Goal: Transaction & Acquisition: Purchase product/service

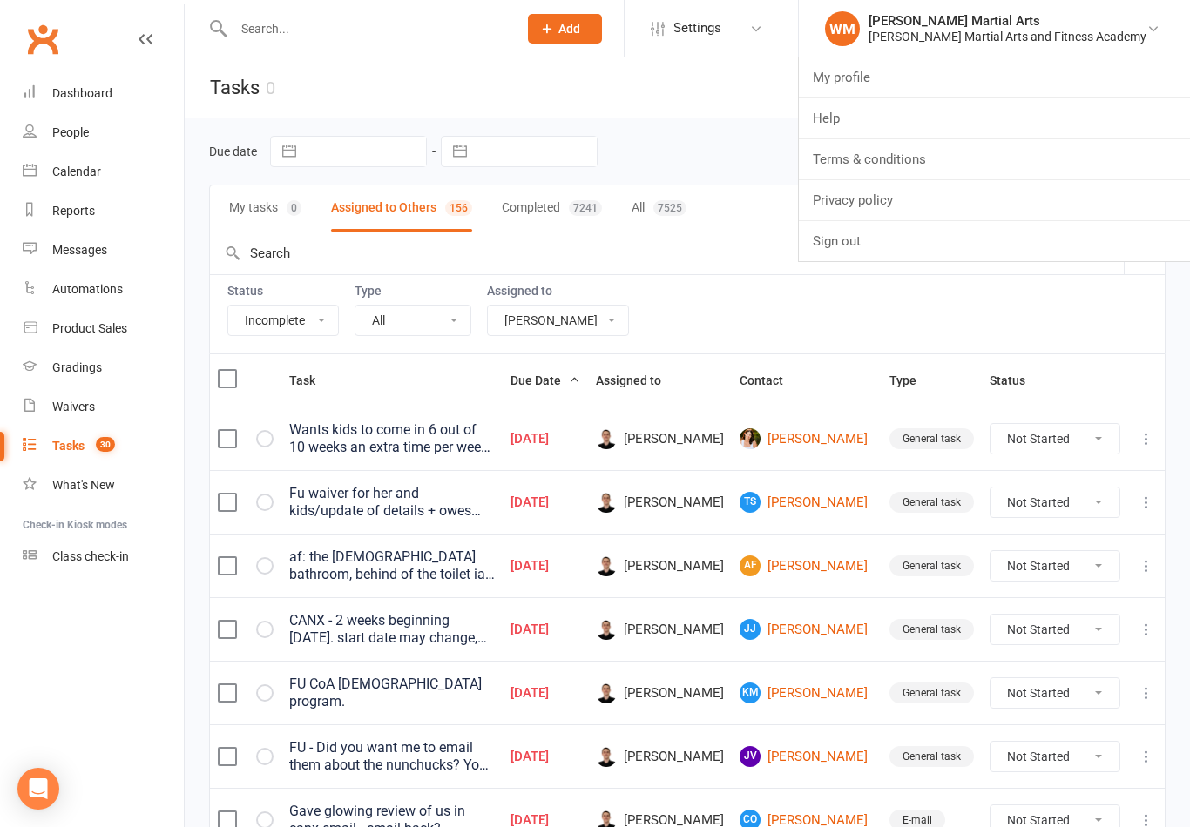
select select "incomplete"
select select "47660"
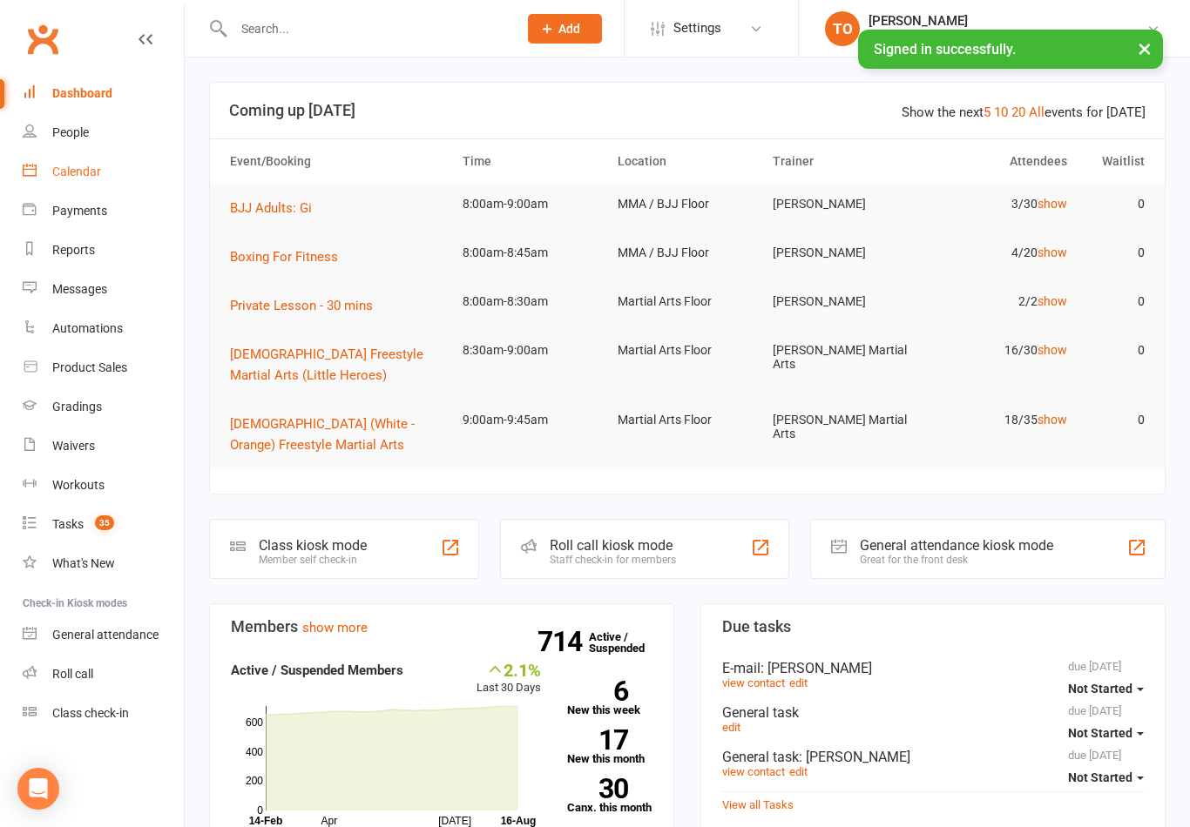
click at [67, 179] on link "Calendar" at bounding box center [103, 171] width 161 height 39
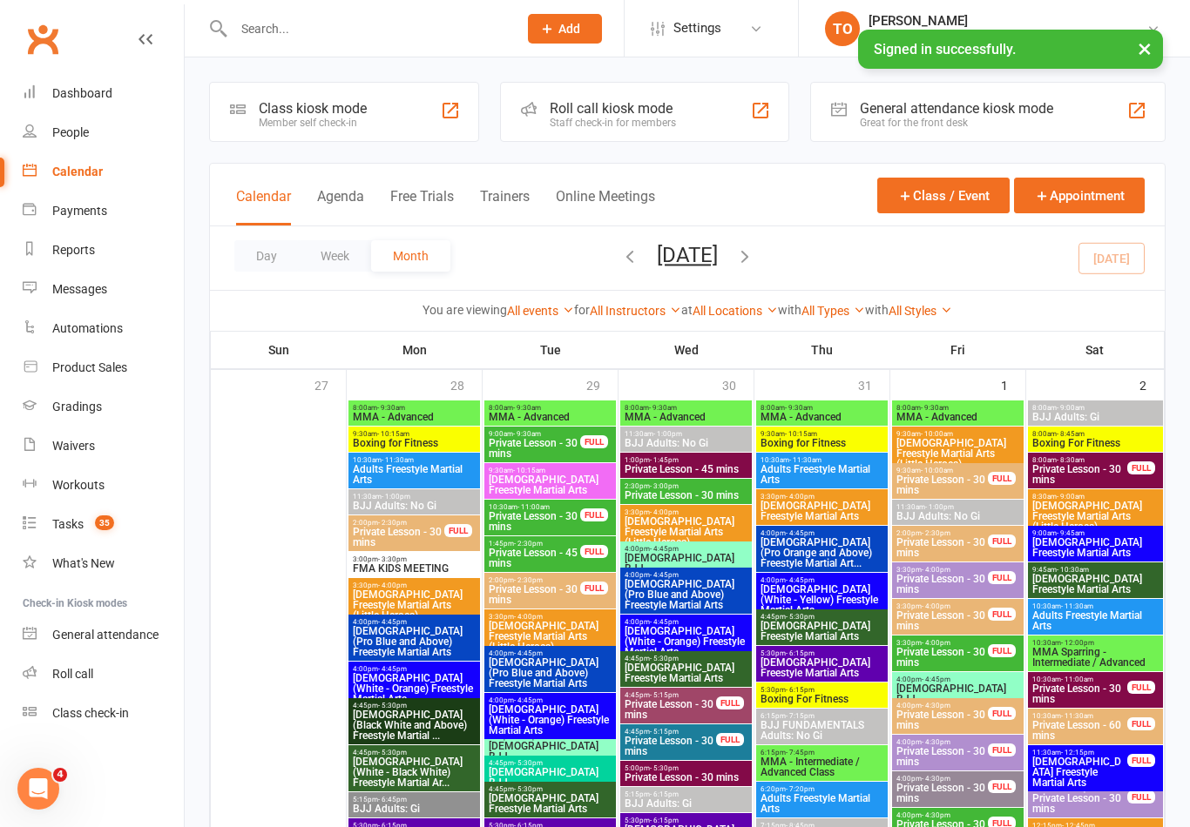
click at [278, 250] on button "Day" at bounding box center [266, 255] width 64 height 31
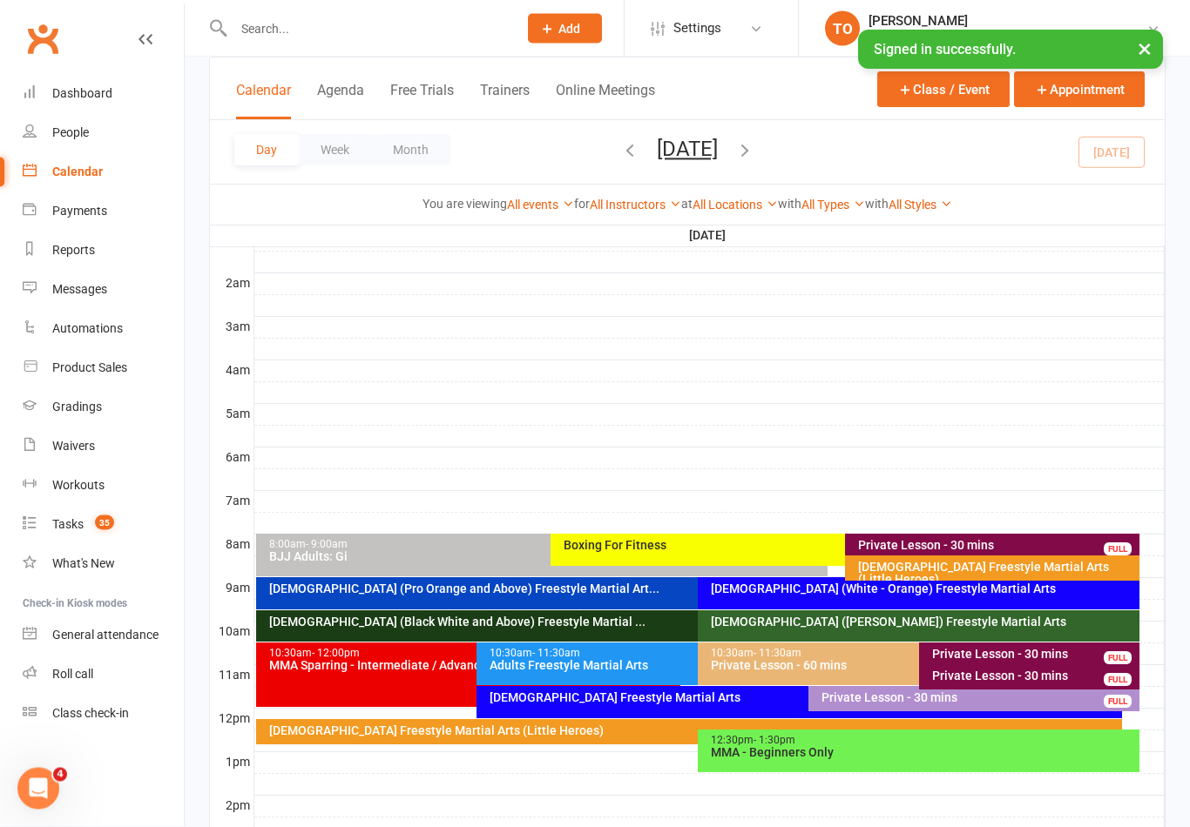
scroll to position [167, 0]
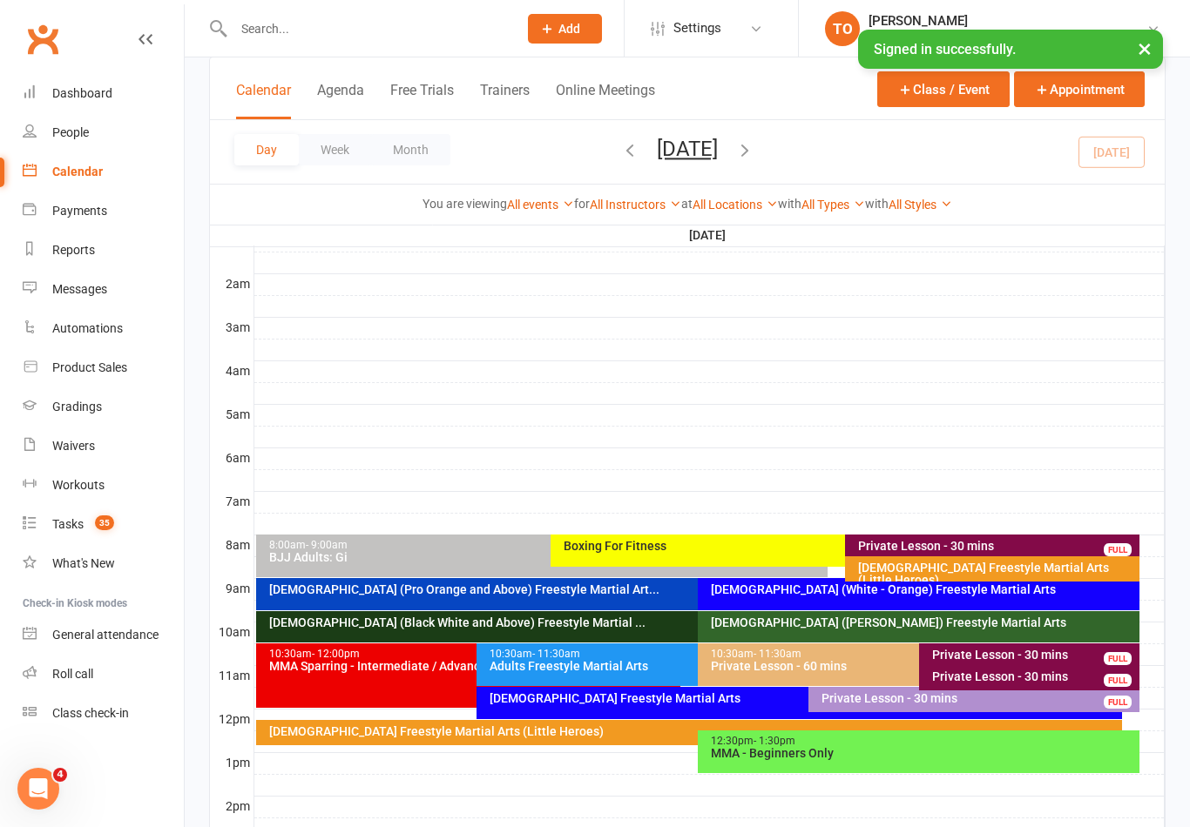
click at [698, 152] on button "Saturday, Aug 16, 2025" at bounding box center [687, 149] width 61 height 24
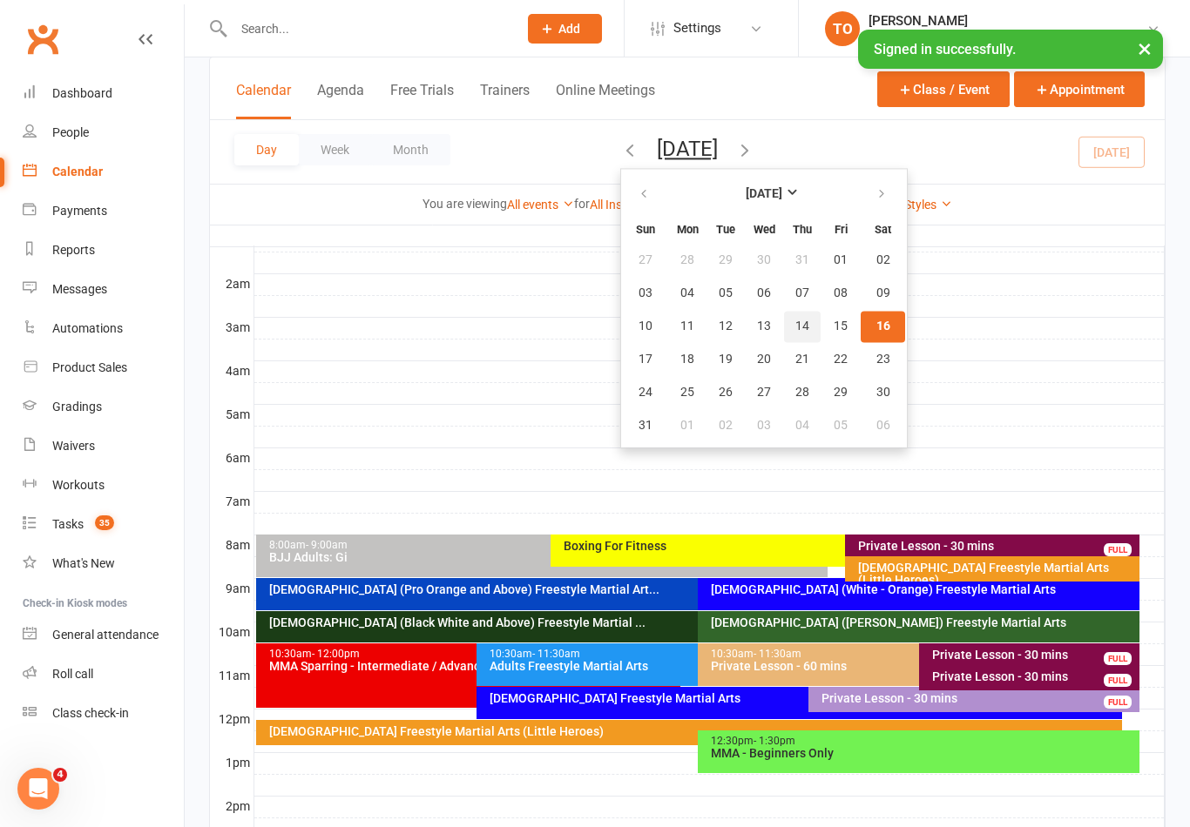
click at [795, 331] on span "14" at bounding box center [802, 327] width 14 height 14
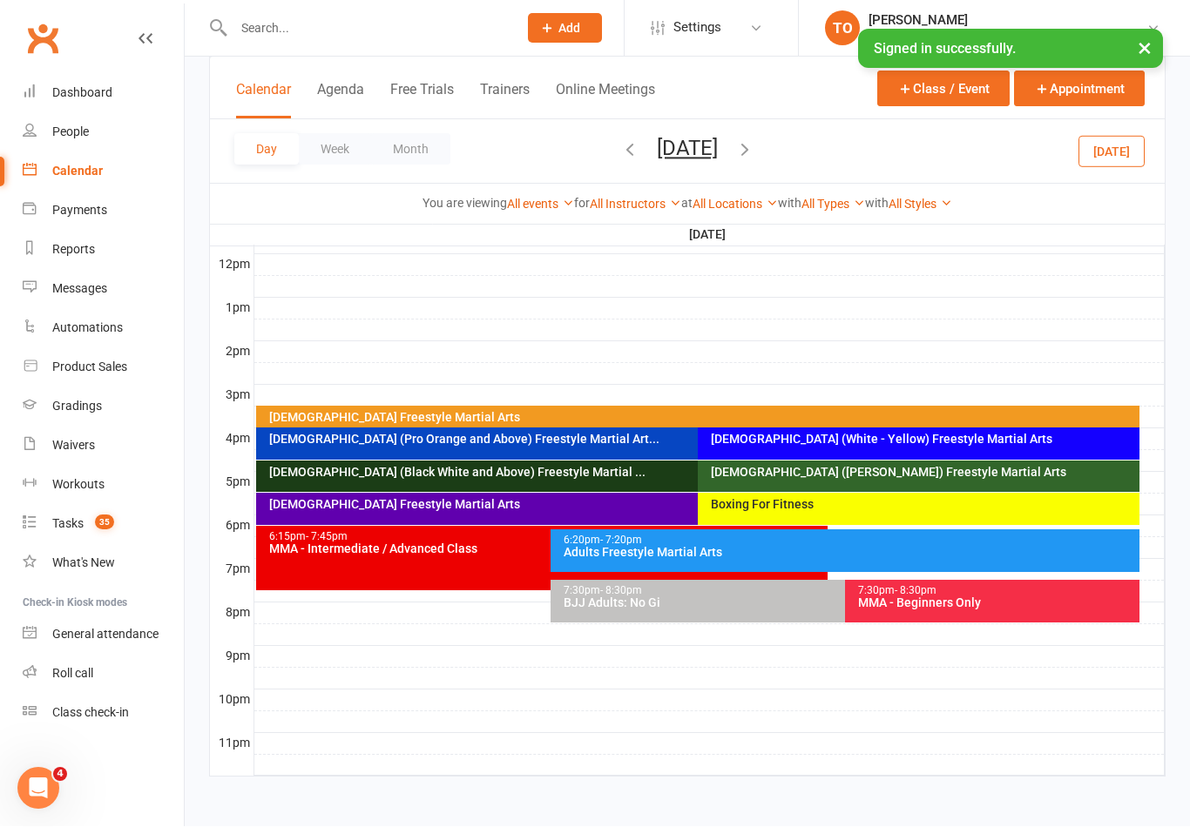
scroll to position [637, 0]
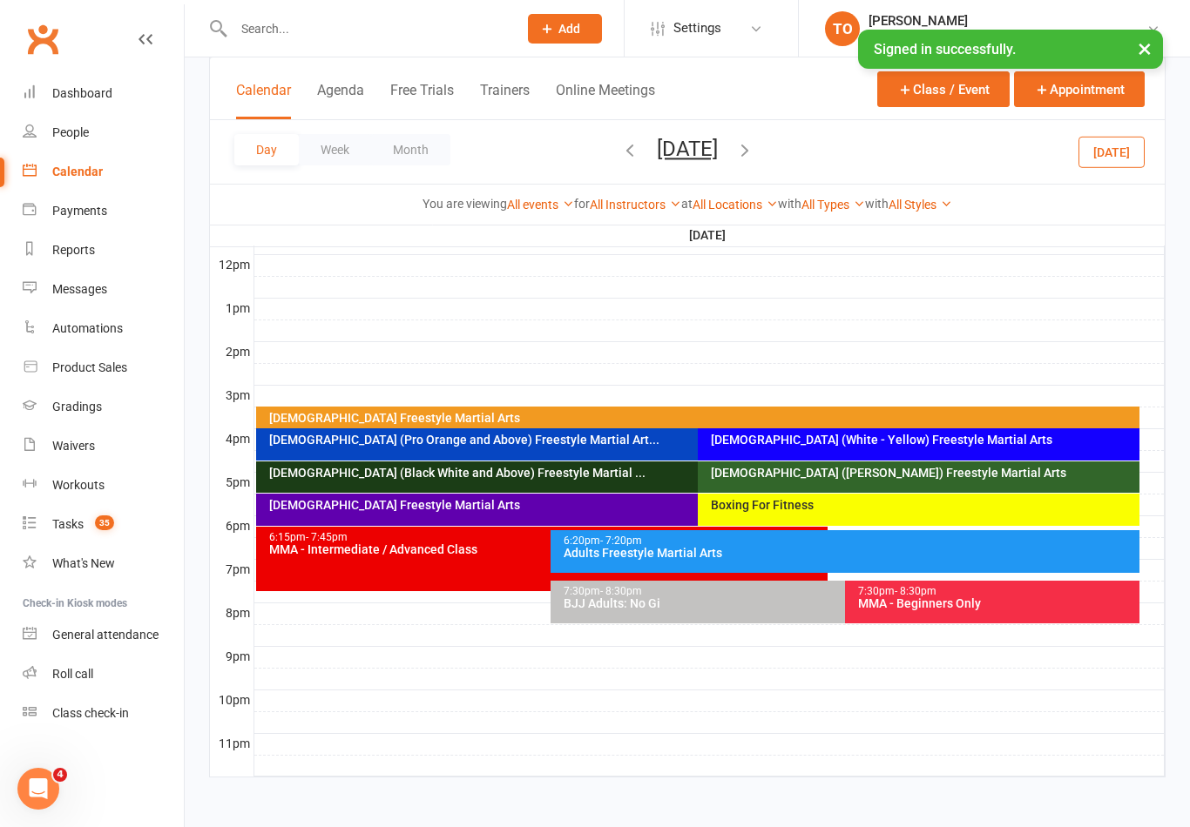
click at [311, 36] on input "text" at bounding box center [366, 29] width 277 height 24
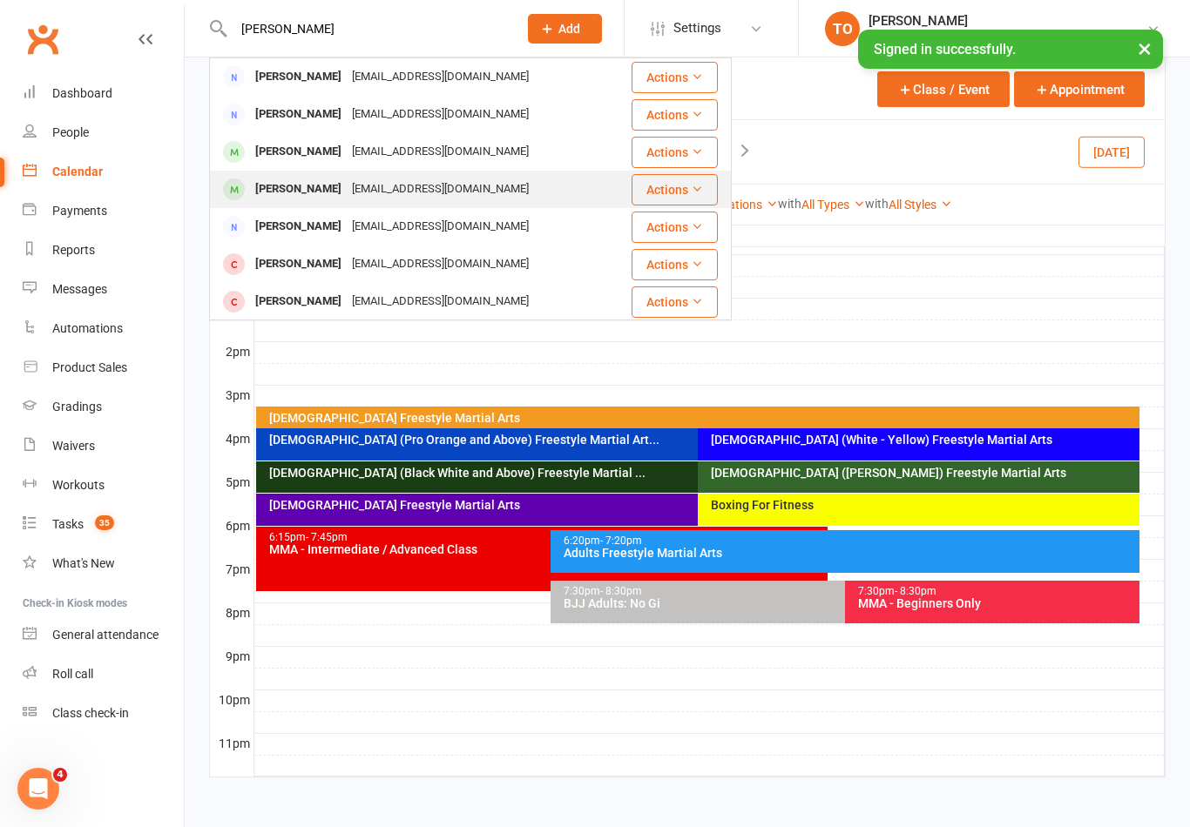
type input "Shirley"
click at [319, 190] on div "Morrison Shirley" at bounding box center [298, 189] width 97 height 25
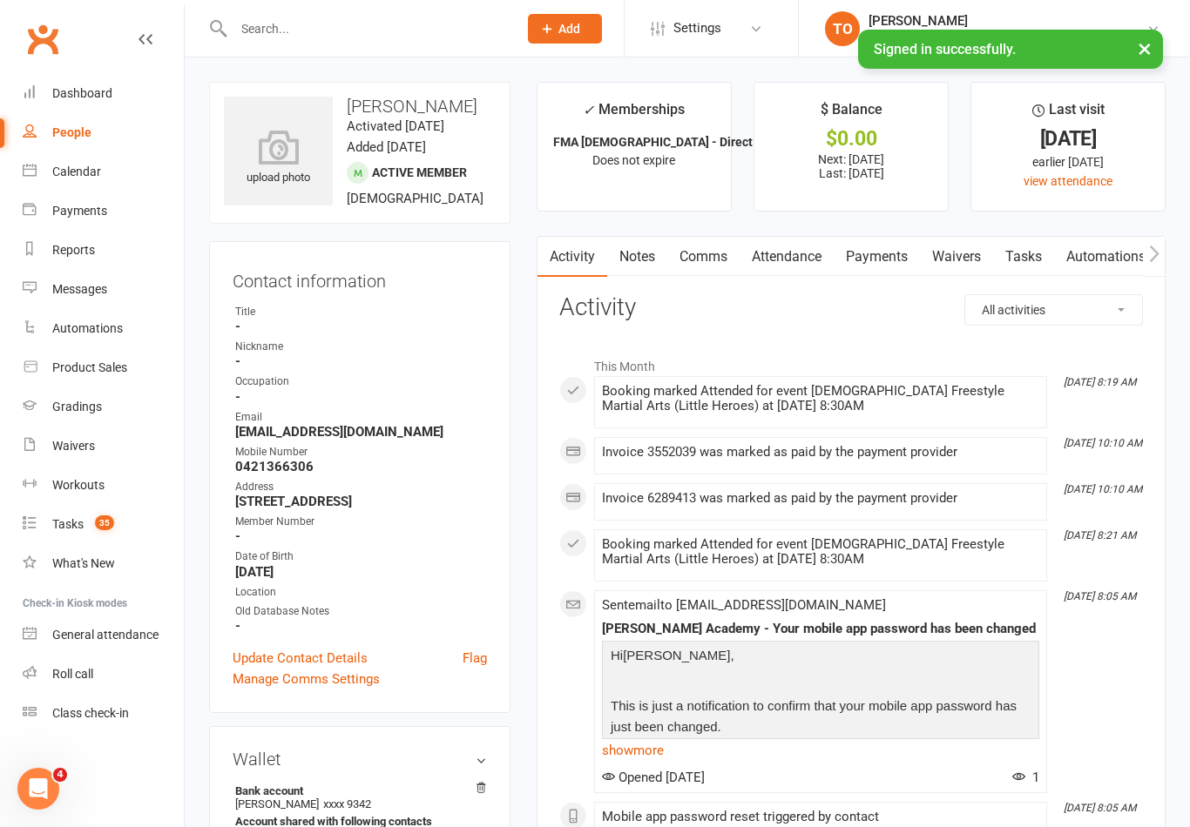
click at [879, 255] on link "Payments" at bounding box center [877, 257] width 86 height 40
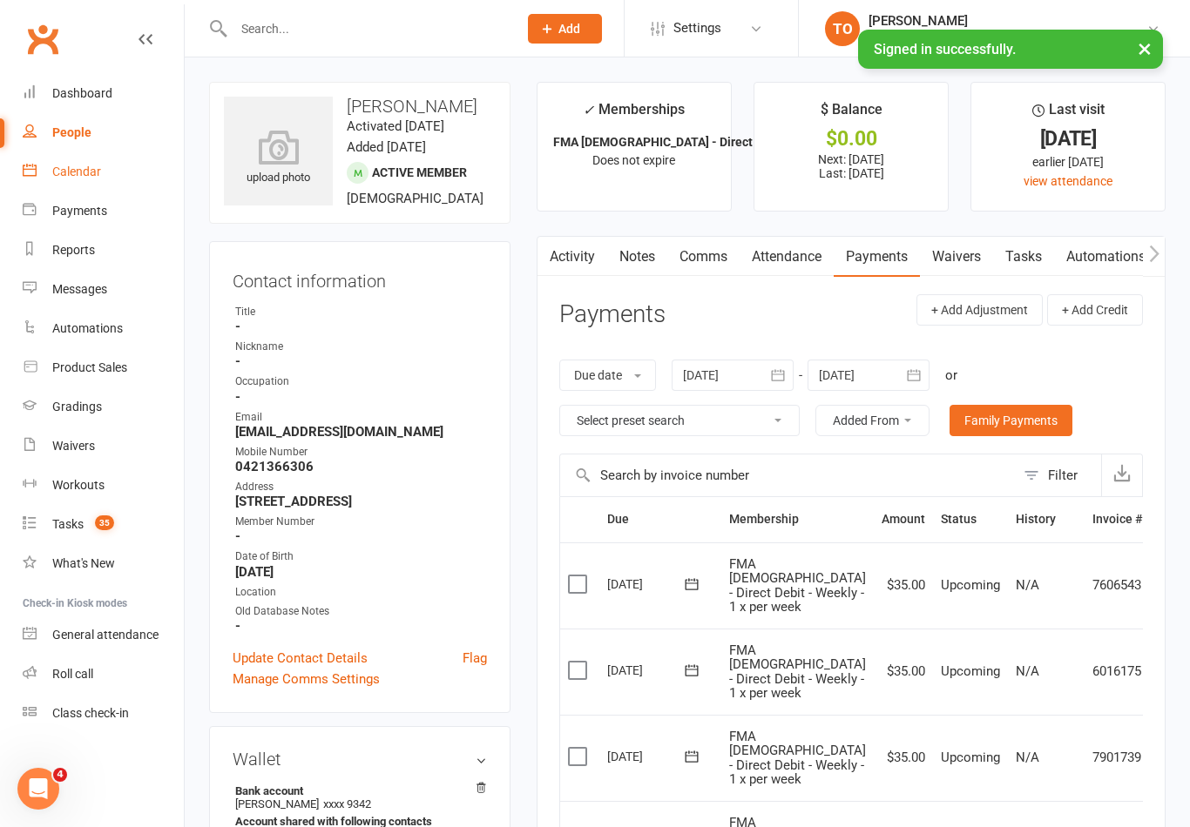
click at [68, 175] on div "Calendar" at bounding box center [76, 172] width 49 height 14
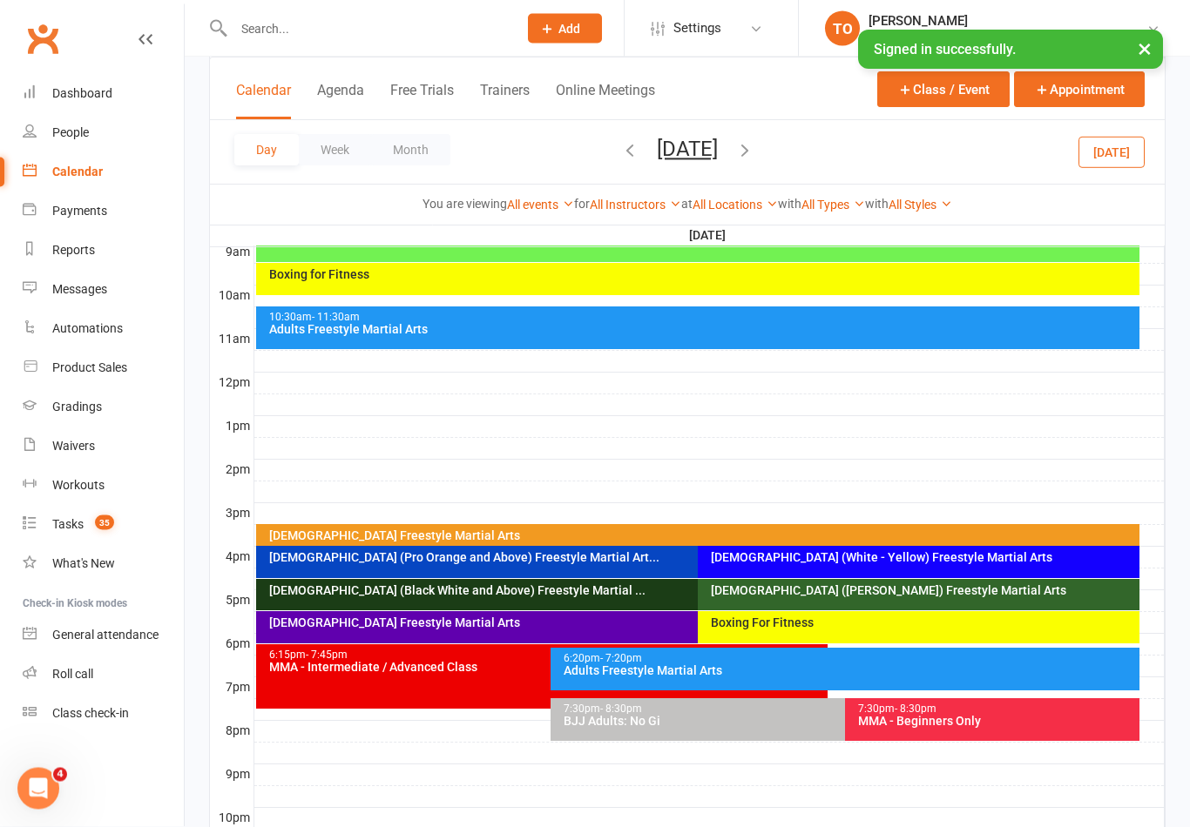
scroll to position [504, 0]
click at [271, 32] on input "text" at bounding box center [366, 29] width 277 height 24
click at [66, 172] on div "Calendar" at bounding box center [77, 172] width 51 height 14
click at [301, 20] on input "text" at bounding box center [366, 29] width 277 height 24
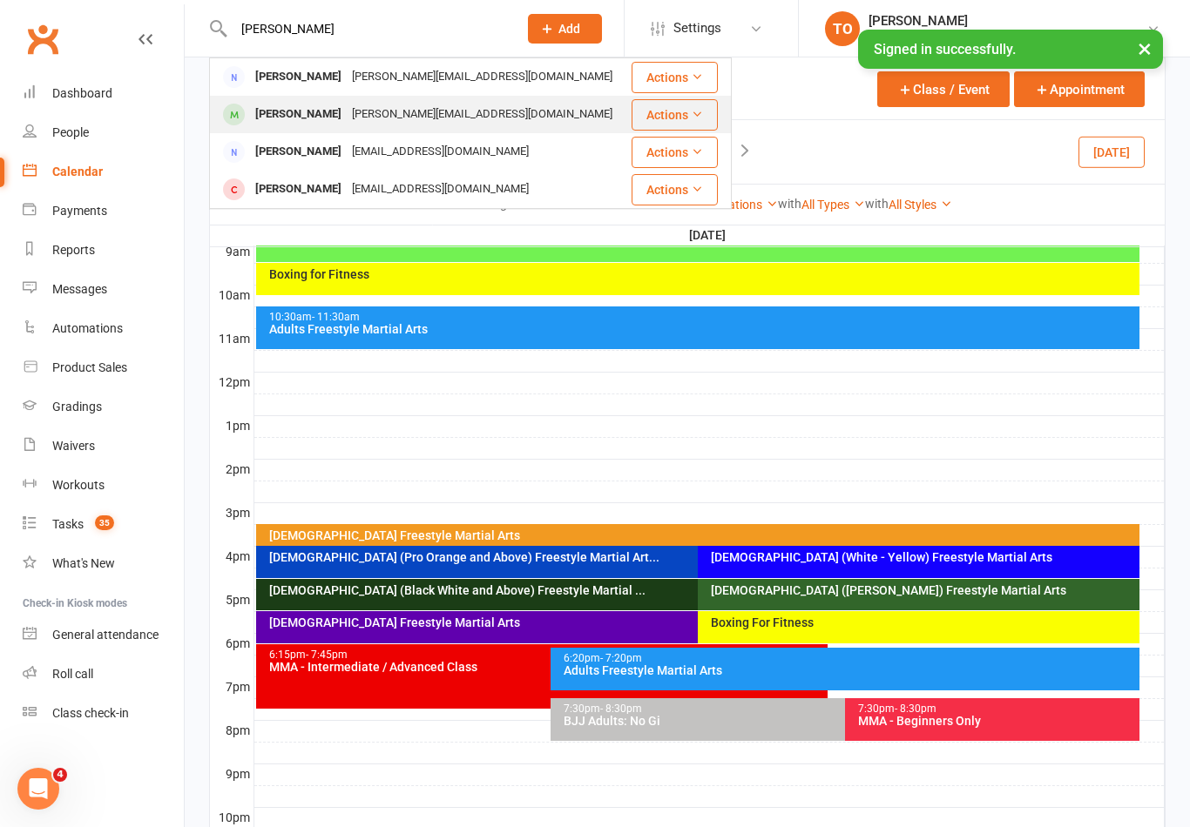
type input "Sweeny"
click at [276, 113] on div "Maks Sweeney" at bounding box center [298, 114] width 97 height 25
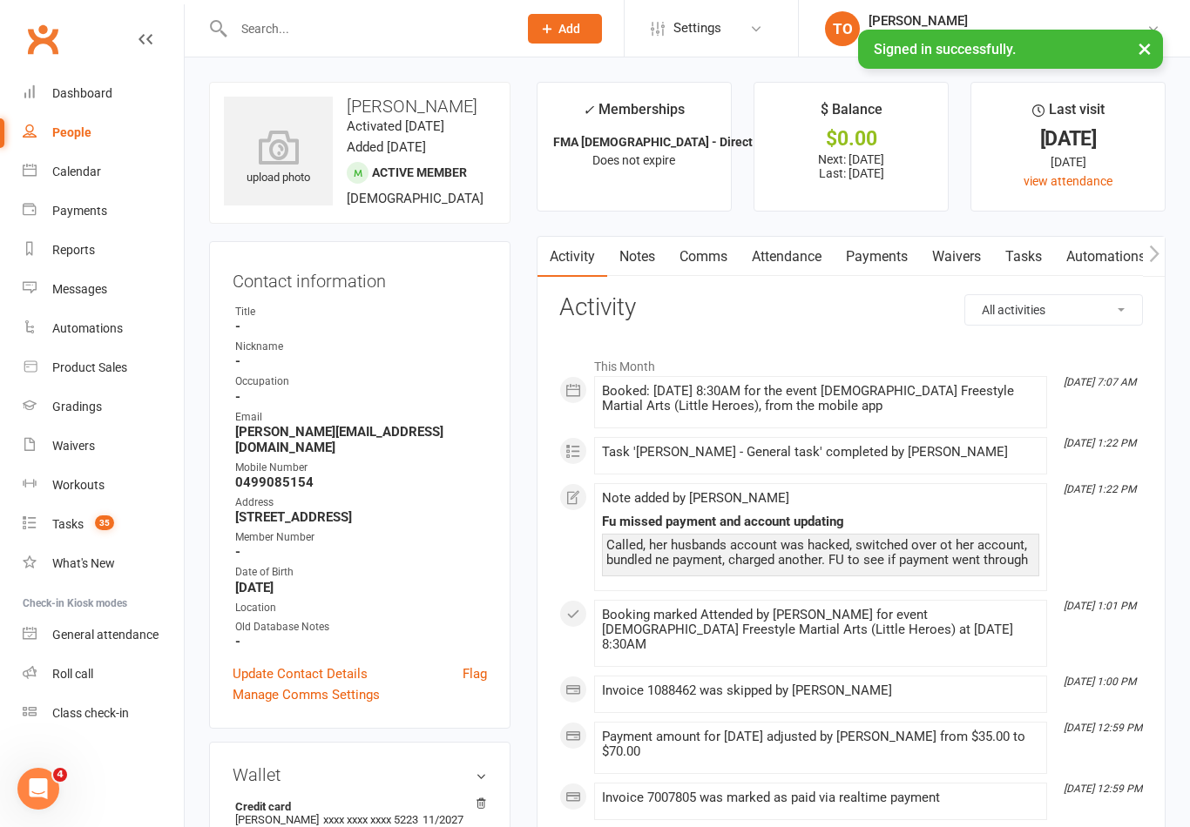
click at [882, 243] on link "Payments" at bounding box center [877, 257] width 86 height 40
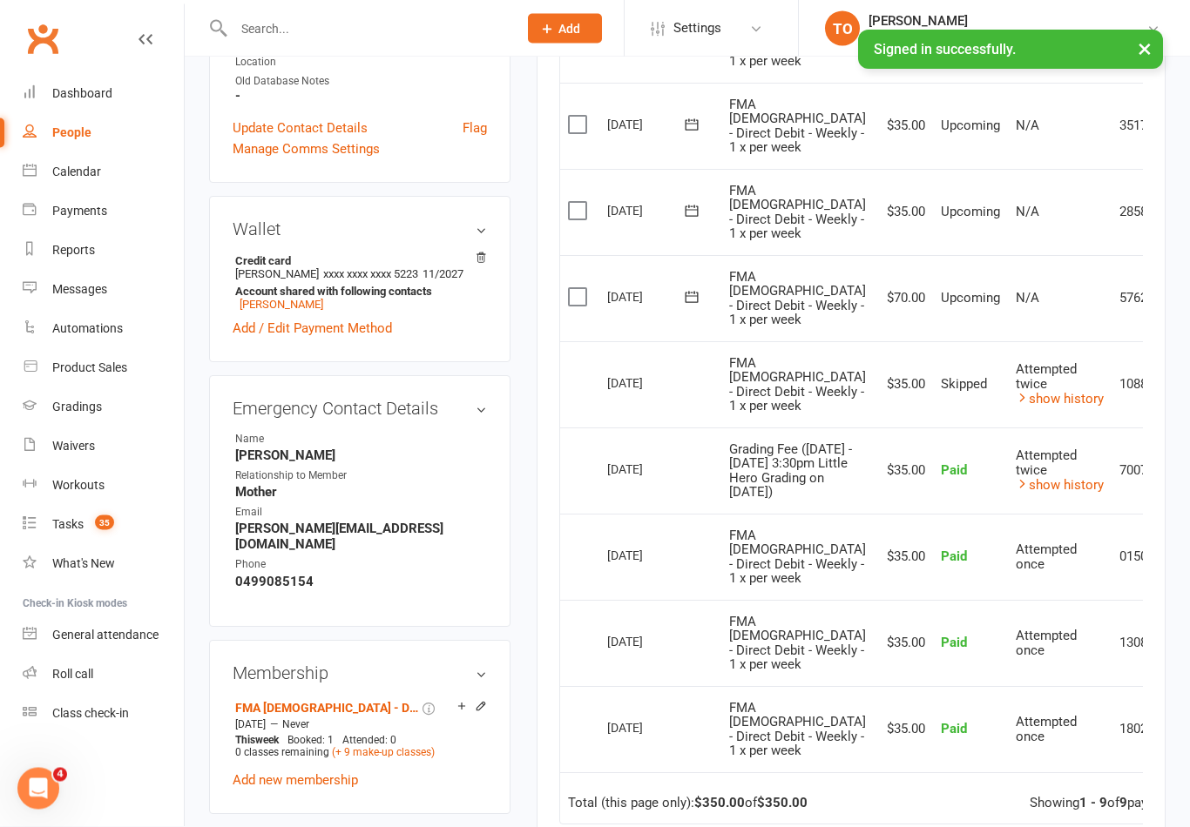
scroll to position [546, 0]
click at [63, 170] on div "Calendar" at bounding box center [76, 172] width 49 height 14
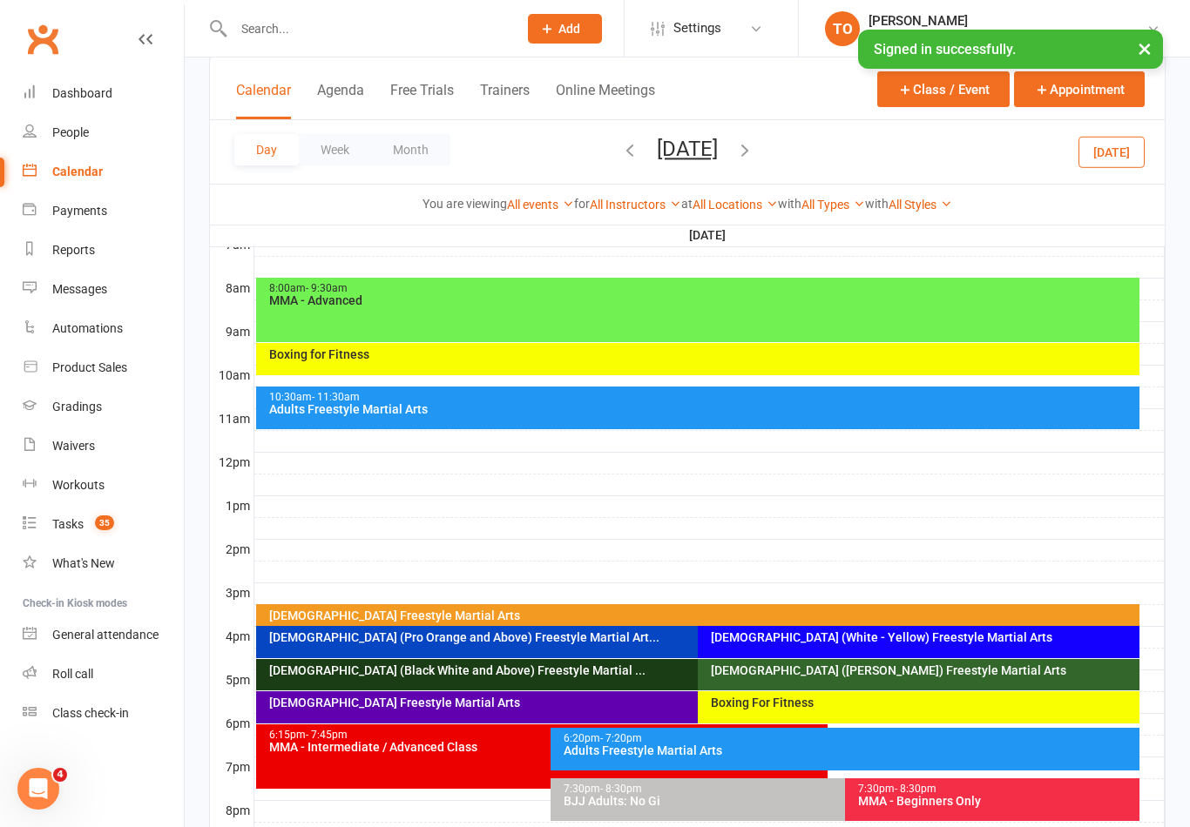
scroll to position [440, 0]
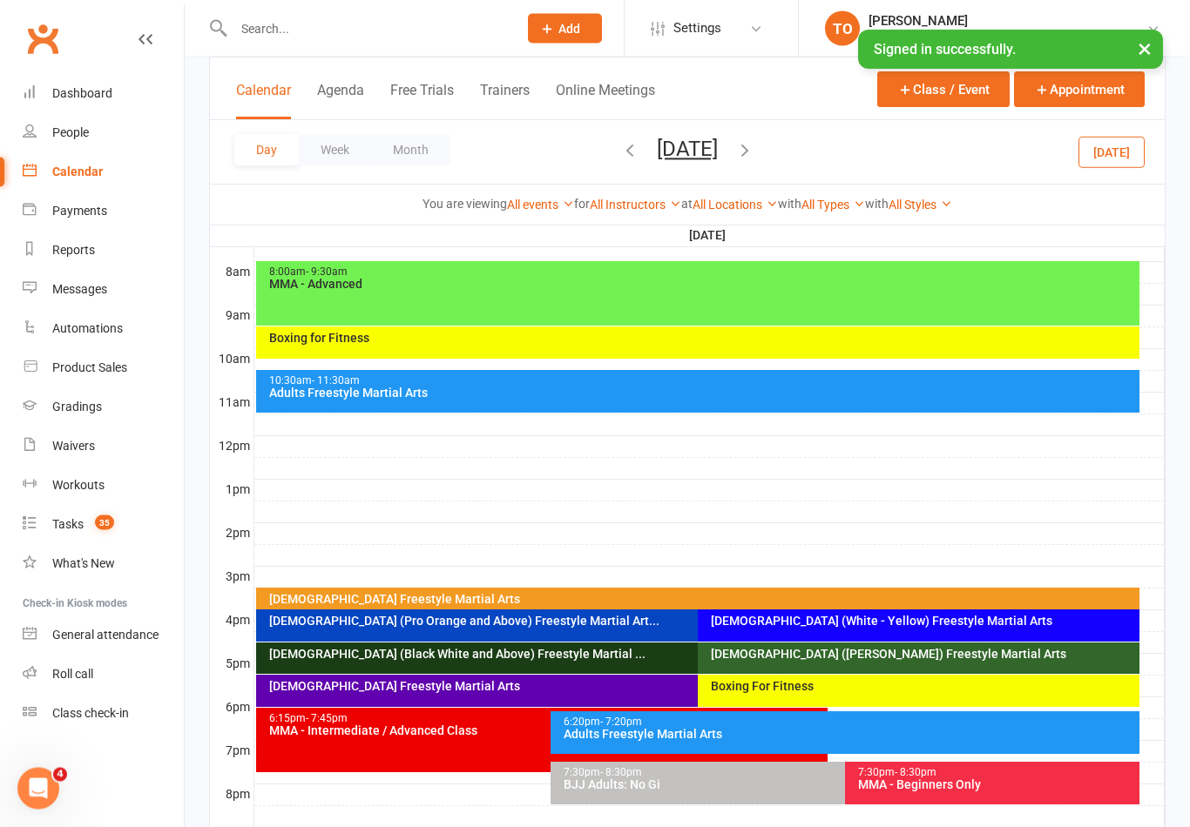
click at [929, 600] on div "2-5yo Freestyle Martial Arts" at bounding box center [702, 600] width 868 height 12
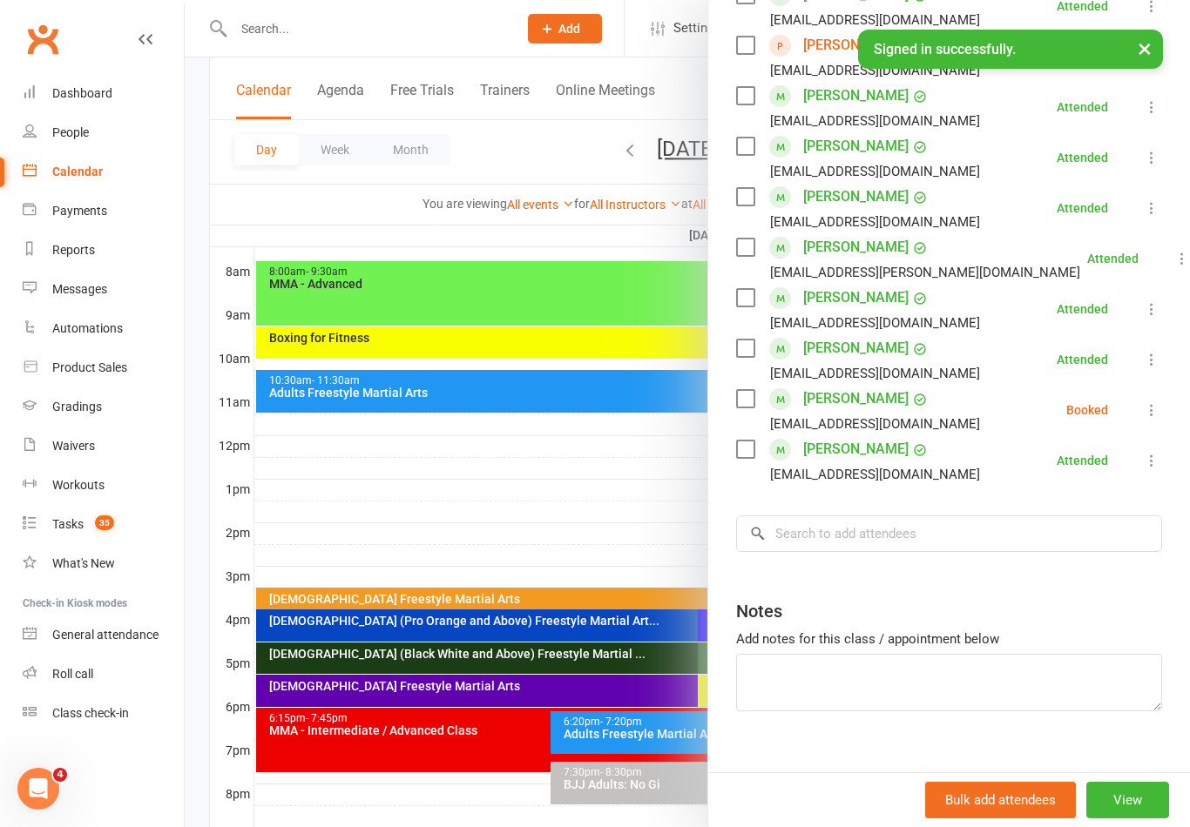
scroll to position [544, 0]
click at [951, 532] on input "search" at bounding box center [949, 535] width 426 height 37
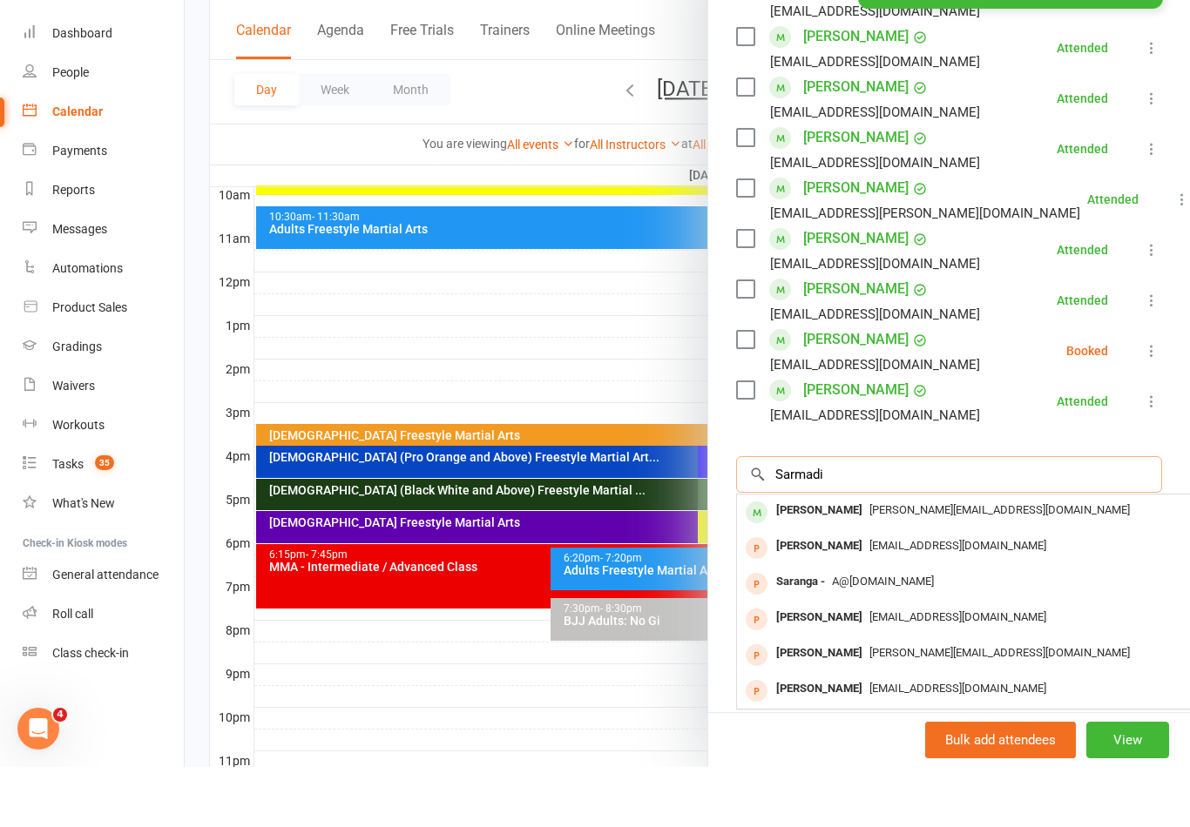
scroll to position [548, 0]
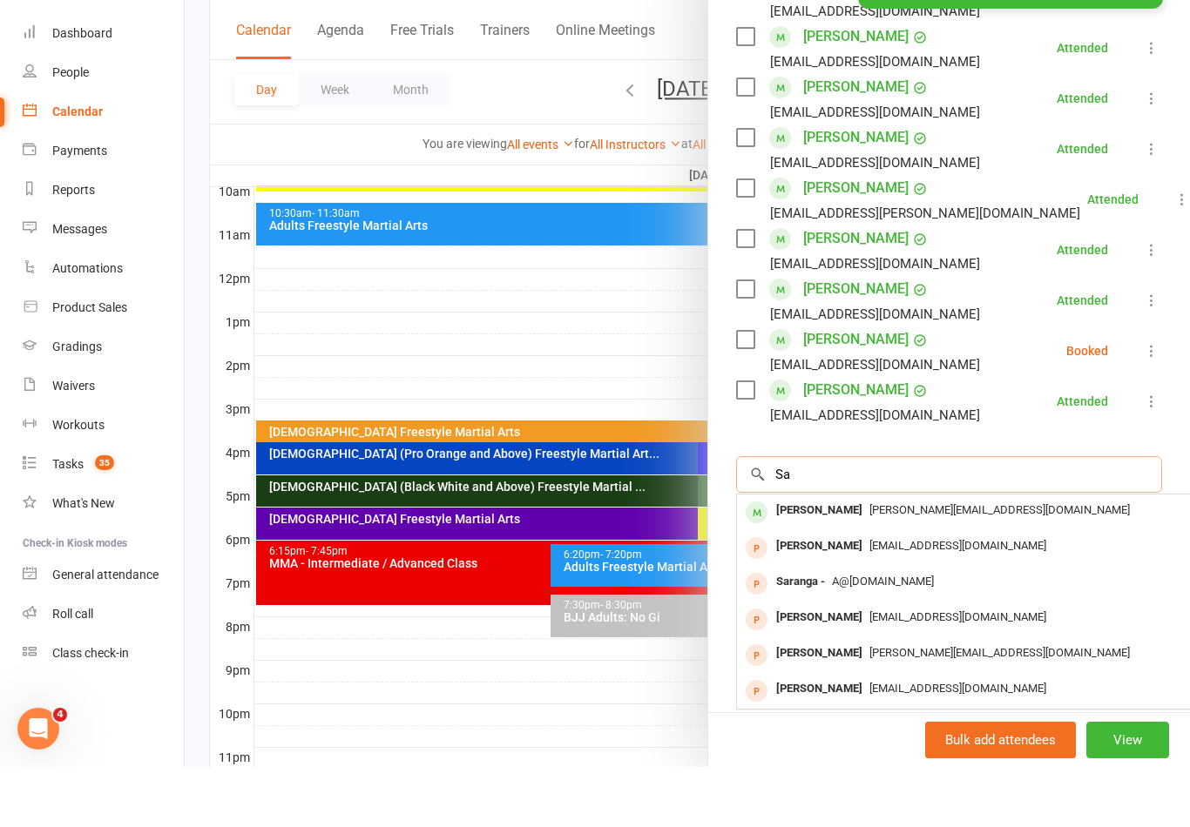
type input "S"
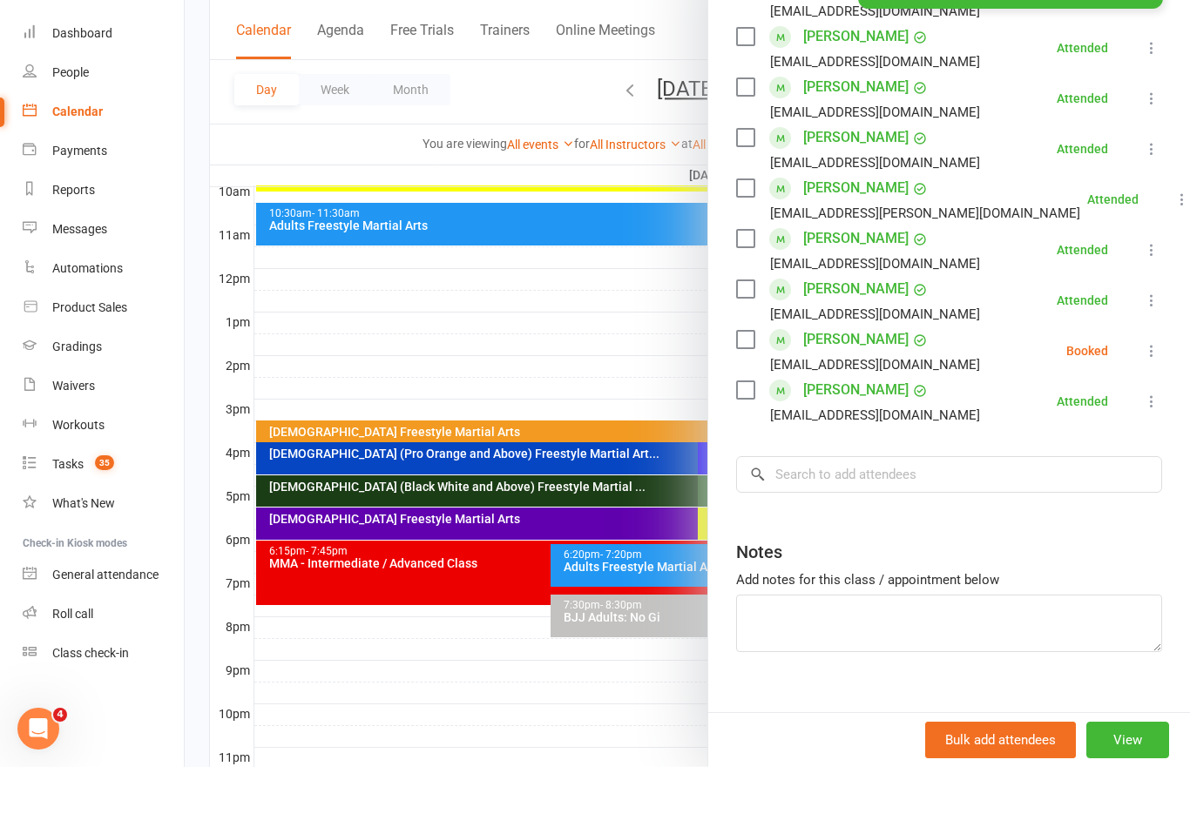
click at [396, 355] on div at bounding box center [687, 413] width 1005 height 827
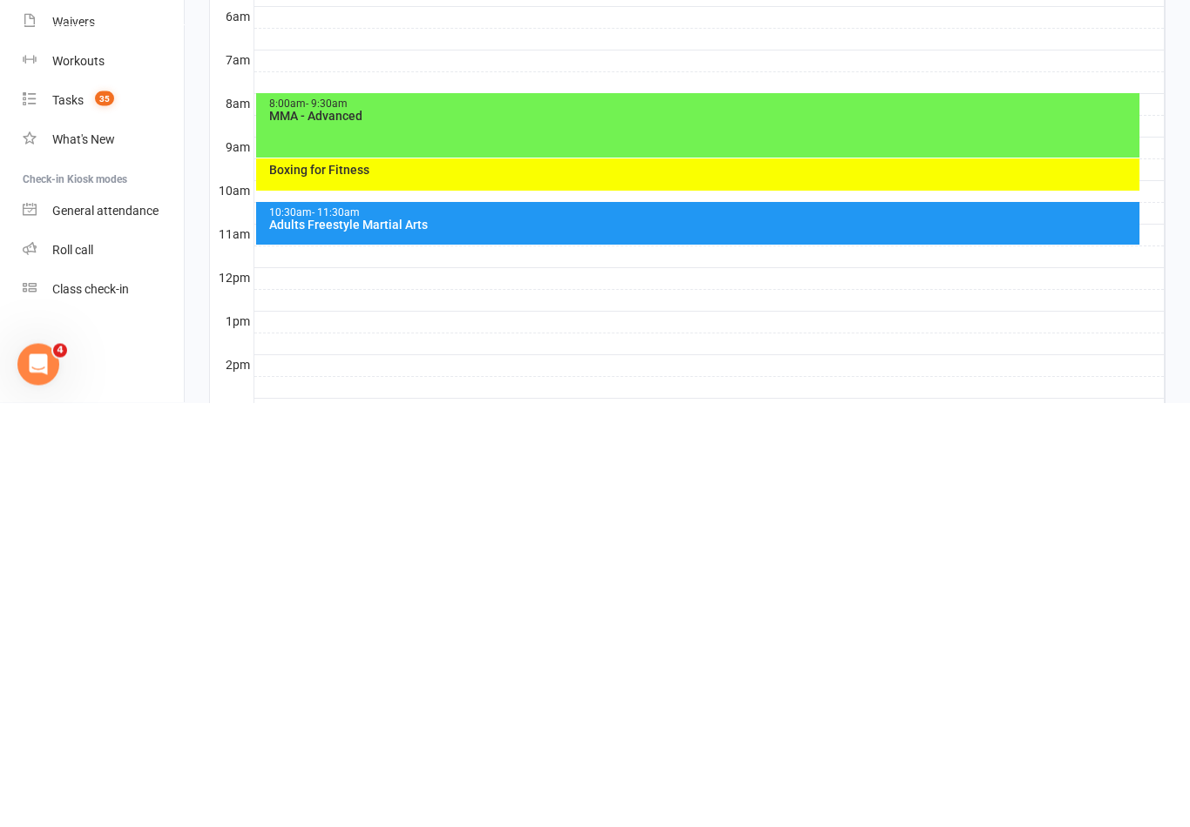
scroll to position [175, 0]
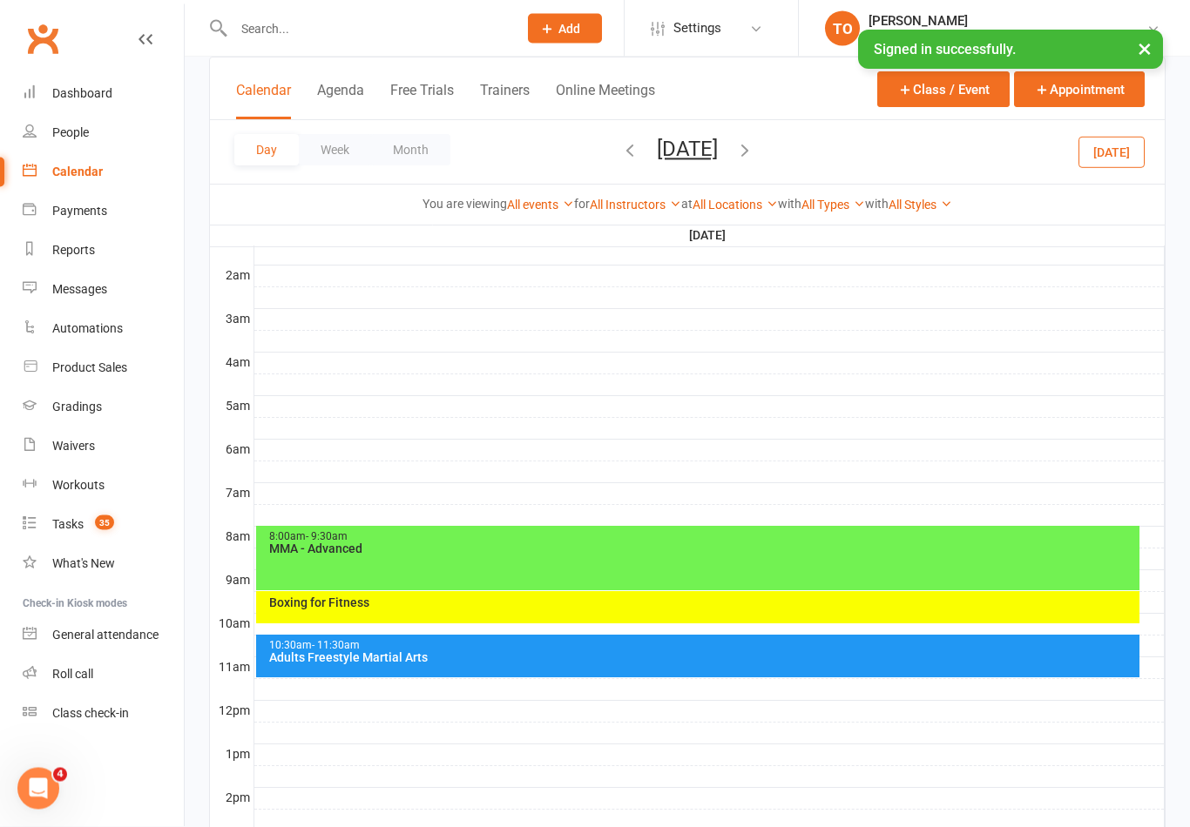
click at [238, 24] on input "text" at bounding box center [366, 29] width 277 height 24
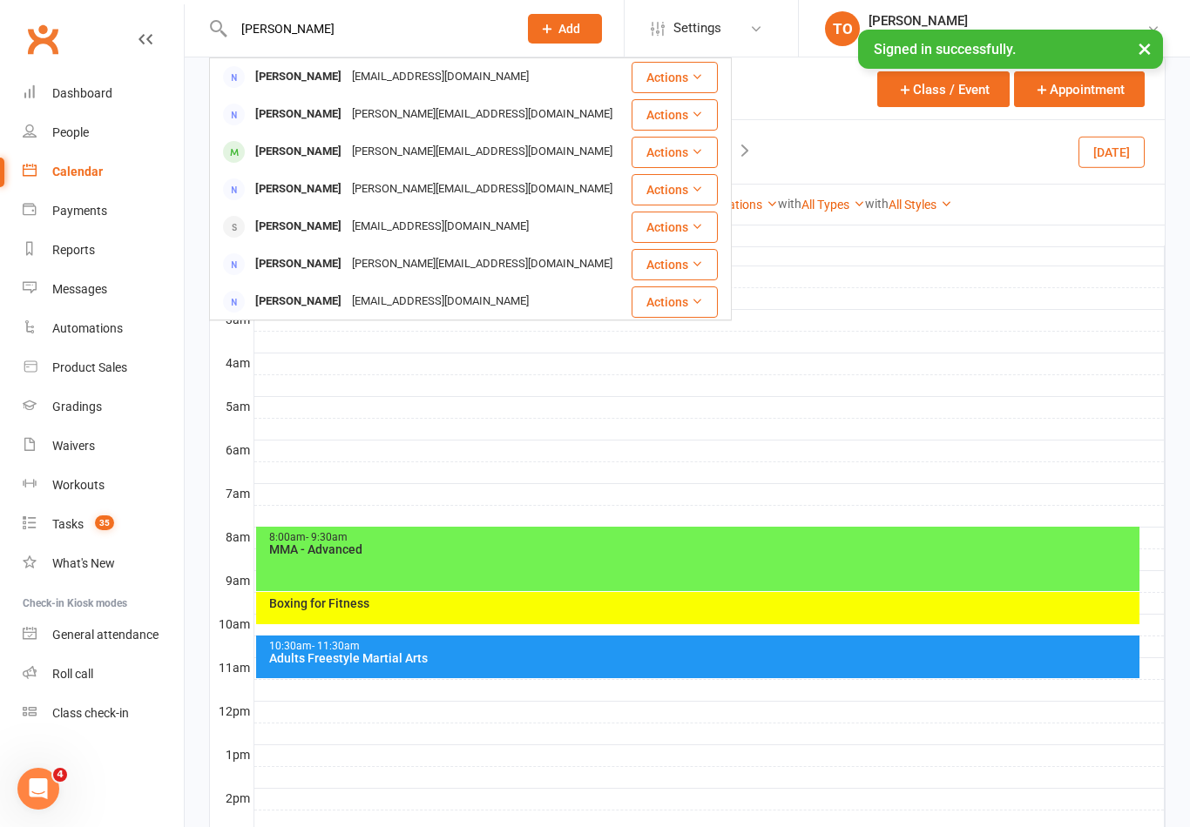
type input "John sarmadi"
click at [405, 432] on div at bounding box center [709, 429] width 910 height 21
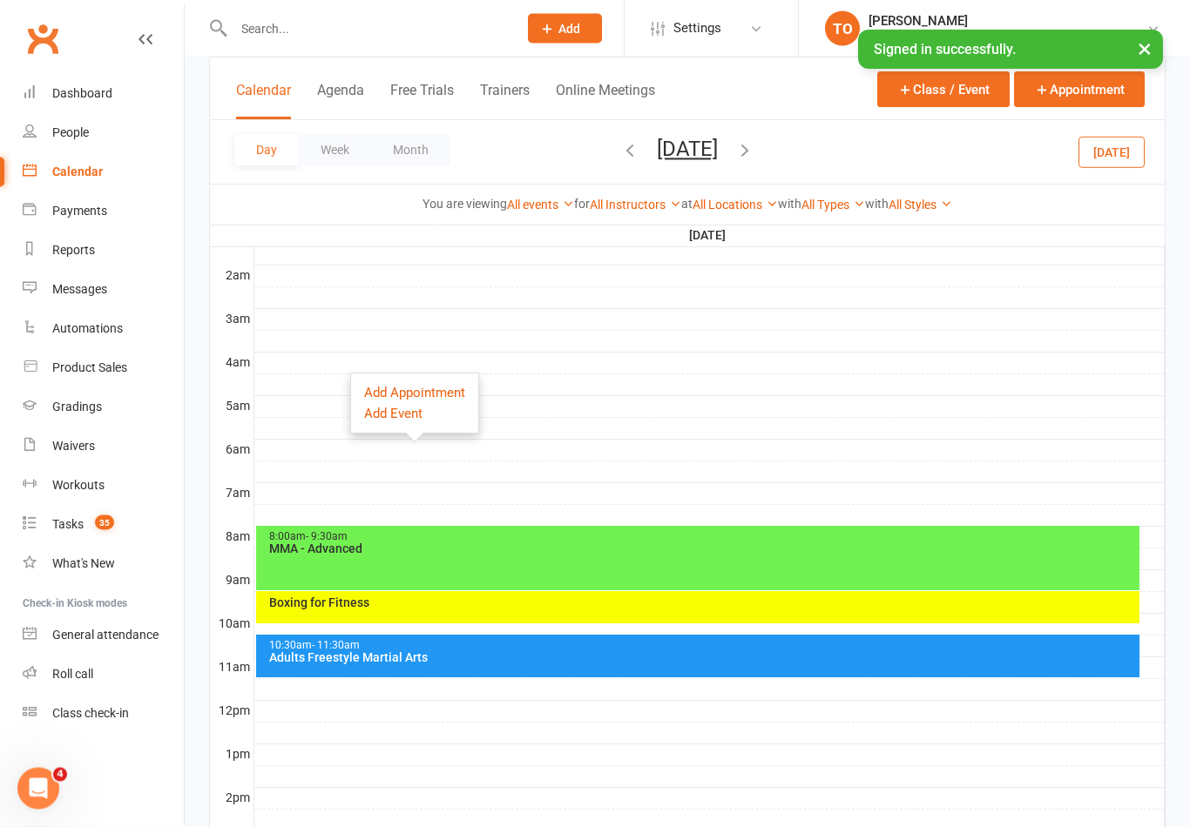
click at [84, 177] on div "Calendar" at bounding box center [77, 172] width 51 height 14
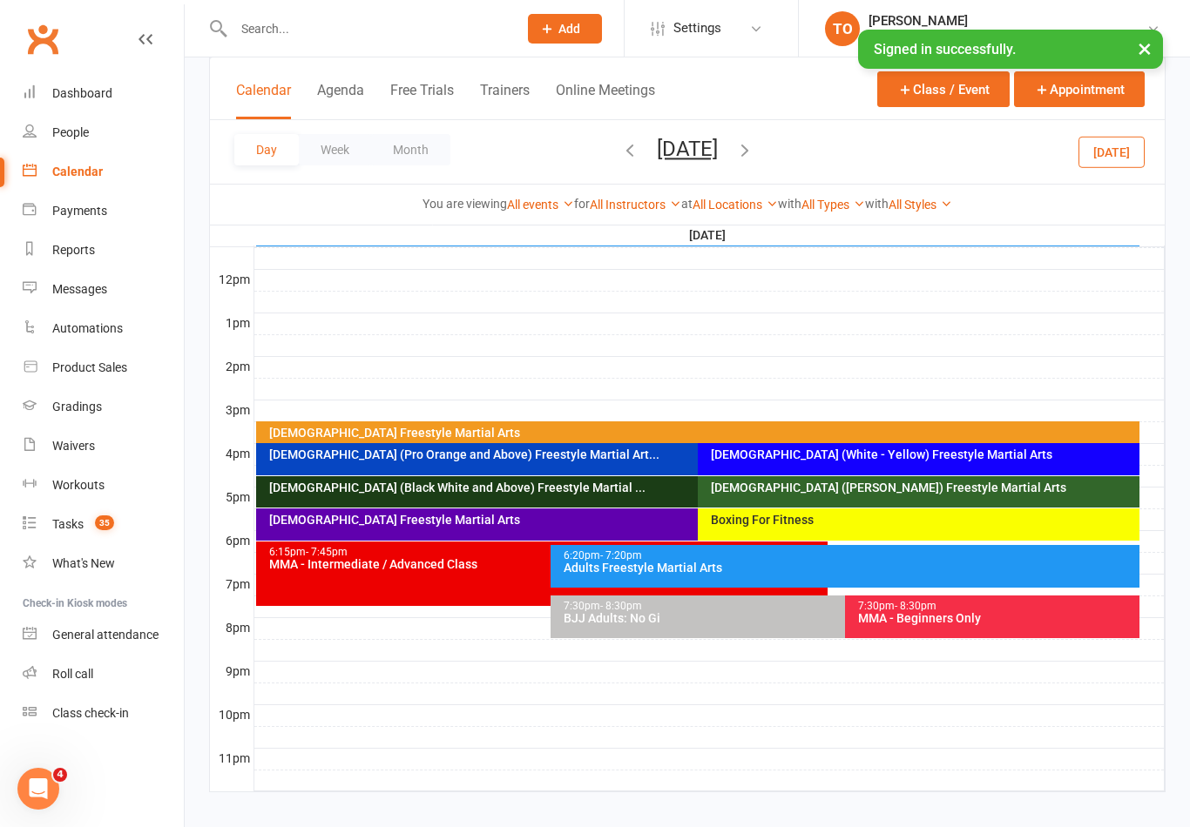
scroll to position [610, 0]
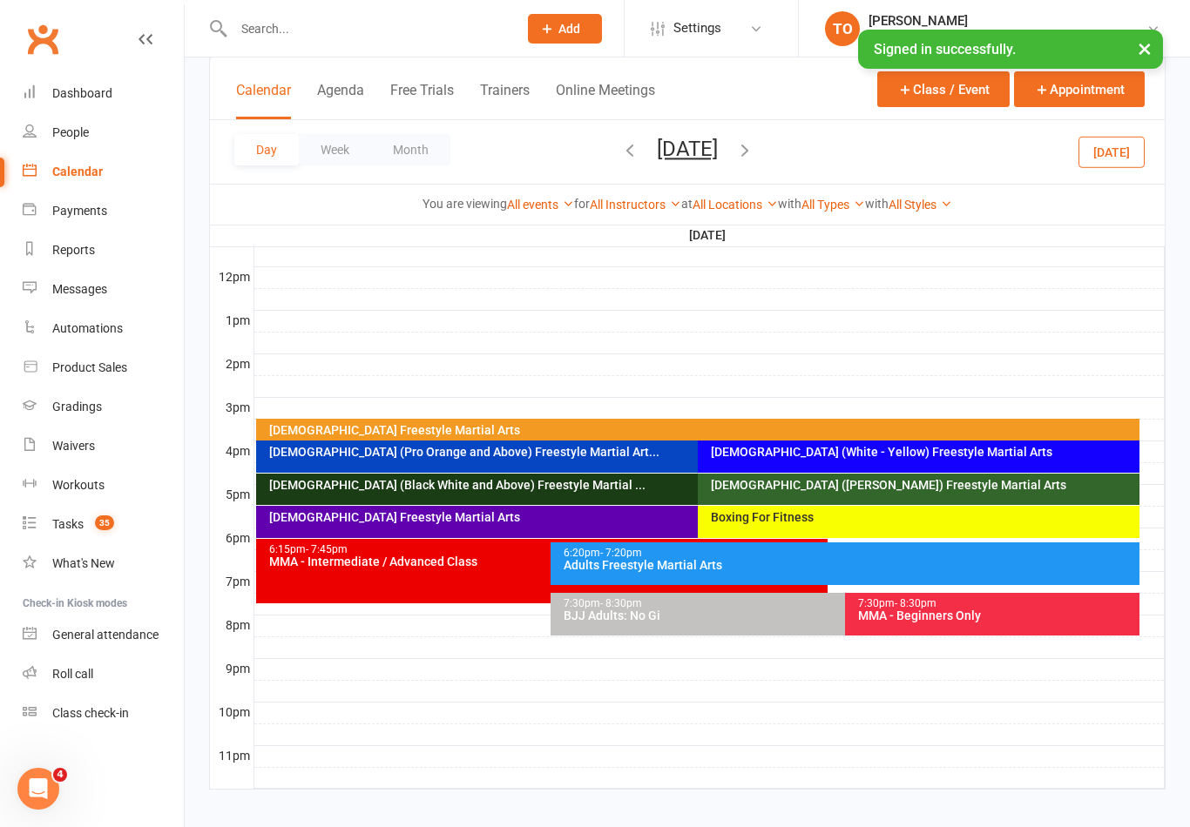
click at [996, 422] on div "2-5yo Freestyle Martial Arts" at bounding box center [698, 431] width 884 height 25
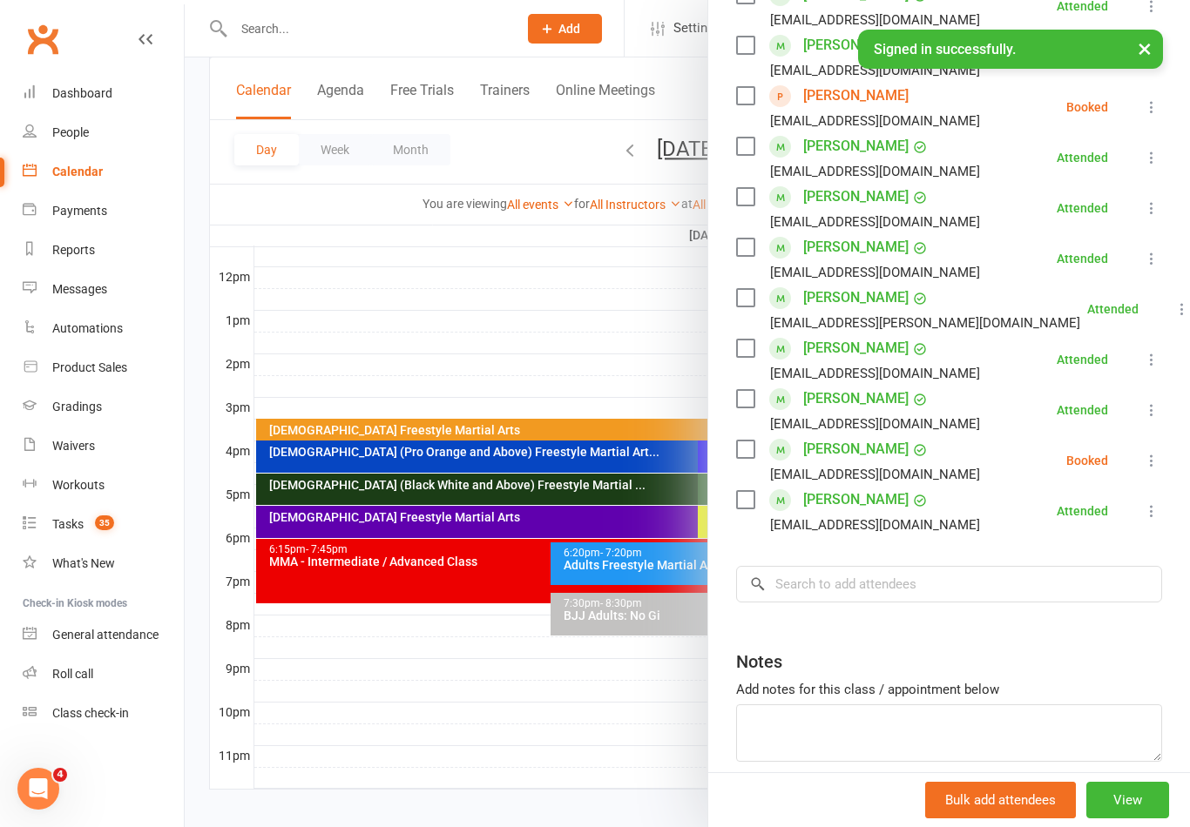
scroll to position [500, 0]
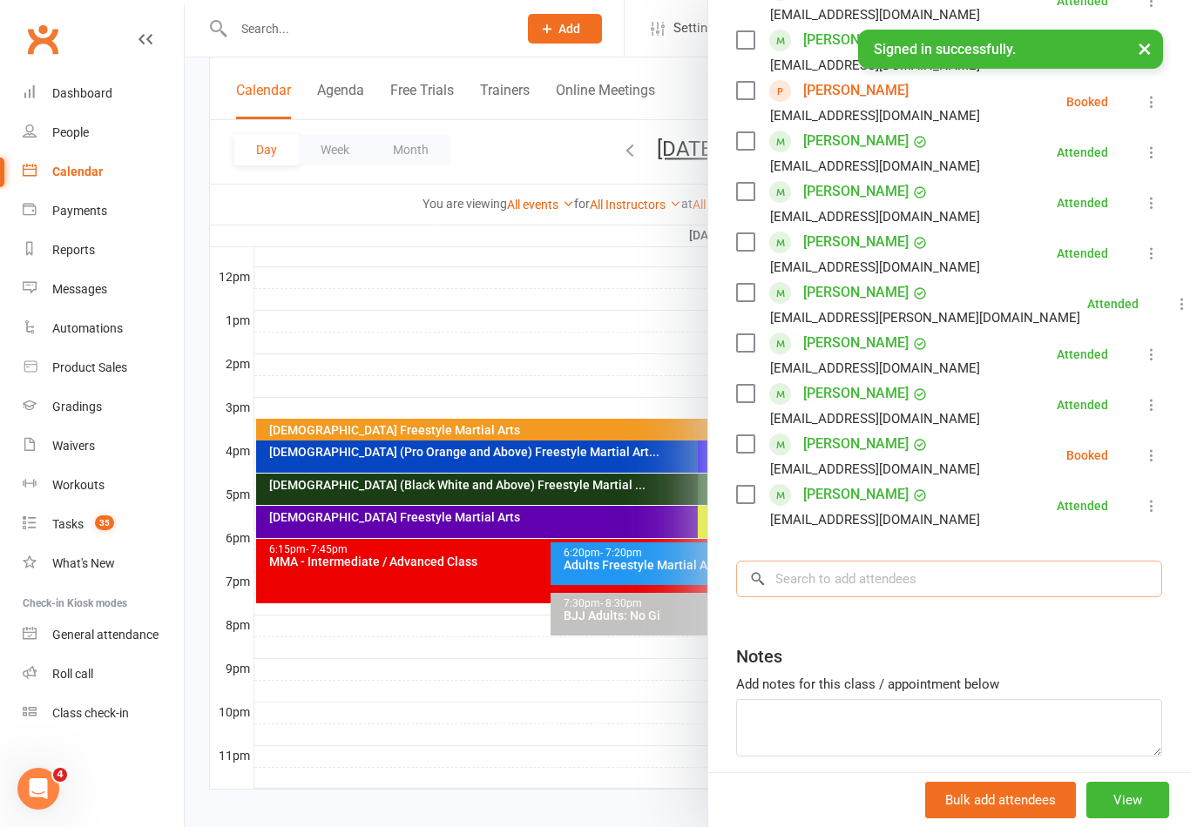
click at [993, 578] on input "search" at bounding box center [949, 579] width 426 height 37
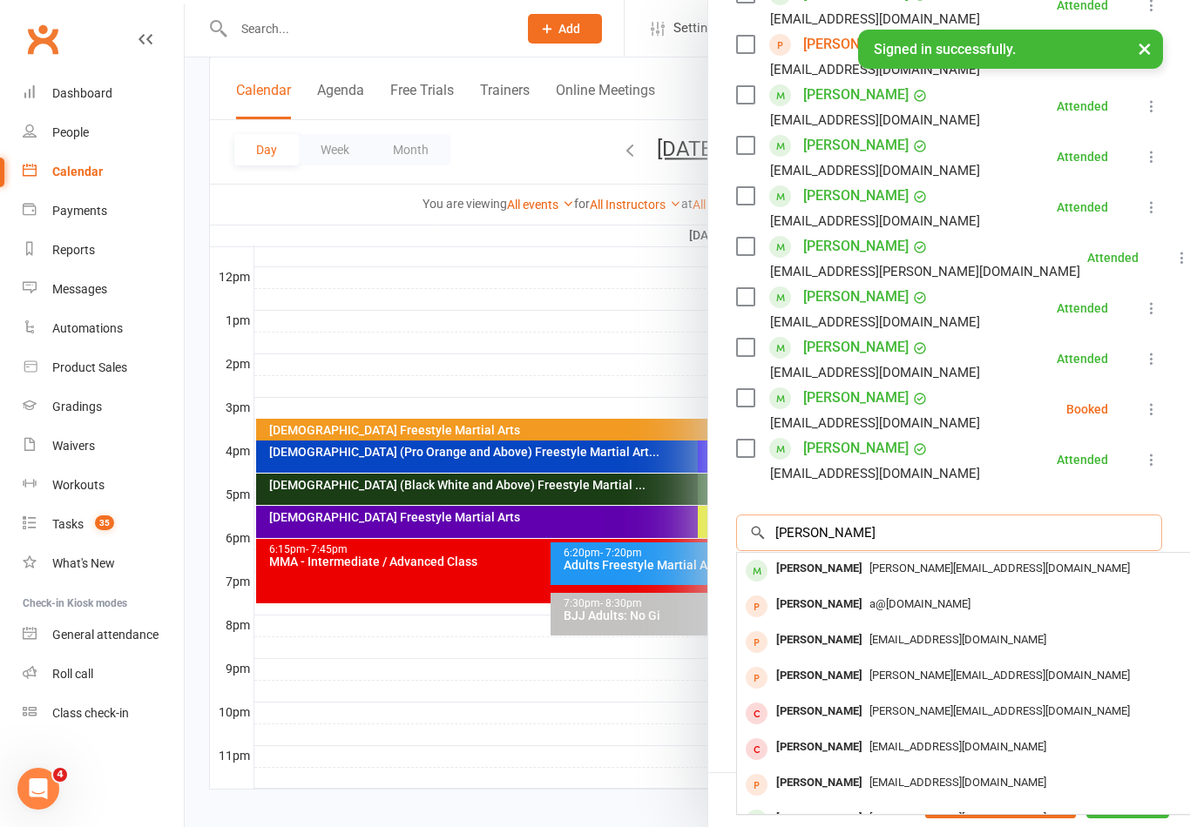
scroll to position [544, 0]
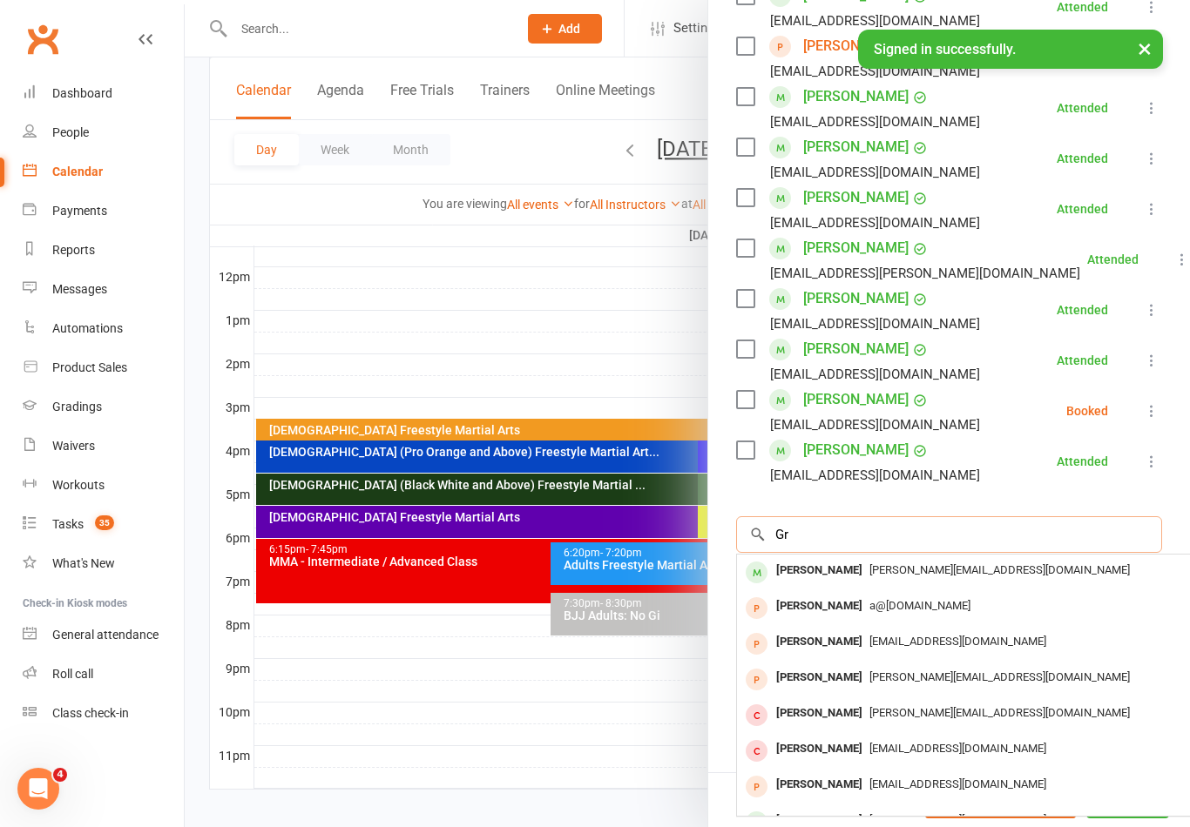
type input "G"
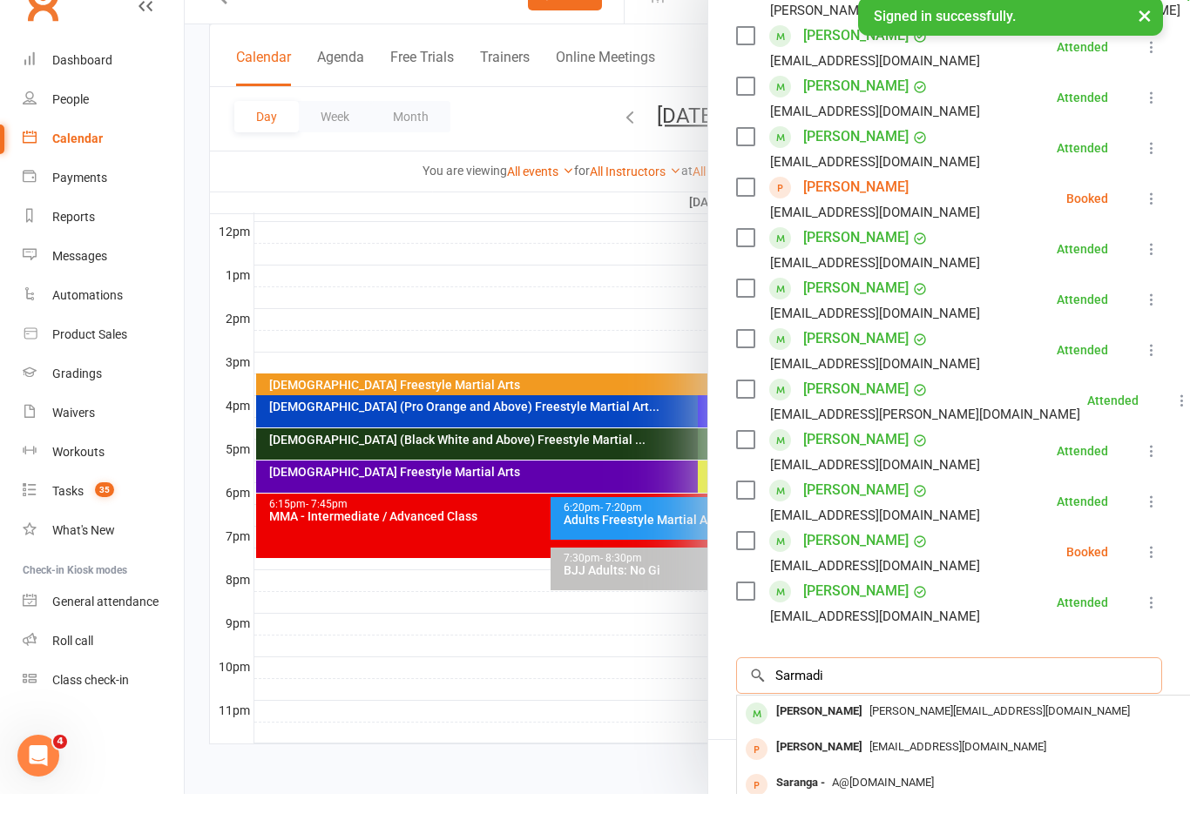
scroll to position [371, 0]
type input "Sarmadi"
click at [469, 637] on div at bounding box center [687, 413] width 1005 height 827
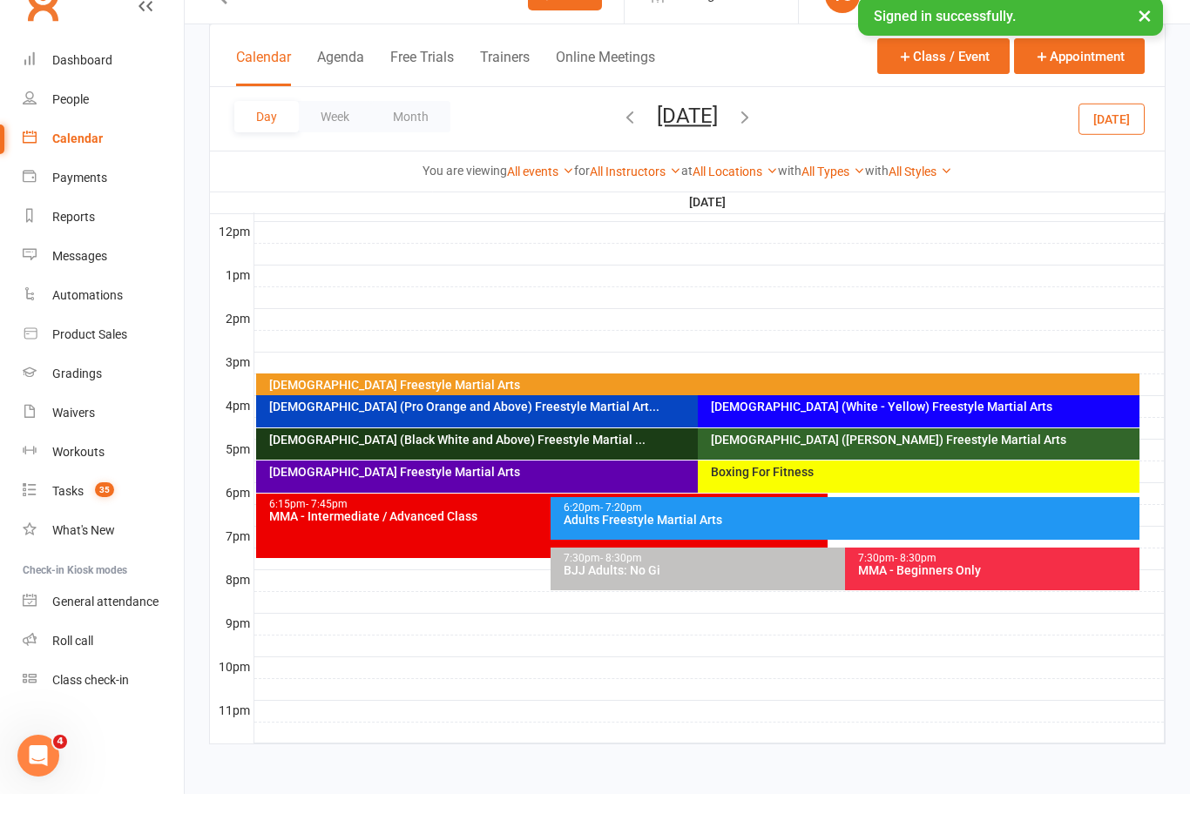
click at [469, 669] on div at bounding box center [709, 679] width 910 height 21
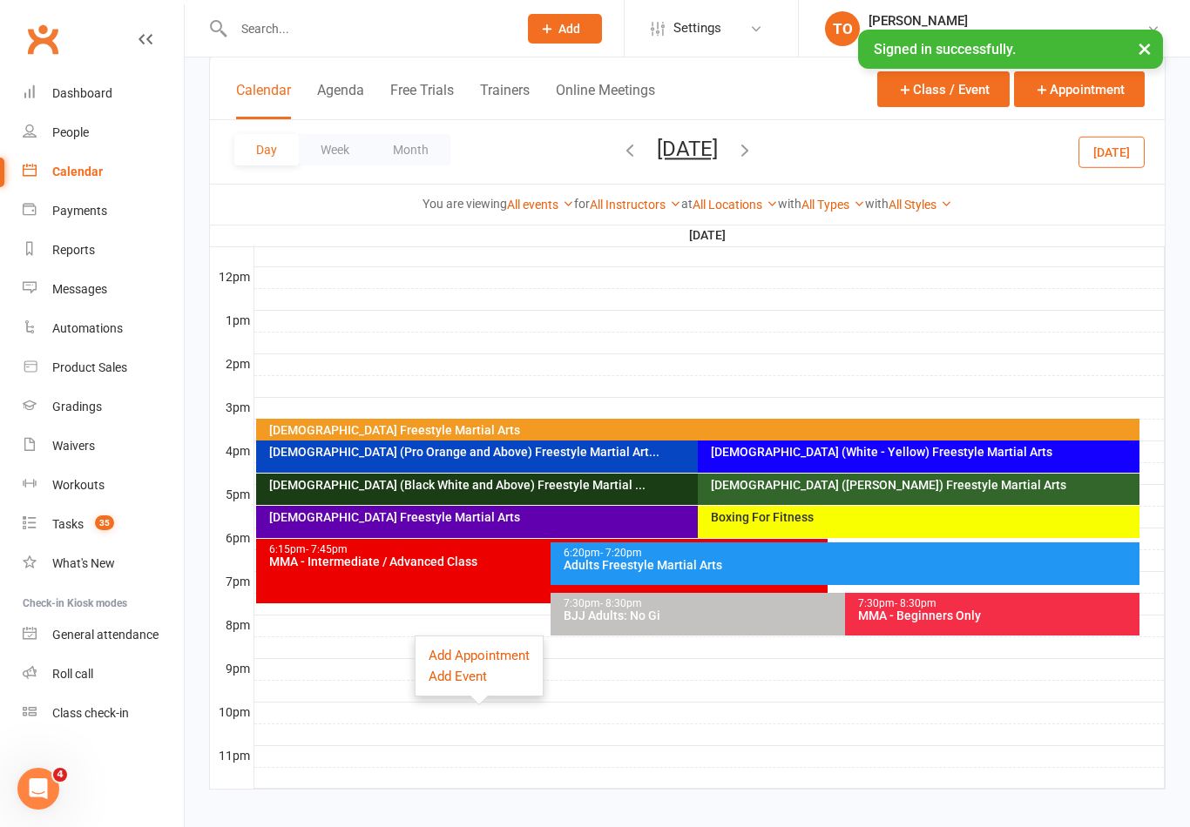
click at [294, 37] on input "text" at bounding box center [366, 29] width 277 height 24
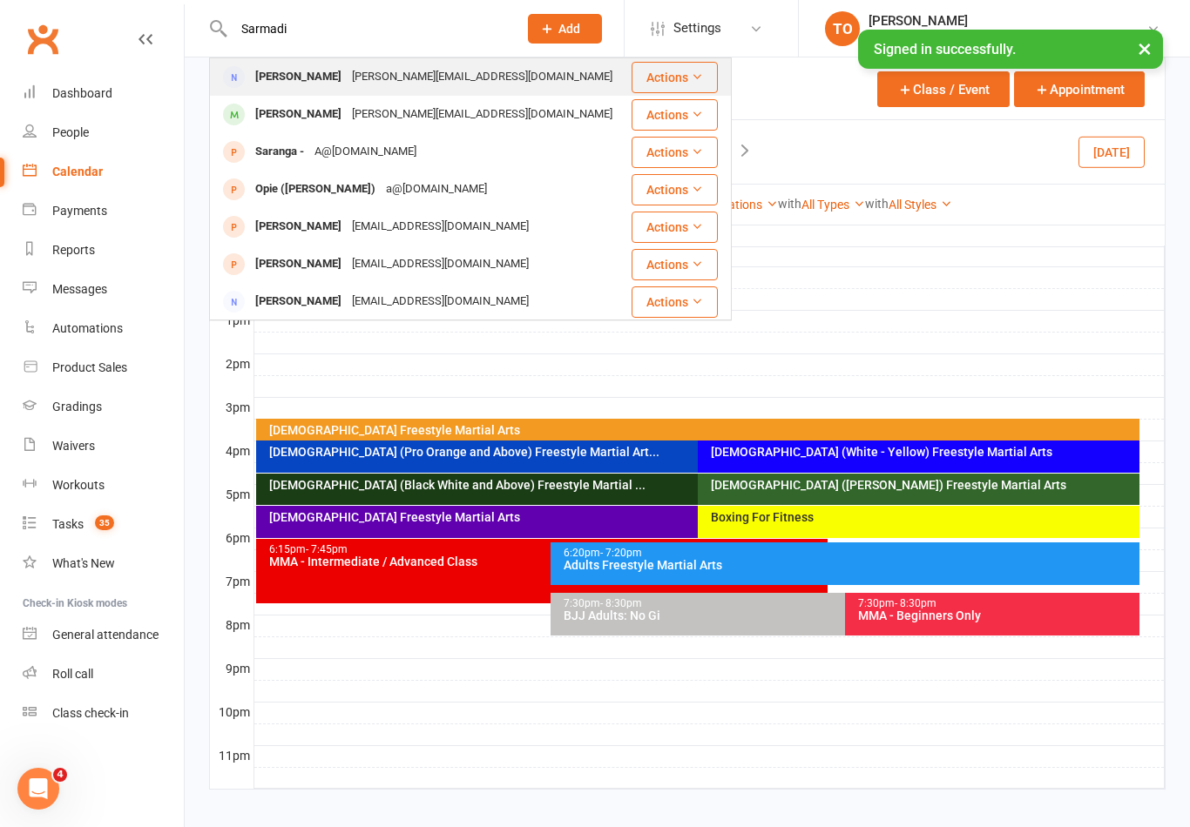
type input "Sarmadi"
click at [307, 79] on div "Gracie Sarmadi" at bounding box center [298, 76] width 97 height 25
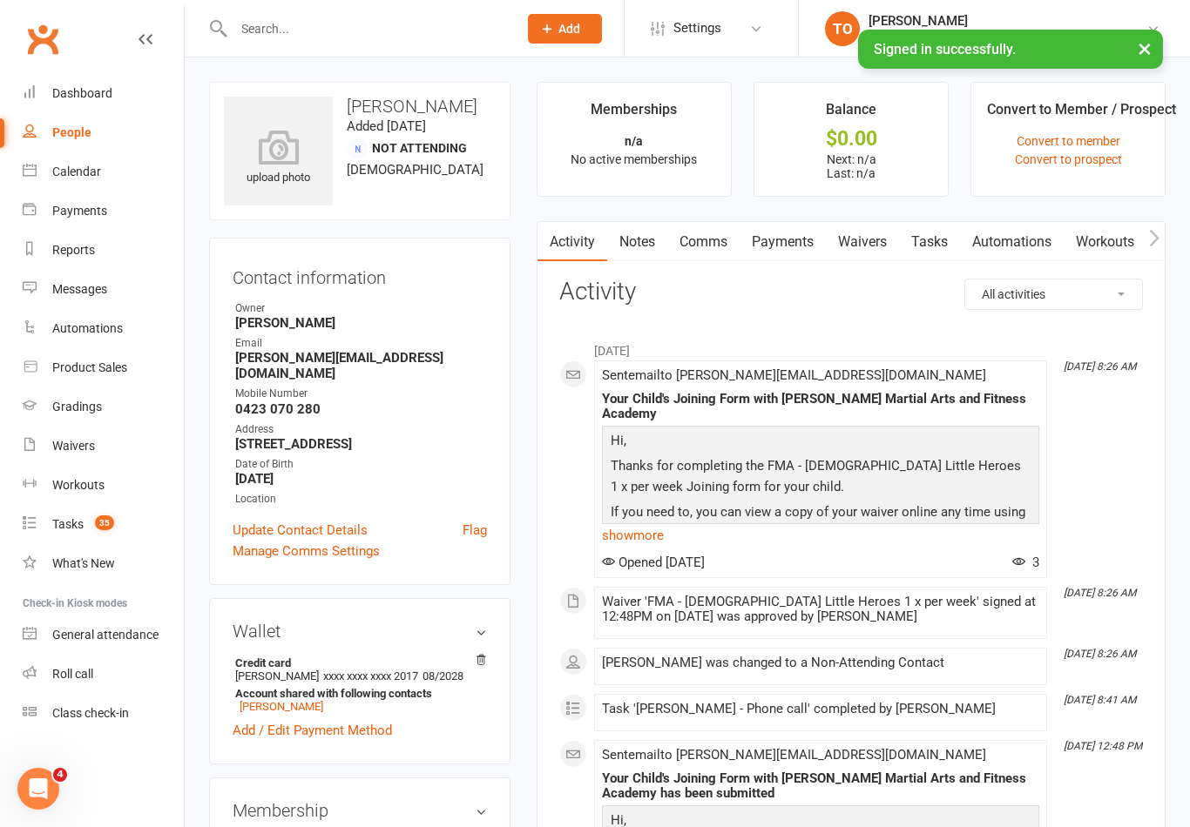
click at [324, 31] on input "text" at bounding box center [366, 29] width 277 height 24
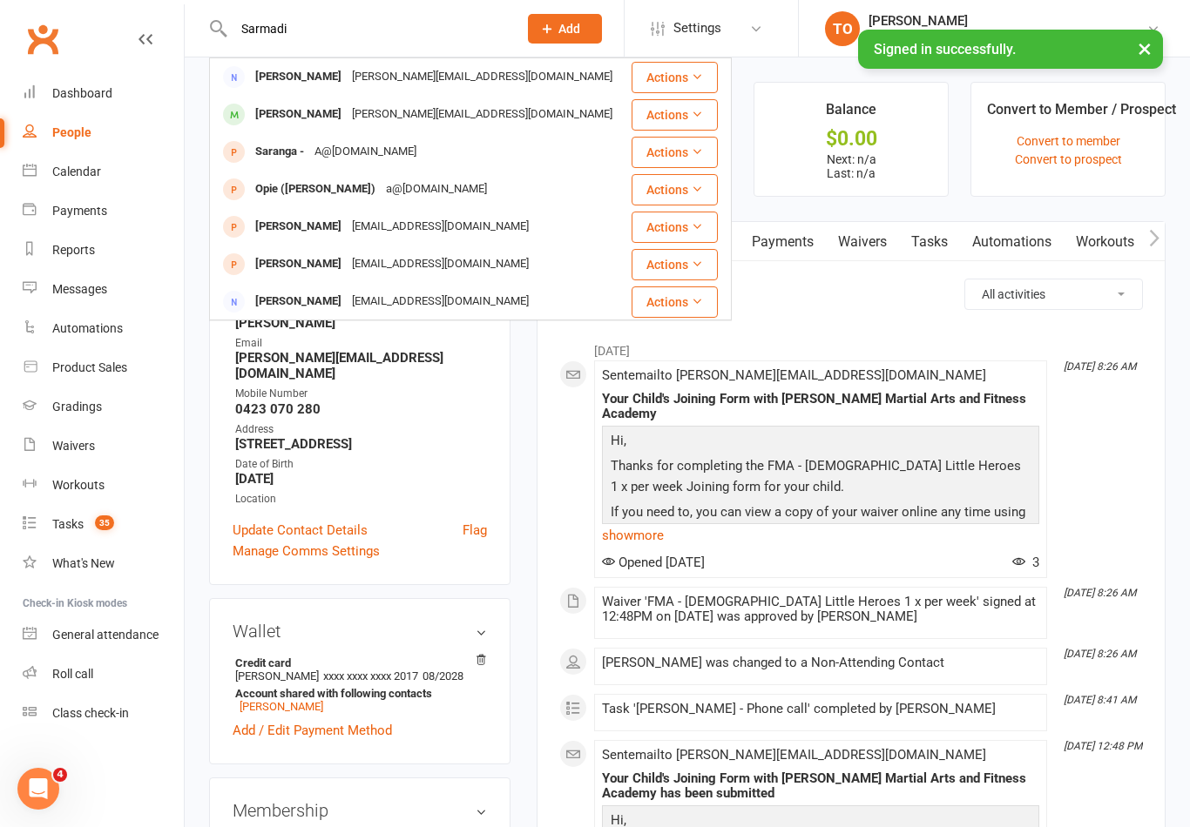
type input "Sarmadi"
click at [909, 347] on li "[DATE]" at bounding box center [851, 347] width 584 height 28
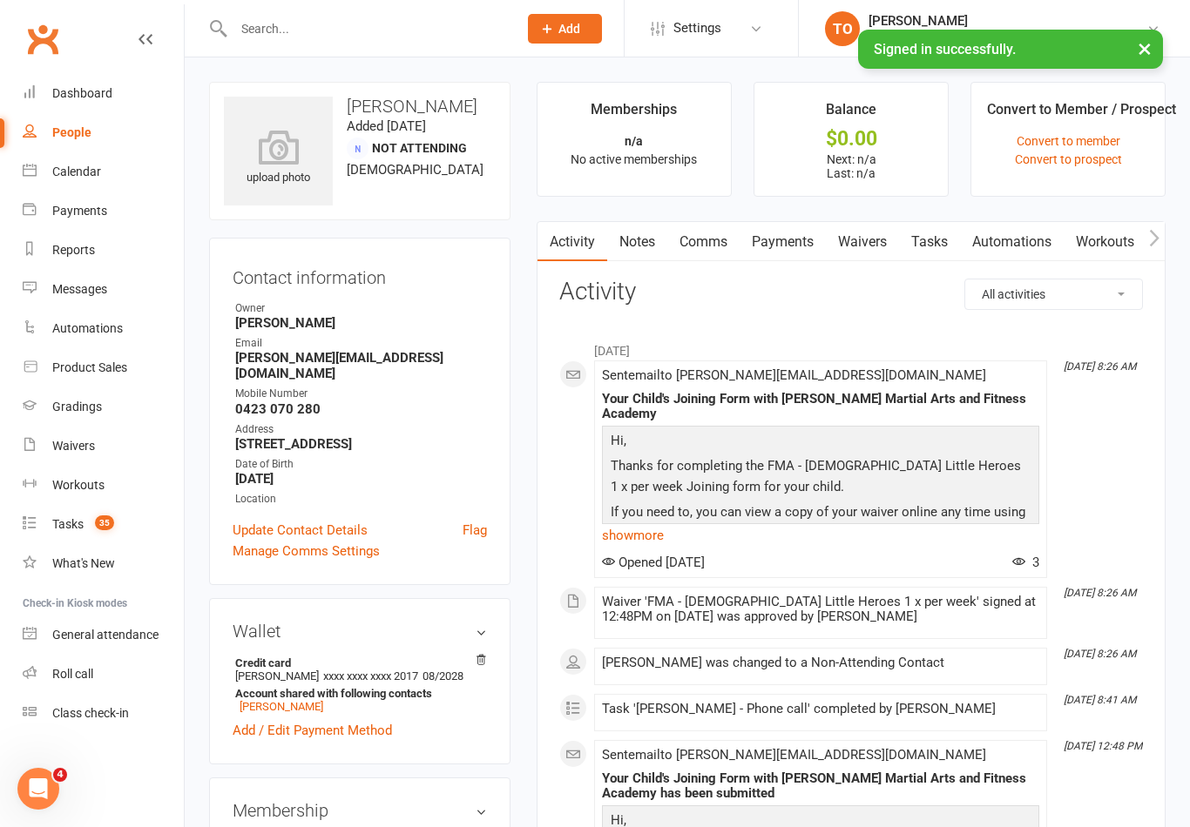
click at [631, 237] on link "Notes" at bounding box center [637, 242] width 60 height 40
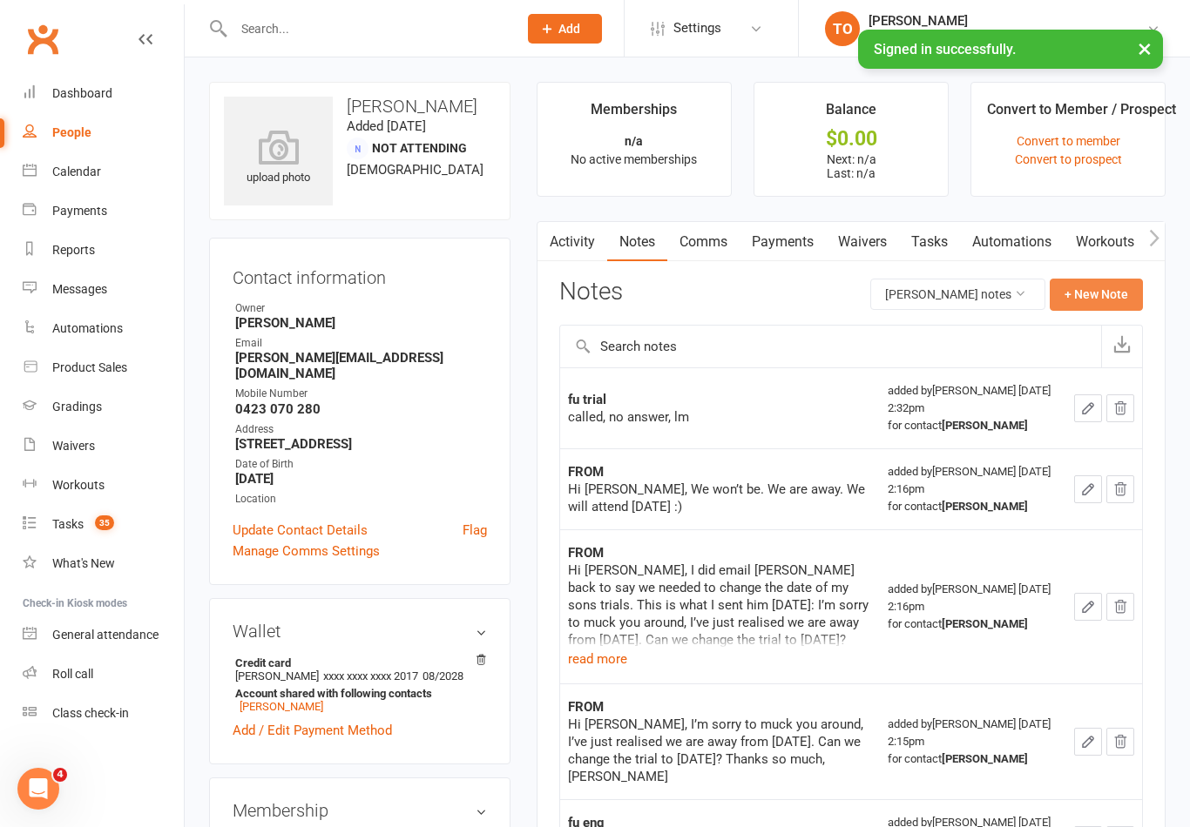
click at [1095, 299] on button "+ New Note" at bounding box center [1096, 294] width 93 height 31
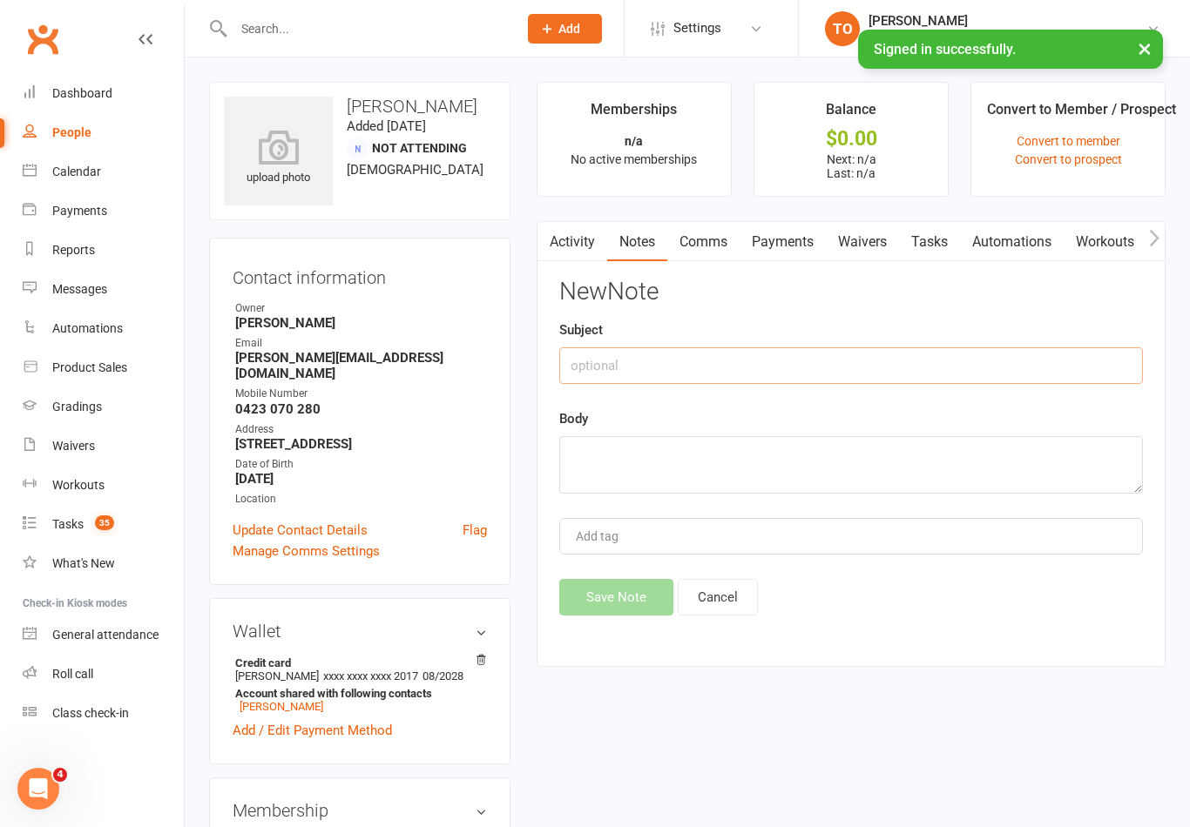
click at [892, 355] on input "text" at bounding box center [851, 366] width 584 height 37
type input "Nephew"
click at [692, 449] on textarea at bounding box center [851, 464] width 584 height 57
type textarea "J"
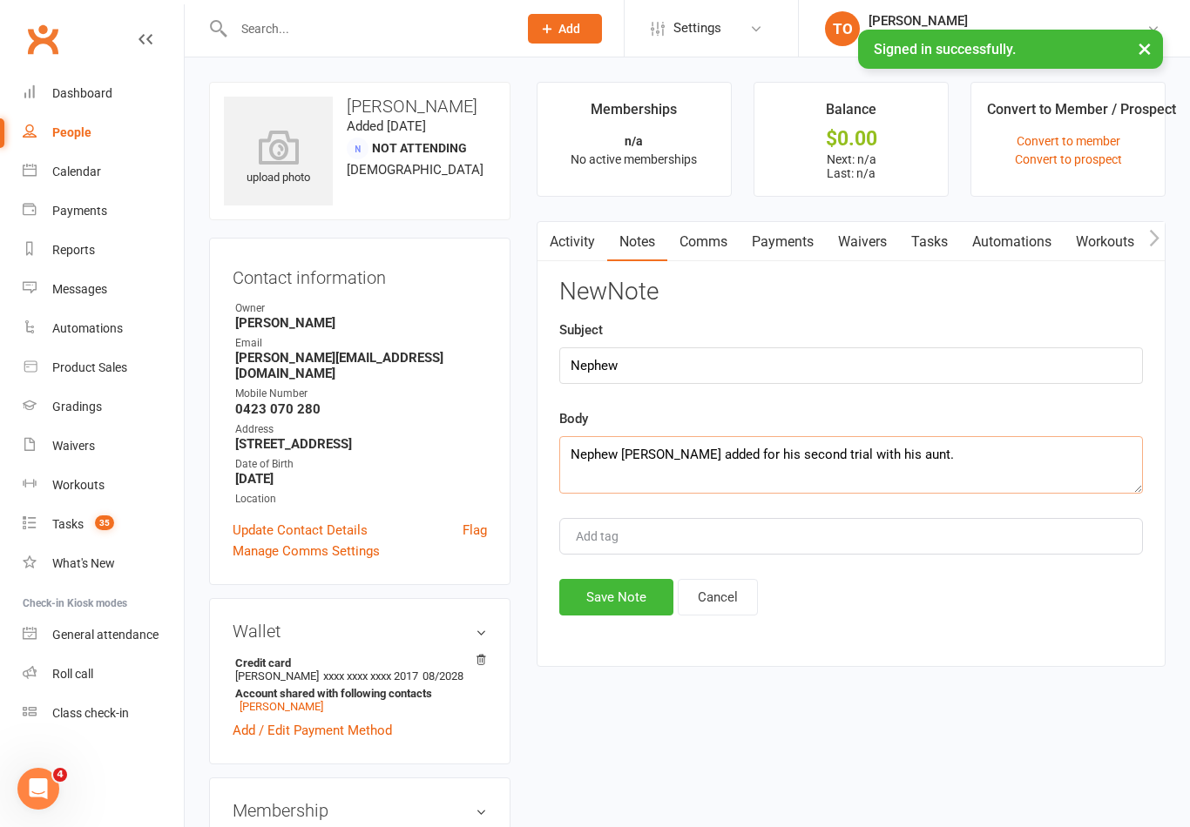
click at [740, 457] on textarea "Nephew John Sarmadi added for his second trial with his aunt." at bounding box center [851, 464] width 584 height 57
click at [1010, 445] on textarea "Nephew John Sarmadi attended for his second trial with his aunt." at bounding box center [851, 464] width 584 height 57
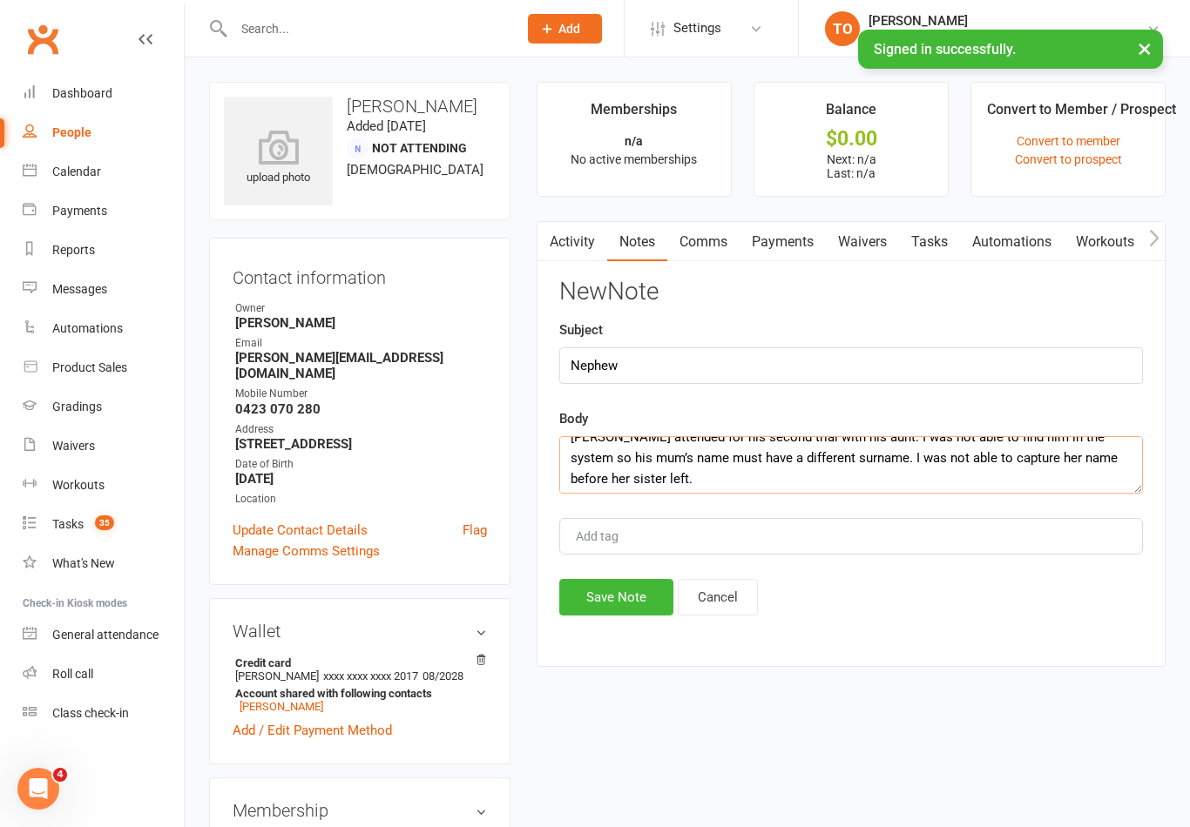
scroll to position [19, 0]
click at [942, 451] on textarea "Nephew John Sarmadi attended for his second trial with his aunt. I was not able…" at bounding box center [851, 464] width 584 height 57
click at [942, 453] on textarea "Nephew John Sarmadi attended for his second trial with his aunt. I was not able…" at bounding box center [851, 464] width 584 height 57
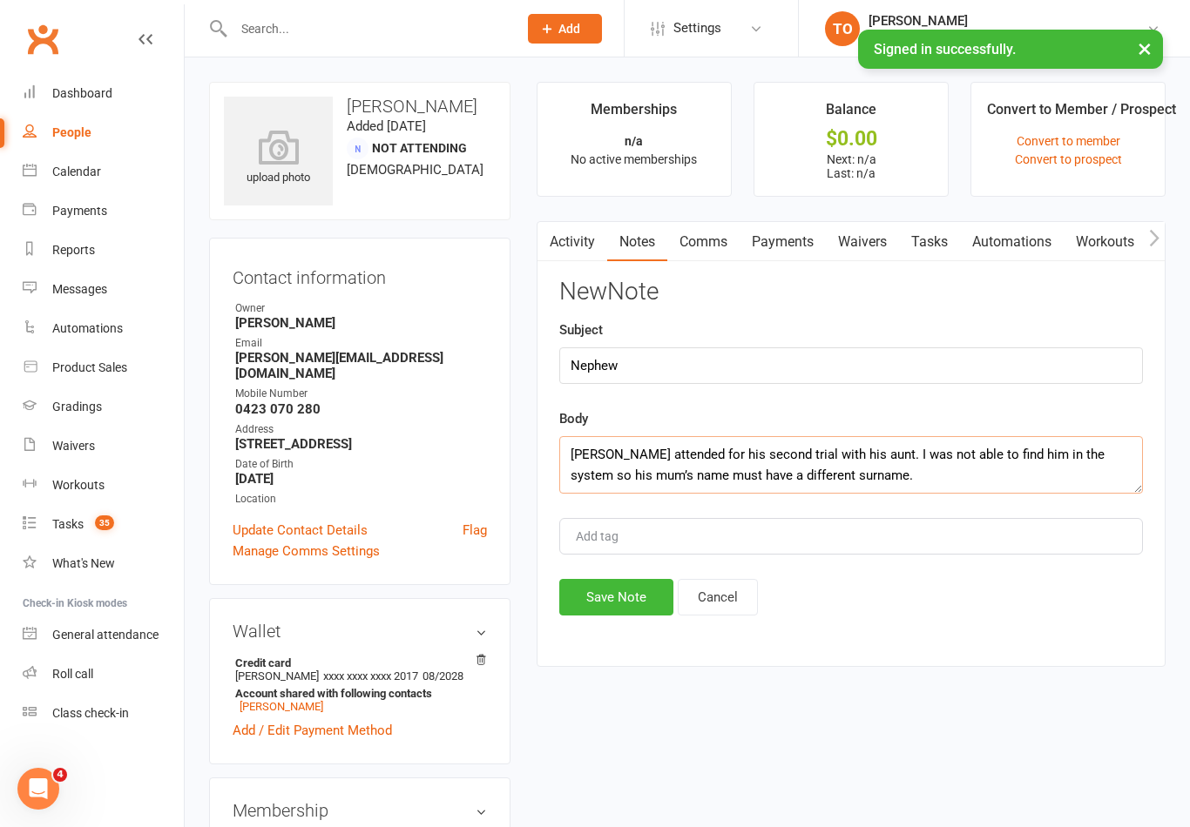
scroll to position [0, 0]
click at [744, 468] on textarea "Nephew John Sarmadi attended for his second trial with his aunt. I was not able…" at bounding box center [851, 464] width 584 height 57
click at [941, 461] on textarea "Nephew John Sarmadi attended for his second trial with his aunt. I was not able…" at bounding box center [851, 464] width 584 height 57
click at [1099, 473] on textarea "Nephew John Sarmadi attended for his second trial with his aunt Gracie Sarmadi.…" at bounding box center [851, 464] width 584 height 57
type textarea "Nephew John Sarmadi attended for his second trial with his aunt Gracie Sarmadi.…"
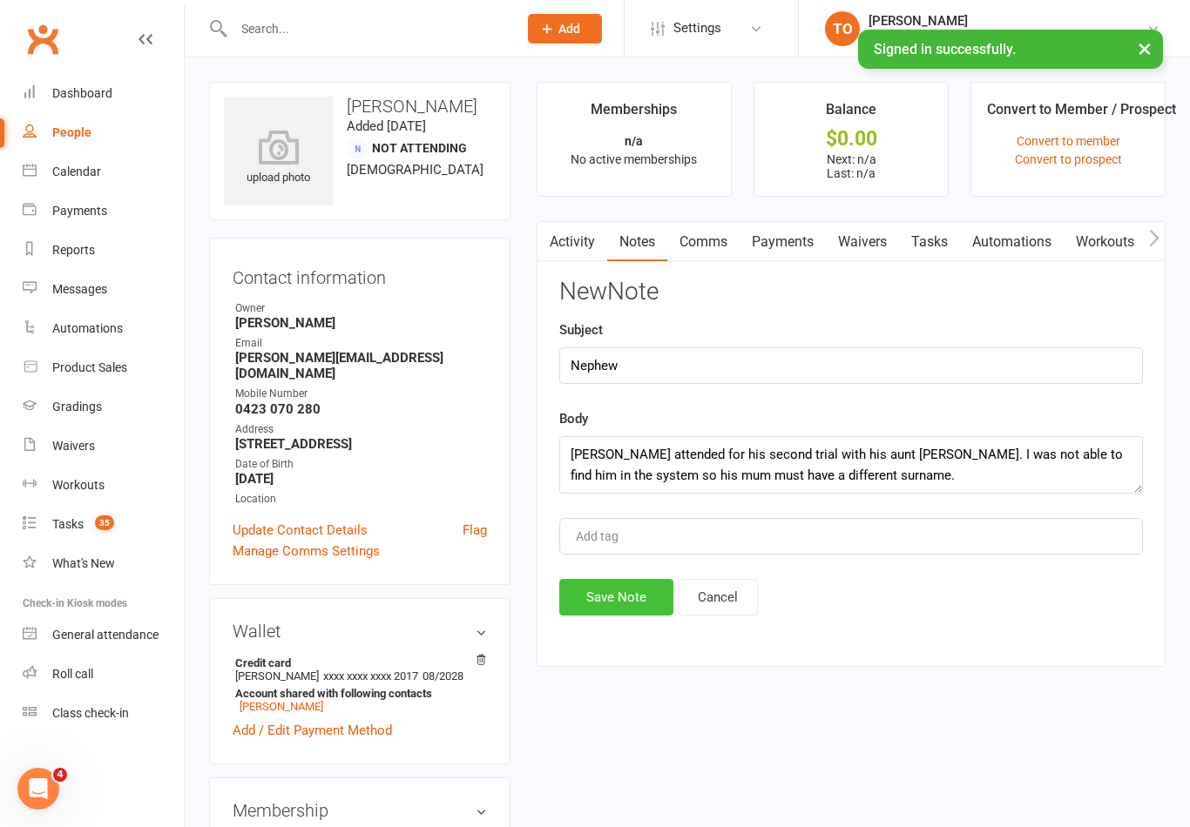
click at [613, 616] on button "Save Note" at bounding box center [616, 597] width 114 height 37
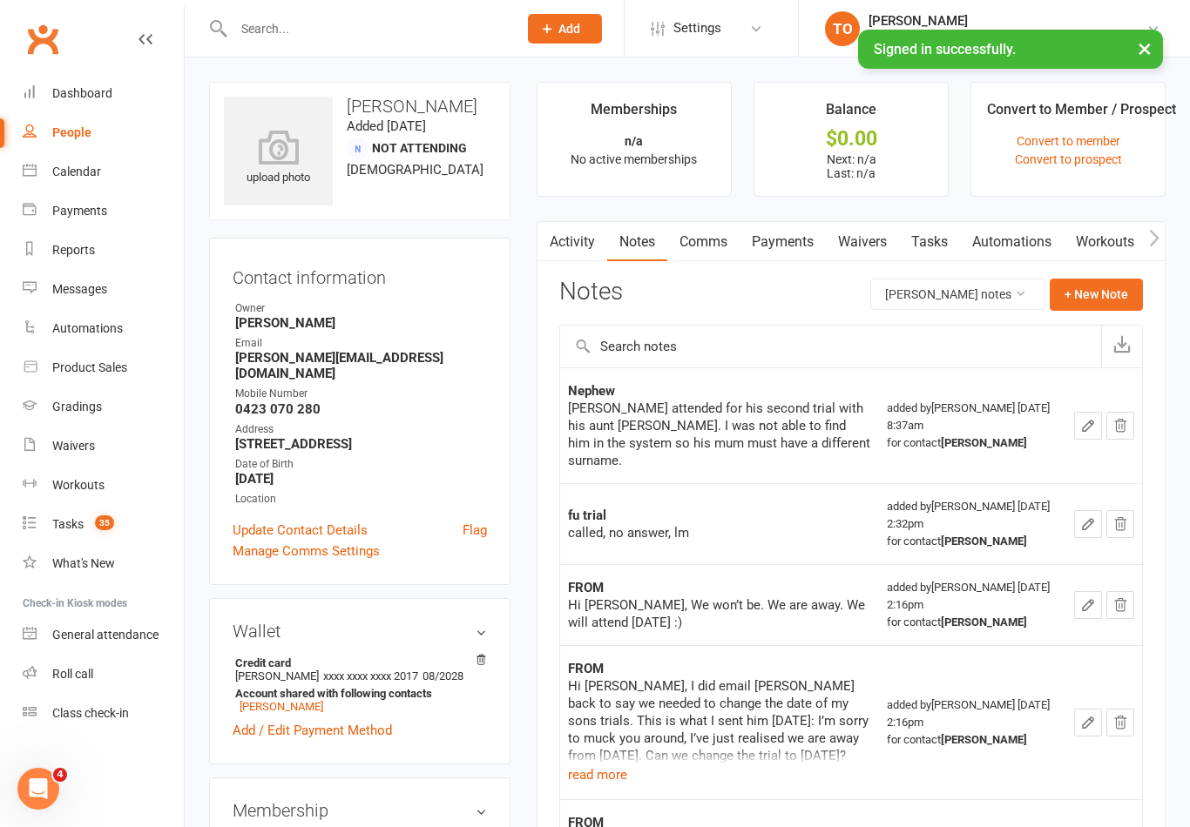
click at [245, 31] on input "text" at bounding box center [366, 29] width 277 height 24
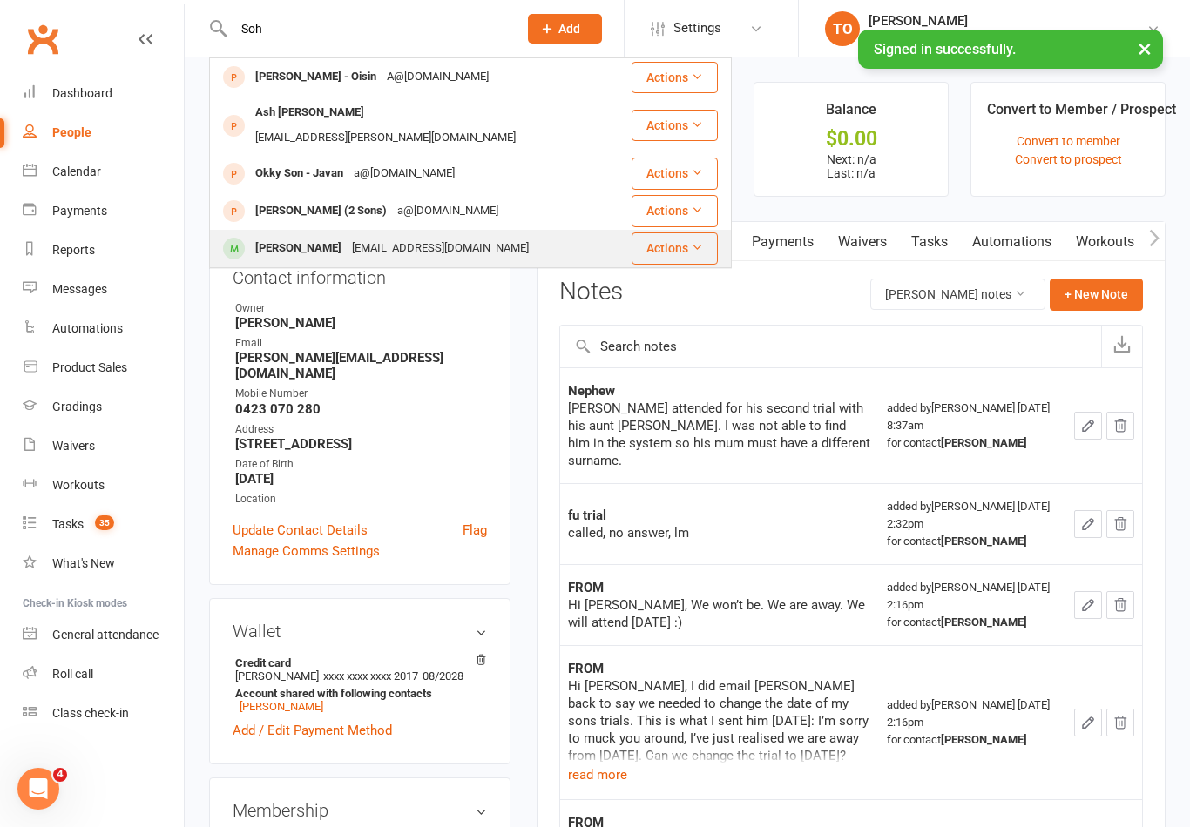
type input "Soh"
click at [266, 236] on div "Riaan Sohal" at bounding box center [298, 248] width 97 height 25
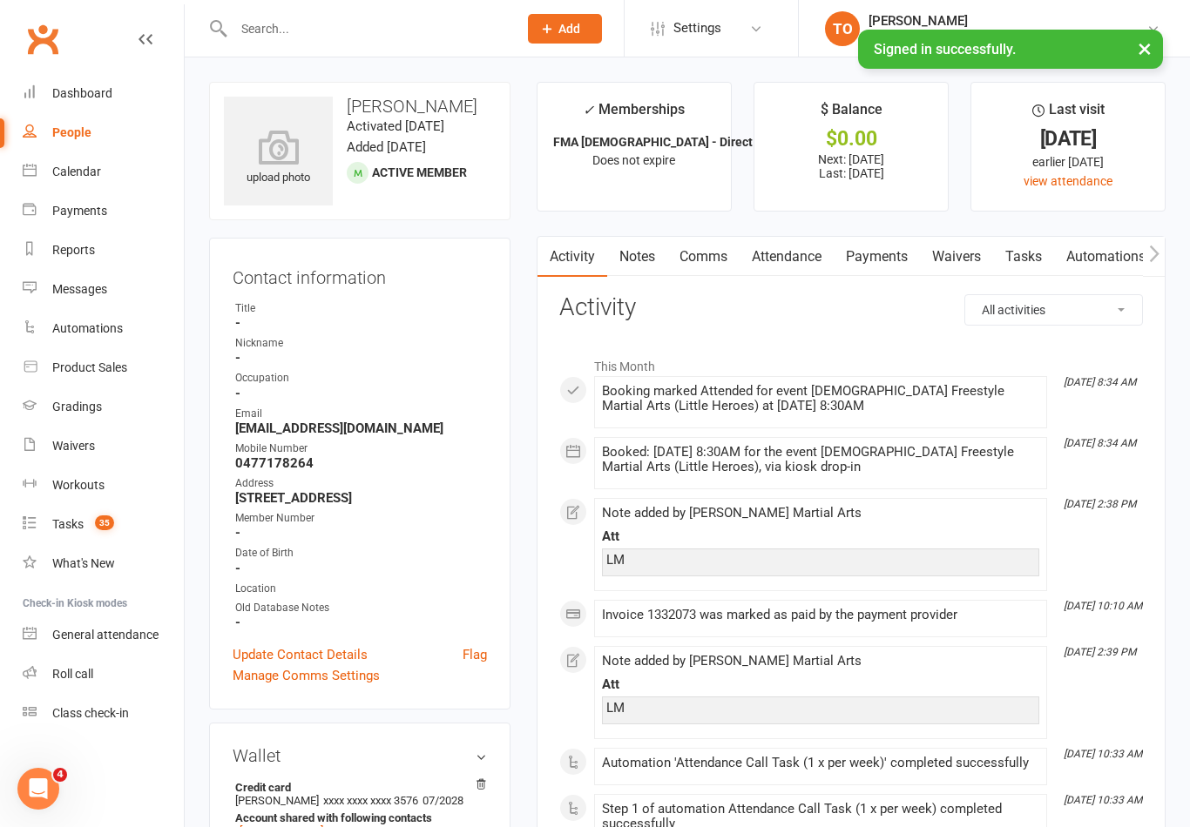
click at [880, 258] on link "Payments" at bounding box center [877, 257] width 86 height 40
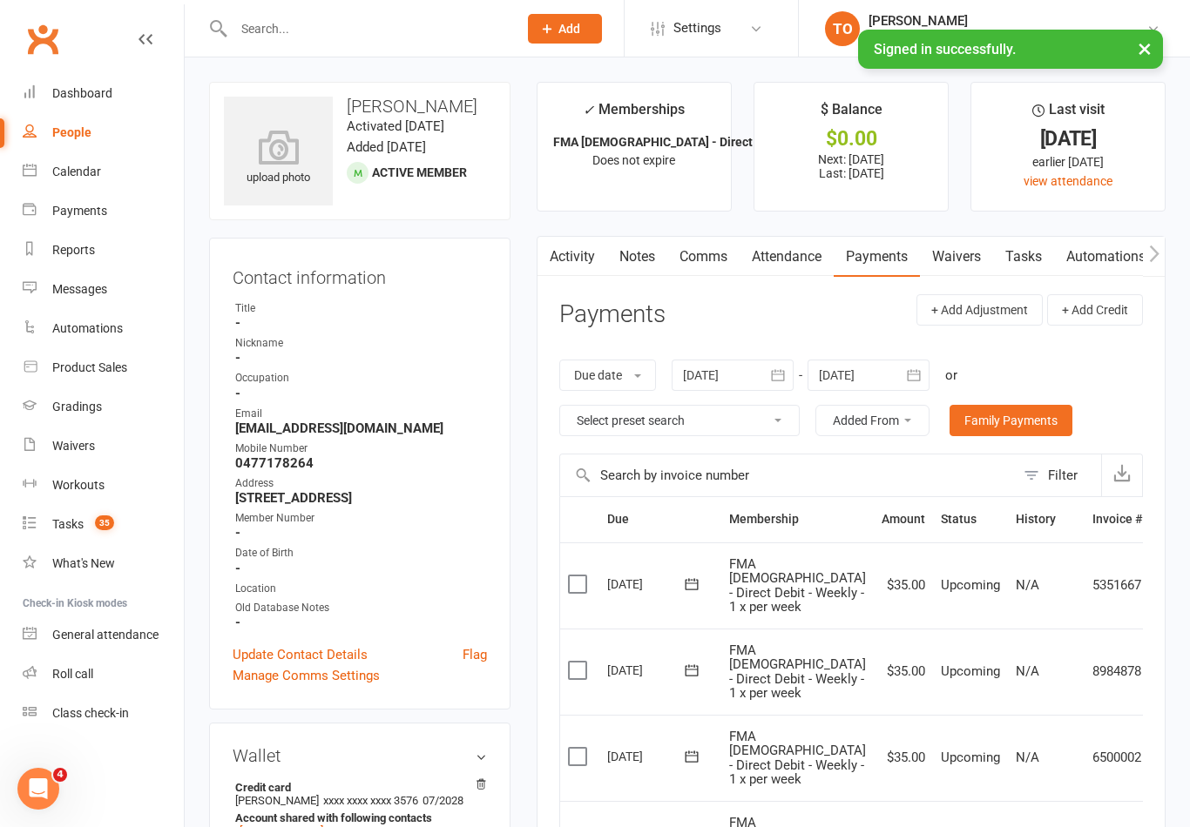
click at [281, 38] on input "text" at bounding box center [366, 29] width 277 height 24
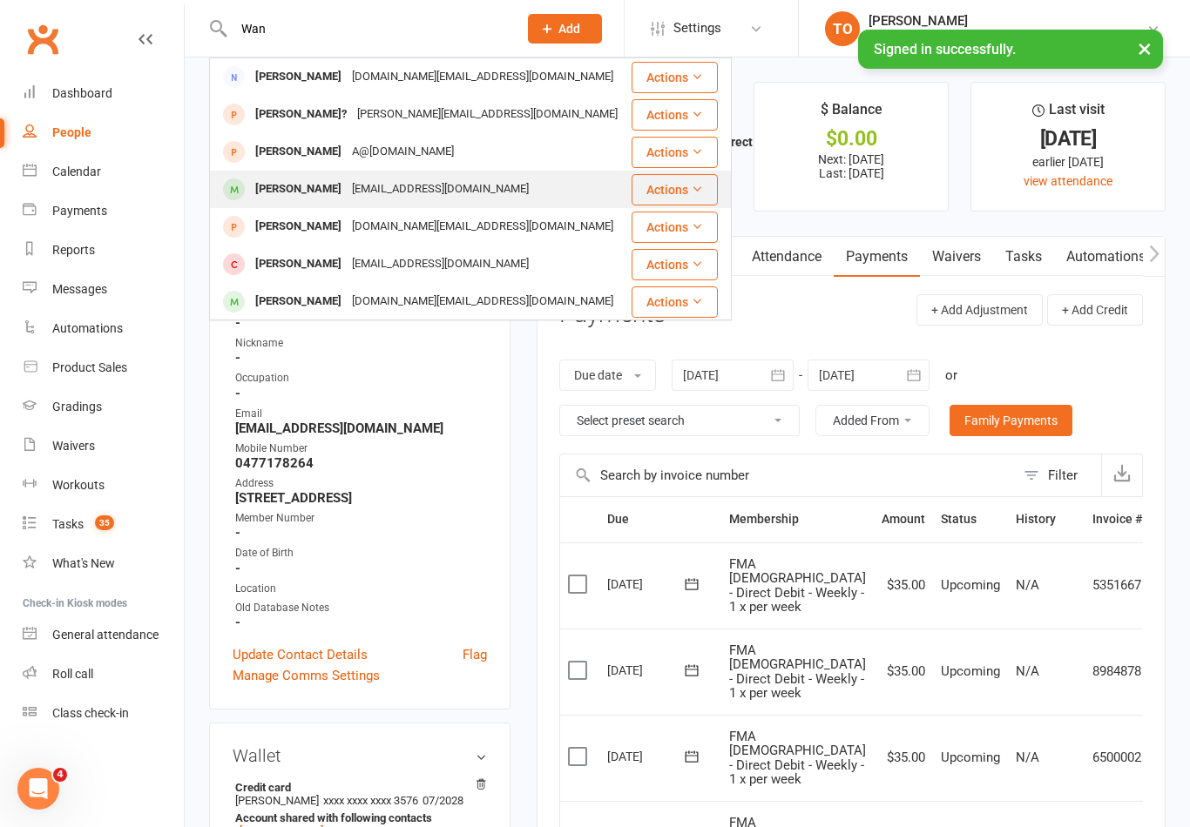
type input "Wan"
click at [266, 186] on div "Lucas Wan" at bounding box center [298, 189] width 97 height 25
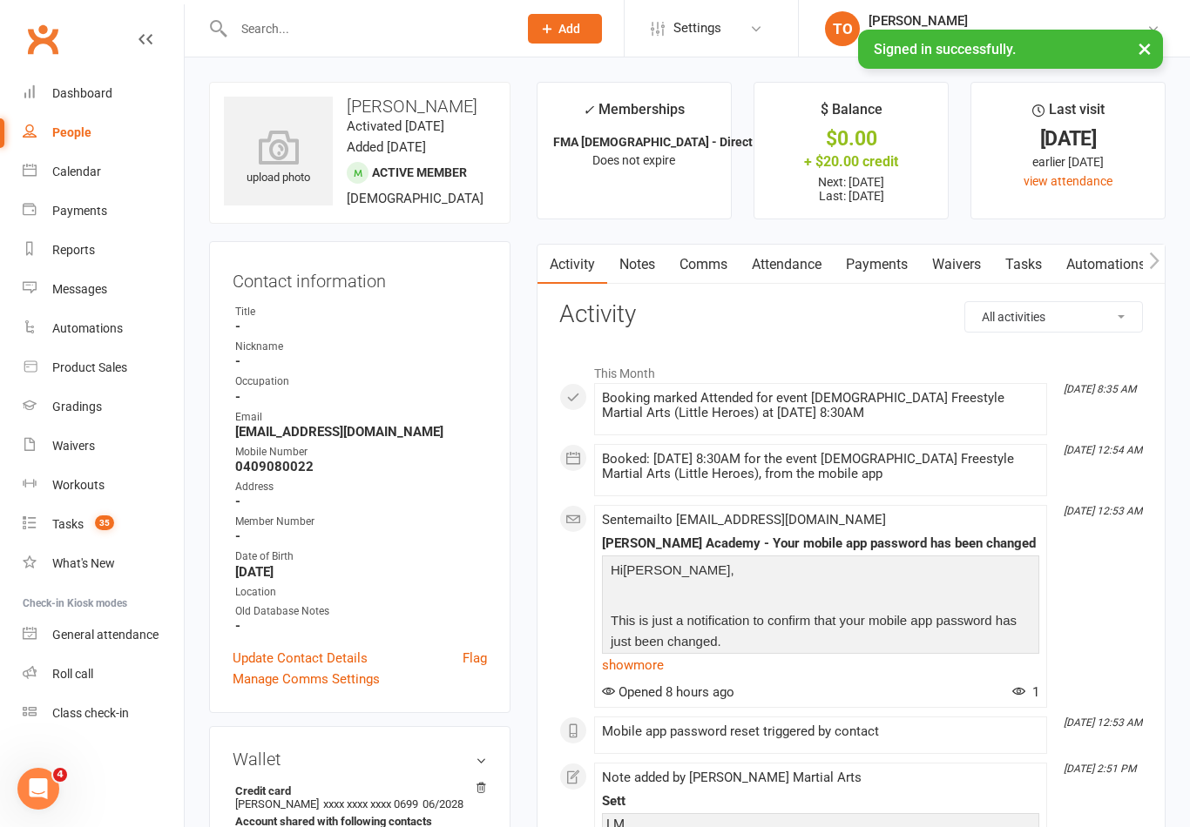
click at [652, 269] on link "Notes" at bounding box center [637, 265] width 60 height 40
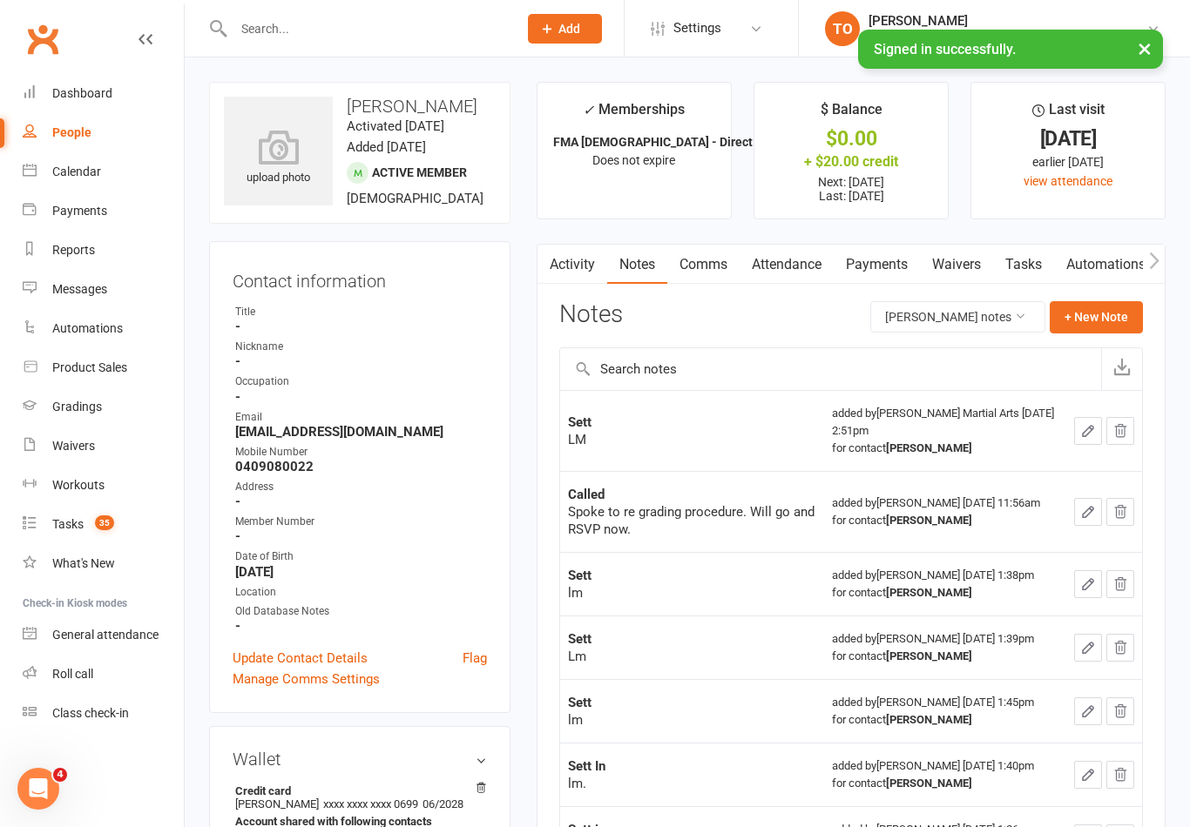
click at [778, 264] on link "Attendance" at bounding box center [787, 265] width 94 height 40
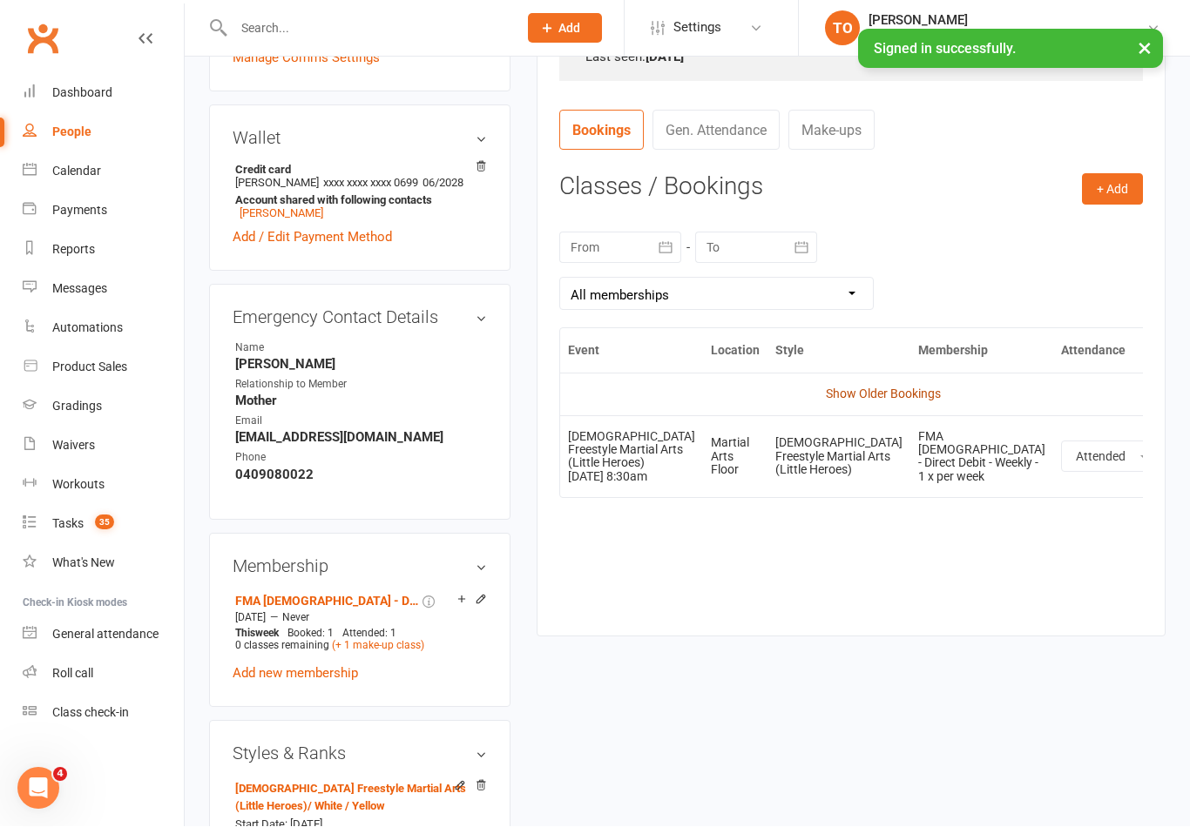
click at [844, 397] on link "Show Older Bookings" at bounding box center [883, 395] width 115 height 14
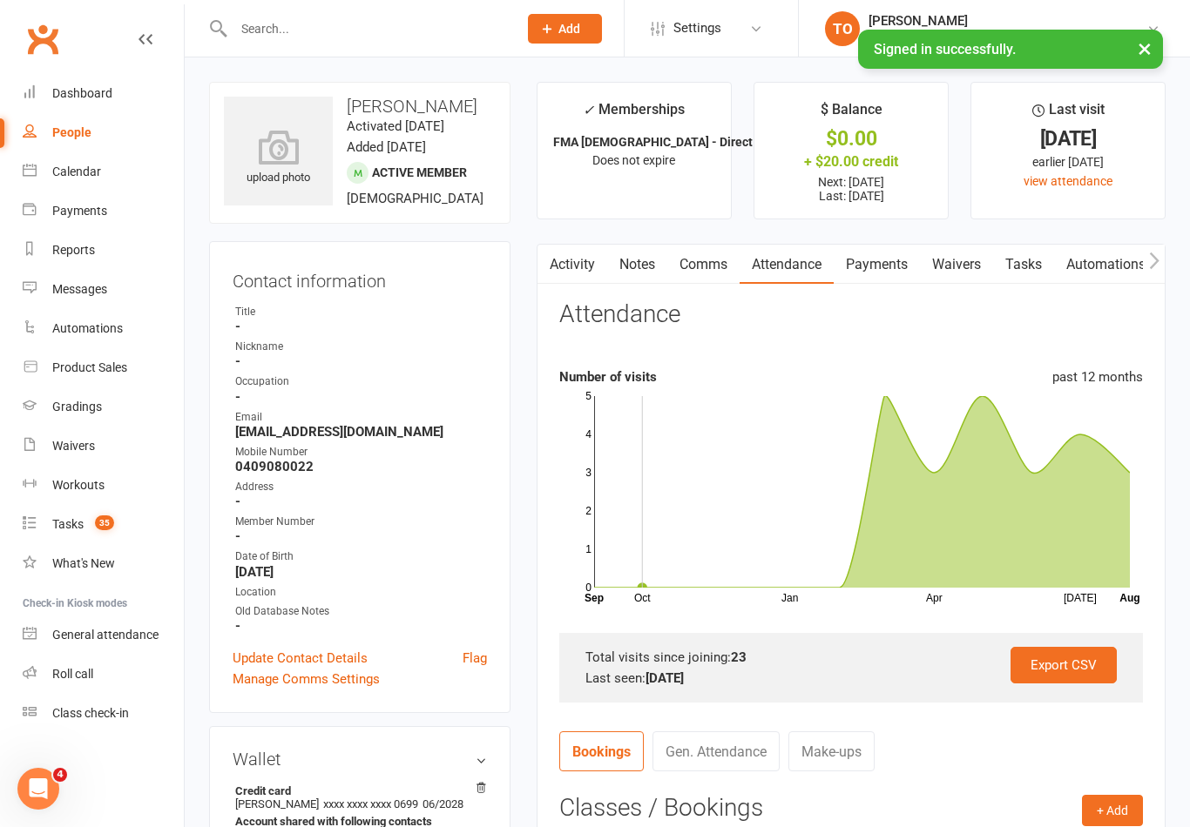
click at [246, 21] on input "text" at bounding box center [366, 29] width 277 height 24
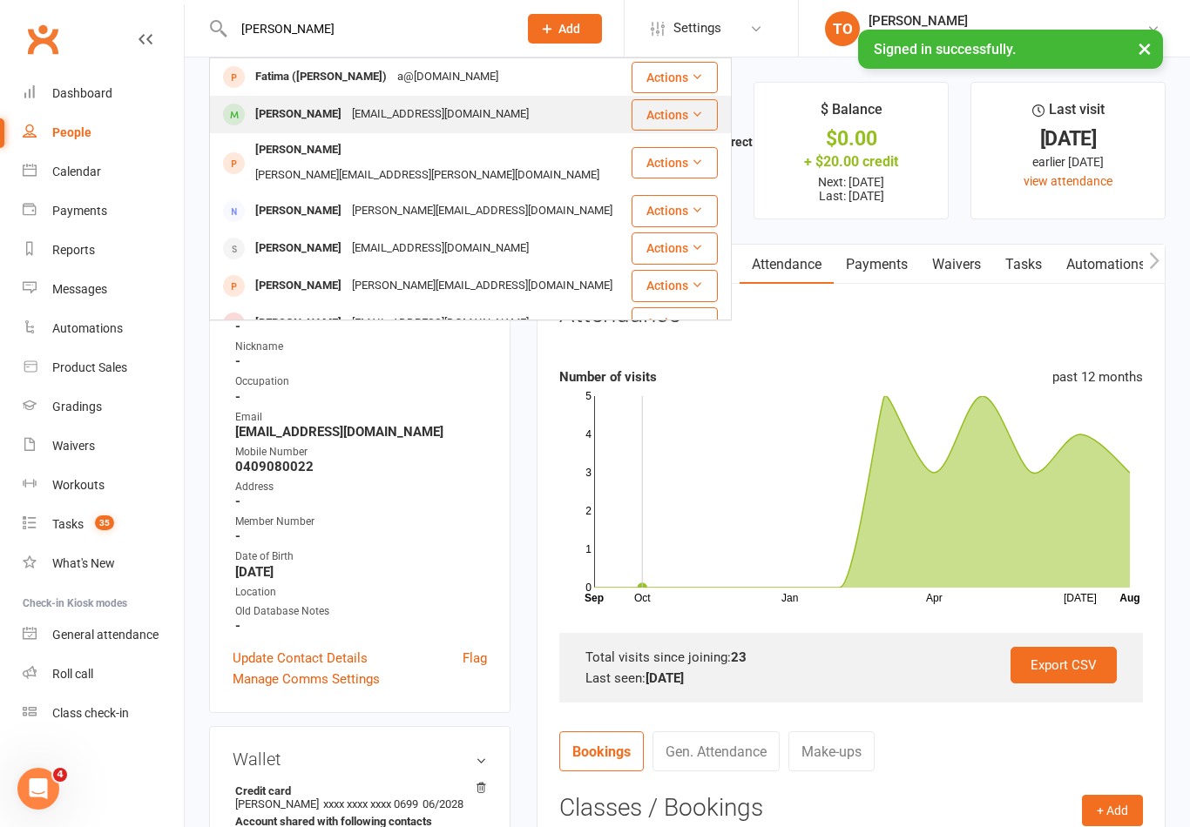
type input "James fu"
click at [276, 115] on div "James Fu" at bounding box center [298, 114] width 97 height 25
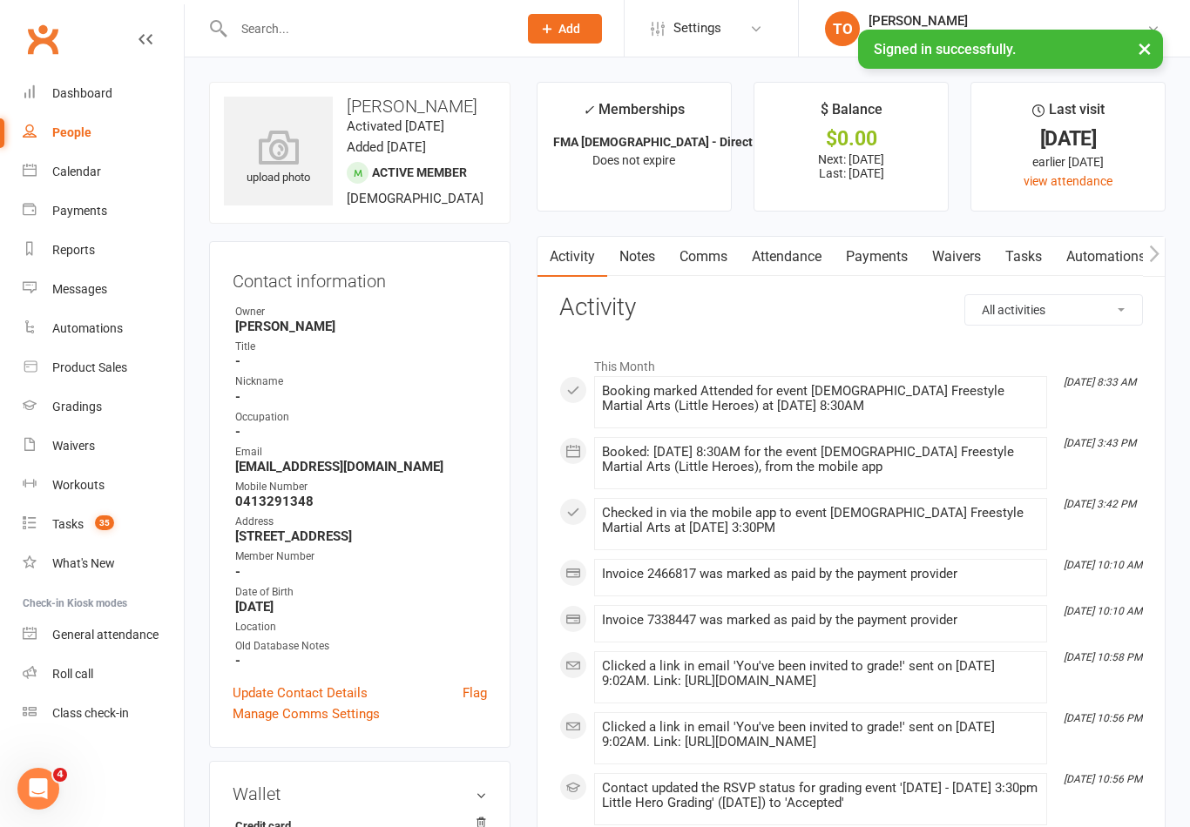
click at [870, 254] on link "Payments" at bounding box center [877, 257] width 86 height 40
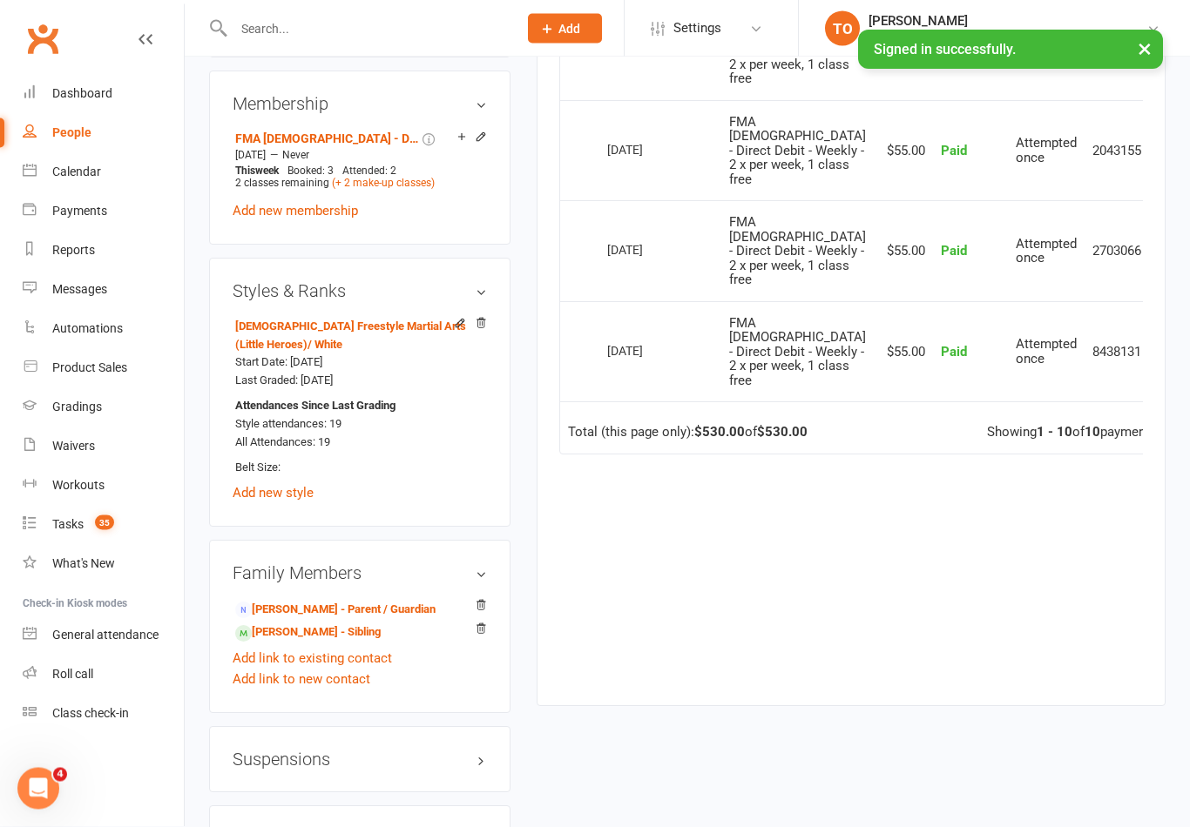
scroll to position [1134, 0]
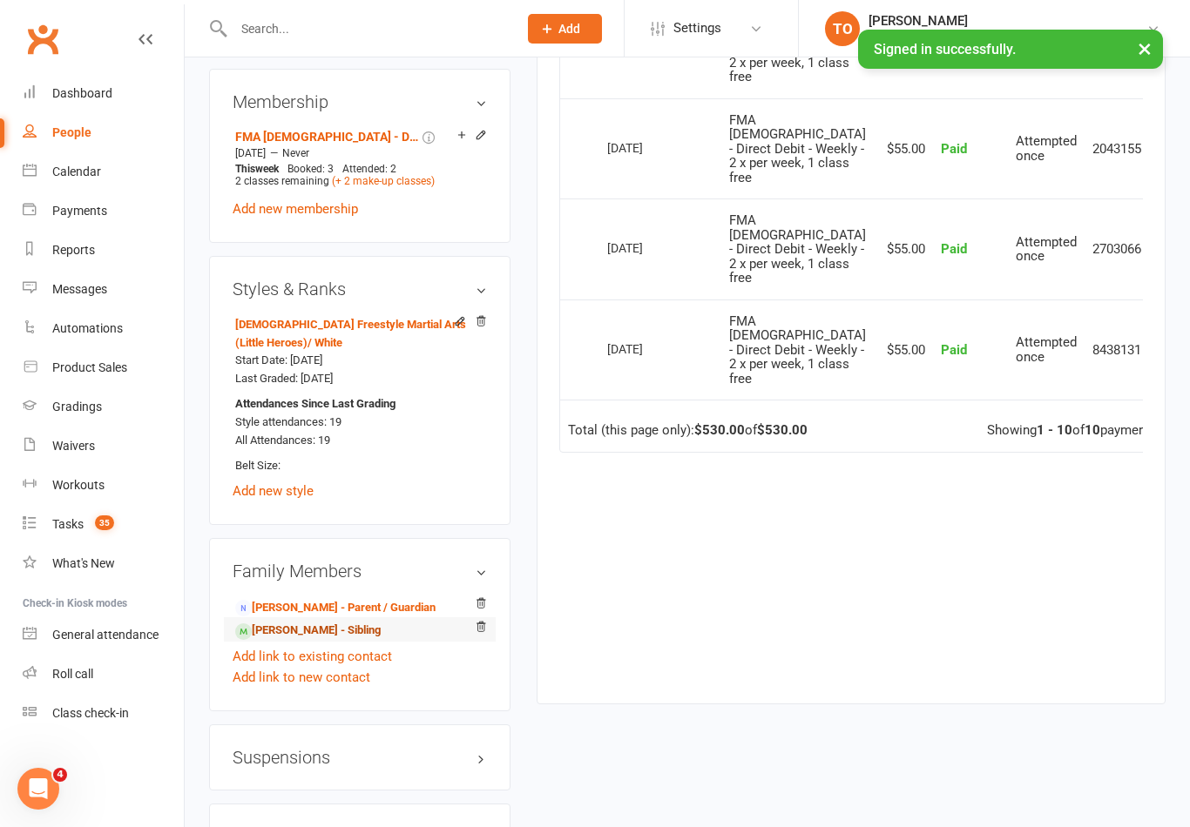
click at [260, 628] on link "Evelyn Fu - Sibling" at bounding box center [307, 631] width 145 height 18
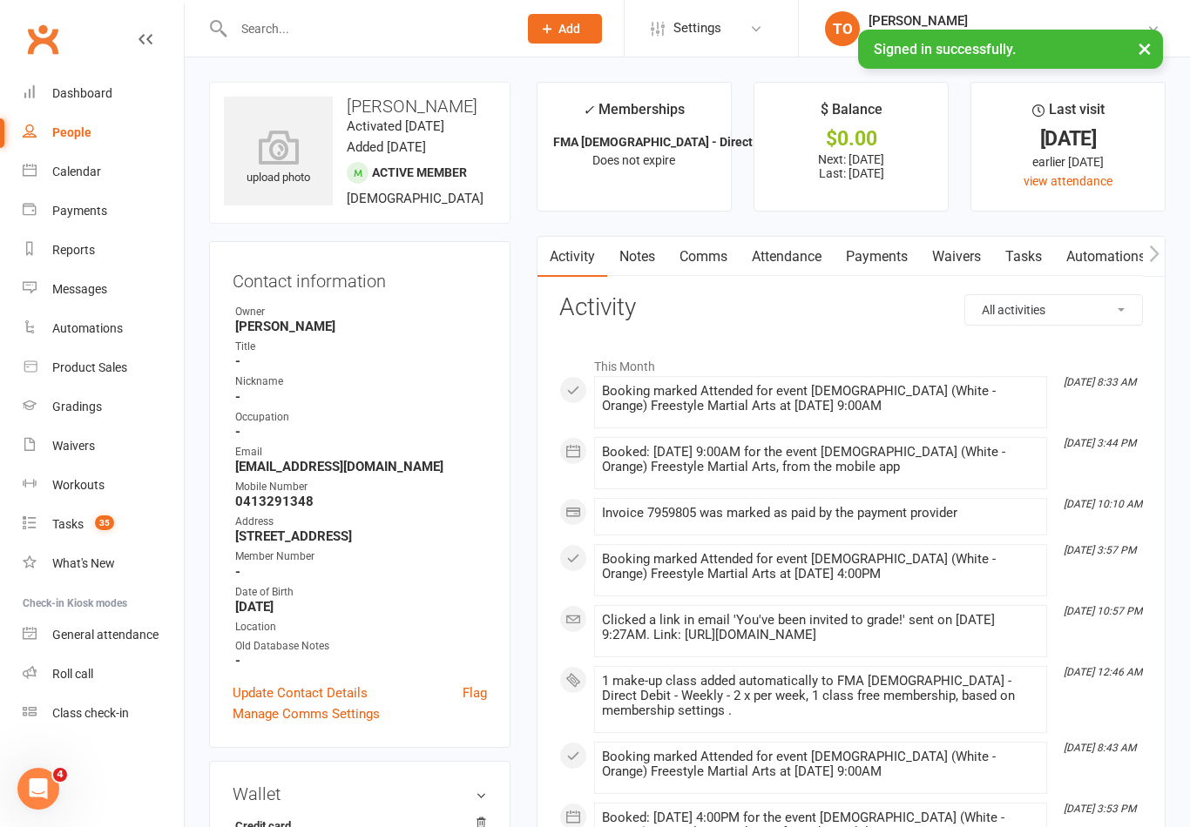
click at [868, 238] on link "Payments" at bounding box center [877, 257] width 86 height 40
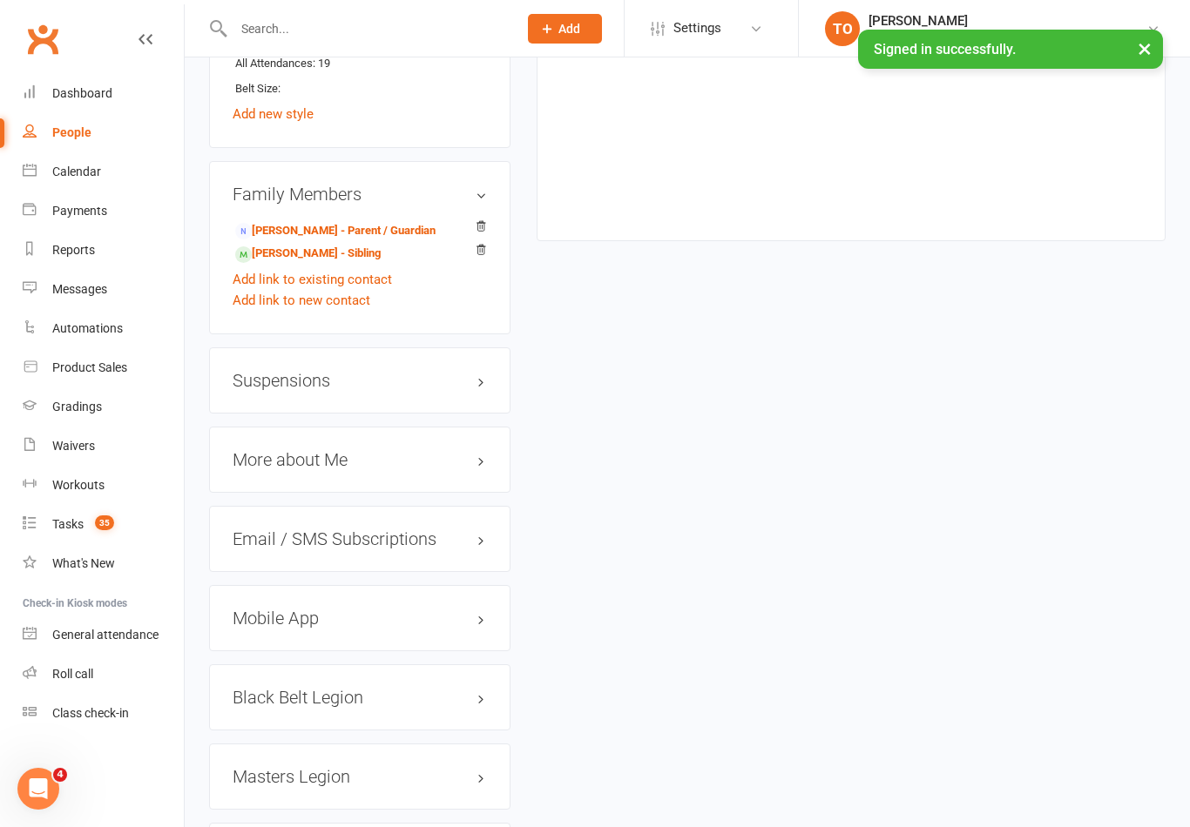
scroll to position [1510, 0]
click at [71, 415] on link "Gradings" at bounding box center [103, 407] width 161 height 39
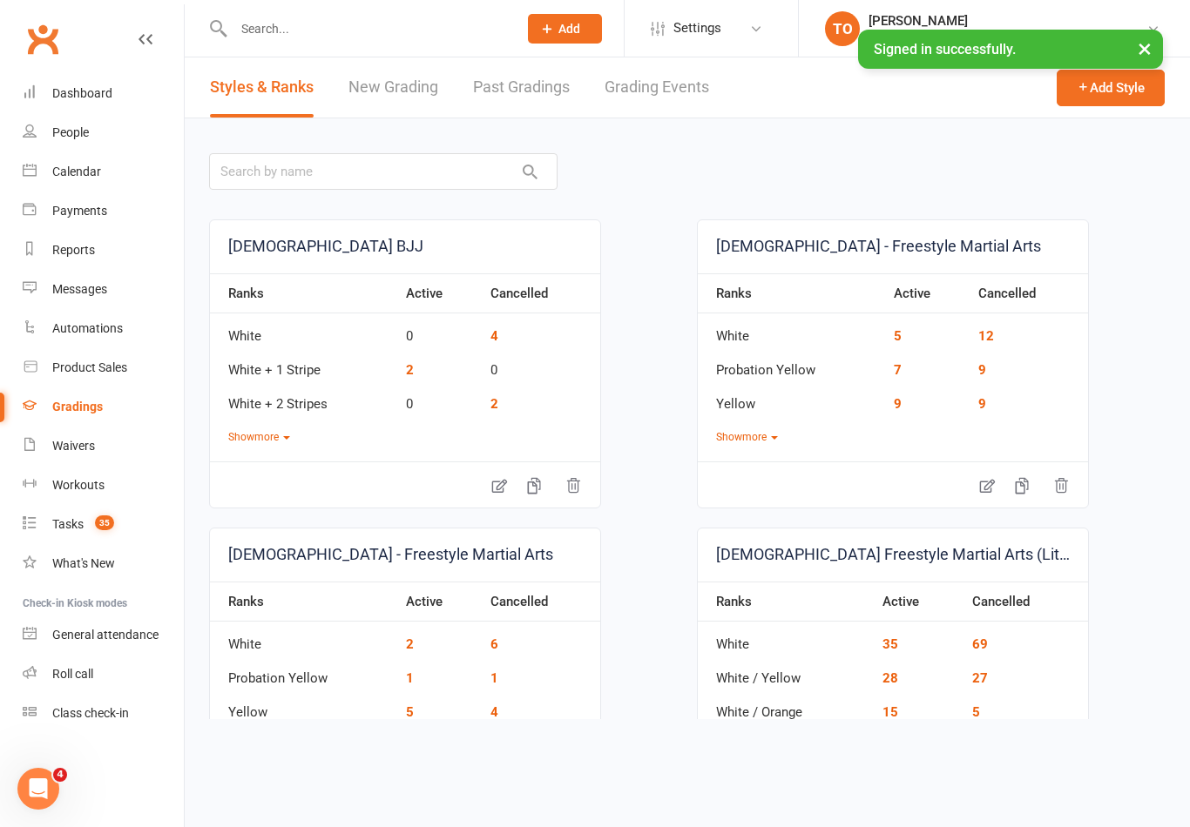
click at [627, 111] on link "Grading Events" at bounding box center [657, 87] width 105 height 60
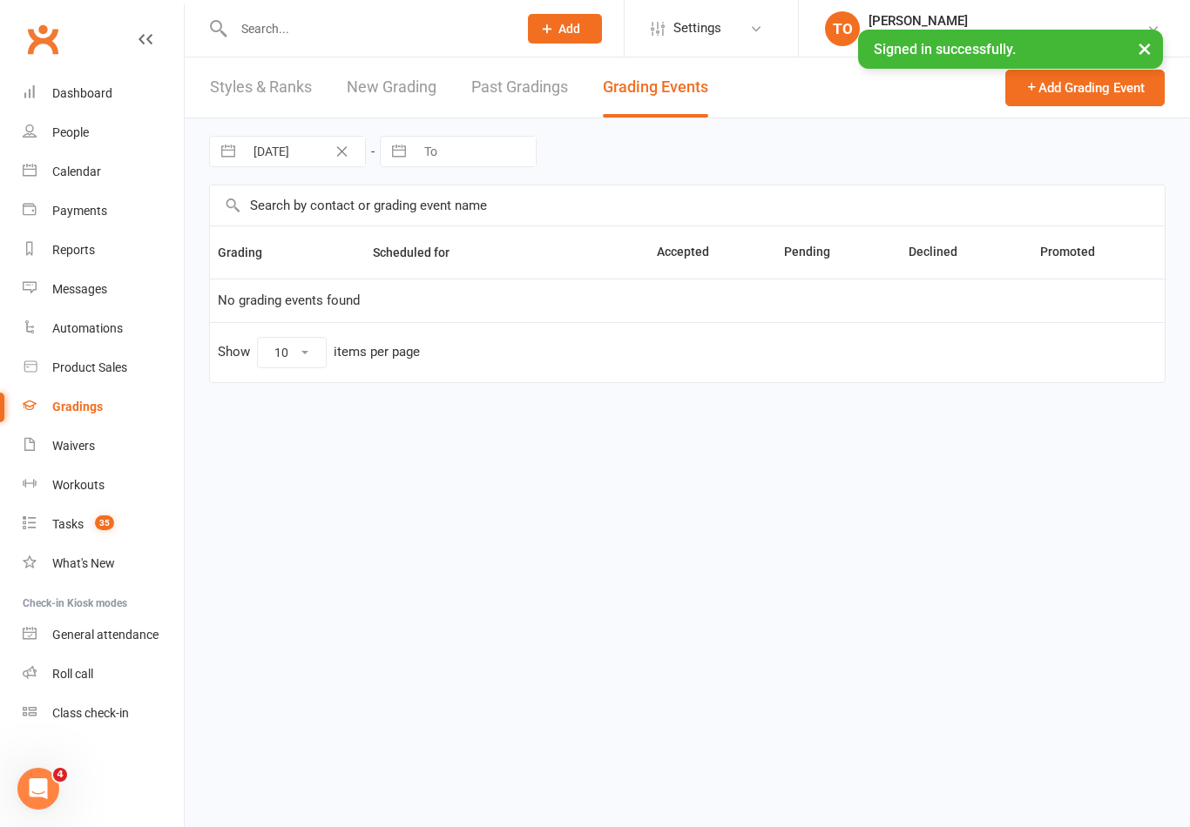
click at [648, 90] on link "Grading Events" at bounding box center [655, 87] width 105 height 60
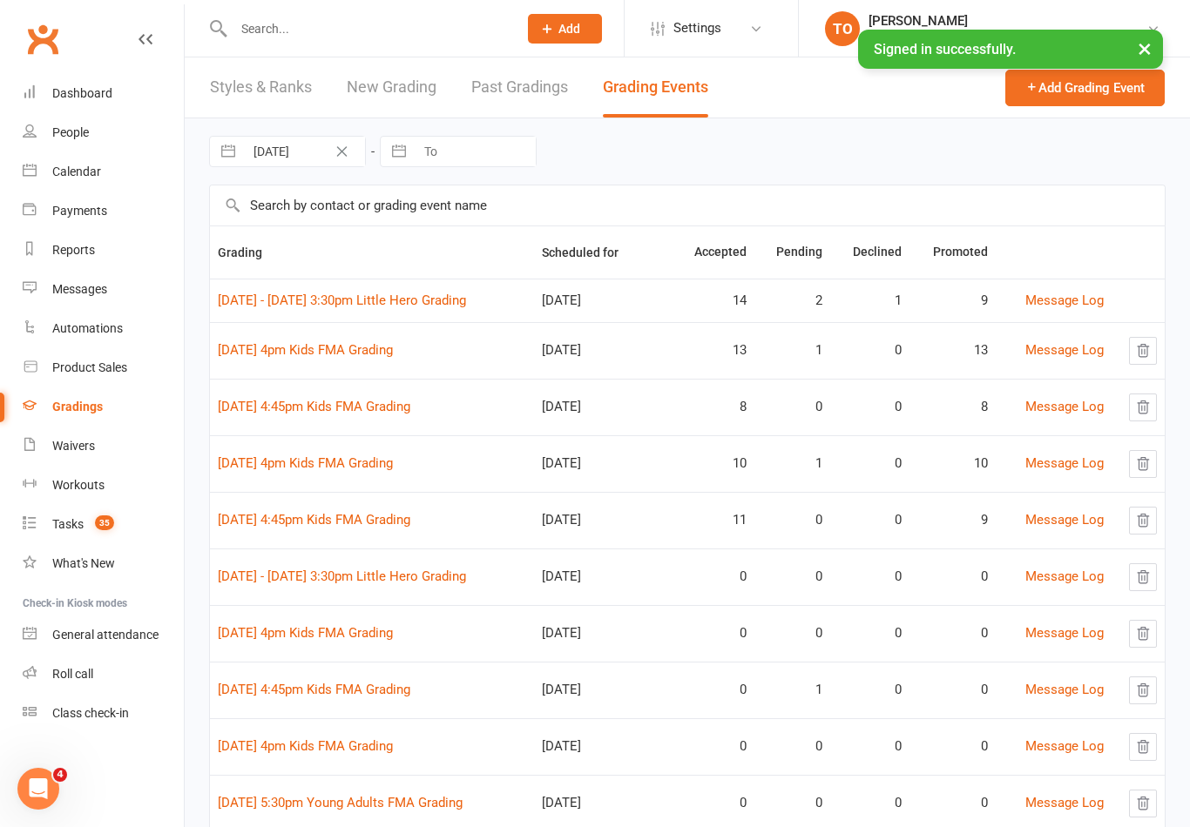
click at [261, 212] on input "text" at bounding box center [687, 206] width 955 height 40
type input "Fu"
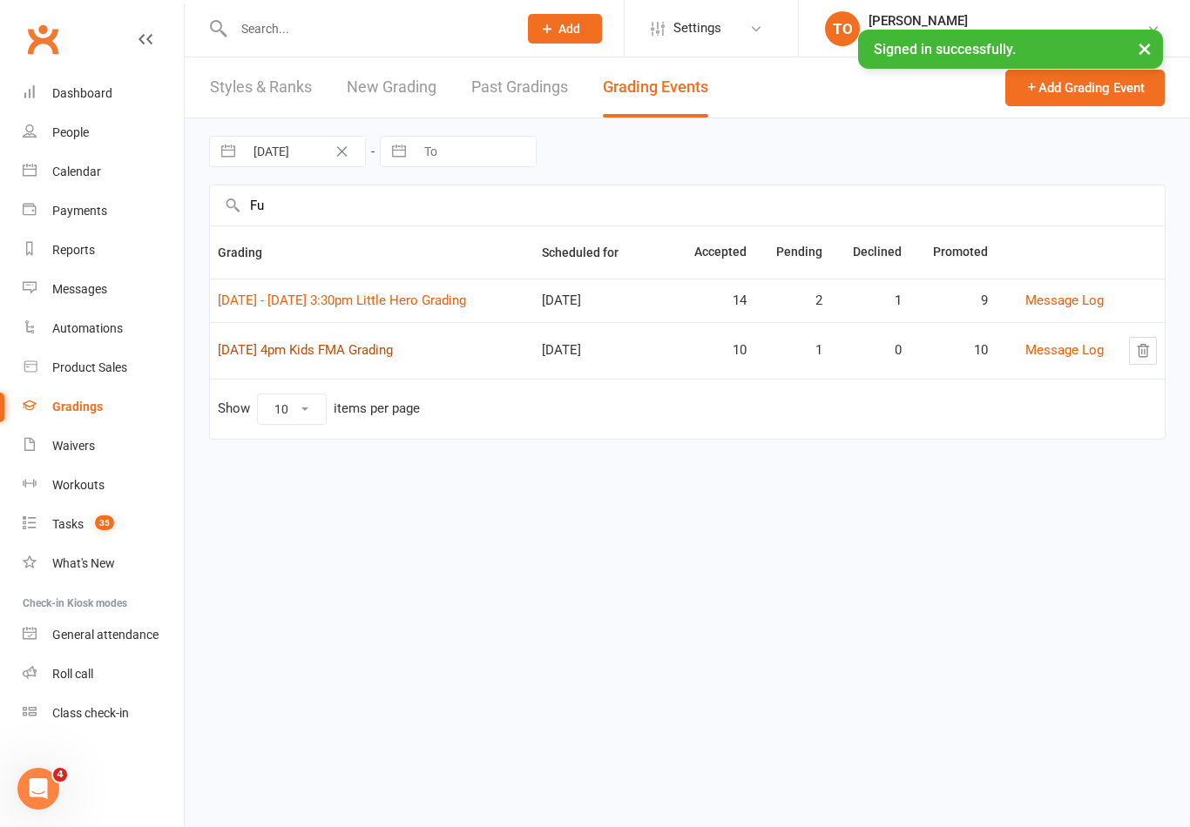
click at [308, 357] on link "14th August 4pm Kids FMA Grading" at bounding box center [305, 350] width 175 height 16
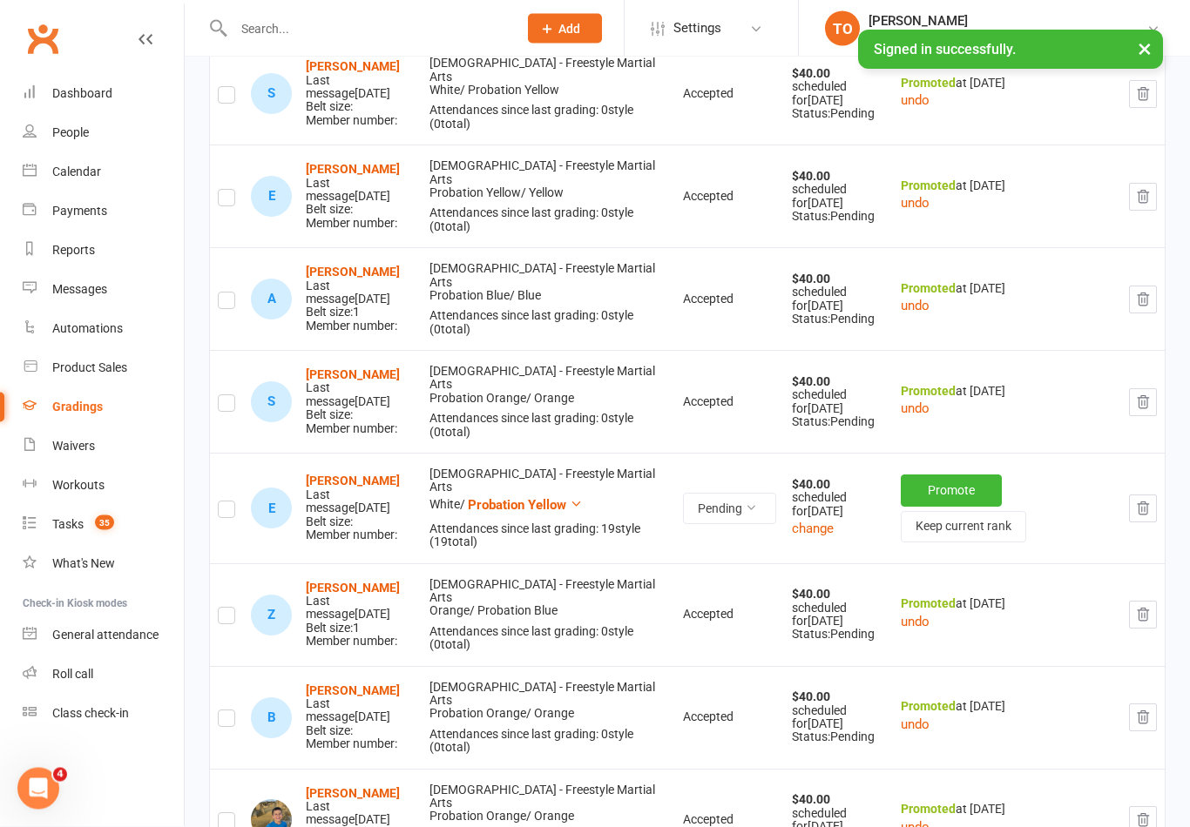
scroll to position [392, 0]
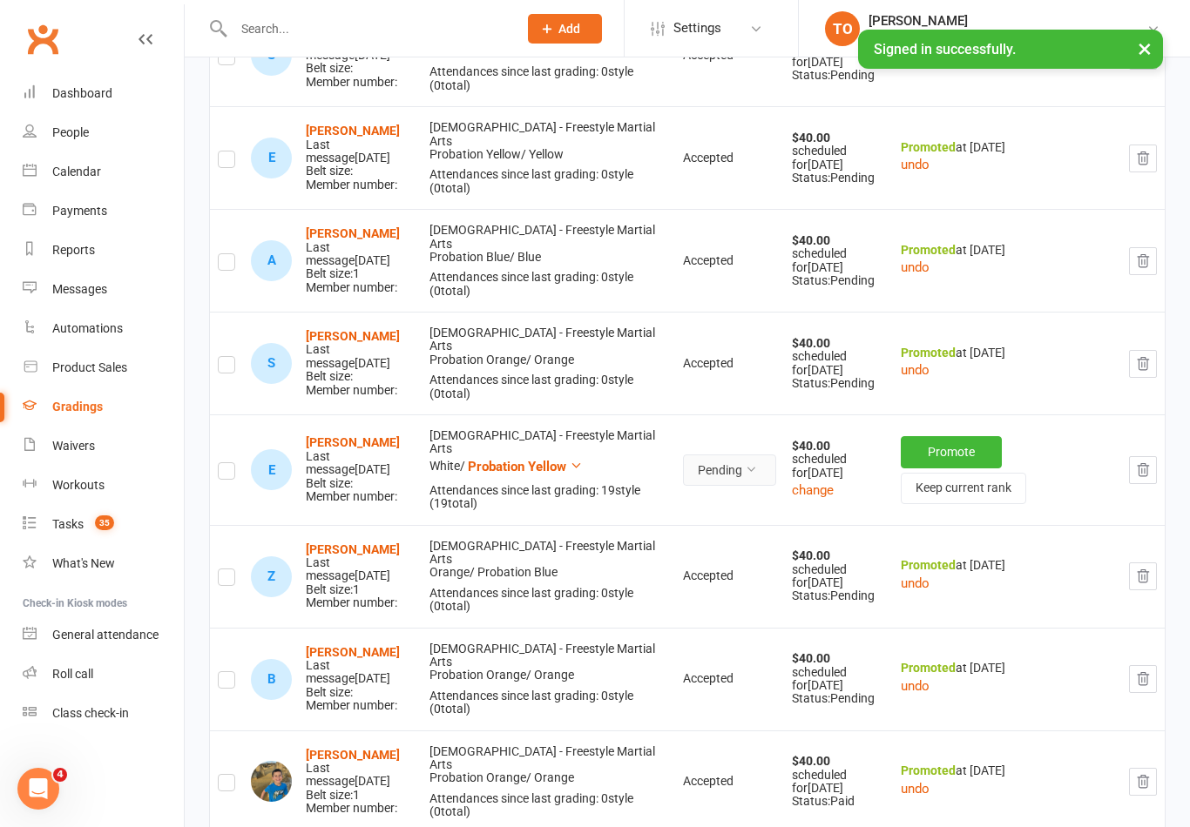
click at [766, 478] on button "Pending" at bounding box center [729, 470] width 93 height 31
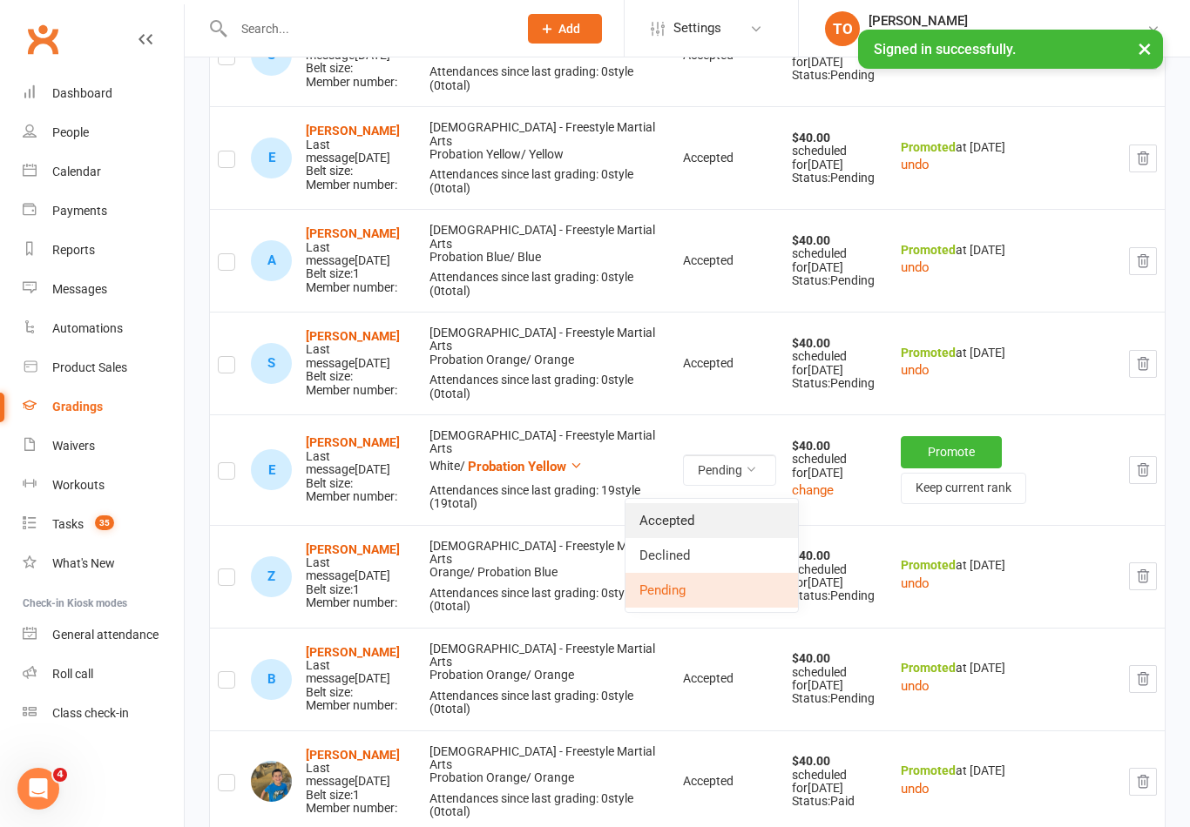
click at [664, 512] on link "Accepted" at bounding box center [711, 520] width 172 height 35
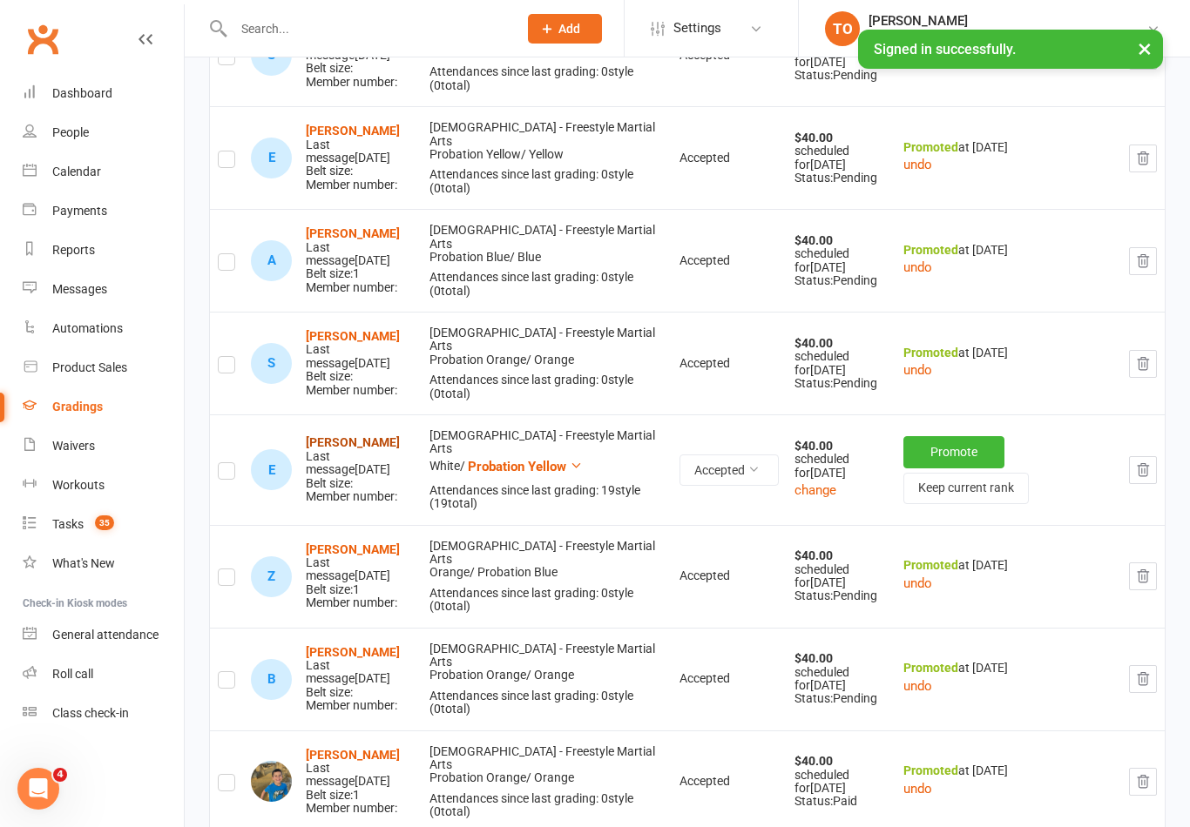
click at [325, 448] on strong "Evelyn Fu" at bounding box center [353, 443] width 94 height 14
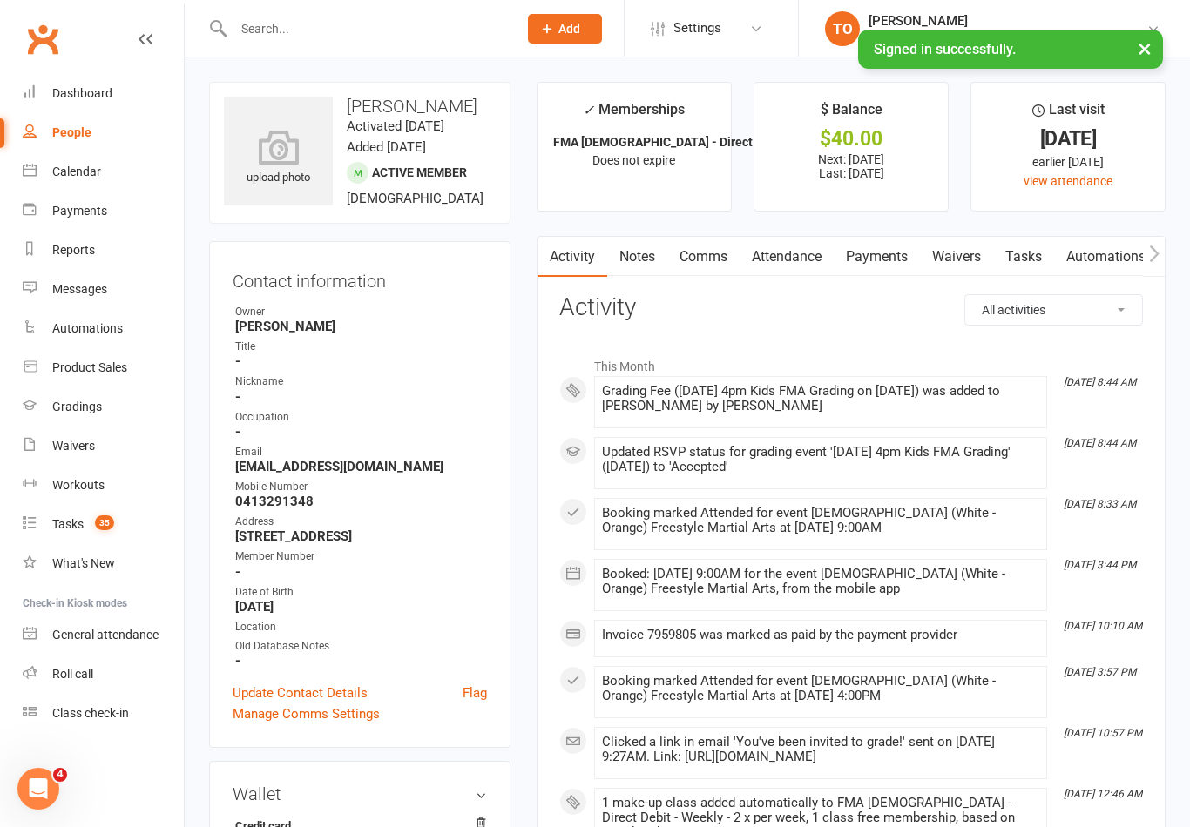
click at [878, 251] on link "Payments" at bounding box center [877, 257] width 86 height 40
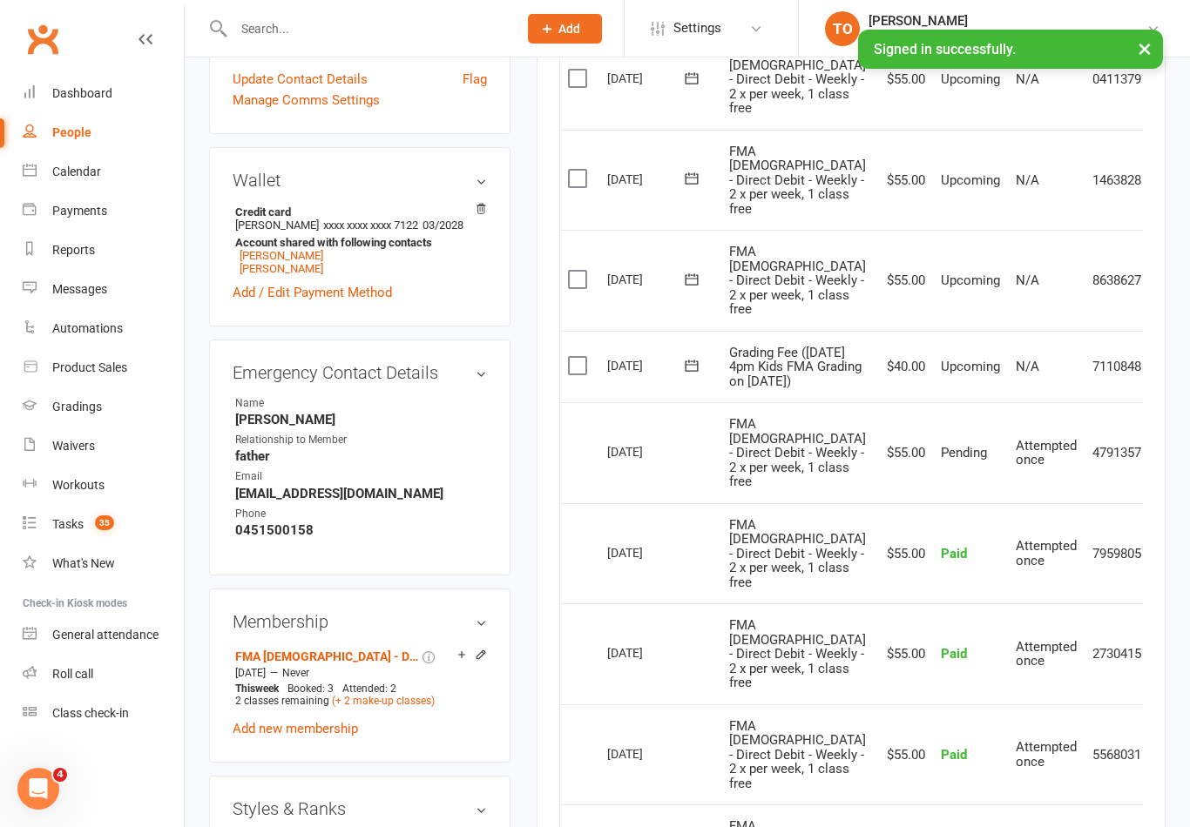
scroll to position [618, 0]
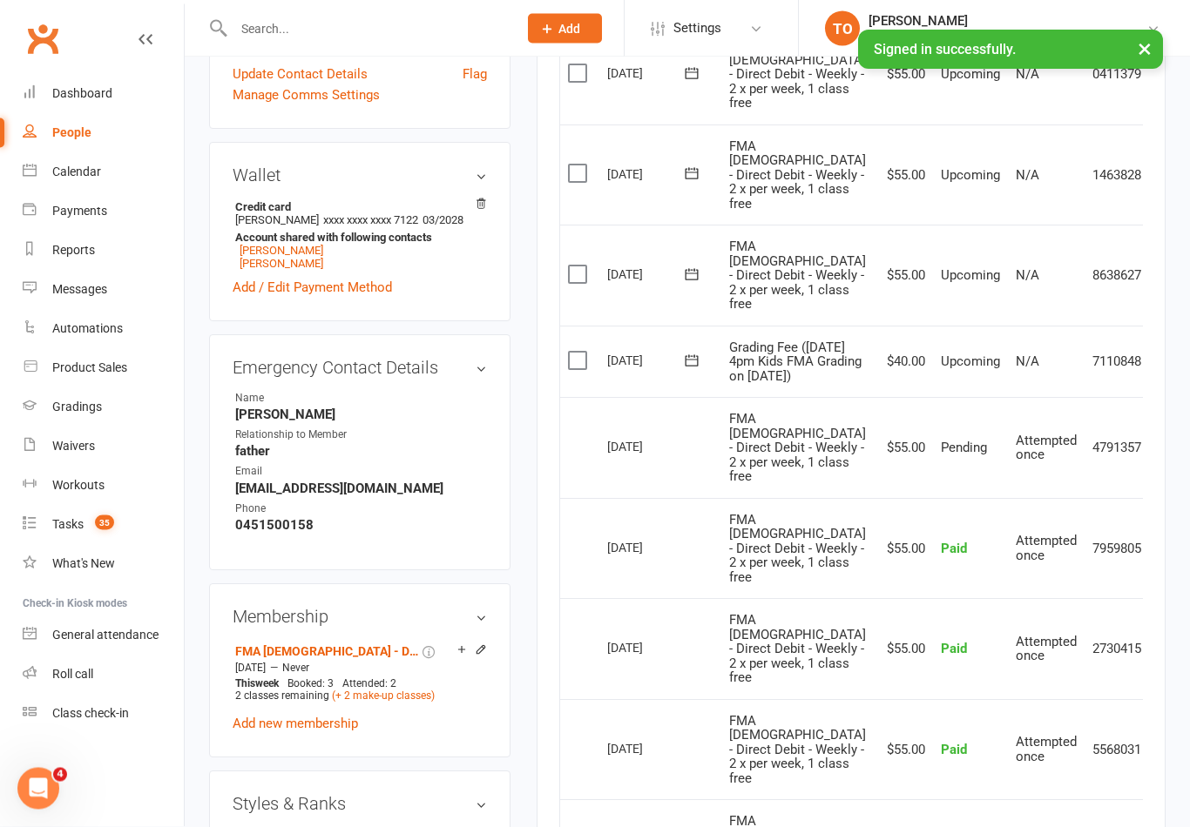
click at [1150, 352] on td "Mark as Paid (Cash) Mark as Paid (POS) Mark as Paid (Other) Skip Apply credit P…" at bounding box center [1168, 363] width 37 height 72
click at [1159, 365] on icon at bounding box center [1167, 362] width 17 height 17
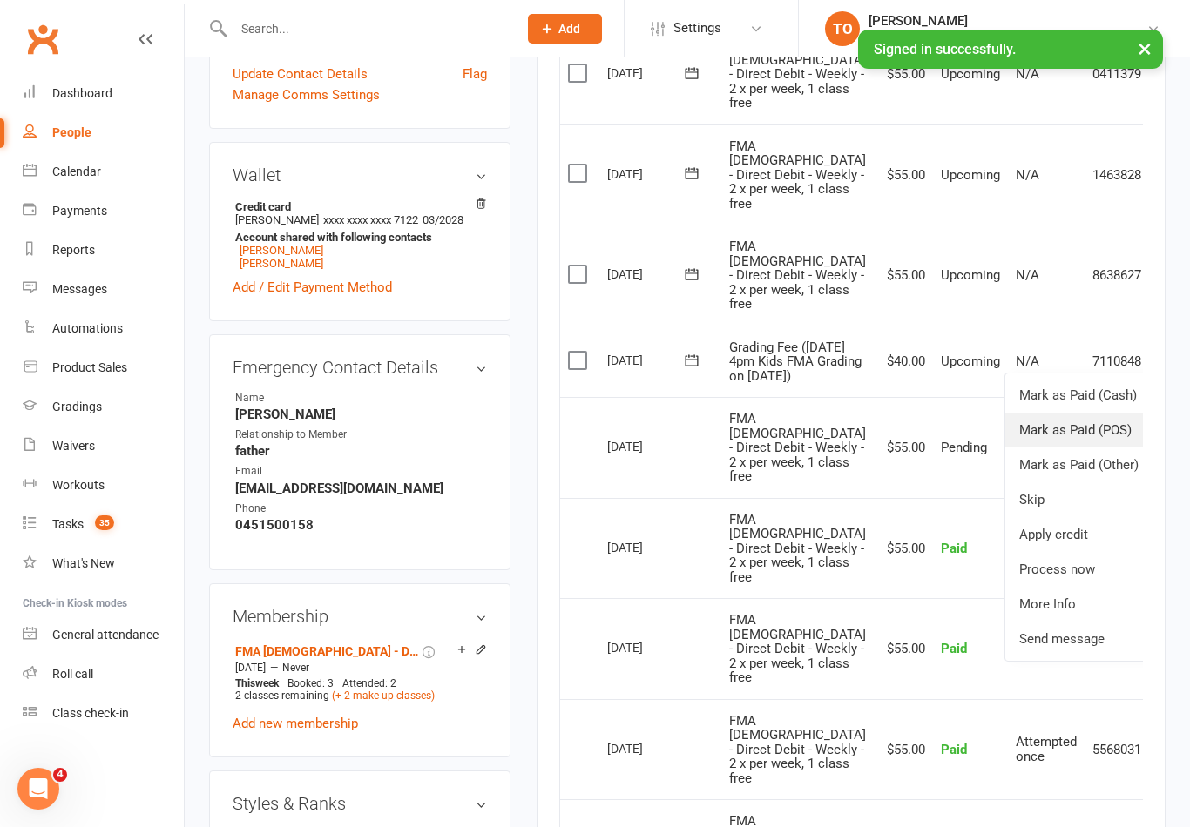
click at [1057, 430] on link "Mark as Paid (POS)" at bounding box center [1091, 430] width 172 height 35
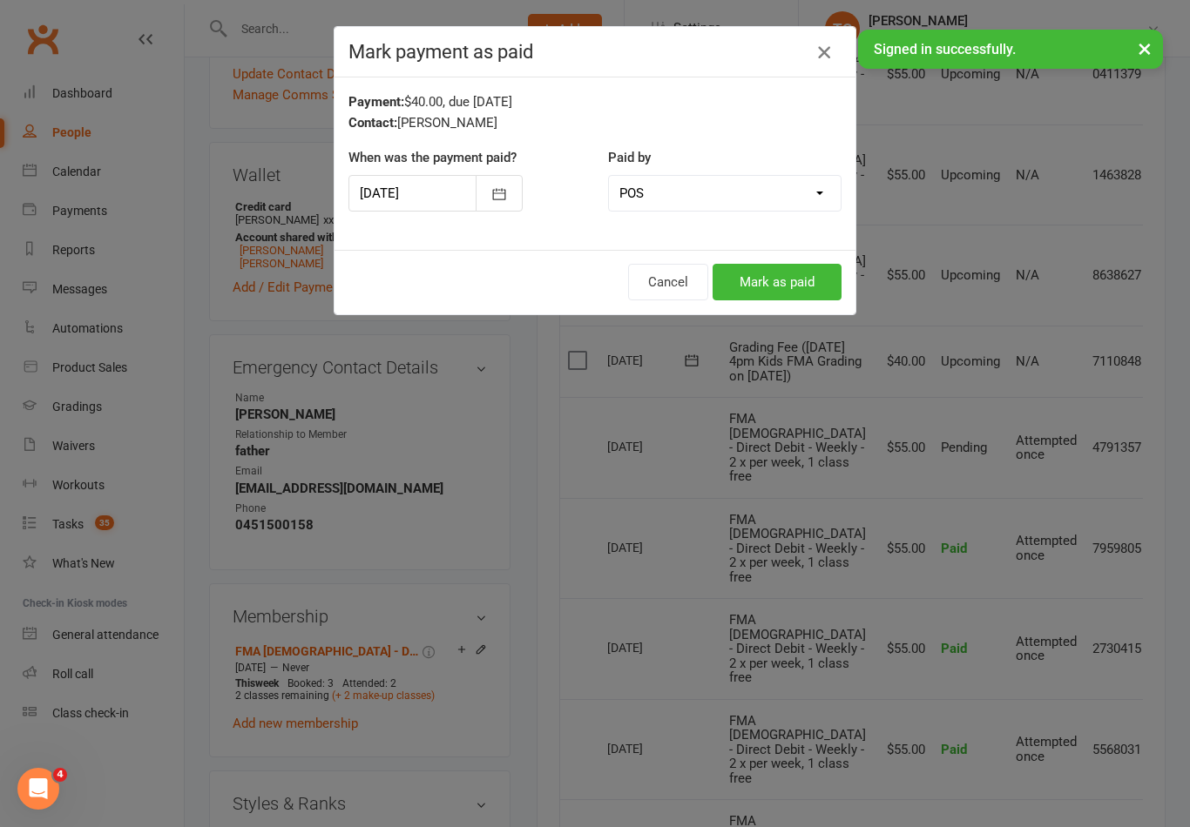
click at [828, 59] on icon "button" at bounding box center [824, 52] width 21 height 21
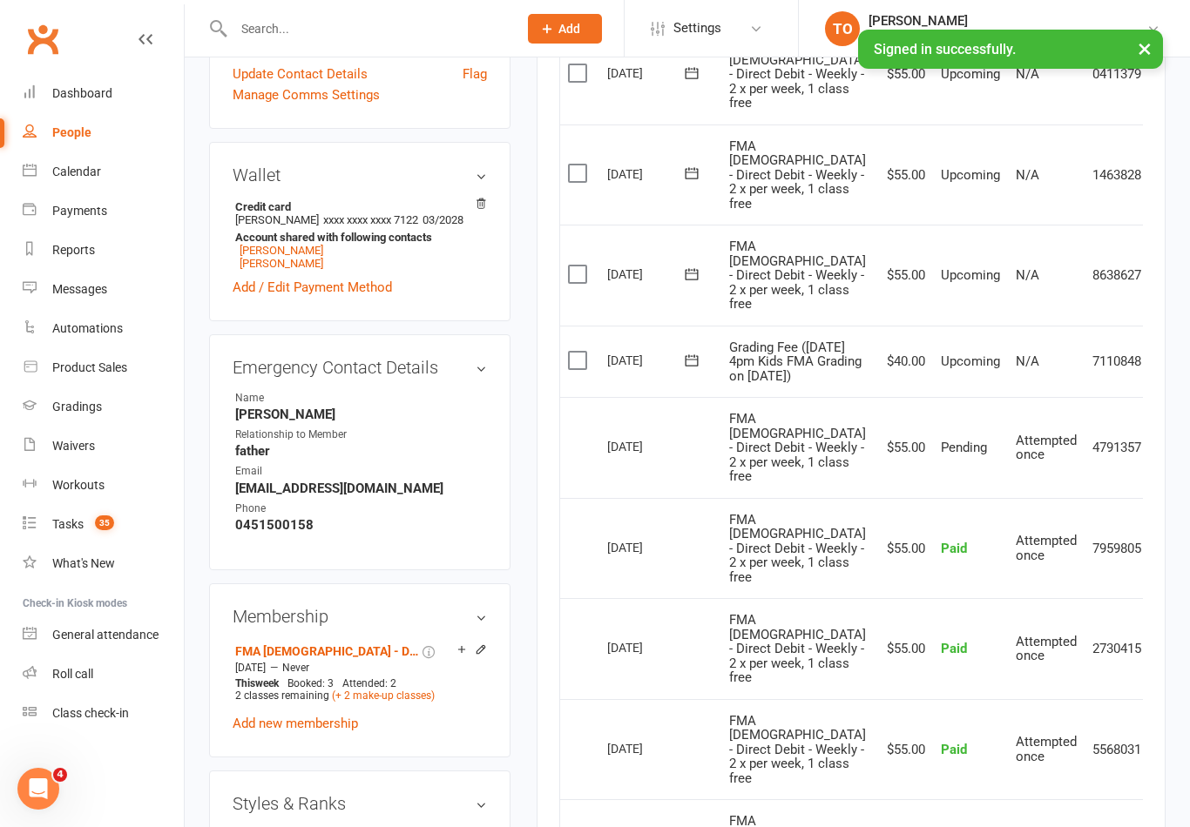
click at [1159, 456] on icon at bounding box center [1167, 447] width 17 height 17
click at [1150, 422] on td "More Info Send message" at bounding box center [1168, 447] width 37 height 101
click at [1159, 358] on icon at bounding box center [1167, 361] width 17 height 17
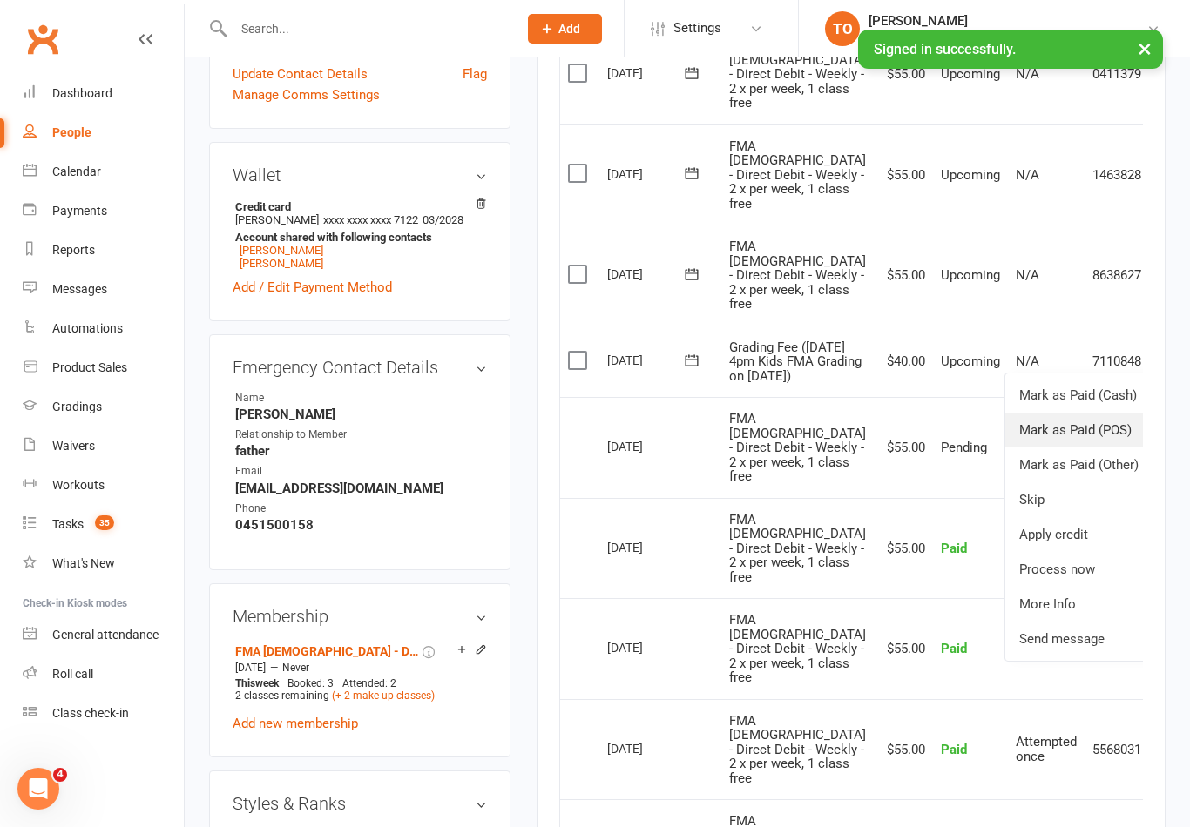
click at [1073, 430] on link "Mark as Paid (POS)" at bounding box center [1091, 430] width 172 height 35
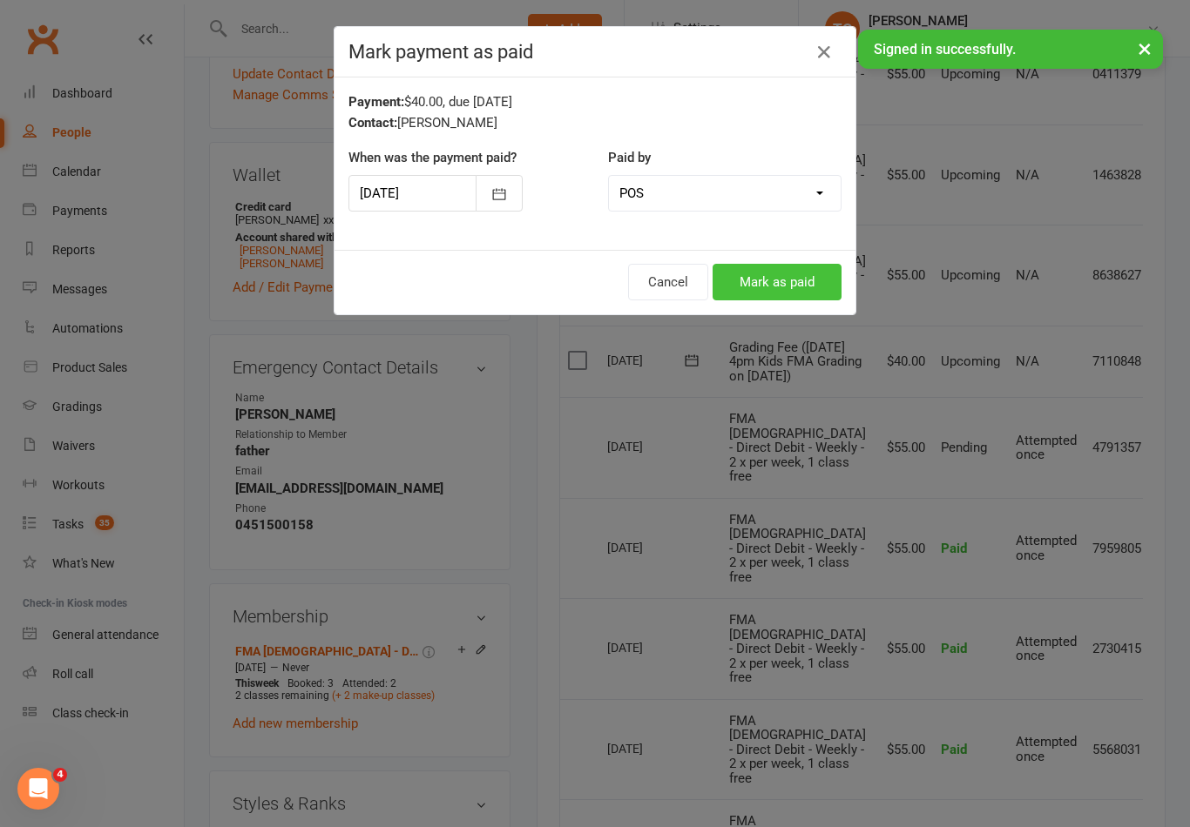
click at [787, 285] on button "Mark as paid" at bounding box center [777, 282] width 129 height 37
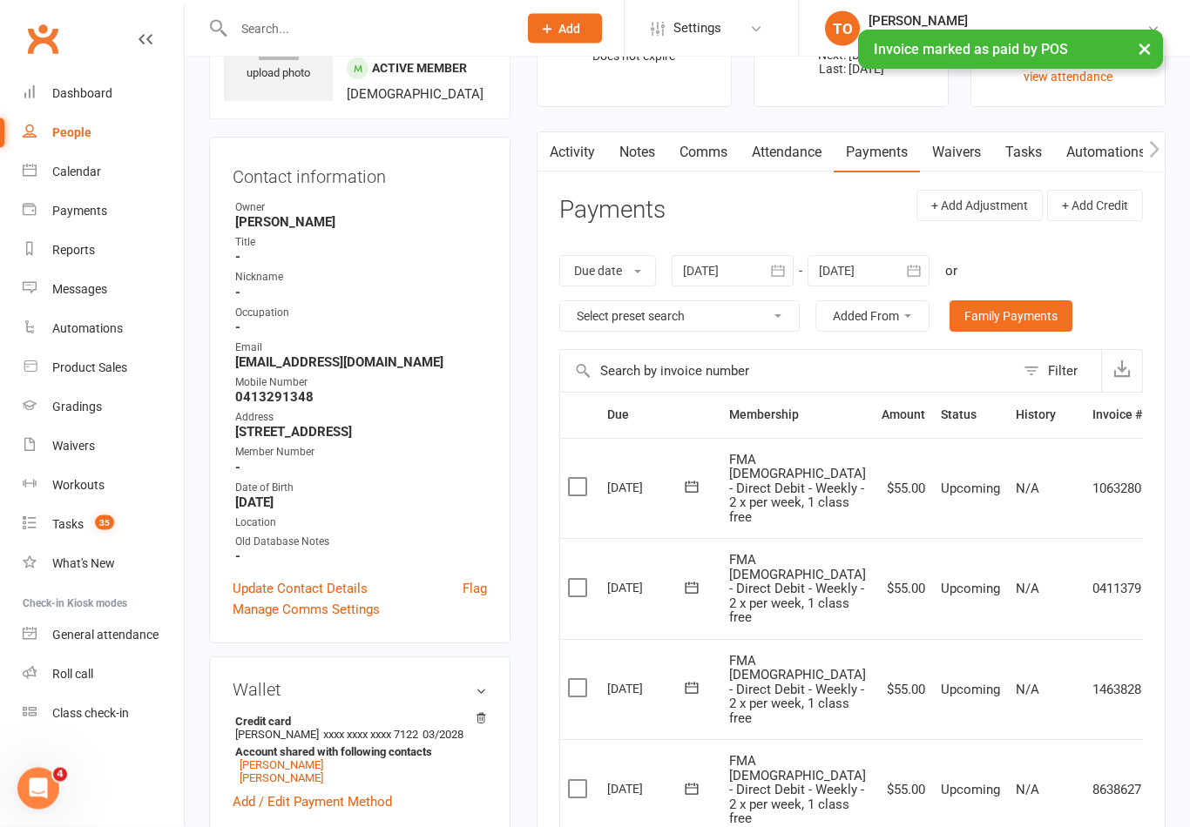
scroll to position [0, 0]
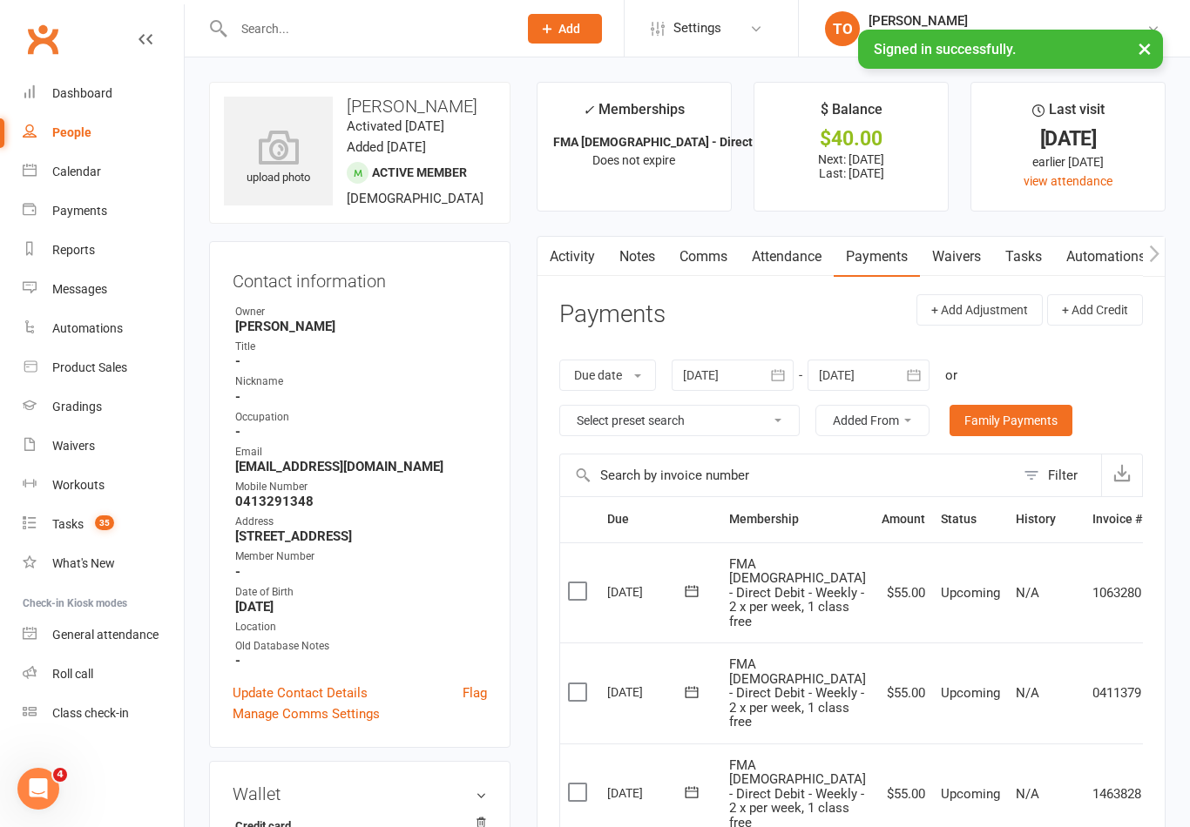
click at [287, 50] on div at bounding box center [357, 28] width 296 height 57
click at [314, 25] on input "text" at bounding box center [366, 29] width 277 height 24
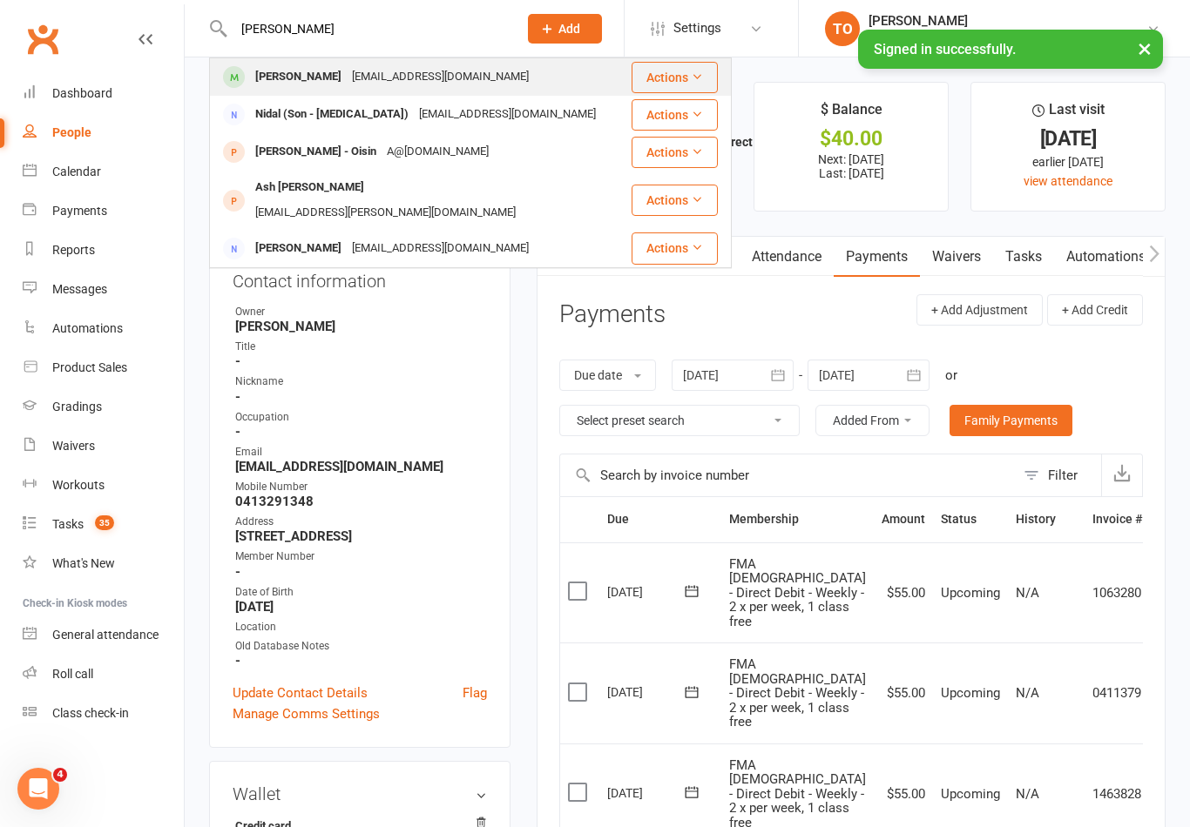
type input "Sohal"
click at [367, 79] on div "kiran.randhawa@hotmail.com" at bounding box center [440, 76] width 187 height 25
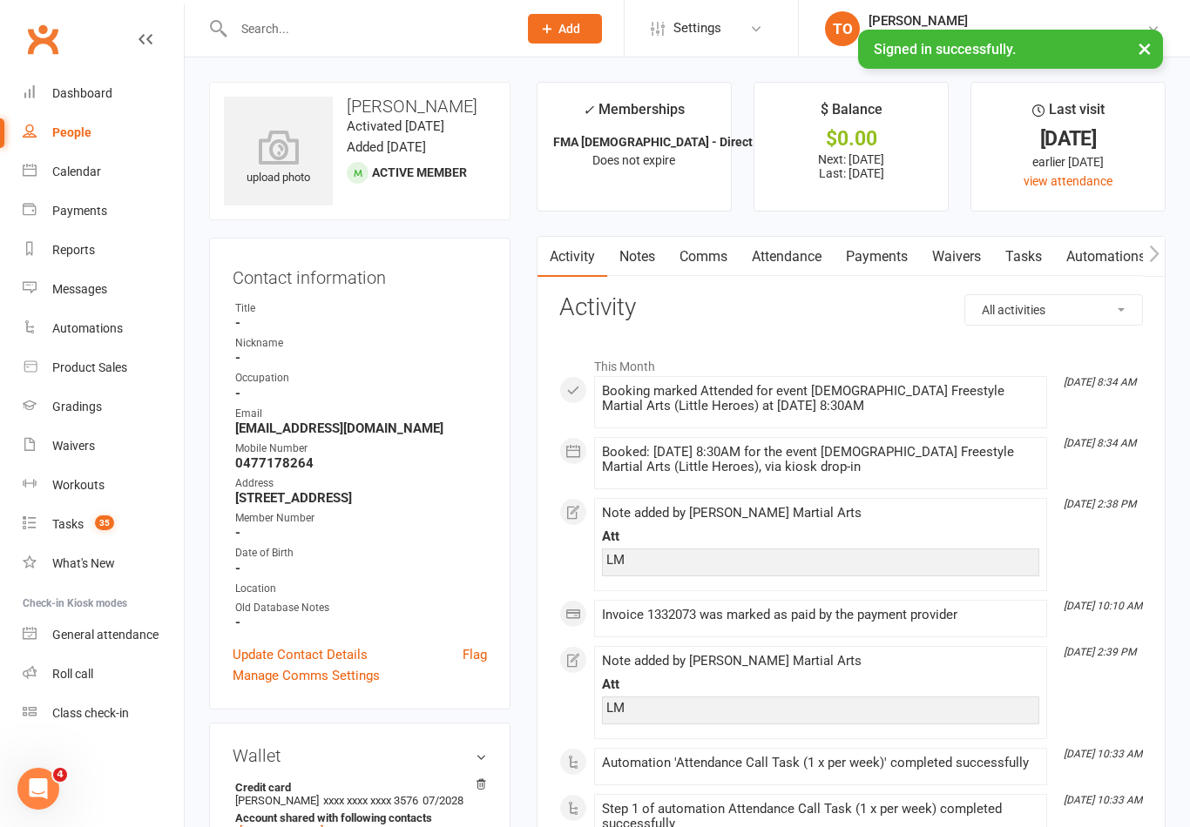
click at [891, 245] on link "Payments" at bounding box center [877, 257] width 86 height 40
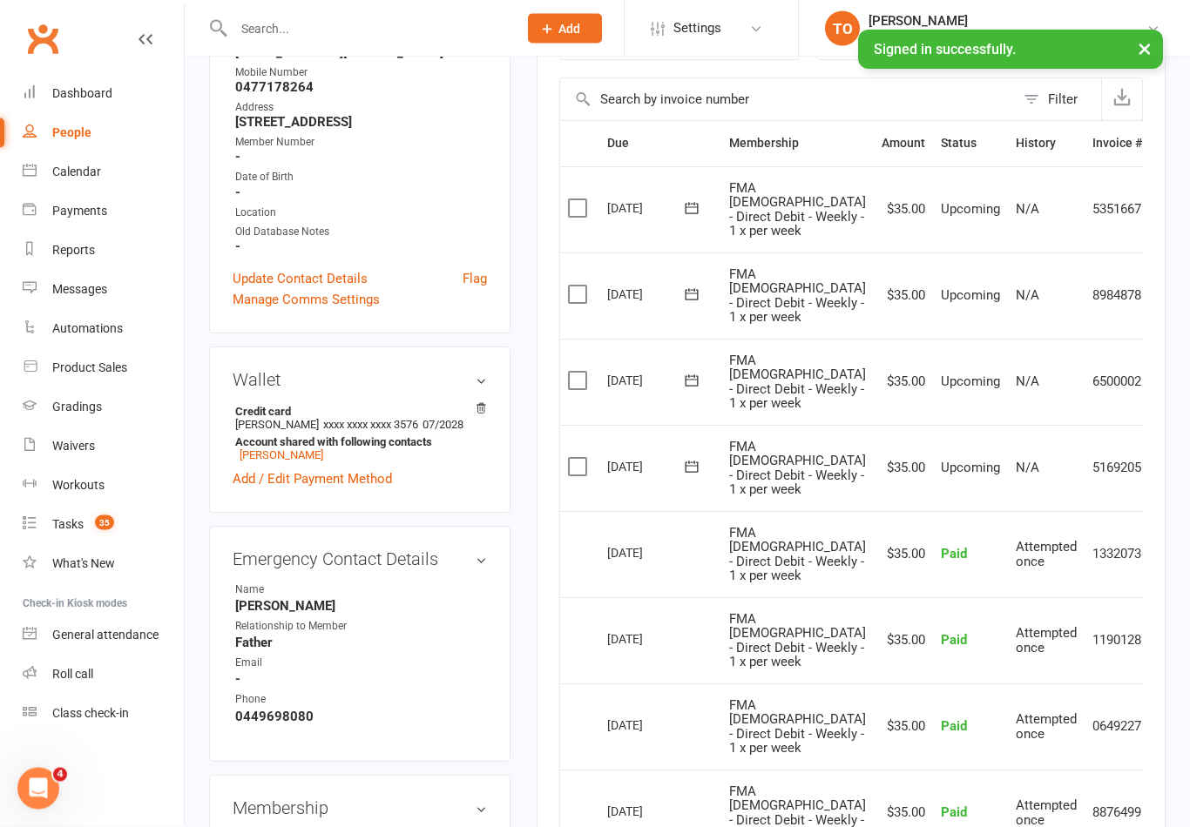
scroll to position [361, 0]
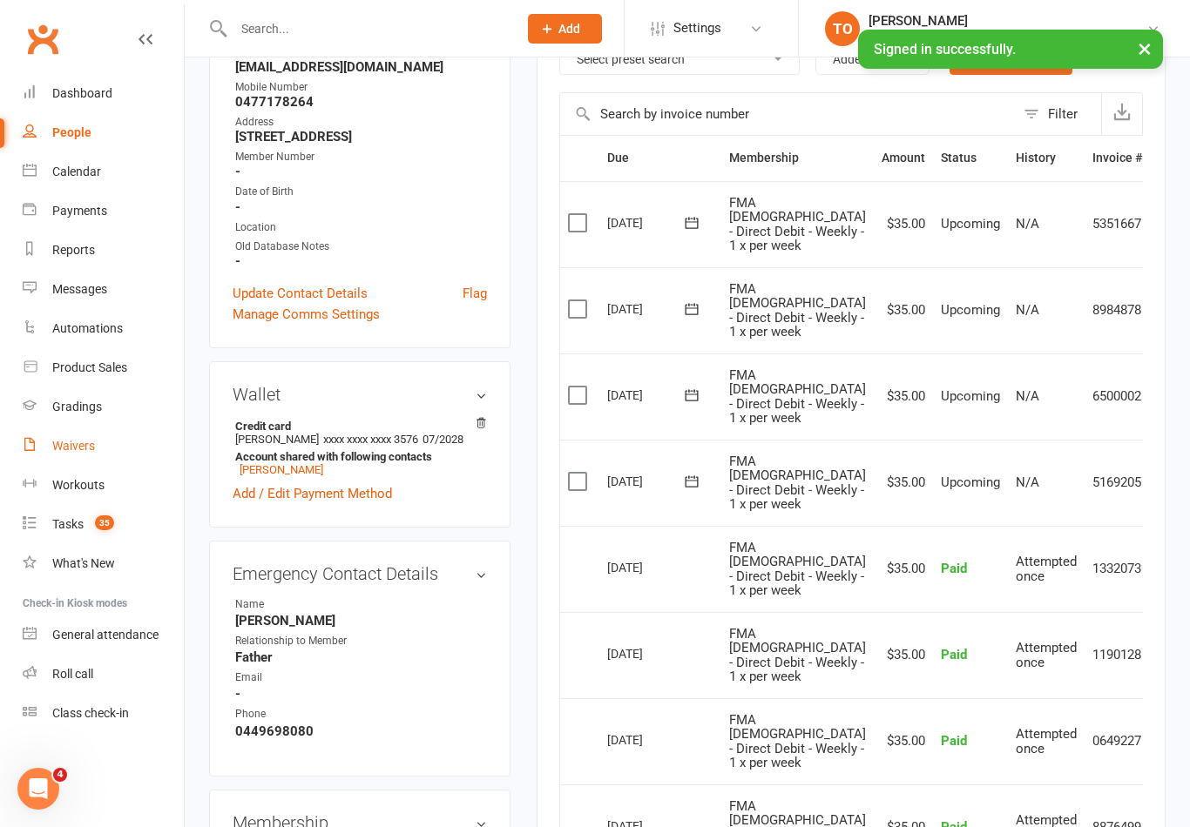
click at [91, 427] on link "Waivers" at bounding box center [103, 446] width 161 height 39
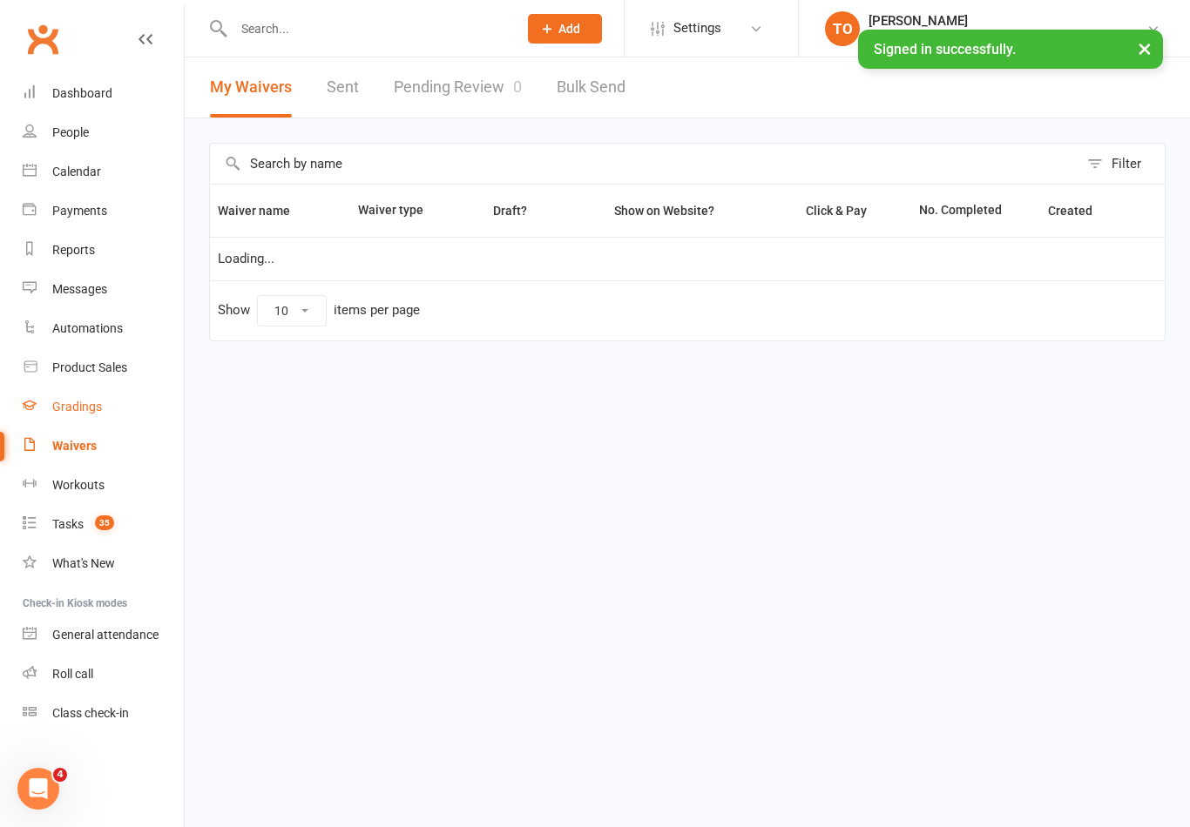
click at [93, 409] on div "Gradings" at bounding box center [77, 407] width 50 height 14
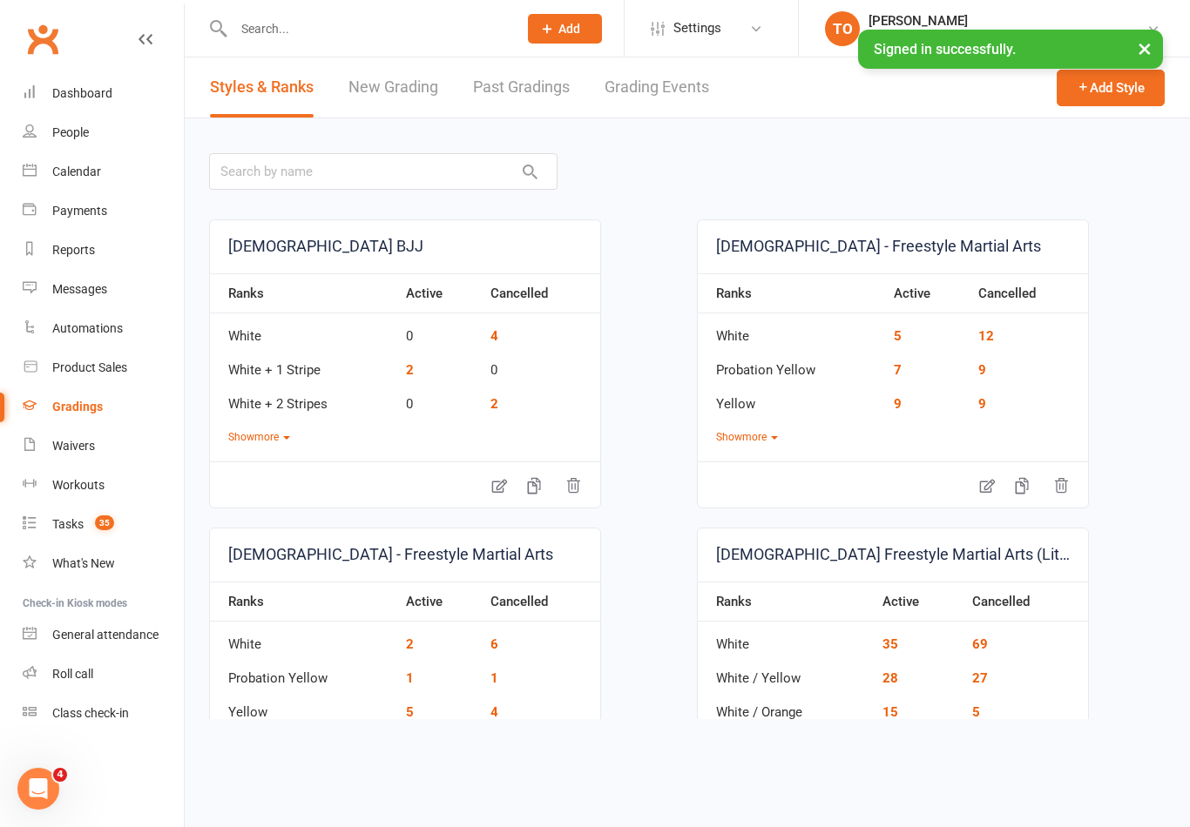
click at [669, 88] on link "Grading Events" at bounding box center [657, 87] width 105 height 60
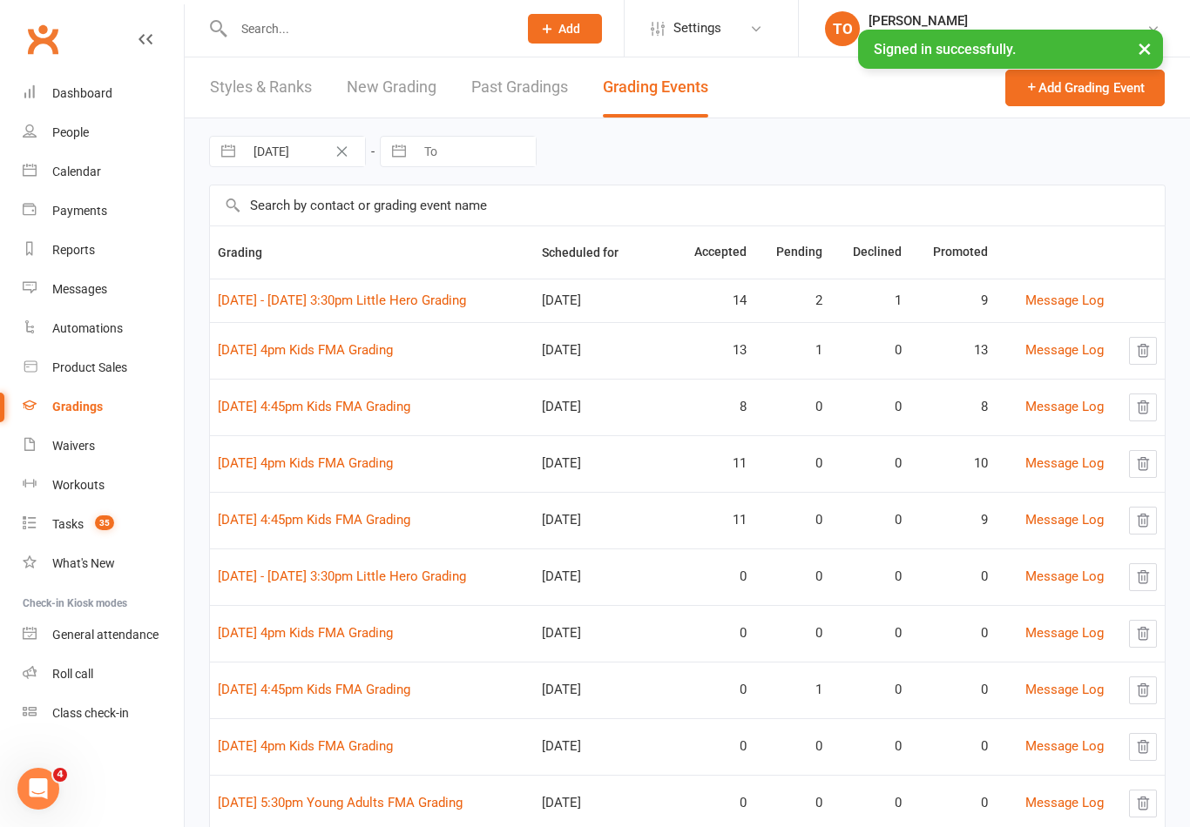
click at [335, 211] on input "text" at bounding box center [687, 206] width 955 height 40
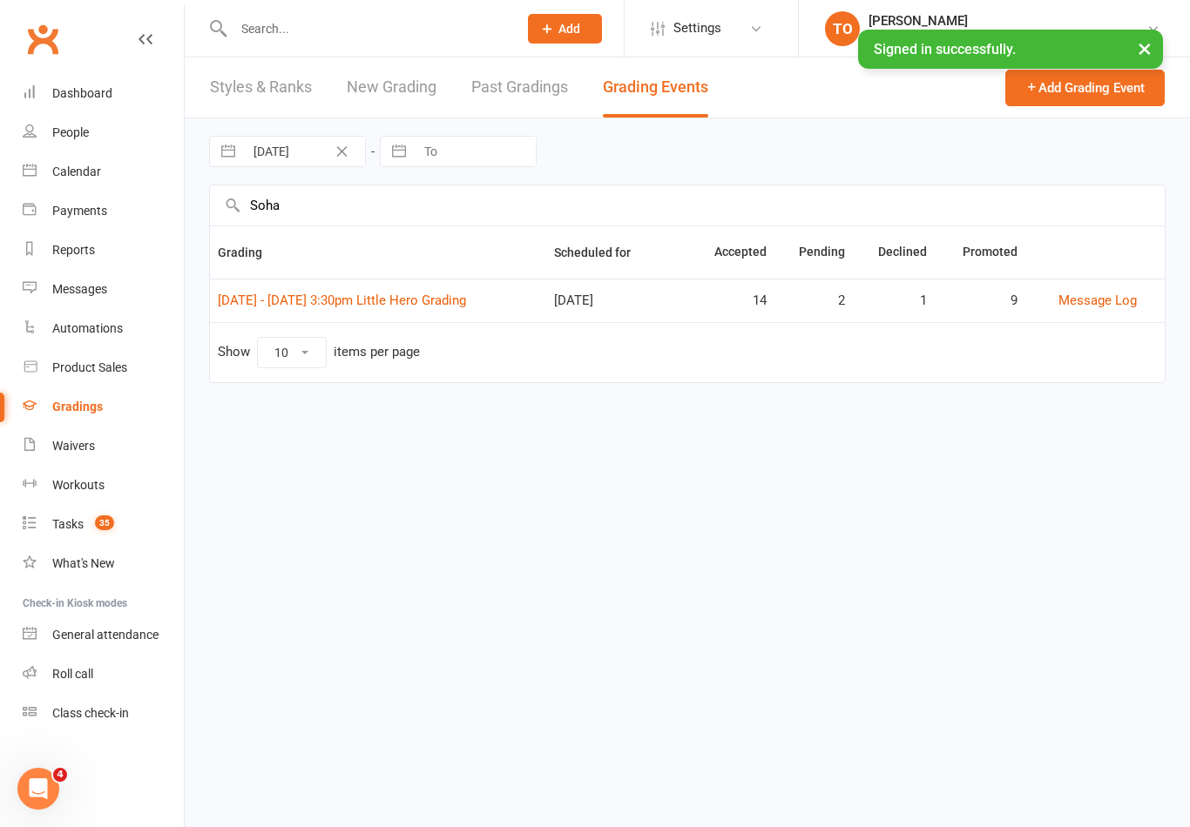
type input "Sohal"
click at [403, 298] on link "11th - 16th August 3:30pm Little Hero Grading" at bounding box center [342, 301] width 248 height 16
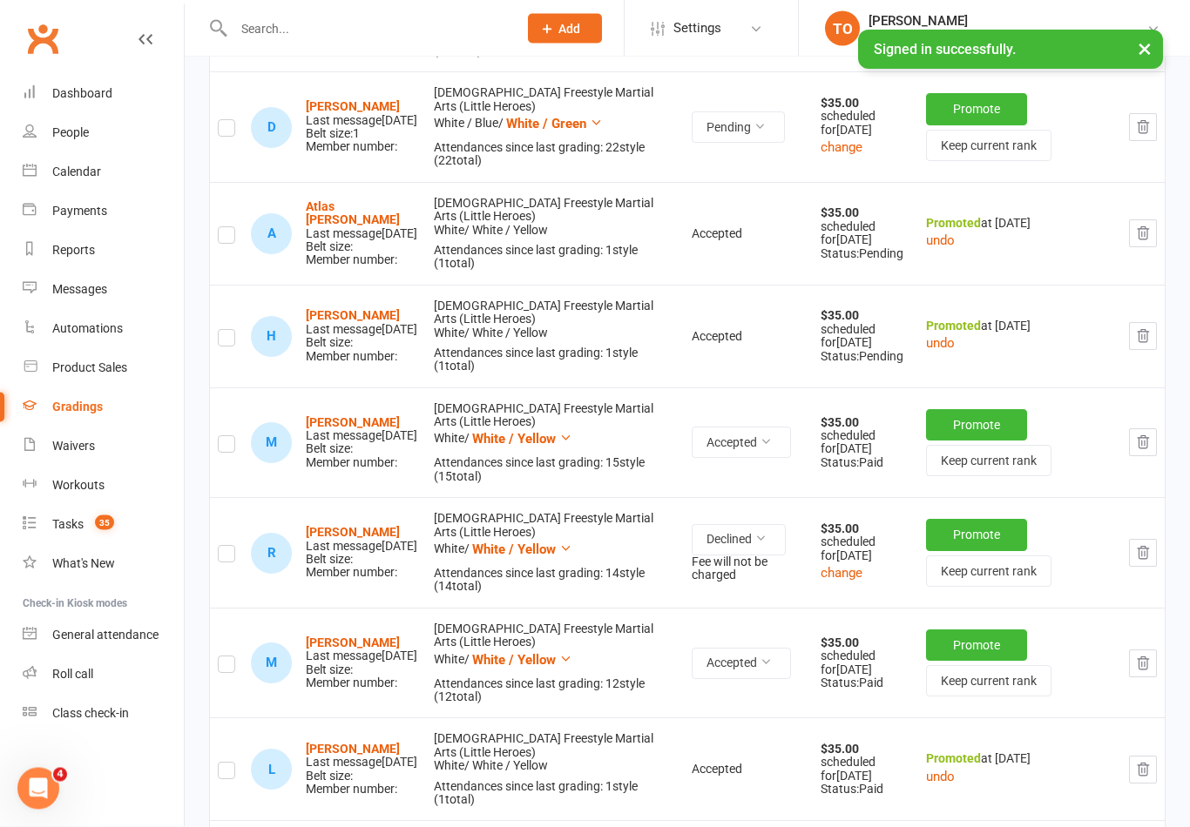
scroll to position [1280, 0]
click at [775, 524] on button "Declined" at bounding box center [739, 539] width 94 height 31
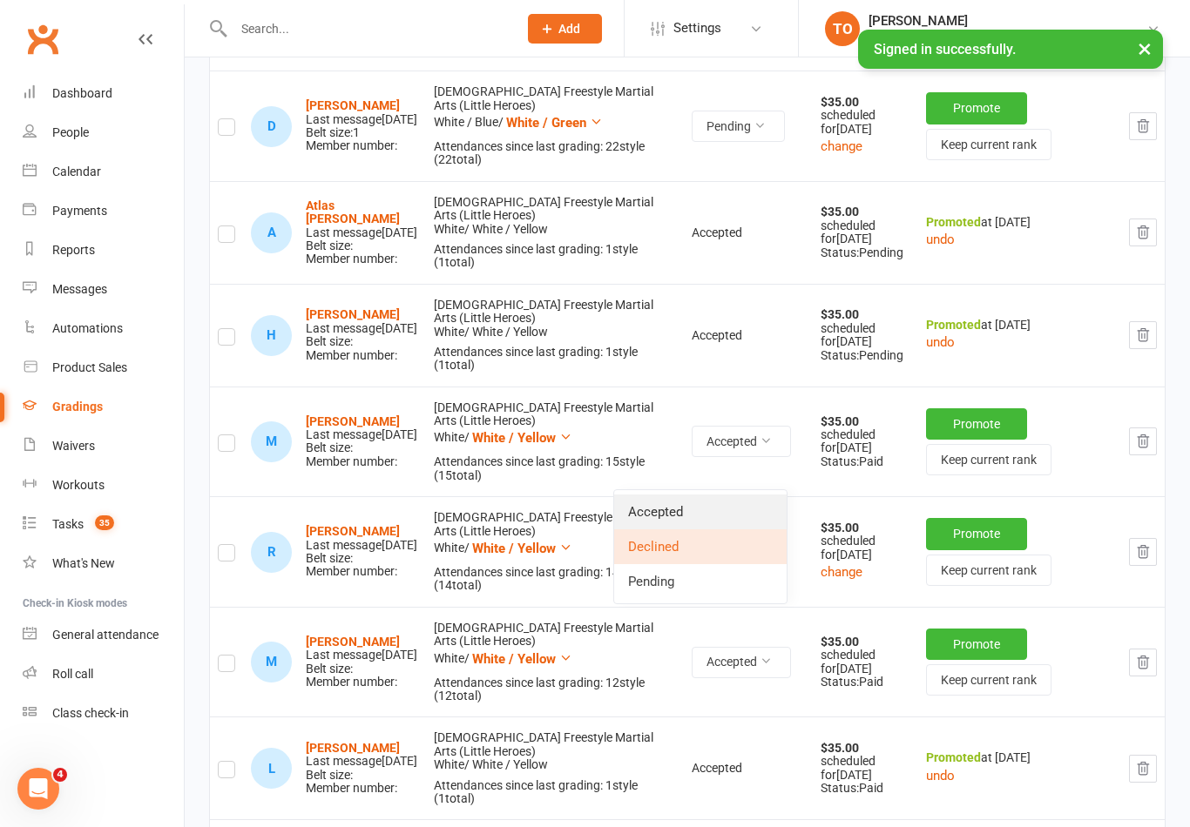
click at [685, 503] on link "Accepted" at bounding box center [700, 512] width 172 height 35
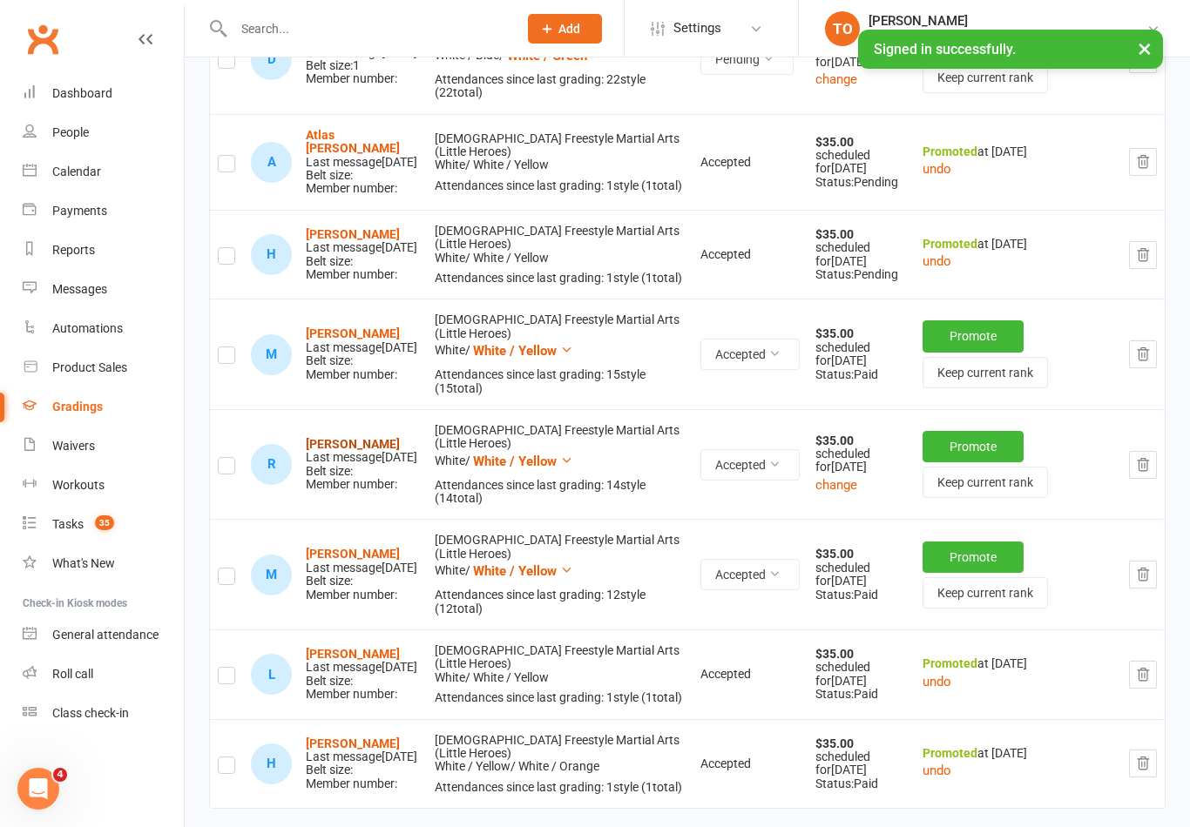
click at [347, 451] on strong "Riaan Sohal" at bounding box center [353, 444] width 94 height 14
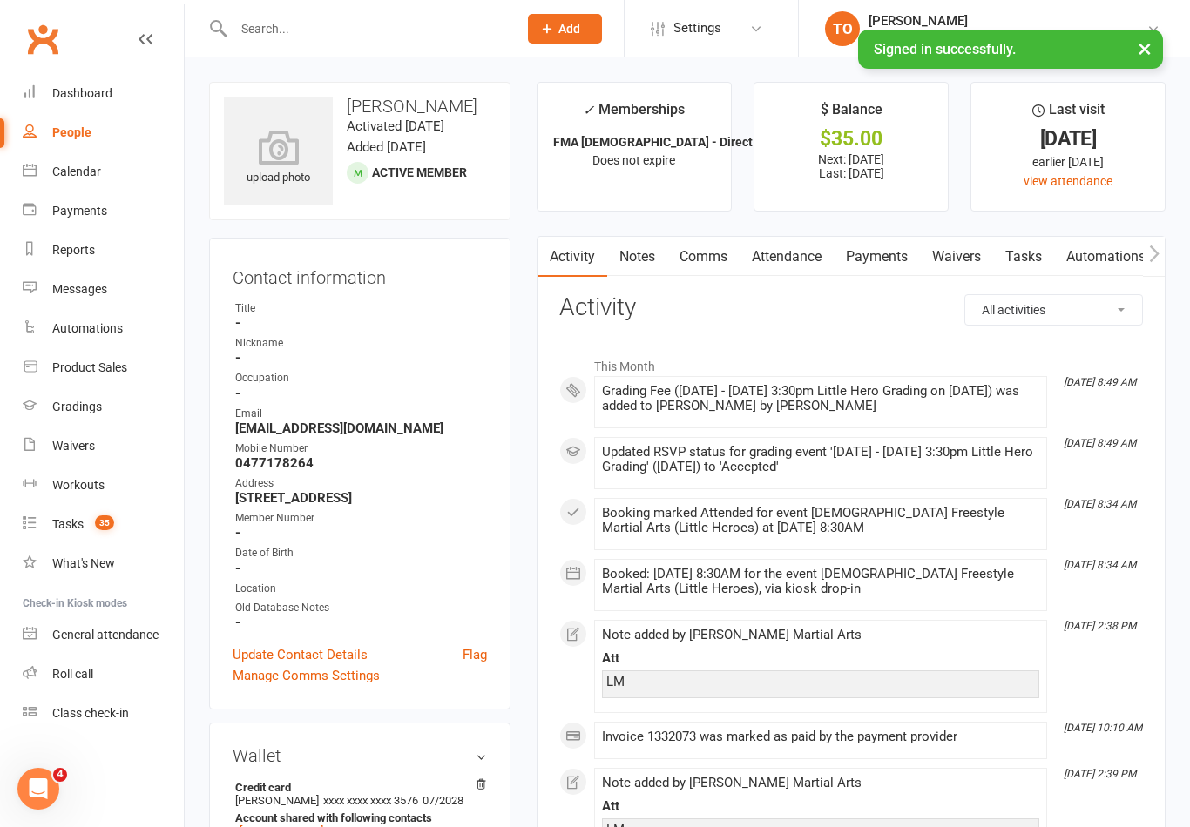
click at [885, 253] on link "Payments" at bounding box center [877, 257] width 86 height 40
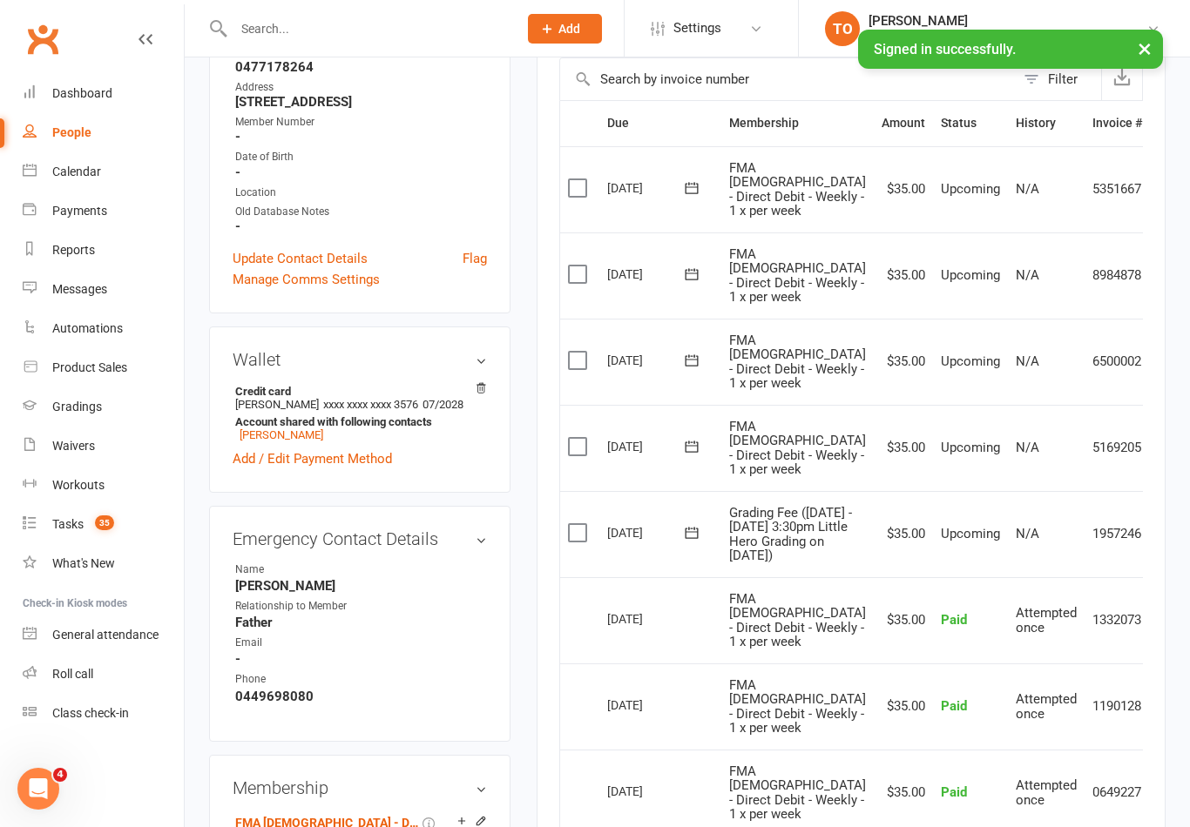
scroll to position [409, 0]
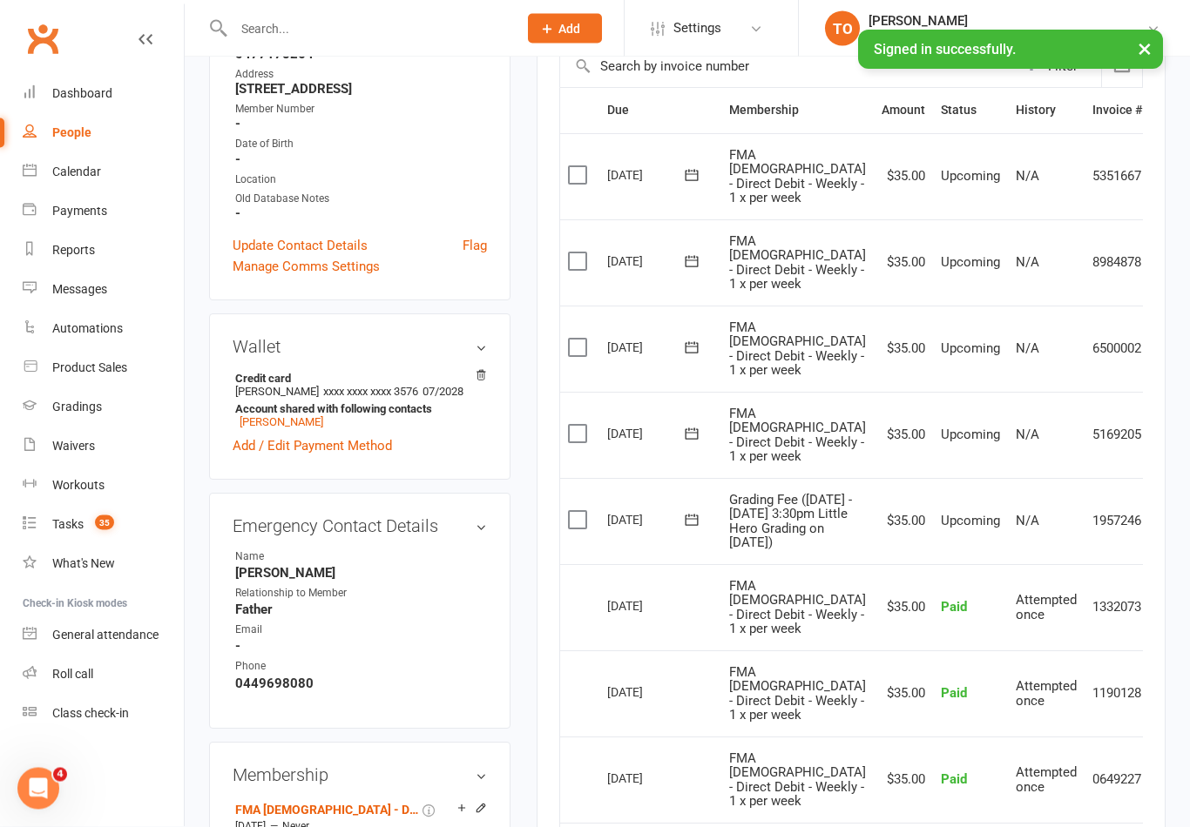
click at [1158, 513] on button at bounding box center [1168, 522] width 21 height 21
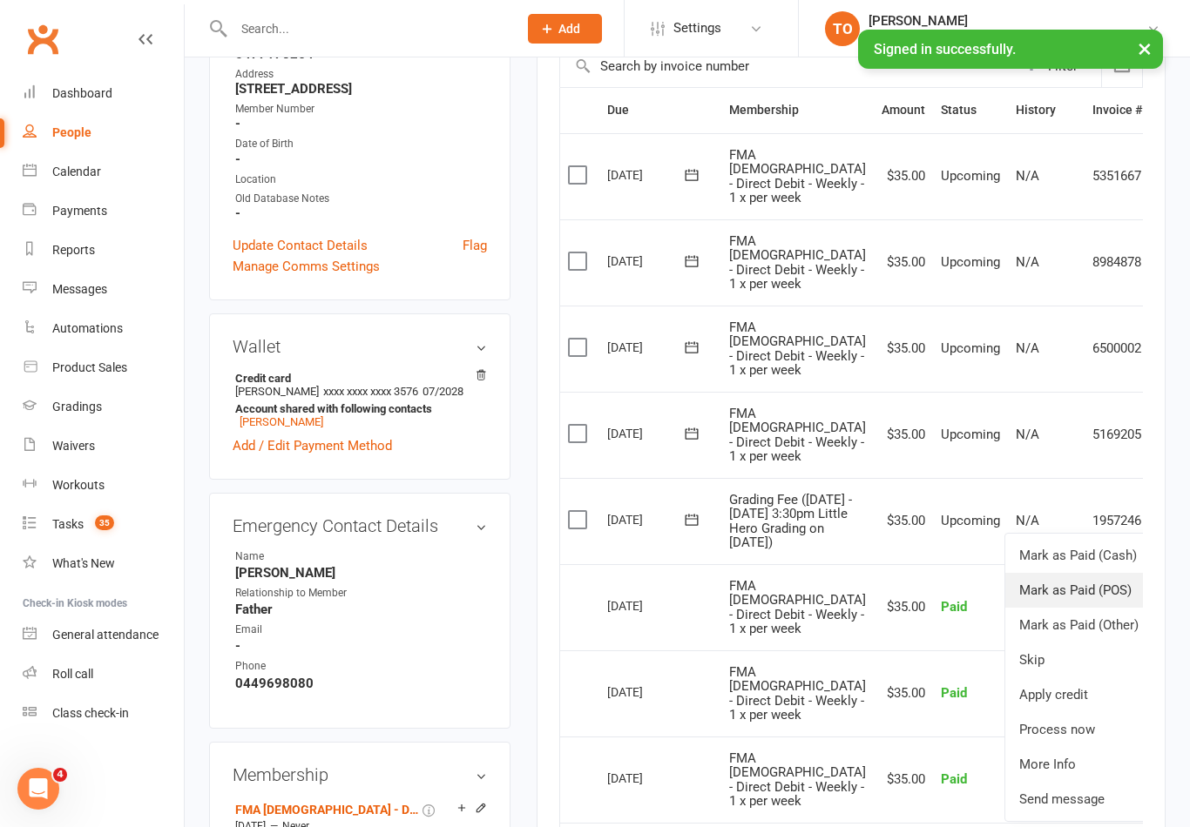
click at [1079, 578] on link "Mark as Paid (POS)" at bounding box center [1091, 590] width 172 height 35
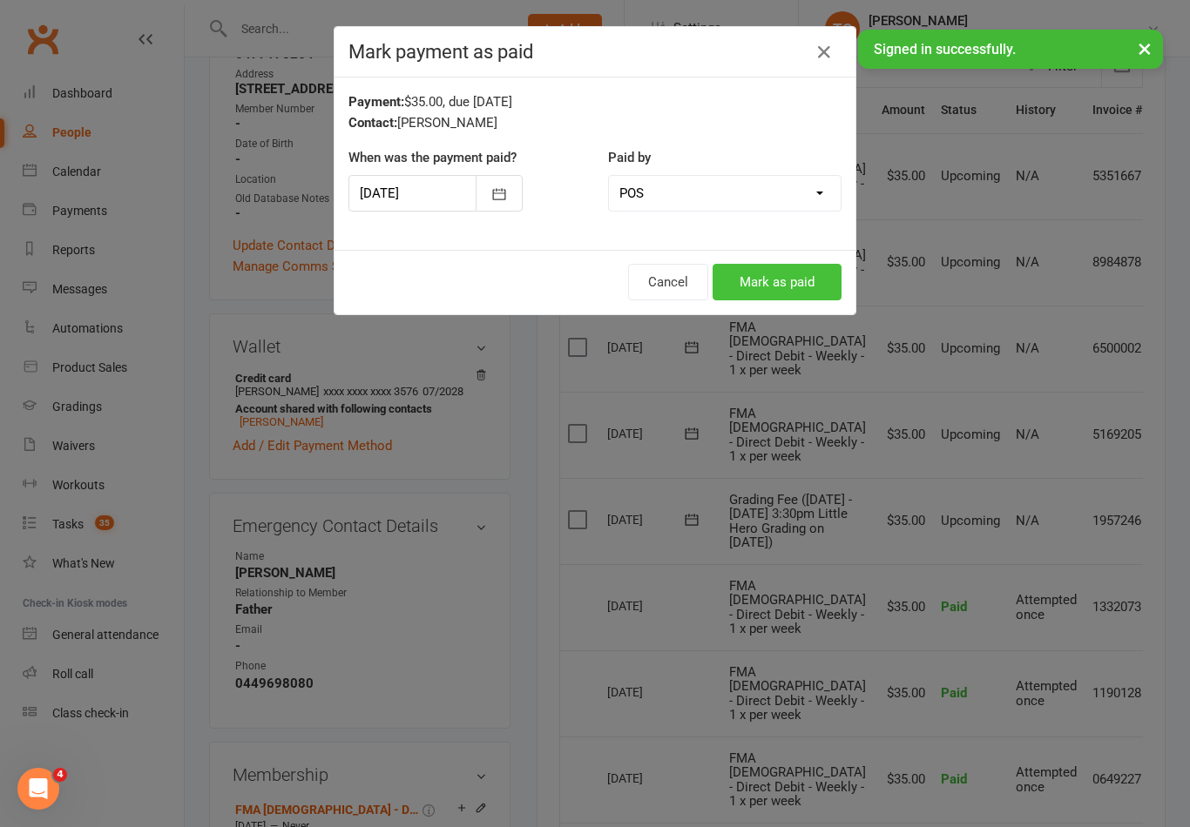
click at [807, 294] on button "Mark as paid" at bounding box center [777, 282] width 129 height 37
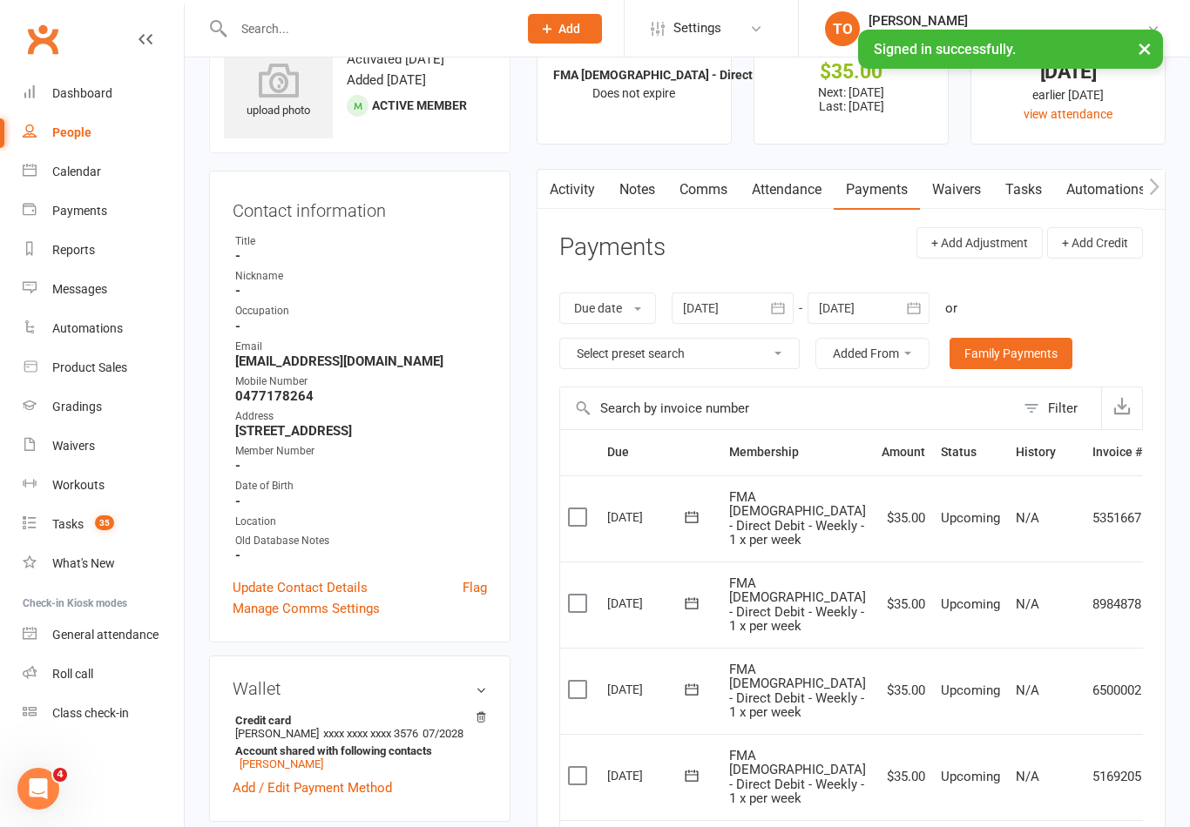
scroll to position [0, 0]
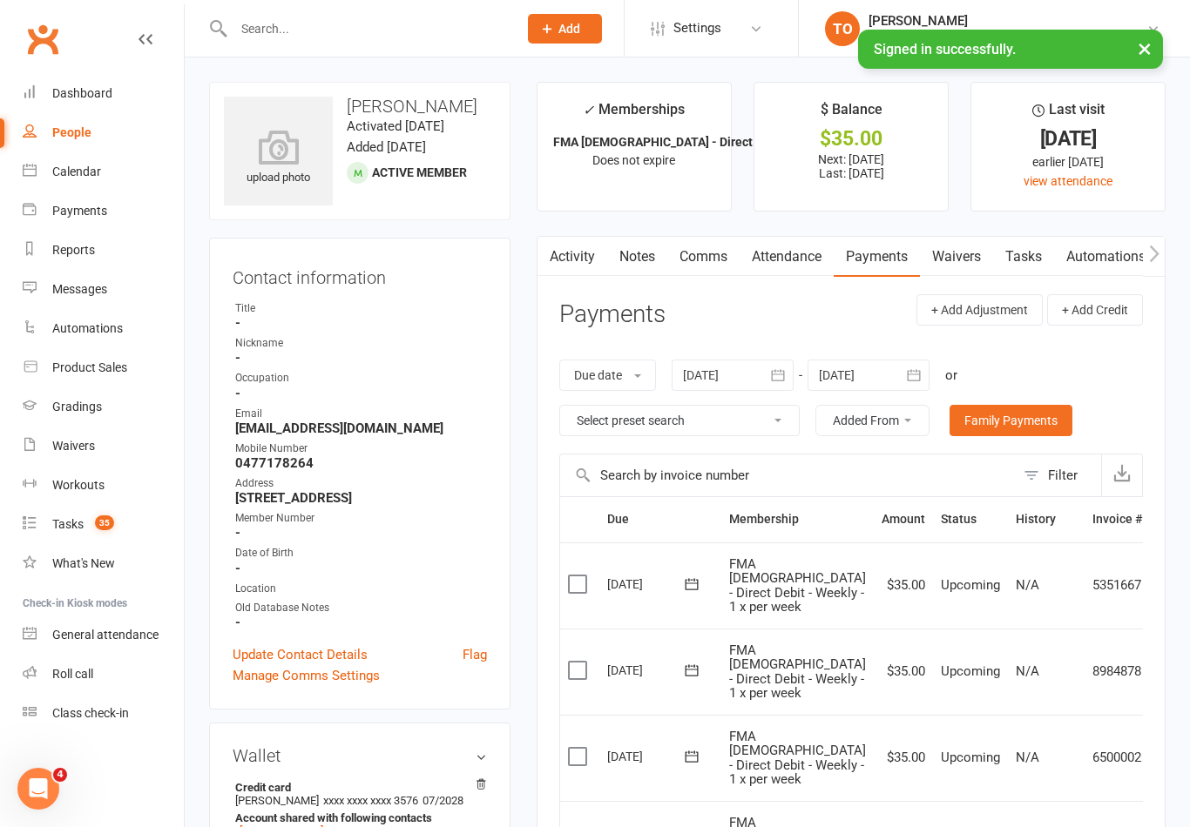
click at [280, 30] on input "text" at bounding box center [366, 29] width 277 height 24
type input "S"
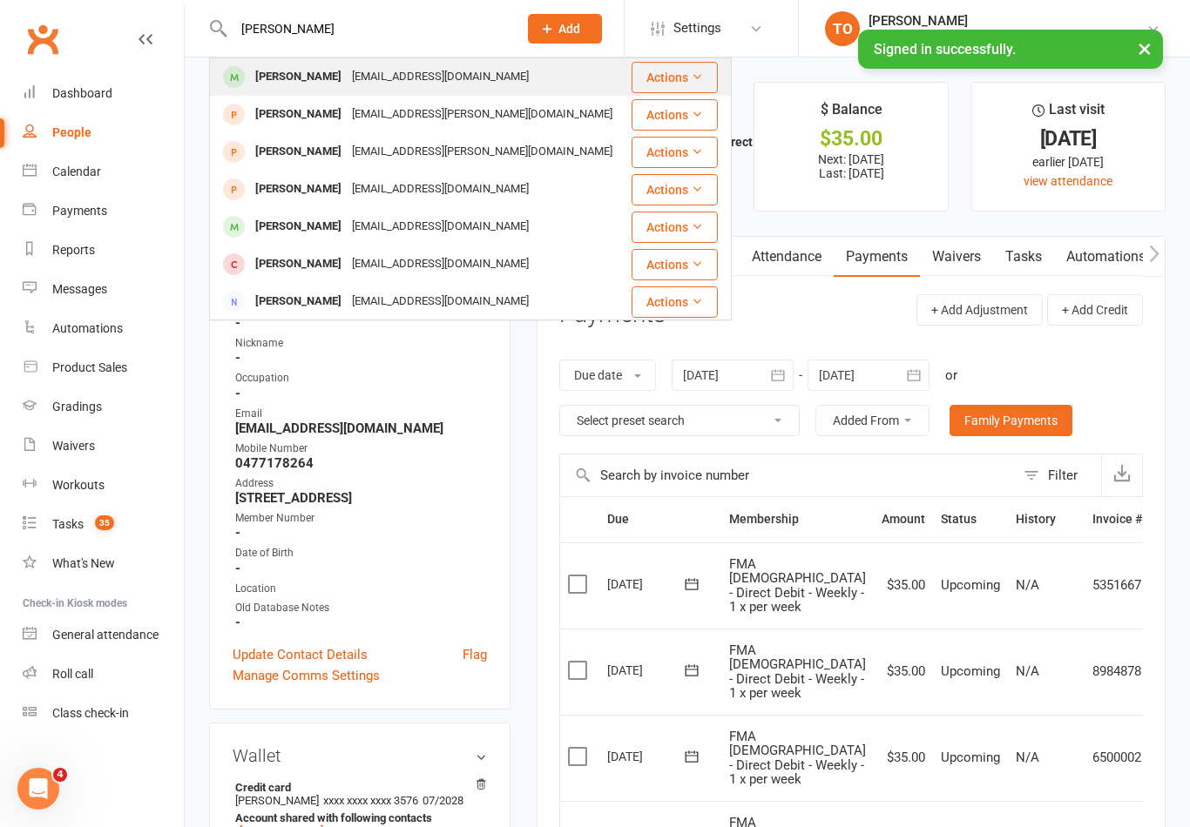
type input "Elliot sav"
click at [285, 86] on div "Elliot Savill" at bounding box center [298, 76] width 97 height 25
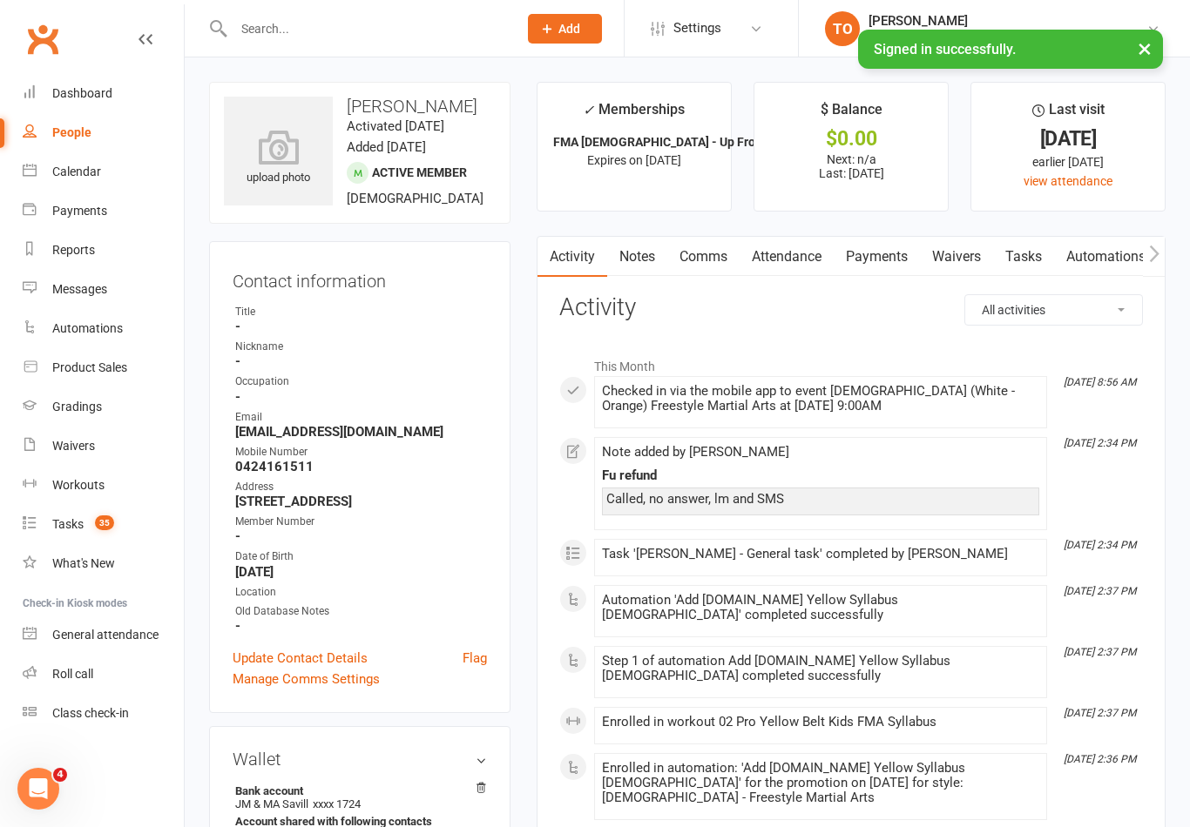
click at [872, 256] on link "Payments" at bounding box center [877, 257] width 86 height 40
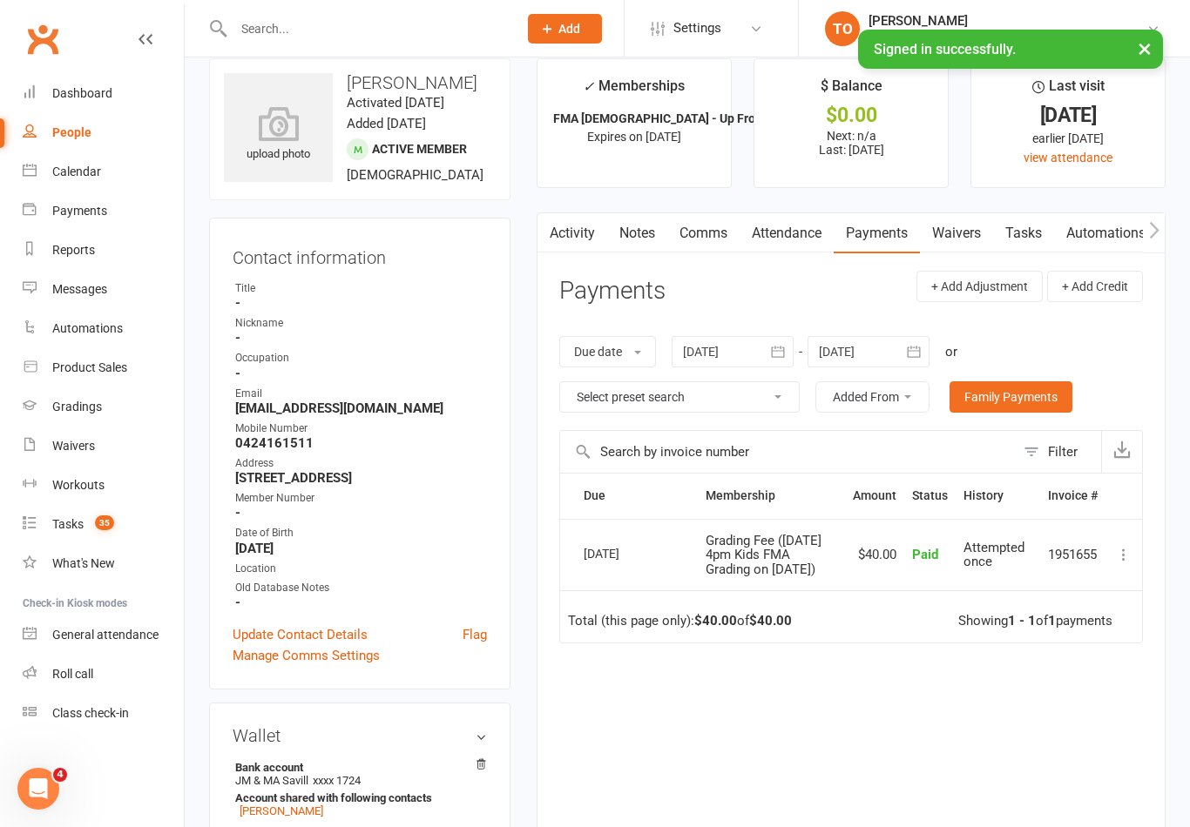
scroll to position [22, 0]
click at [714, 348] on div at bounding box center [733, 353] width 122 height 31
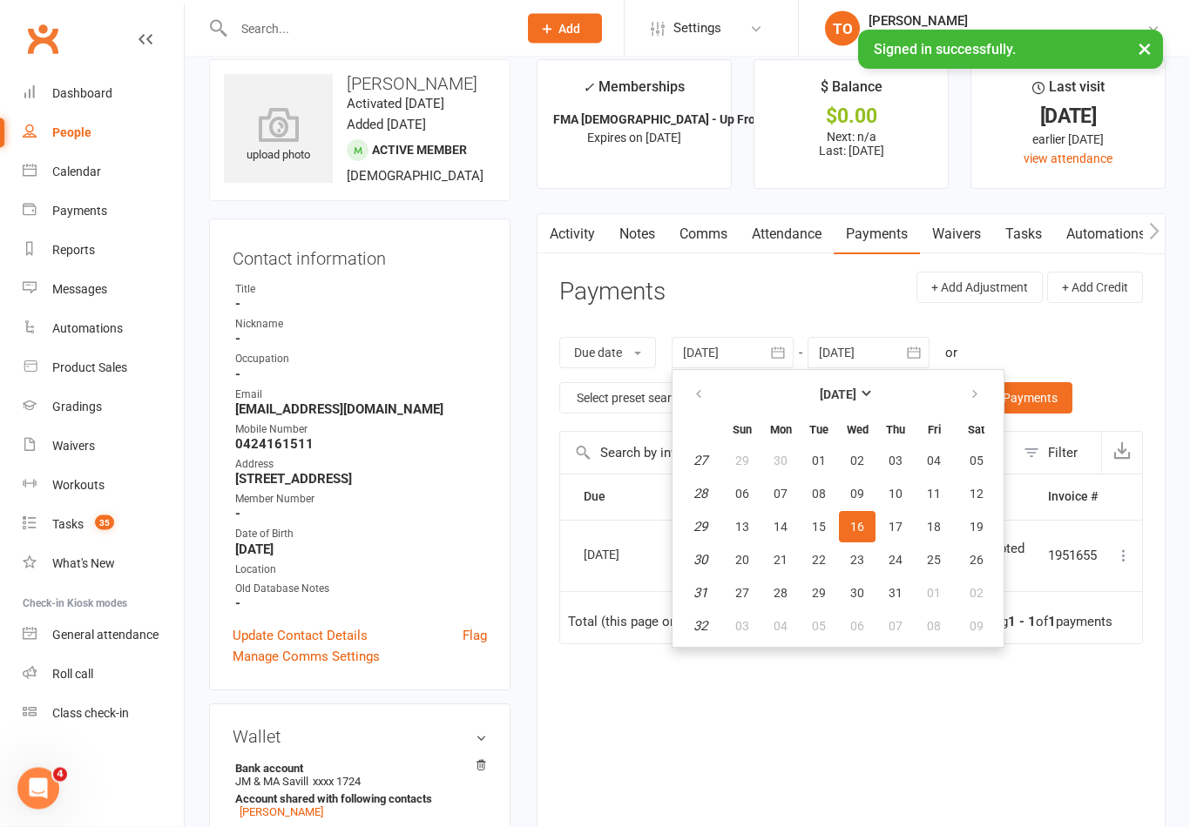
scroll to position [23, 0]
click at [680, 384] on th at bounding box center [700, 394] width 44 height 38
click at [686, 389] on button "button" at bounding box center [699, 394] width 37 height 31
click at [744, 487] on span "08" at bounding box center [742, 494] width 14 height 14
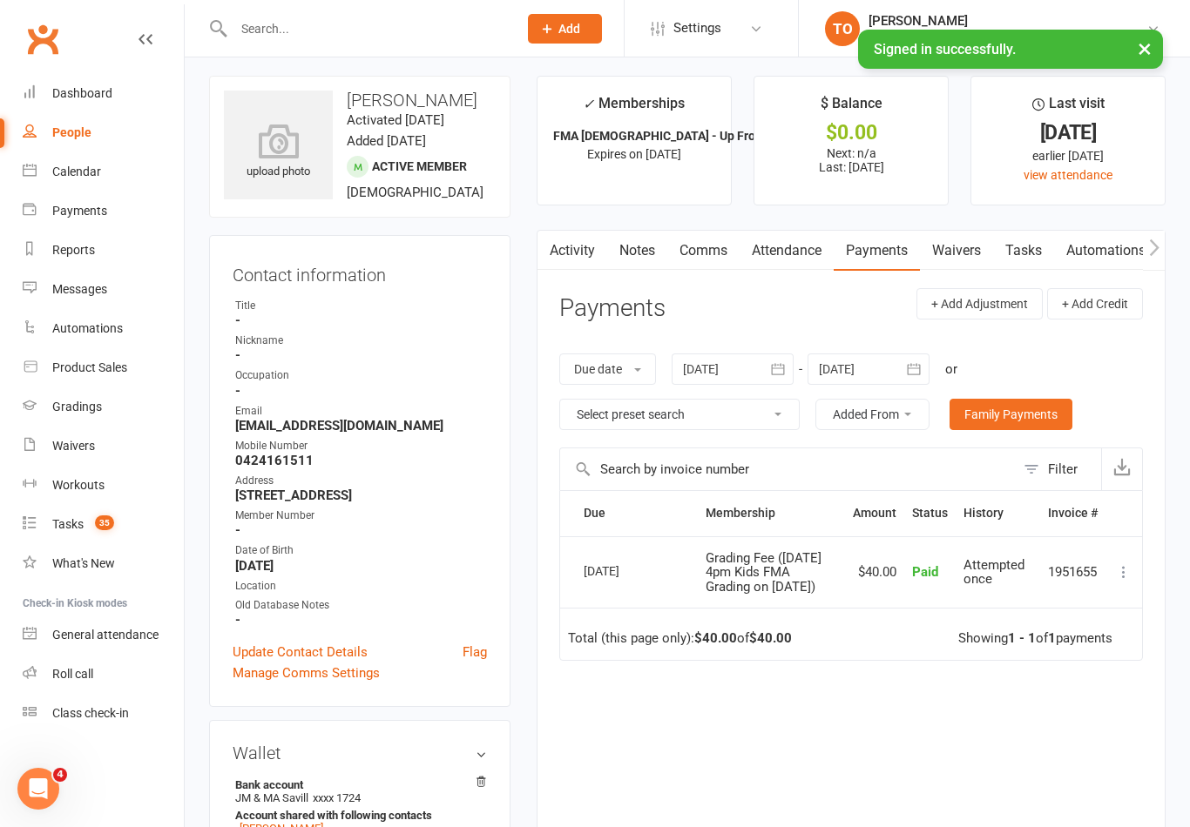
scroll to position [7, 0]
click at [1018, 711] on div "Due Contact Membership Amount Status History Invoice # Select this 11 Aug 2025 …" at bounding box center [851, 687] width 584 height 395
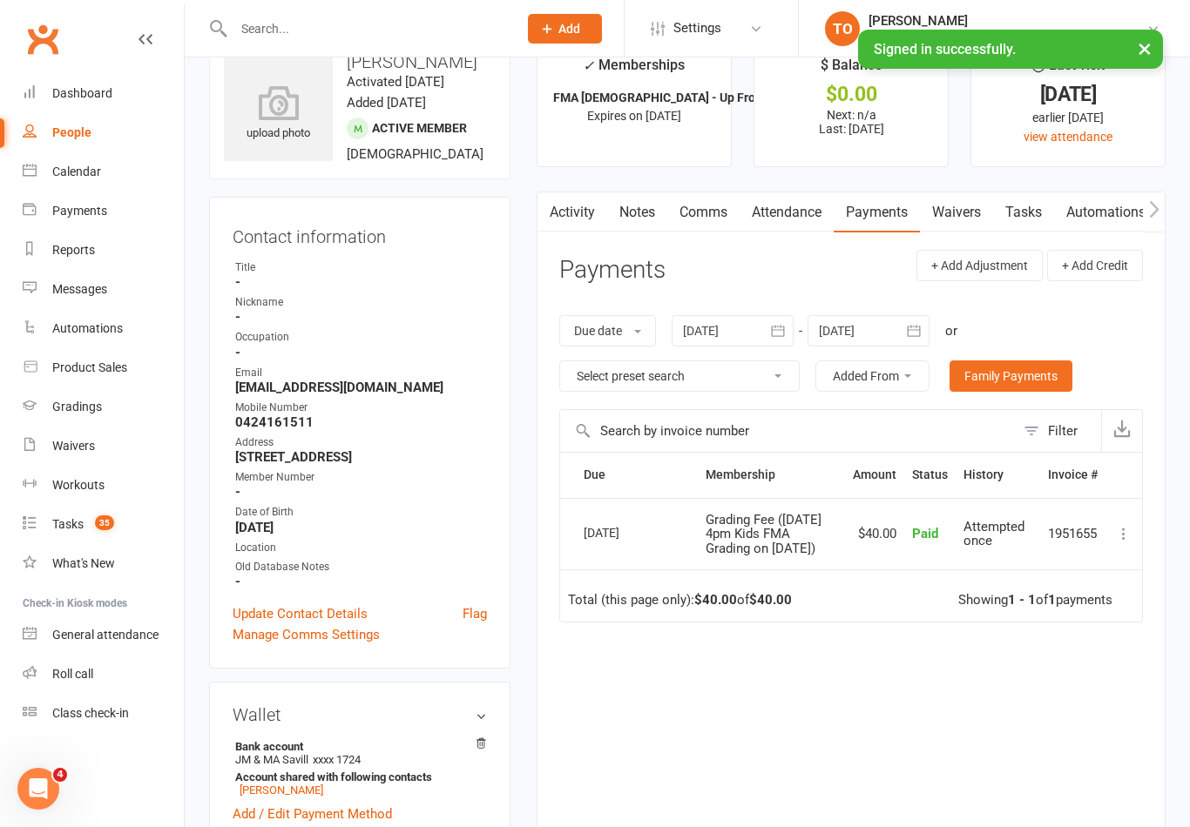
scroll to position [45, 0]
click at [739, 338] on div at bounding box center [733, 329] width 122 height 31
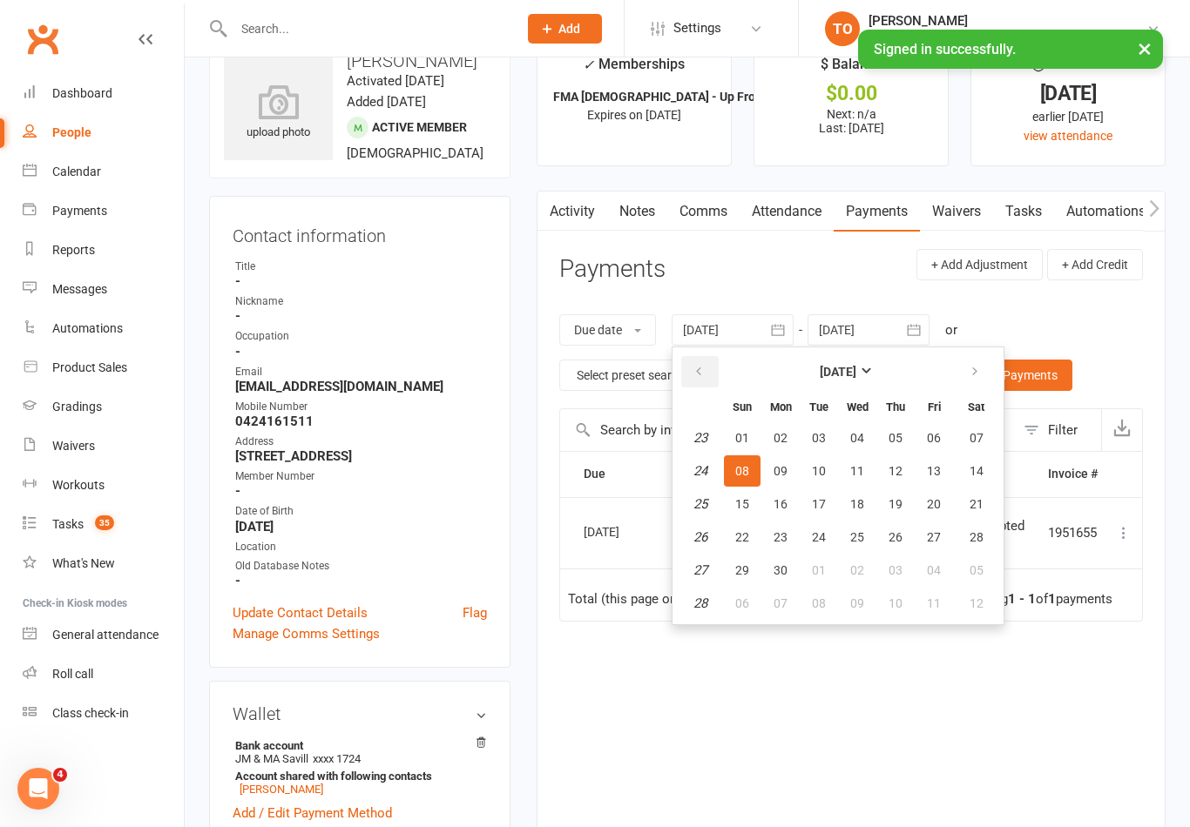
click at [713, 375] on button "button" at bounding box center [699, 371] width 37 height 31
click at [699, 382] on button "button" at bounding box center [699, 371] width 37 height 31
click at [700, 382] on button "button" at bounding box center [699, 371] width 37 height 31
click at [760, 471] on button "02" at bounding box center [742, 471] width 37 height 31
type input "02 Mar 2025"
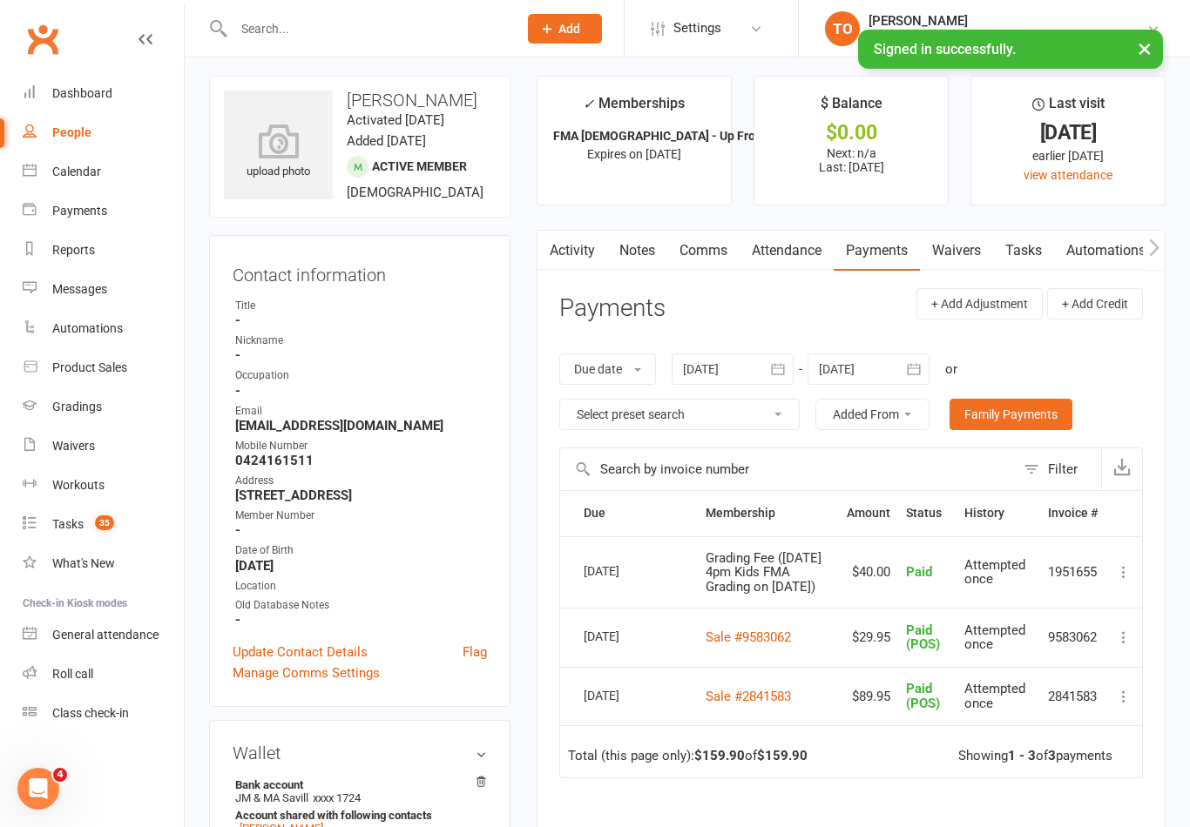
scroll to position [0, 0]
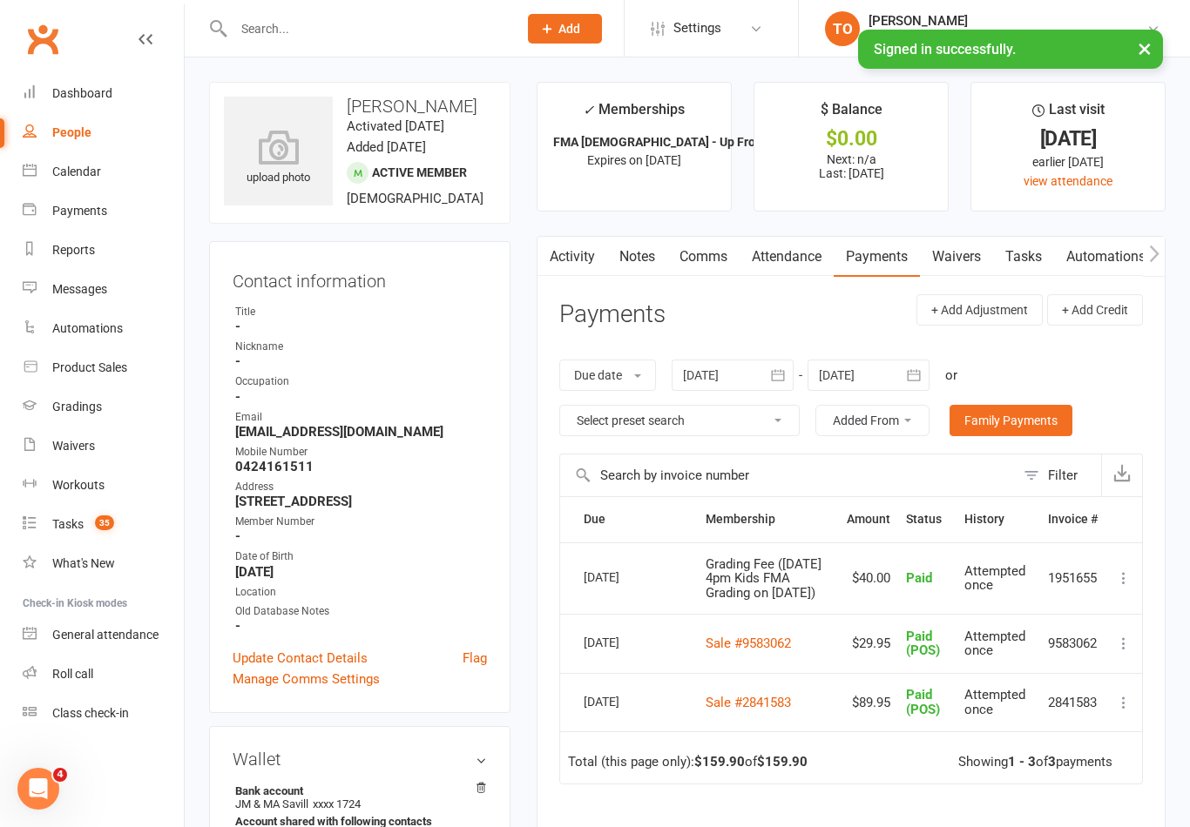
click at [638, 265] on link "Notes" at bounding box center [637, 257] width 60 height 40
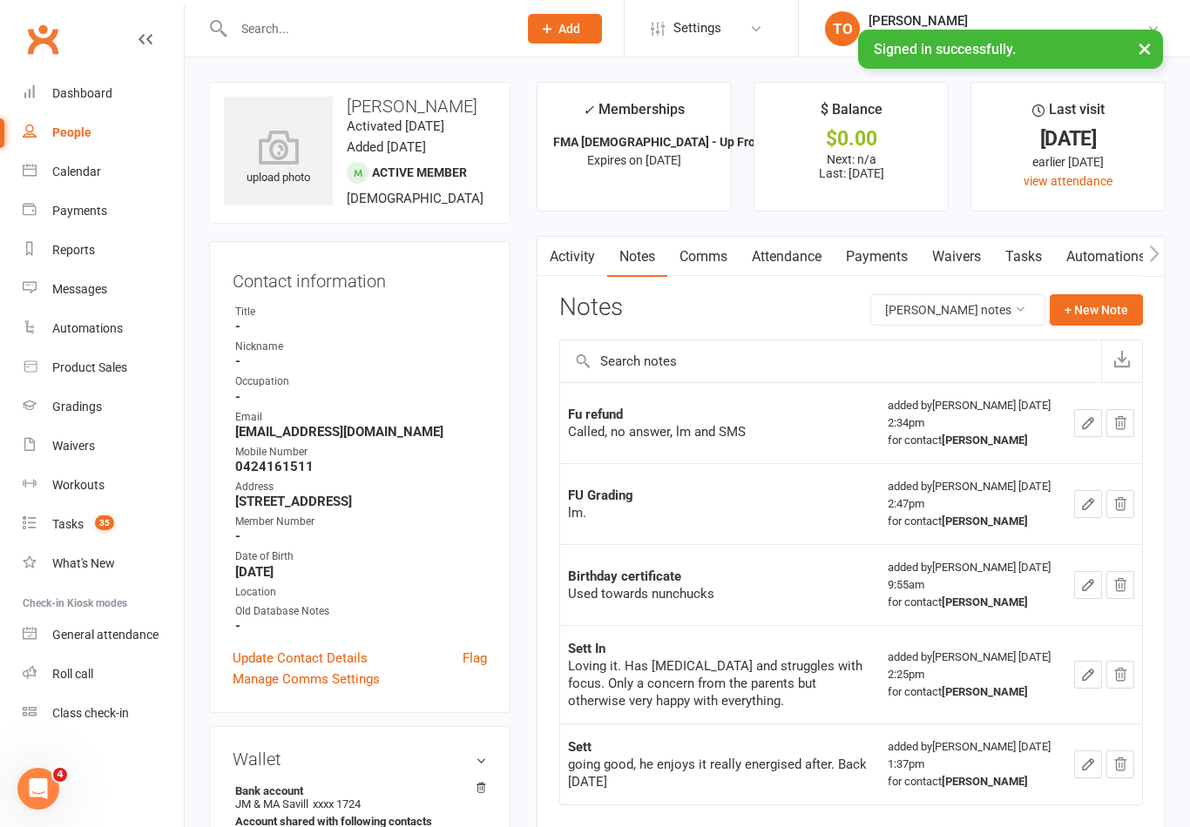
click at [876, 262] on link "Payments" at bounding box center [877, 257] width 86 height 40
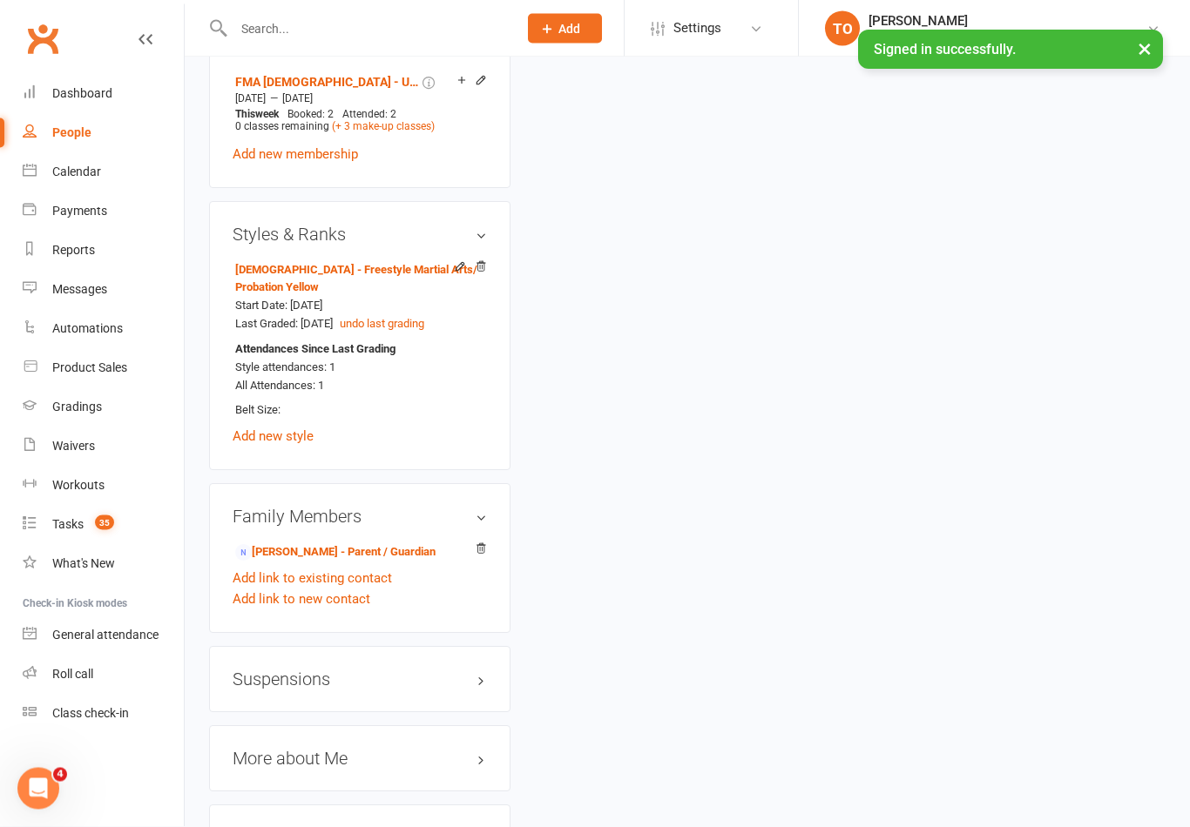
scroll to position [1144, 0]
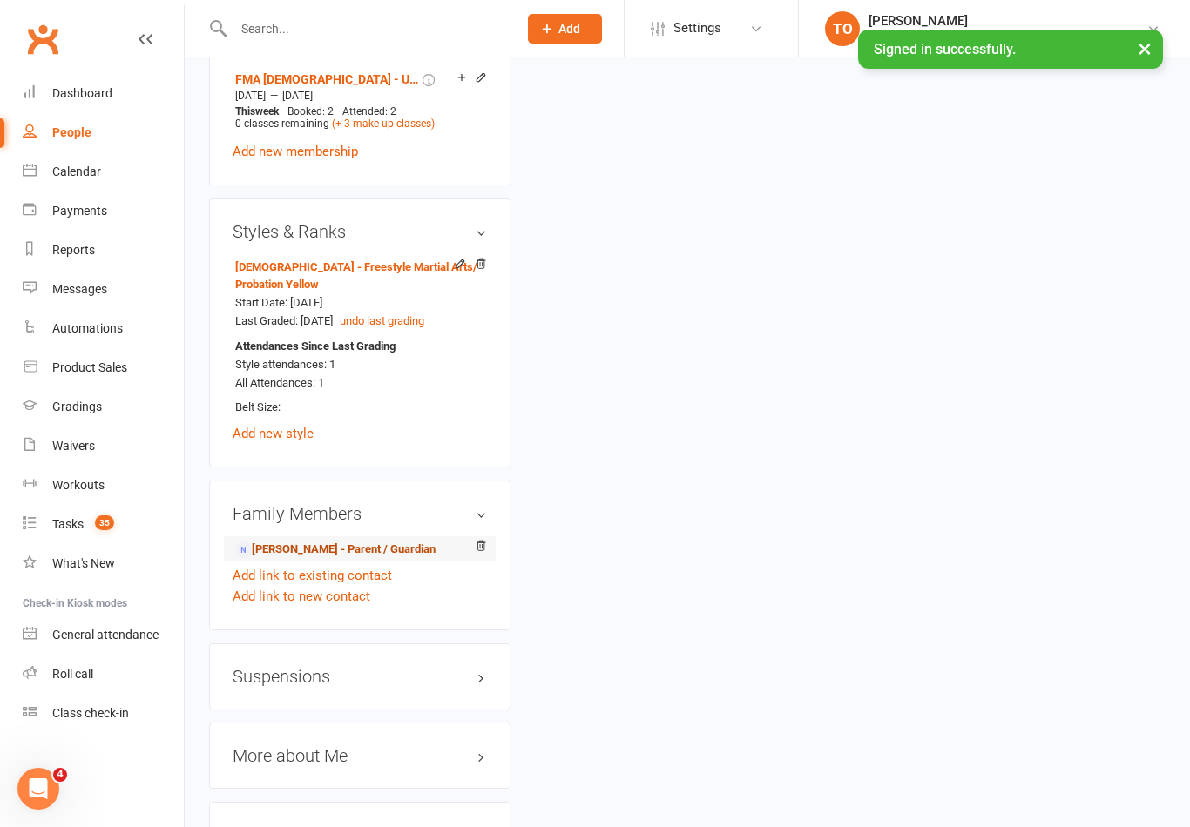
click at [396, 559] on link "Jess Savill - Parent / Guardian" at bounding box center [335, 550] width 200 height 18
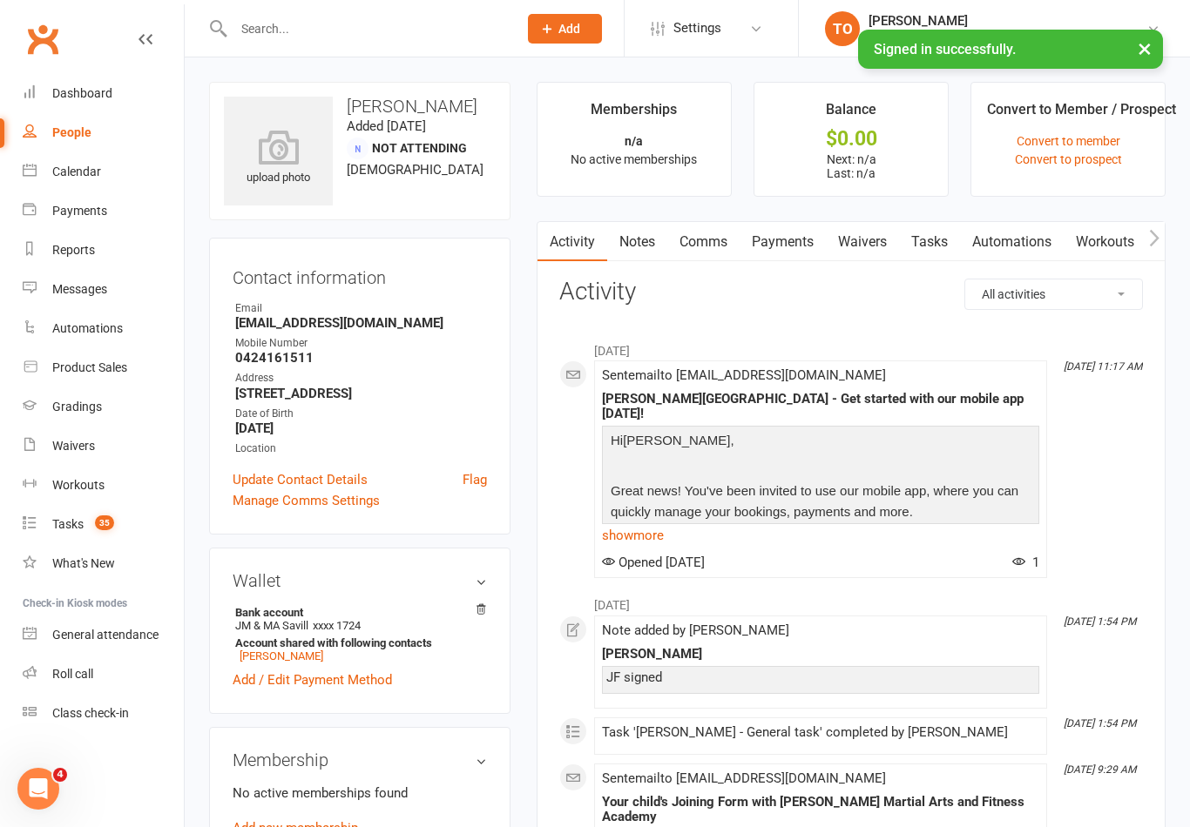
click at [786, 247] on link "Payments" at bounding box center [783, 242] width 86 height 40
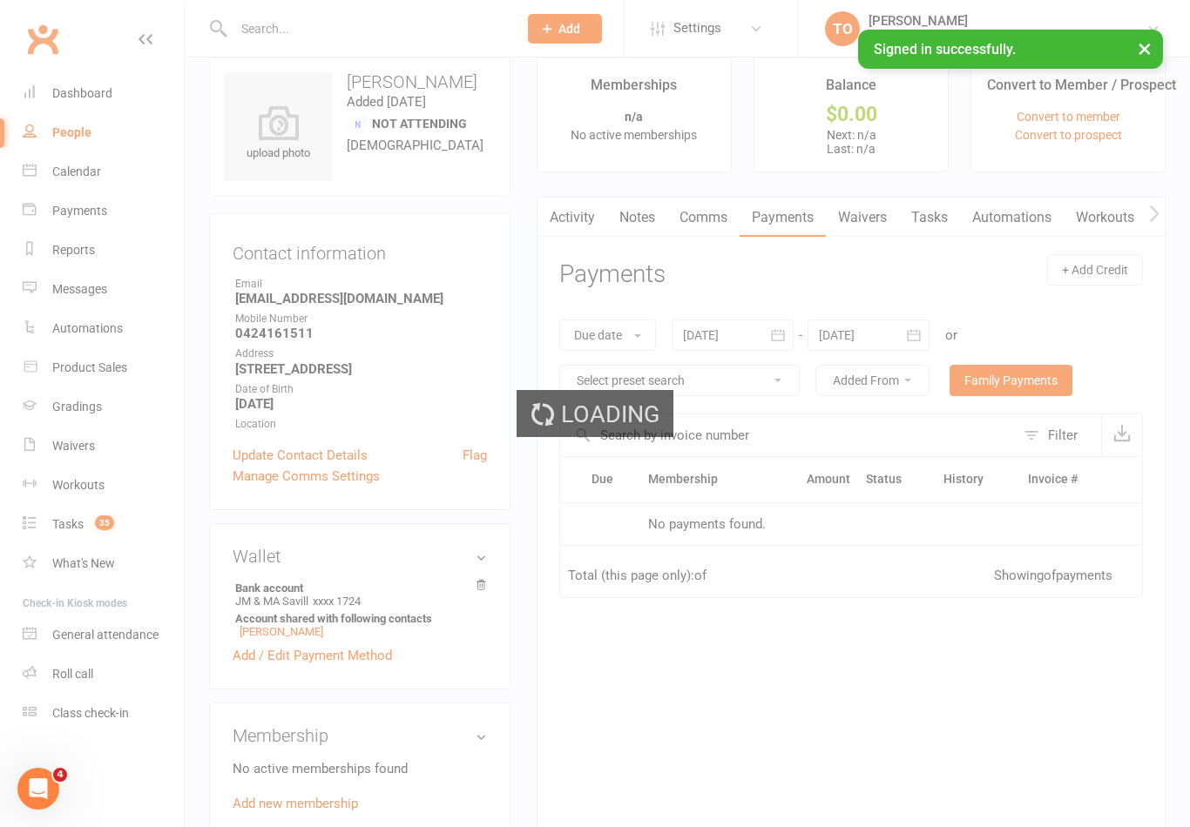
scroll to position [27, 0]
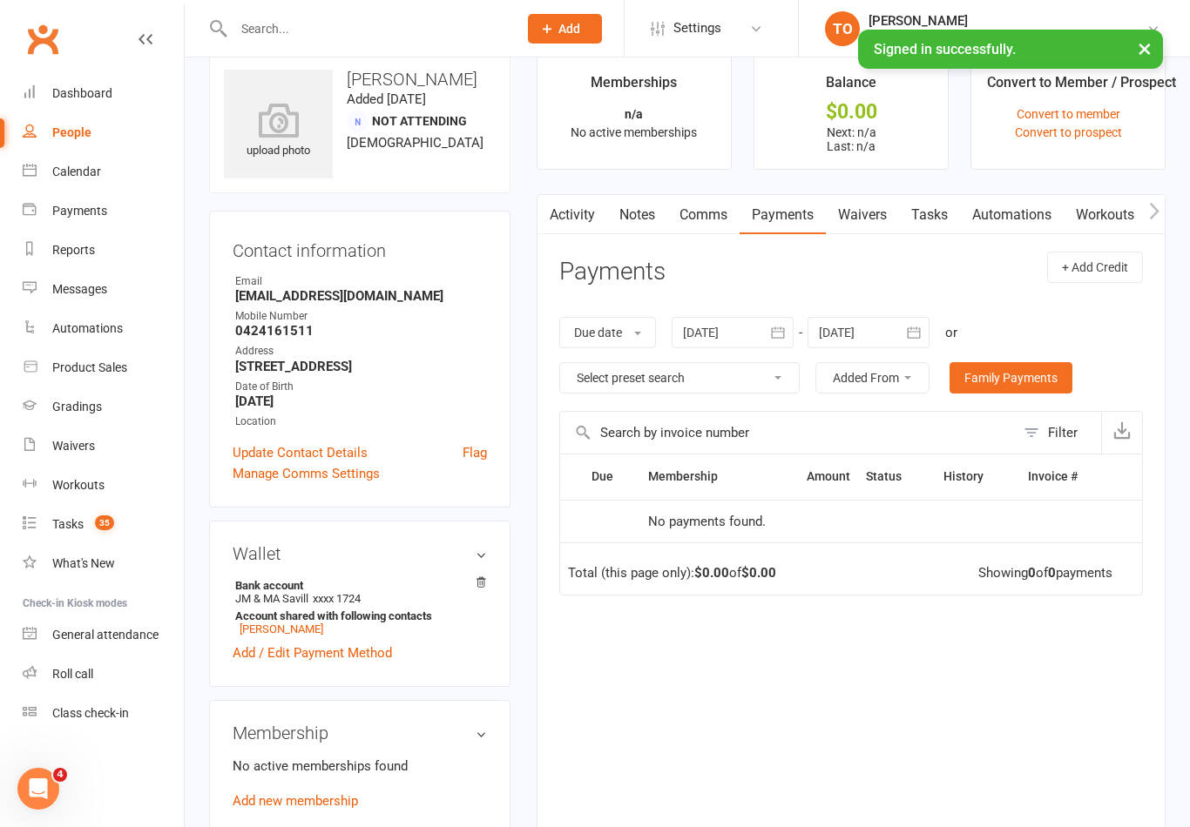
click at [727, 333] on div at bounding box center [733, 332] width 122 height 31
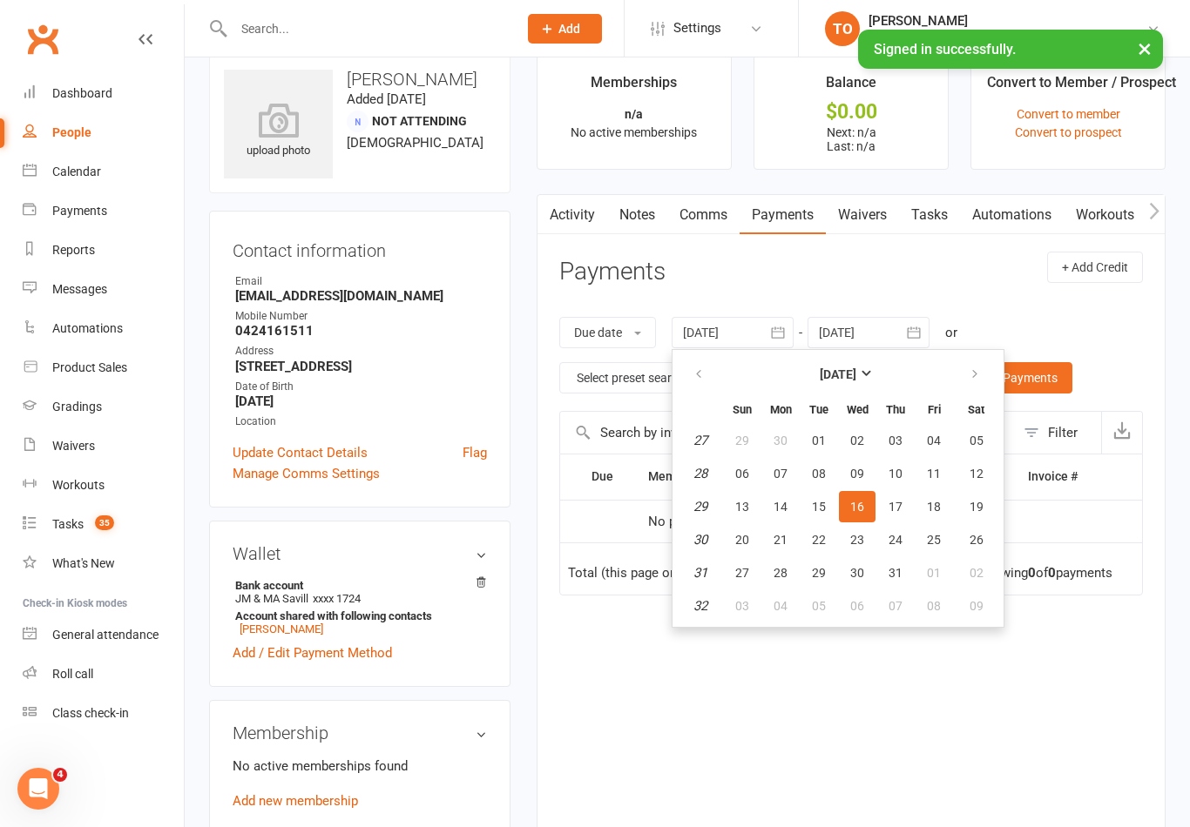
click at [618, 659] on div "Due Contact Membership Amount Status History Invoice # No payments found. Total…" at bounding box center [851, 637] width 584 height 366
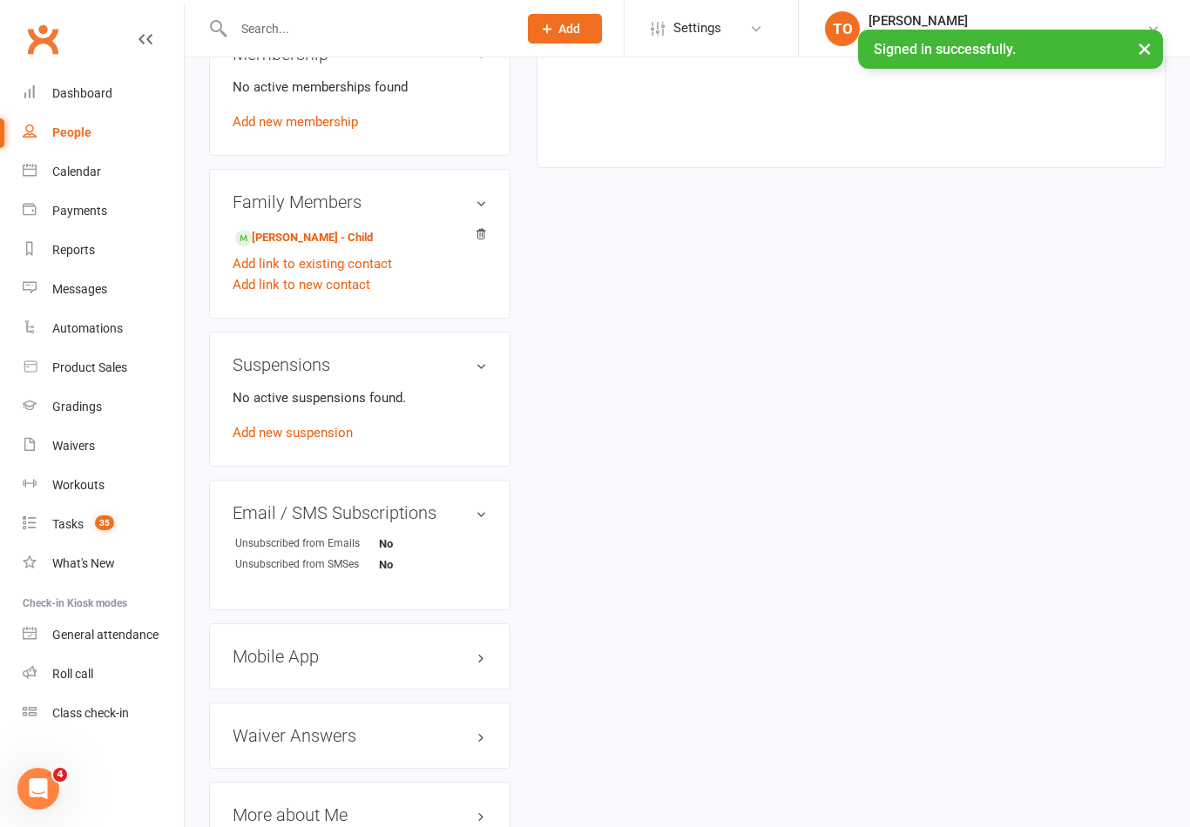
scroll to position [699, 0]
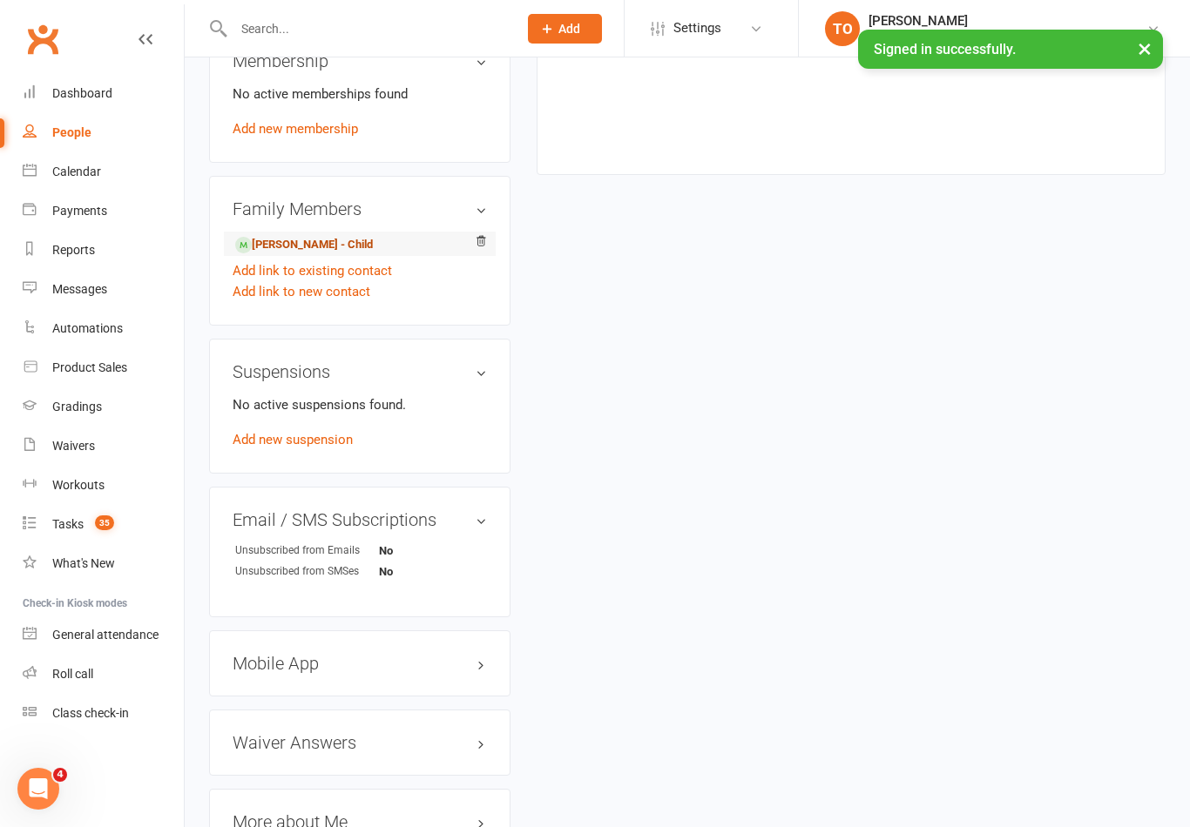
click at [290, 251] on link "Elliot Savill - Child" at bounding box center [304, 245] width 138 height 18
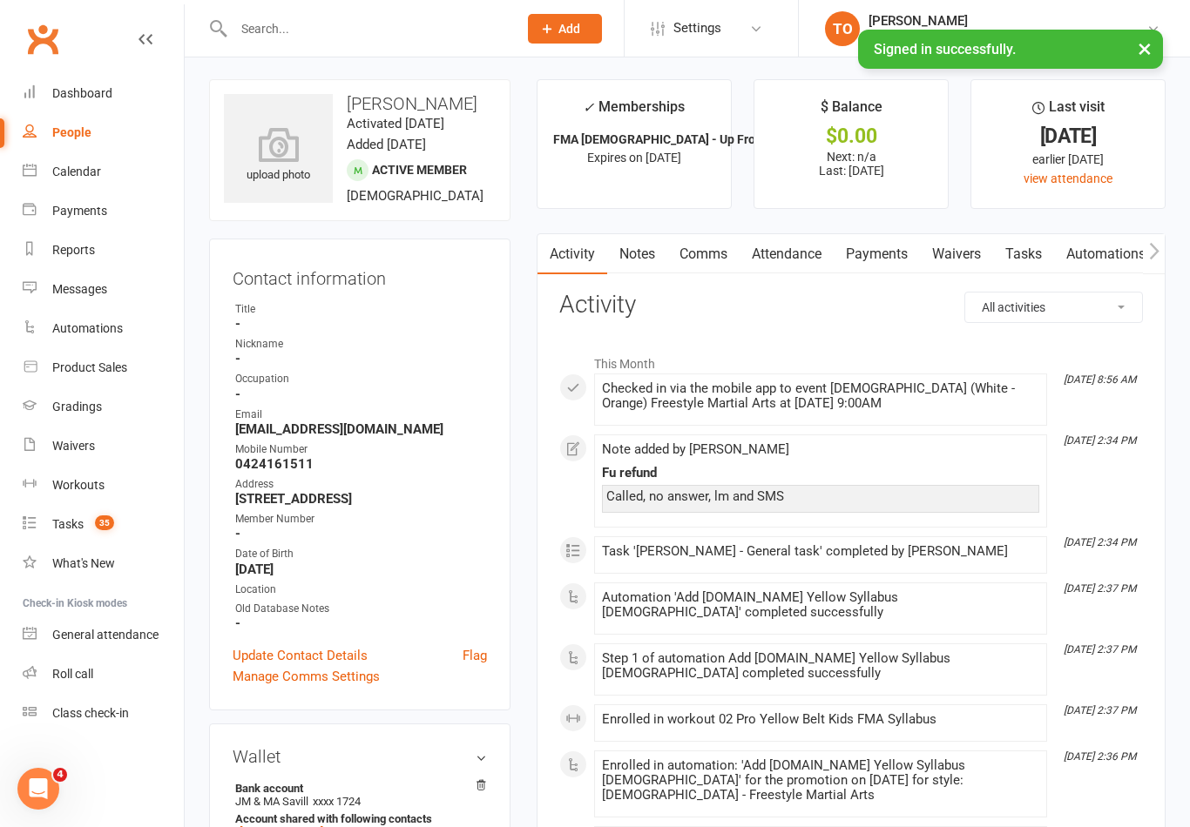
scroll to position [6, 0]
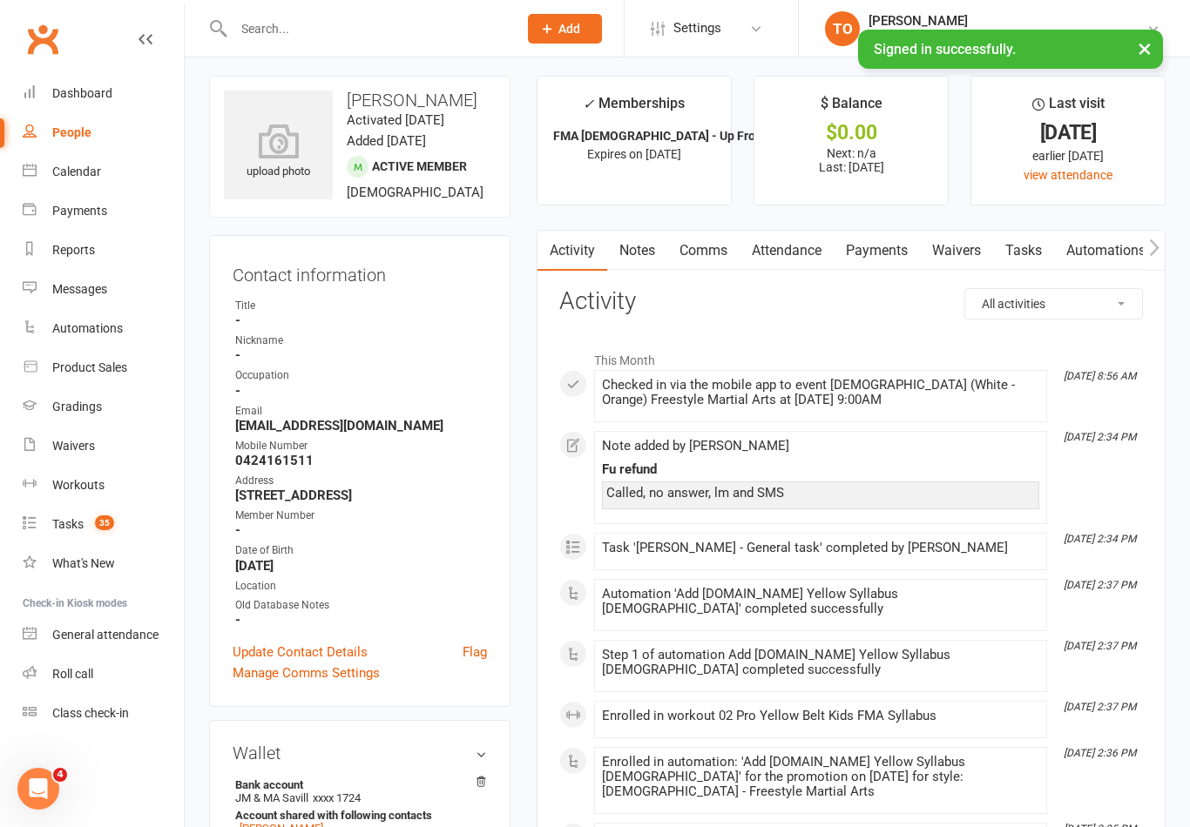
click at [1026, 249] on link "Tasks" at bounding box center [1023, 251] width 61 height 40
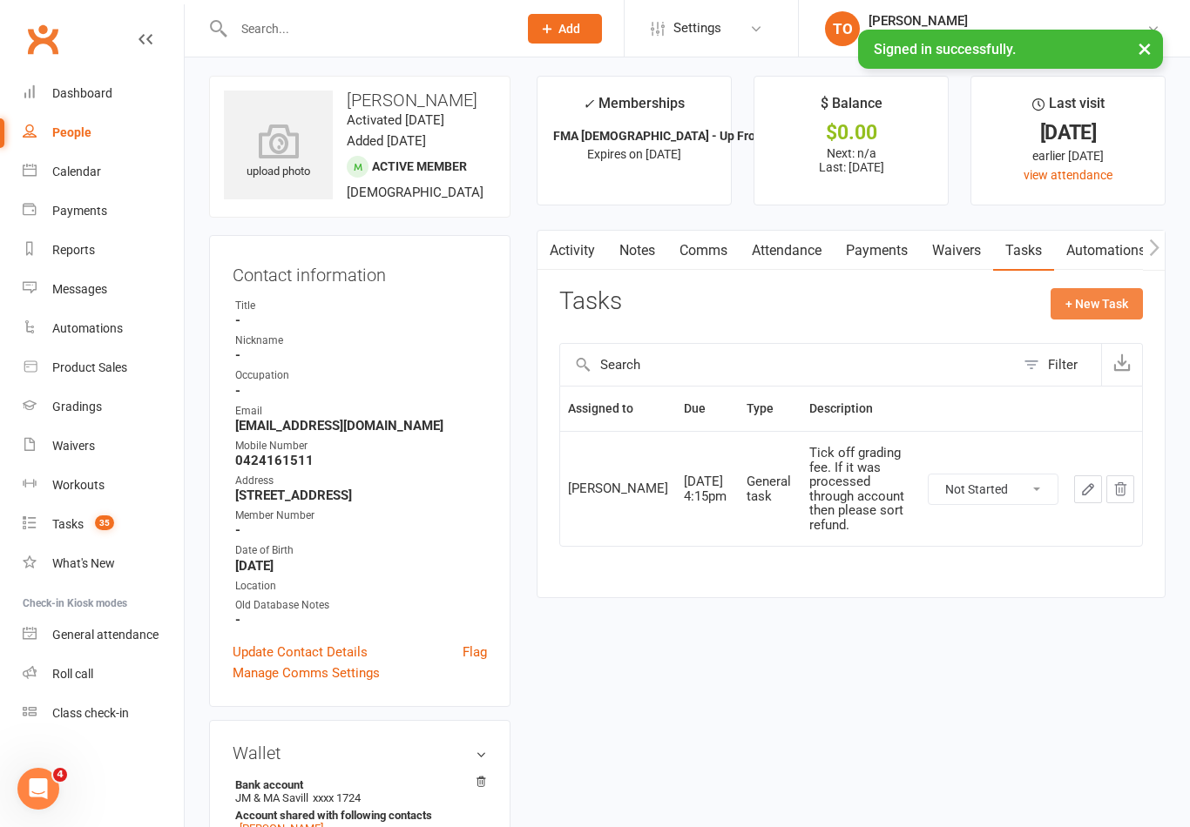
click at [1096, 303] on button "+ New Task" at bounding box center [1096, 303] width 92 height 31
select select "50724"
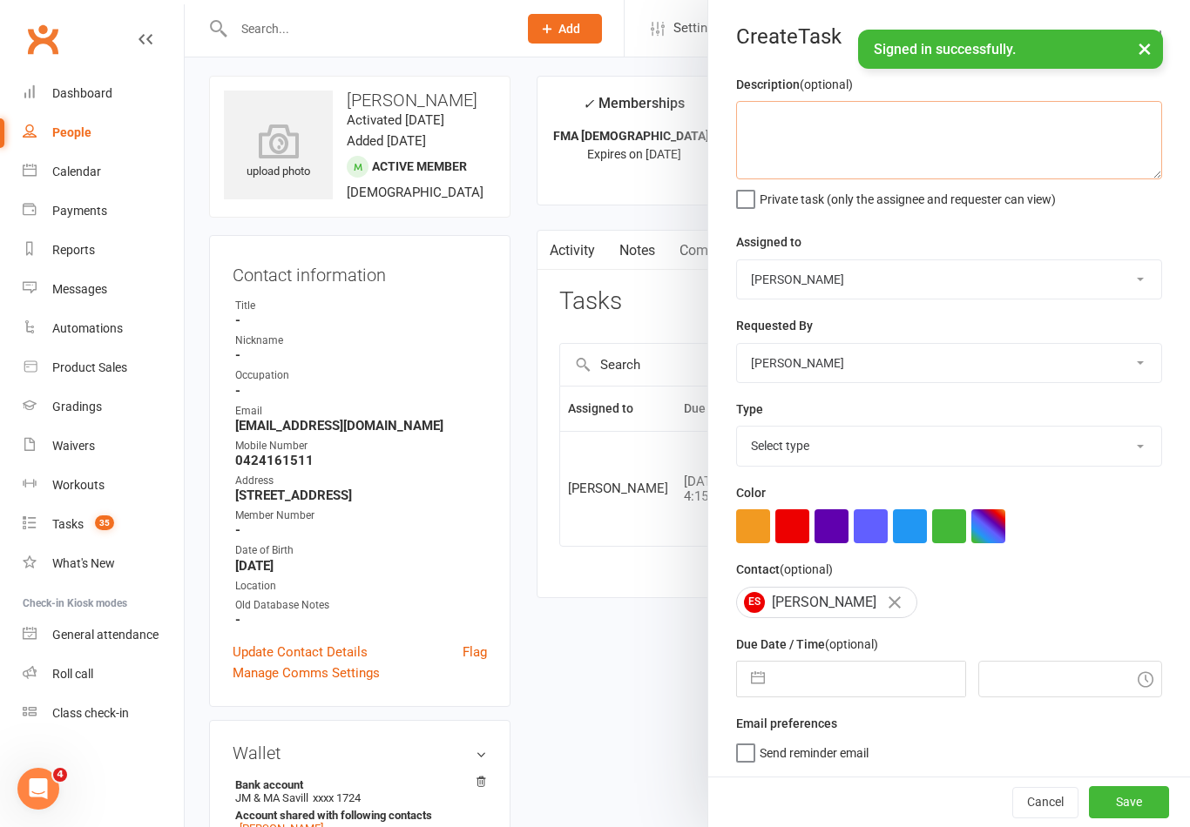
click at [869, 135] on textarea at bounding box center [949, 140] width 426 height 78
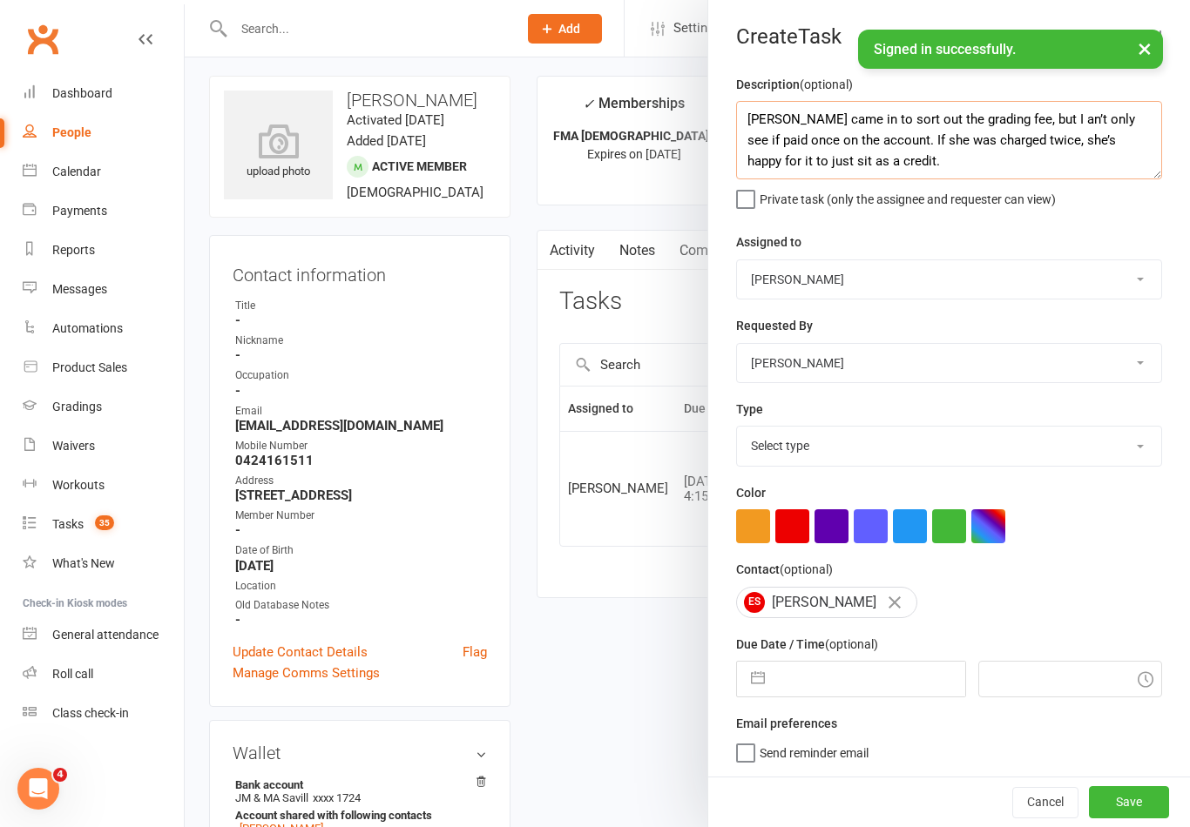
click at [1121, 136] on textarea "Jess came in to sort out the grading fee, but I an’t only see if paid once on t…" at bounding box center [949, 140] width 426 height 78
click at [1064, 115] on textarea "Jess came in to sort out the grading fee, but I an’t only see if paid once on t…" at bounding box center [949, 140] width 426 height 78
click at [1114, 118] on textarea "Jess came in to sort out the grading fee, but I only see it see if paid once on…" at bounding box center [949, 140] width 426 height 78
click at [805, 146] on textarea "Jess came in to sort out the grading fee, but I only see it paid once on the ac…" at bounding box center [949, 140] width 426 height 78
click at [1052, 116] on textarea "Jess came in to sort out the grading fee, but I only see it paid once. If she w…" at bounding box center [949, 140] width 426 height 78
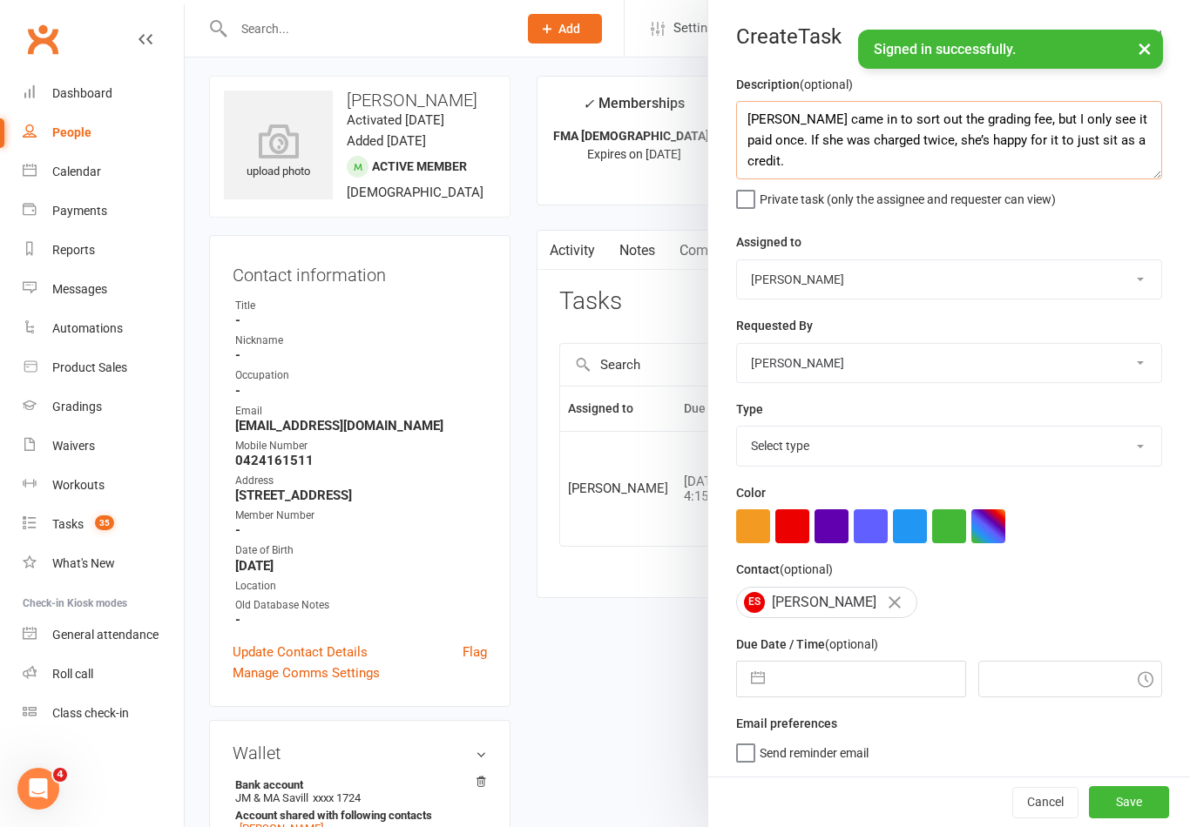
click at [966, 157] on textarea "Jess came in to sort out the grading fee, but I only see it paid once. If she w…" at bounding box center [949, 140] width 426 height 78
click at [1048, 121] on textarea "Jess came in to sort out the grading fee, but I only see it paid once. If she w…" at bounding box center [949, 140] width 426 height 78
click at [1129, 151] on textarea "Jess came in to sort out the grading fee, but I only see it paid once. If she w…" at bounding box center [949, 140] width 426 height 78
click at [1084, 122] on textarea "Jess came in to sort out the grading fee, but I only see it paid once. If she w…" at bounding box center [949, 140] width 426 height 78
click at [1026, 146] on textarea "Jess came in to sort out the grading fee, but I only see it paid once. If she w…" at bounding box center [949, 140] width 426 height 78
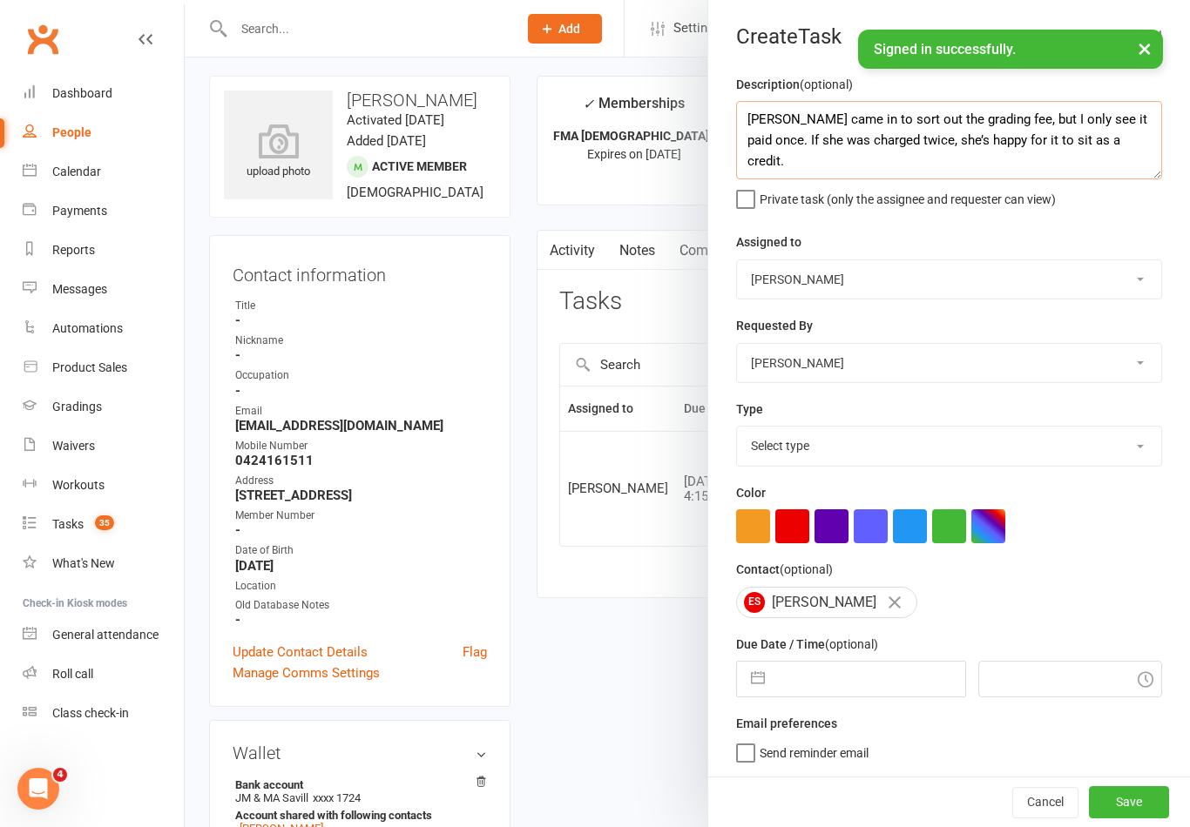
type textarea "Jess came in to sort out the grading fee, but I only see it paid once. If she w…"
click at [903, 264] on select "Stephen Erceg Robert Wilsnach David Wilkes Kiam Padamsey Matthew Erceg Leo Gome…" at bounding box center [949, 279] width 424 height 38
select select "50751"
click at [1037, 443] on select "Select type E-mail General task Meeting Phone call Sett in calls Add new task t…" at bounding box center [949, 446] width 424 height 38
select select "25648"
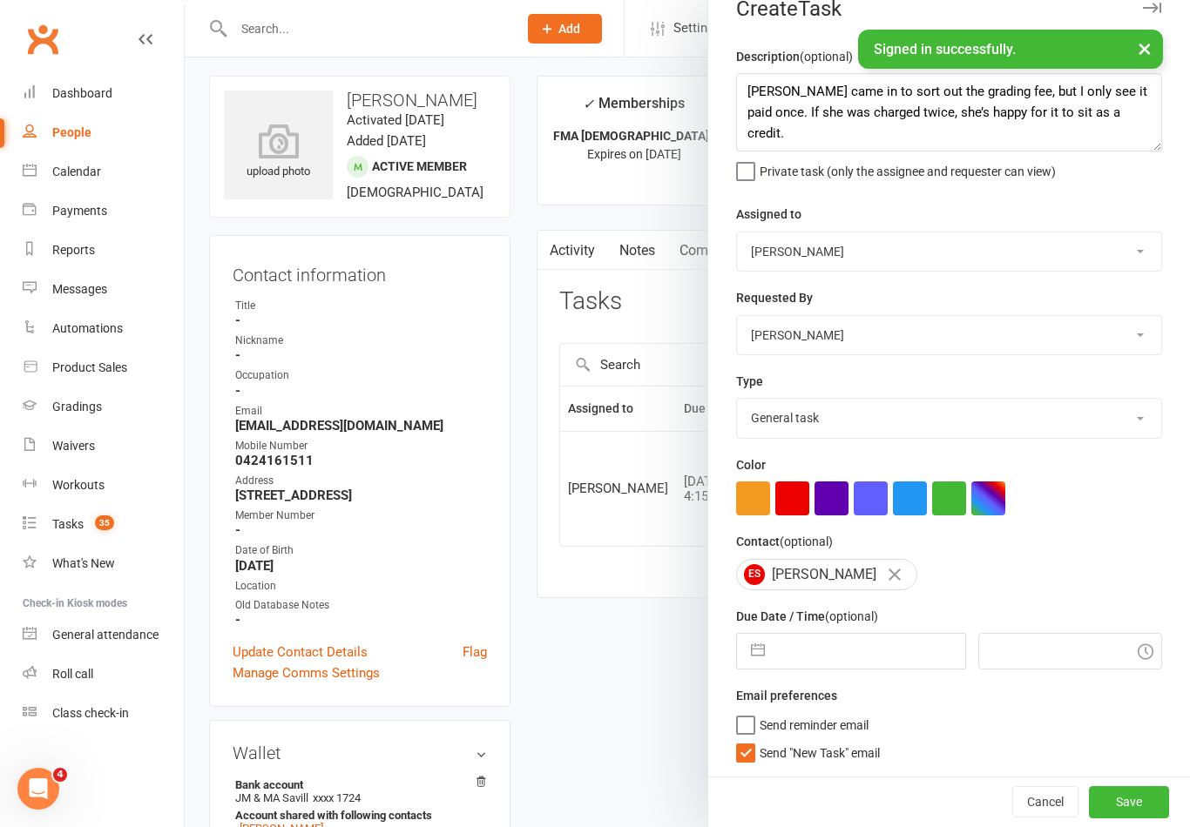
scroll to position [31, 0]
click at [870, 641] on input "text" at bounding box center [868, 651] width 191 height 35
select select "6"
select select "2025"
select select "7"
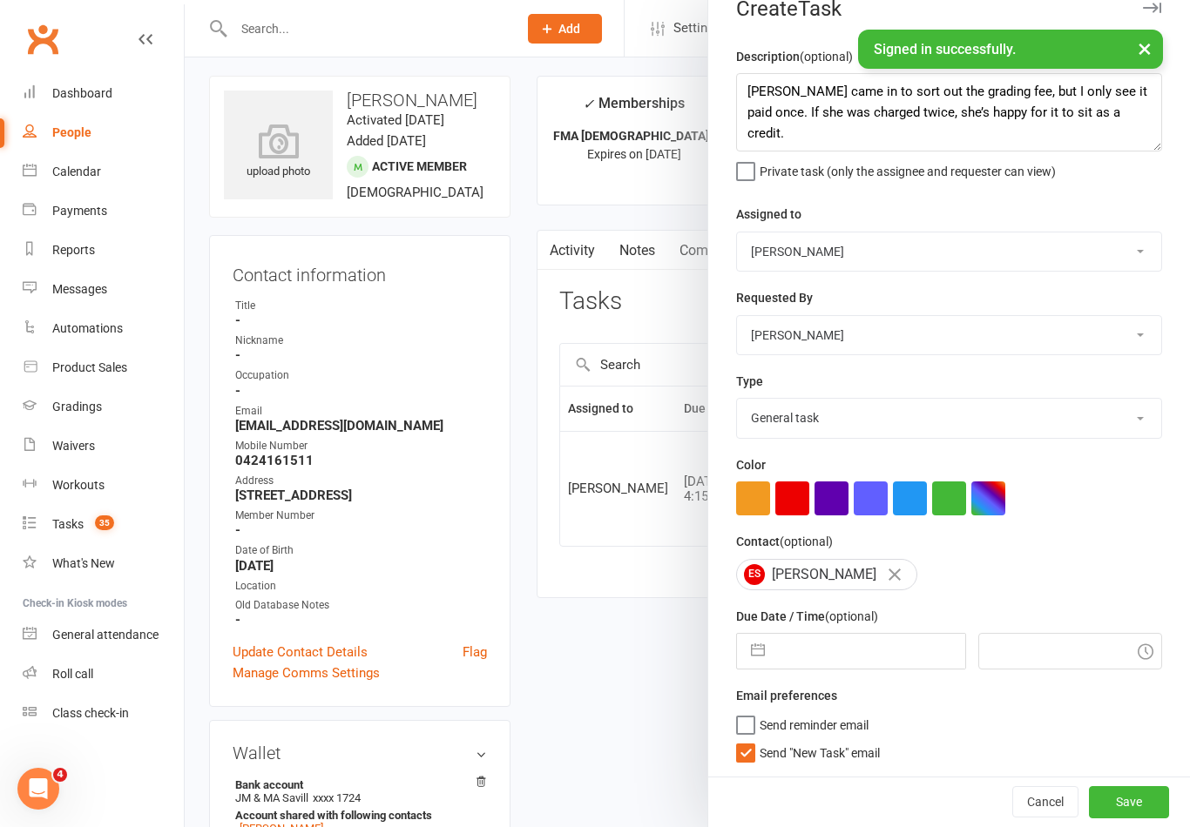
select select "2025"
select select "8"
select select "2025"
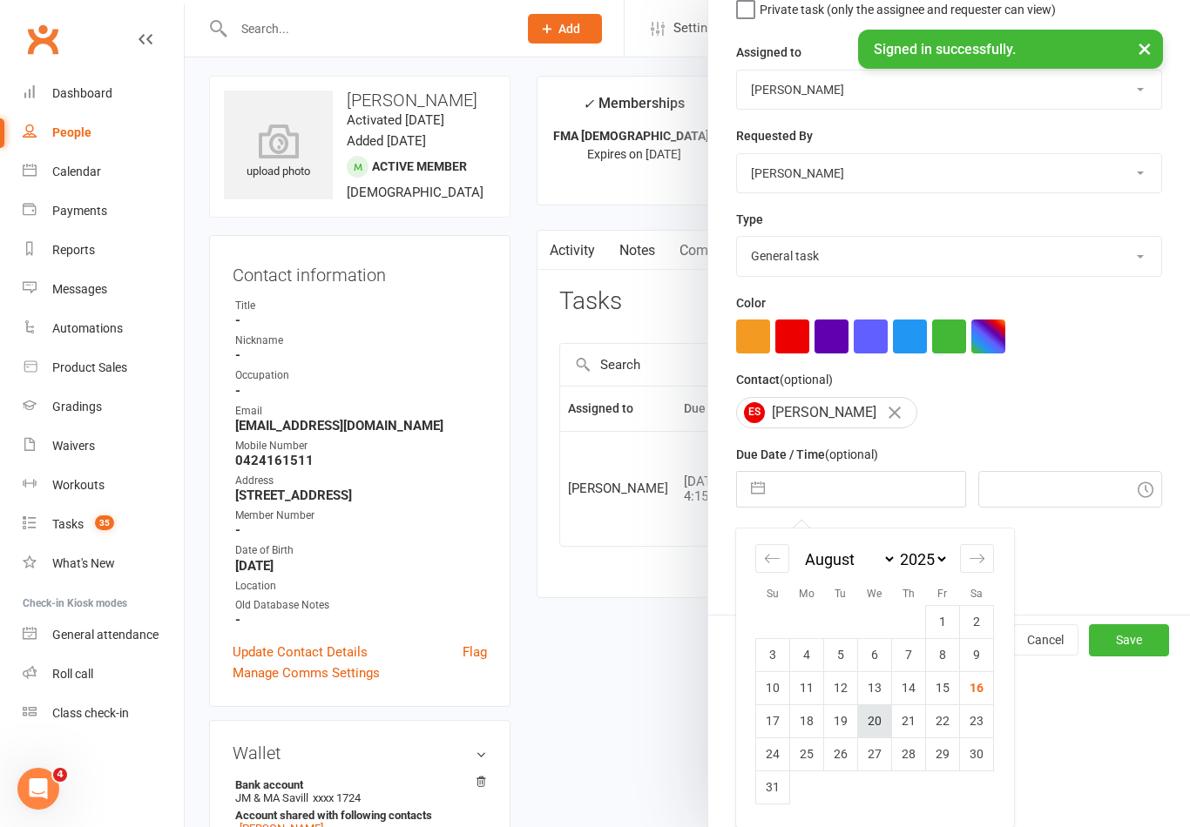
click at [883, 726] on td "20" at bounding box center [875, 721] width 34 height 33
type input "20 Aug 2025"
type input "9:15am"
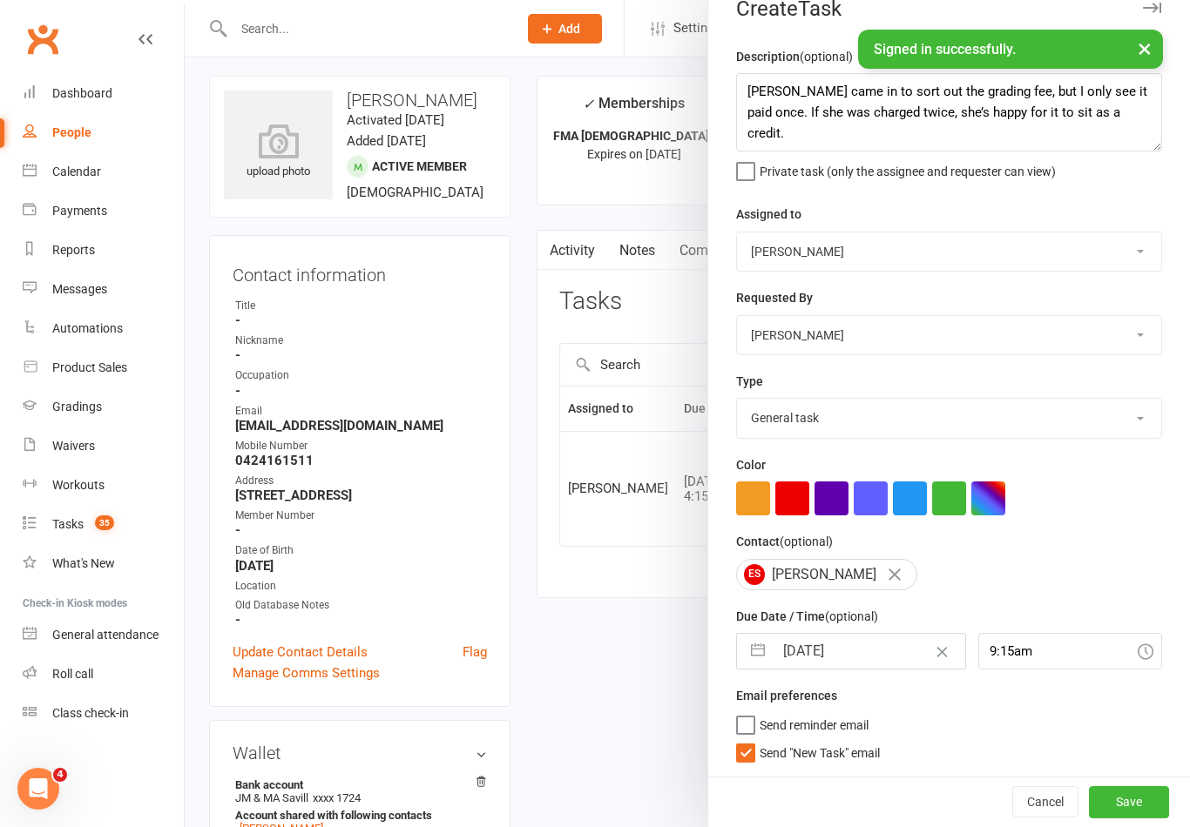
click at [760, 758] on span "Send "New Task" email" at bounding box center [820, 750] width 120 height 20
click at [760, 740] on input "Send "New Task" email" at bounding box center [808, 740] width 144 height 0
checkbox input "false"
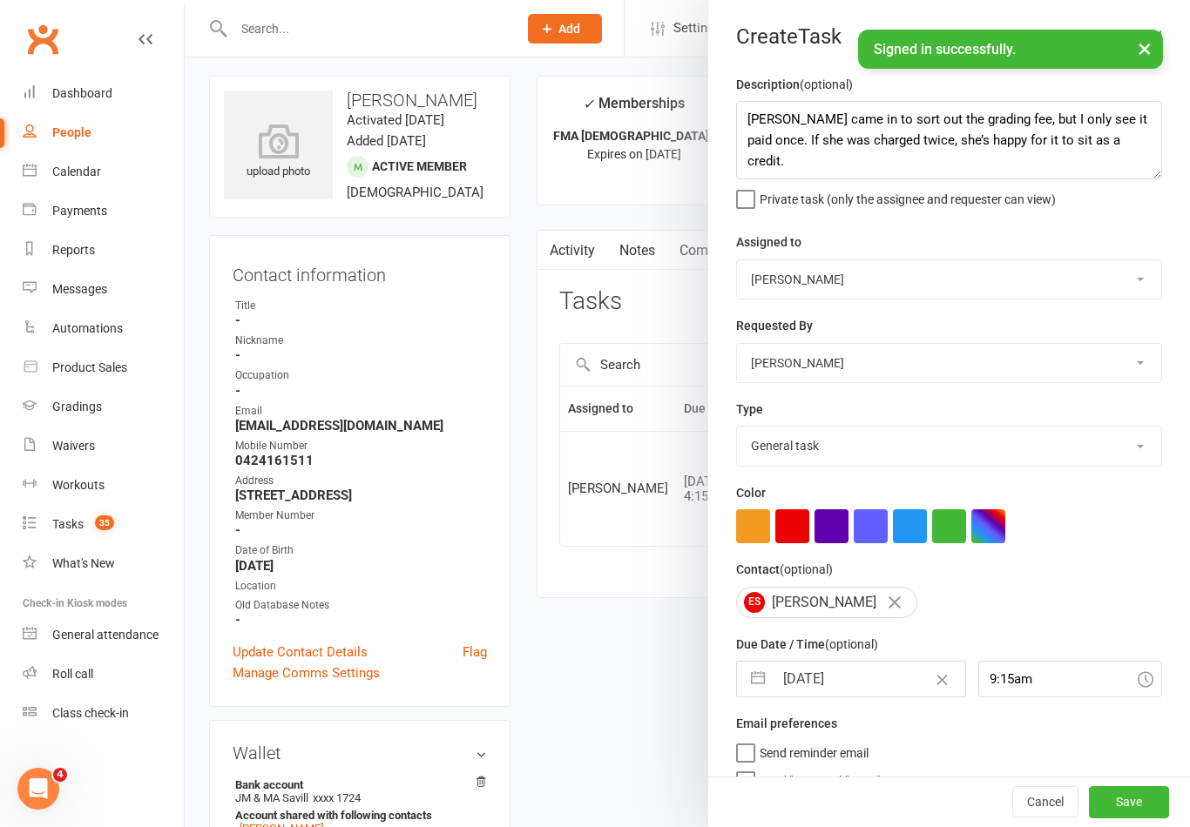
scroll to position [0, 0]
click at [758, 115] on textarea "Jess came in to sort out the grading fee, but I only see it paid once. If she w…" at bounding box center [949, 140] width 426 height 78
click at [760, 119] on textarea "Jess came in to sort out the grading fee, but I only see it paid once. If she w…" at bounding box center [949, 140] width 426 height 78
click at [756, 116] on textarea "Jess came in to sort out the grading fee, but I only see it paid once. If she w…" at bounding box center [949, 140] width 426 height 78
click at [1150, 800] on button "Save" at bounding box center [1129, 802] width 80 height 31
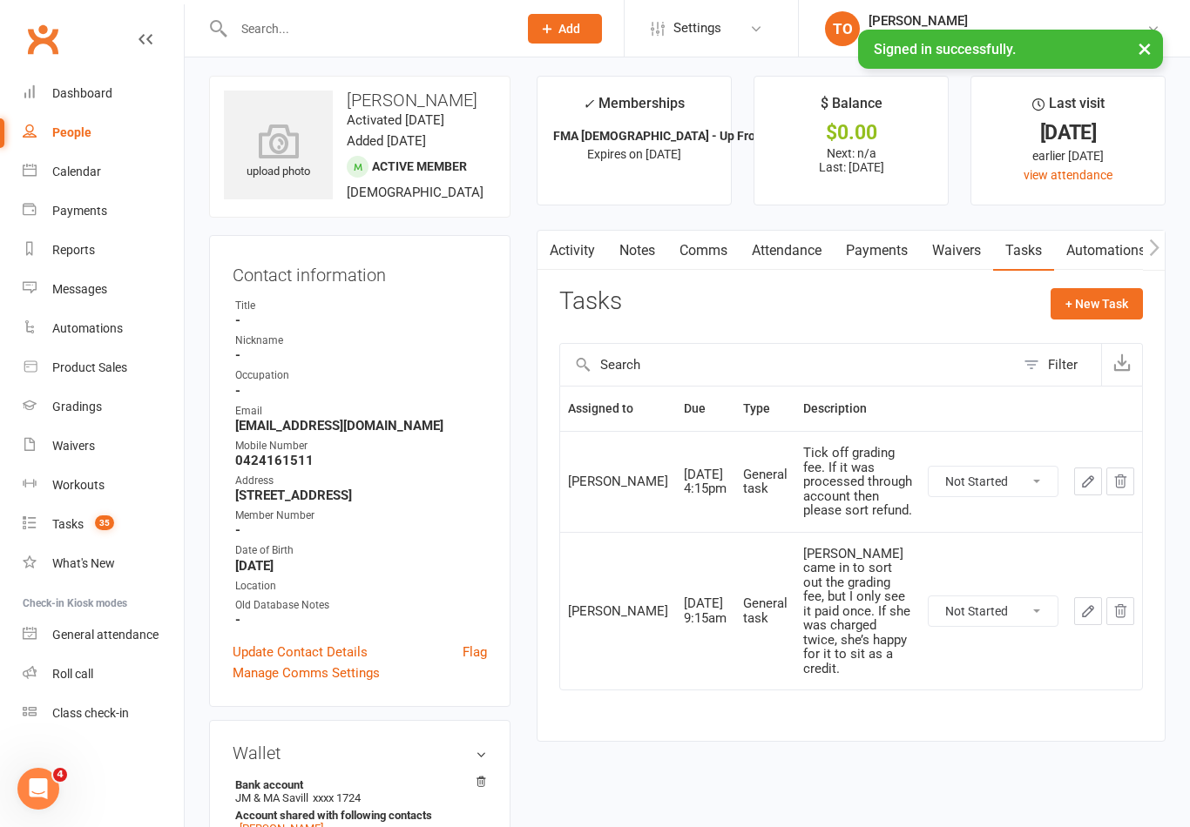
click at [251, 21] on input "text" at bounding box center [366, 29] width 277 height 24
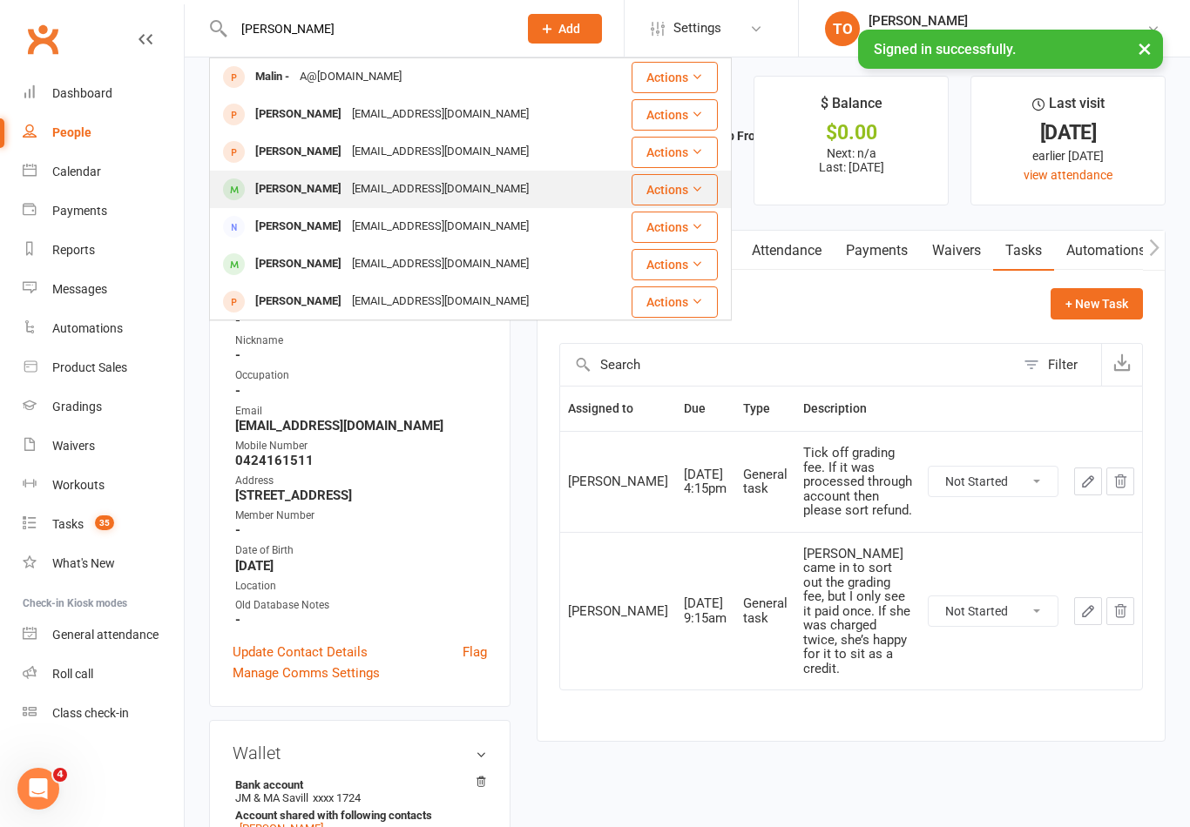
type input "Maland"
click at [277, 198] on div "Chloe Malland" at bounding box center [298, 189] width 97 height 25
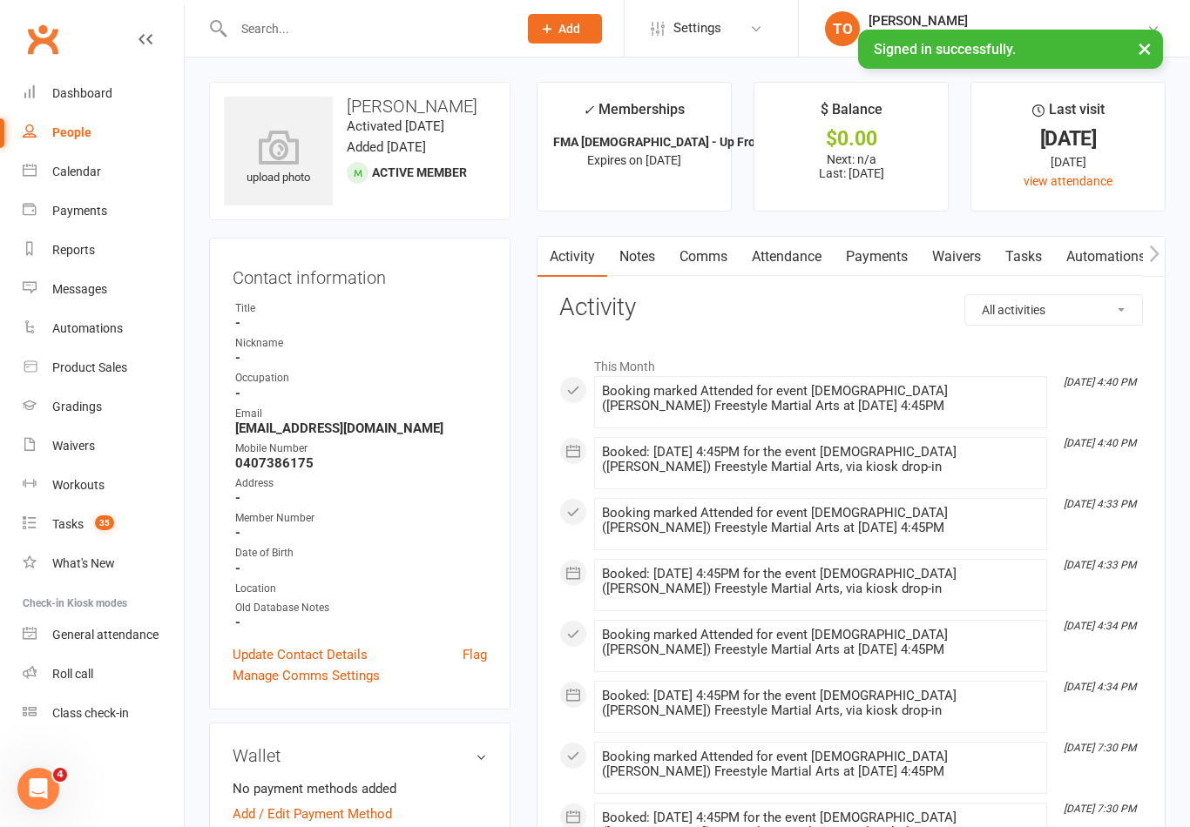
click at [890, 251] on link "Payments" at bounding box center [877, 257] width 86 height 40
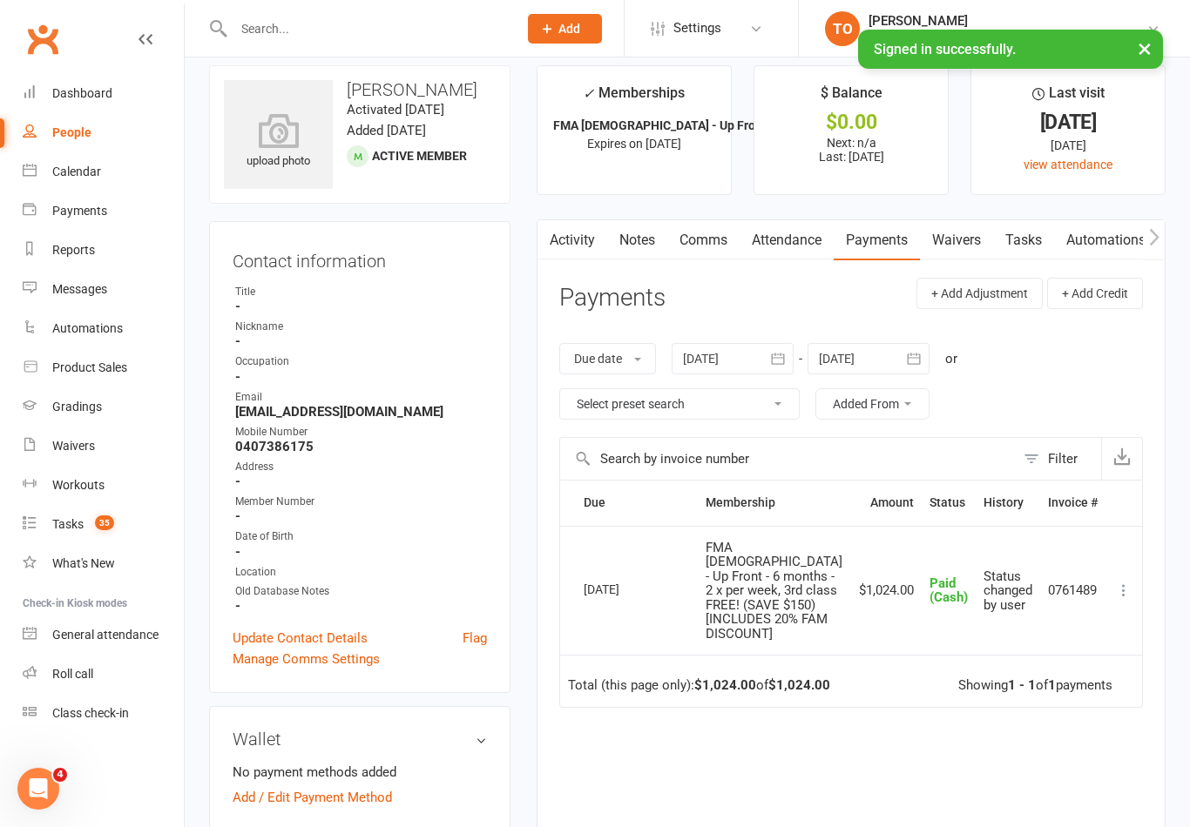
scroll to position [21, 0]
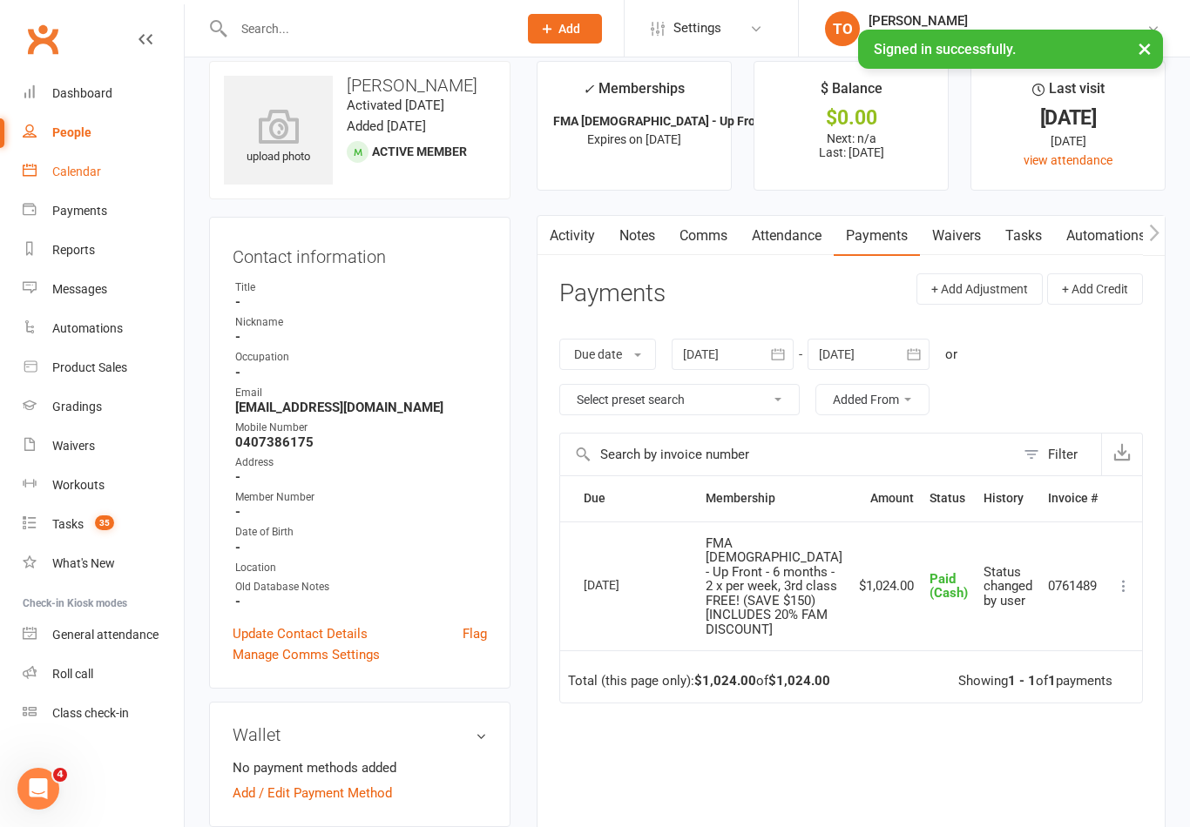
click at [81, 170] on div "Calendar" at bounding box center [76, 172] width 49 height 14
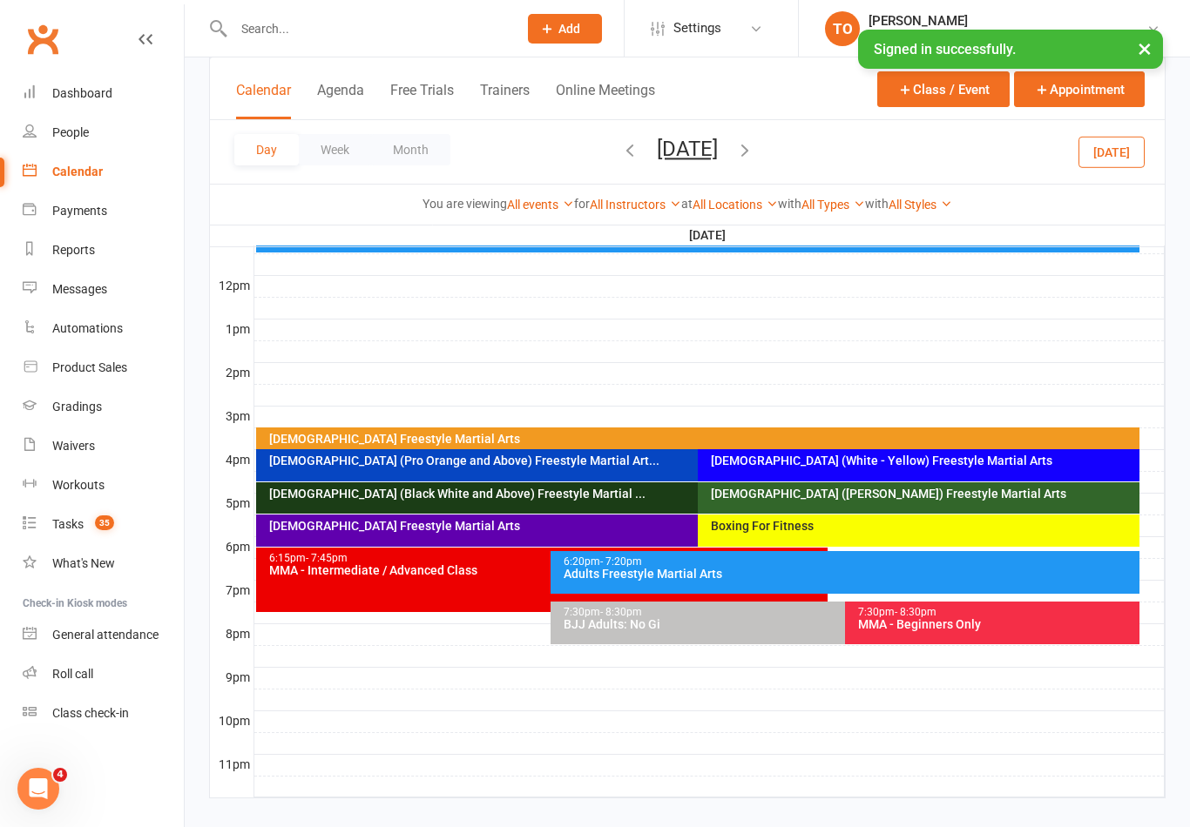
scroll to position [607, 0]
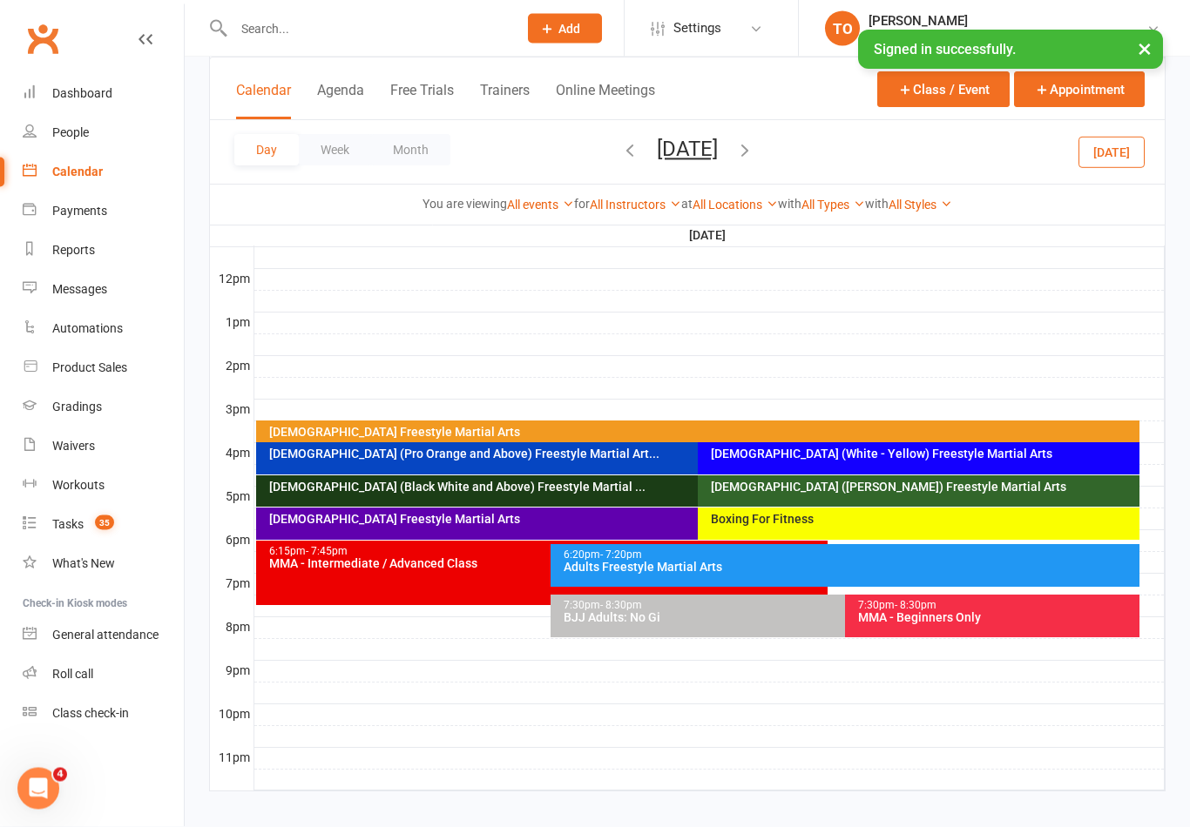
click at [855, 493] on div "10-13yo (White - Brown) Freestyle Martial Arts" at bounding box center [923, 488] width 426 height 12
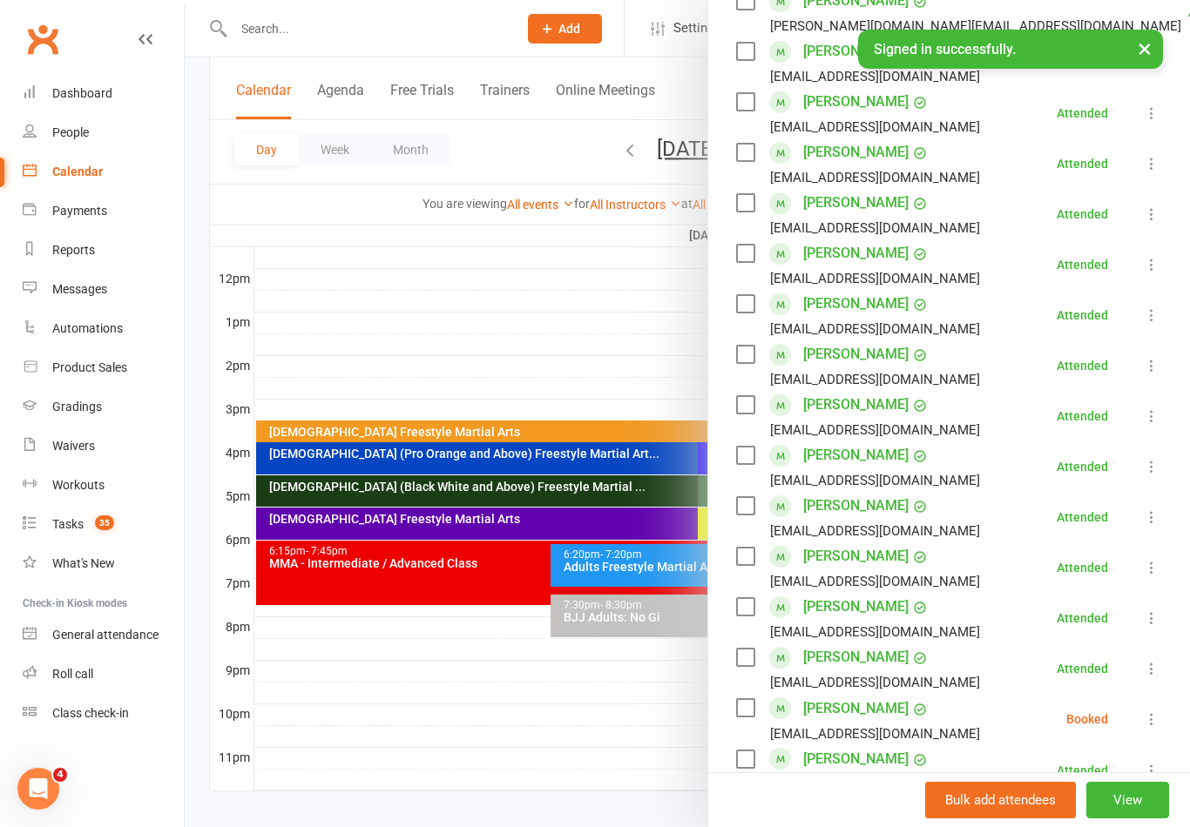
scroll to position [390, 0]
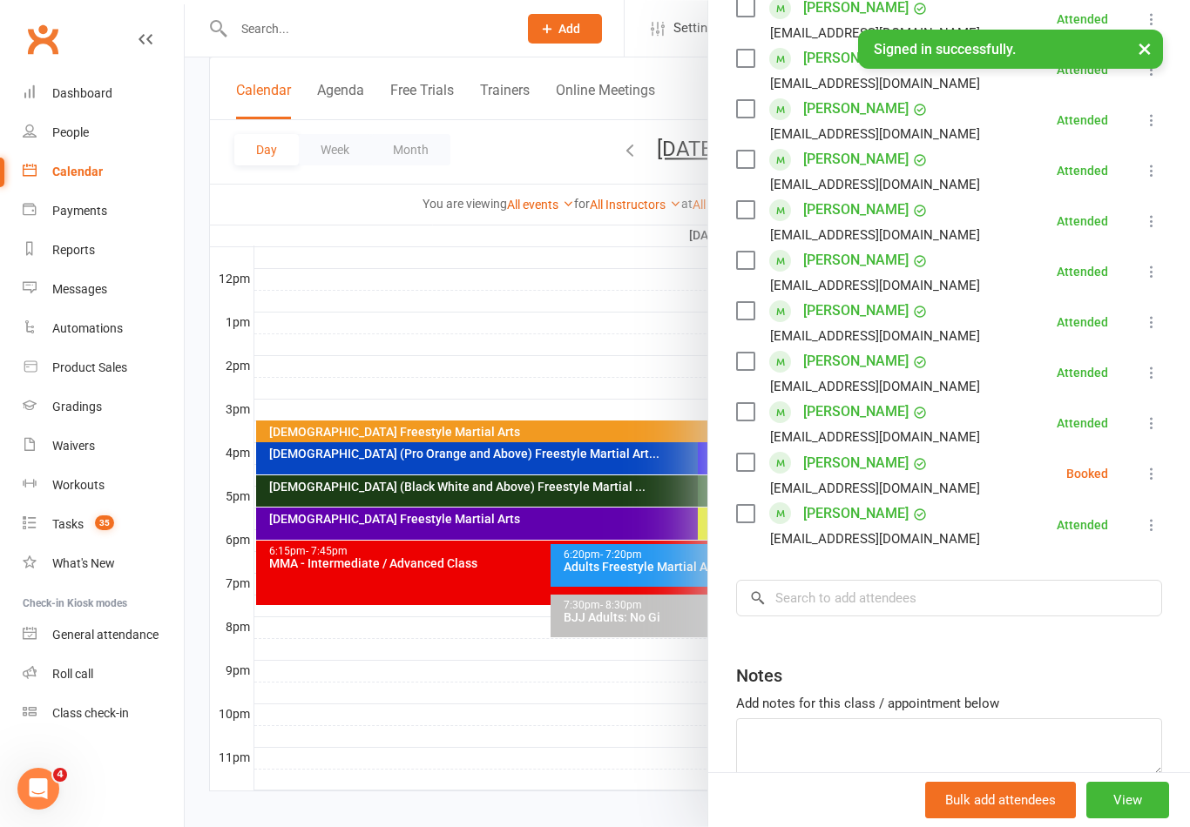
click at [586, 341] on div at bounding box center [687, 413] width 1005 height 827
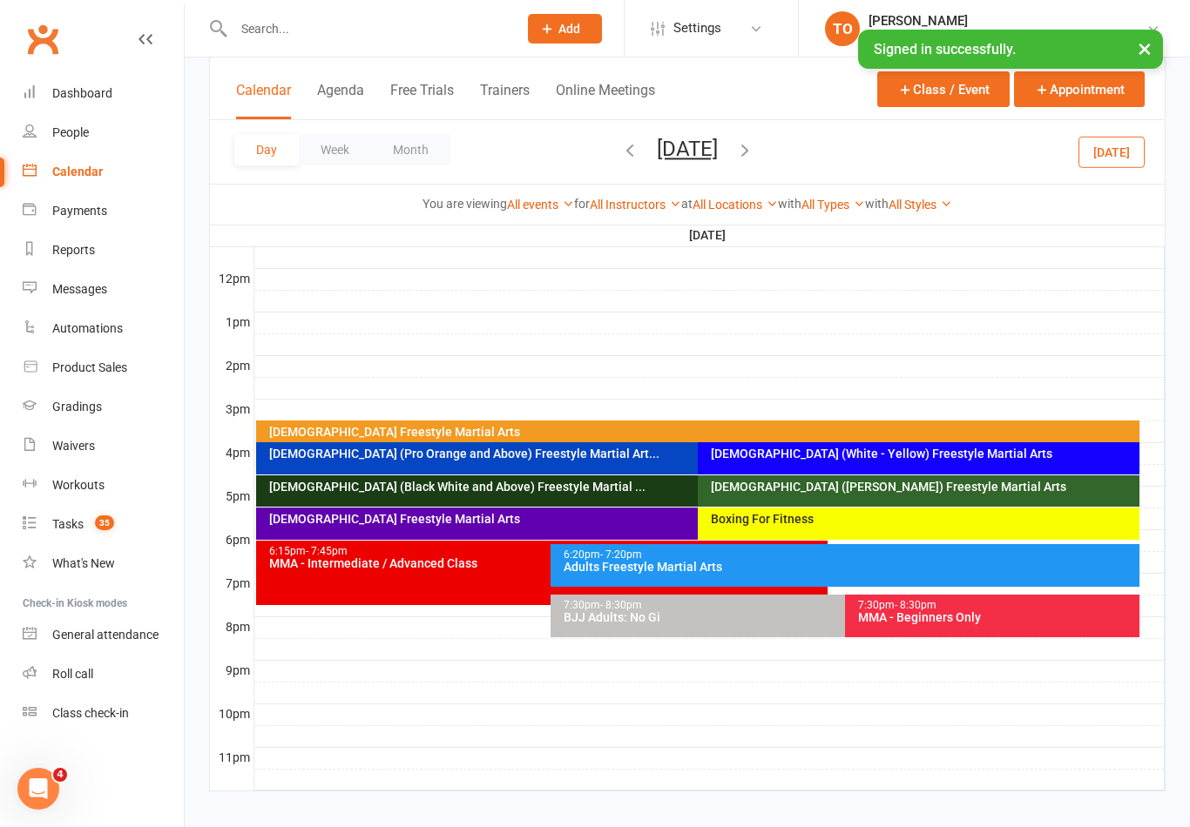
scroll to position [679, 0]
click at [613, 334] on div at bounding box center [687, 413] width 1005 height 827
click at [718, 148] on button "Thursday, Aug 14, 2025" at bounding box center [687, 149] width 61 height 24
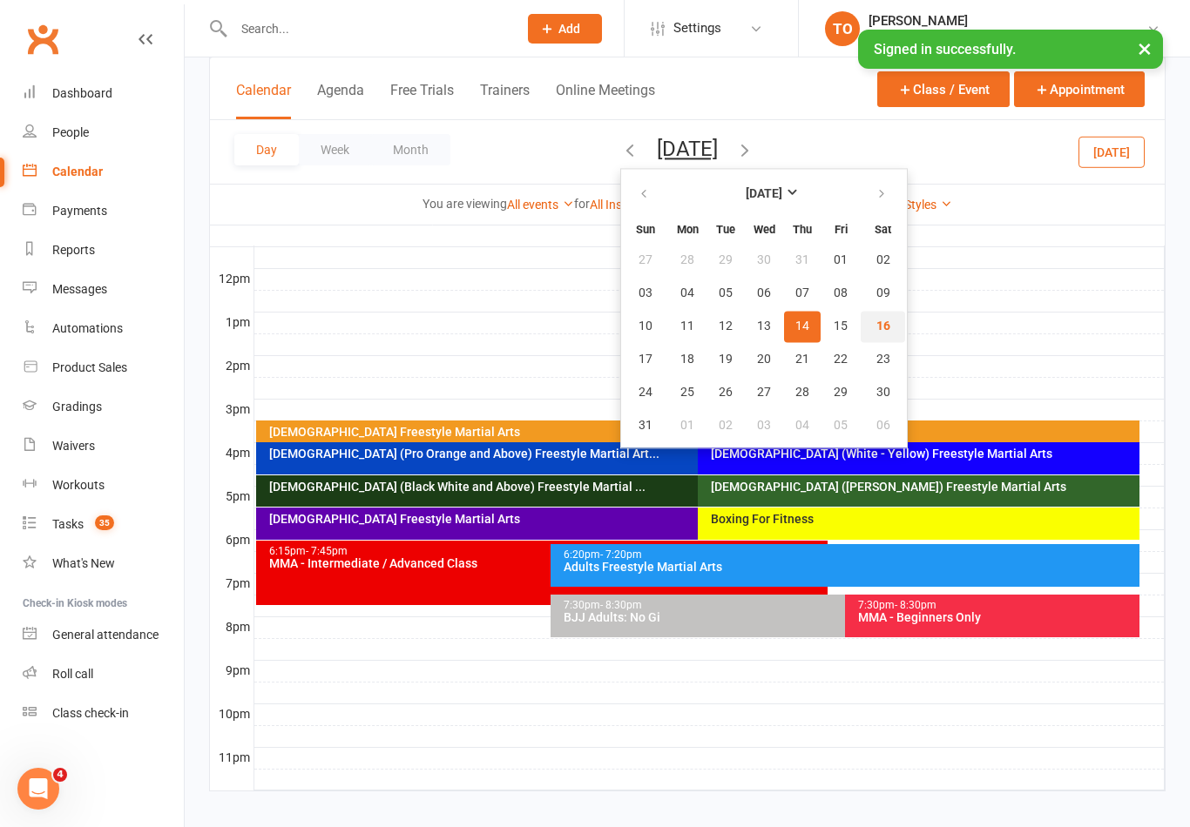
click at [876, 320] on span "16" at bounding box center [883, 327] width 14 height 14
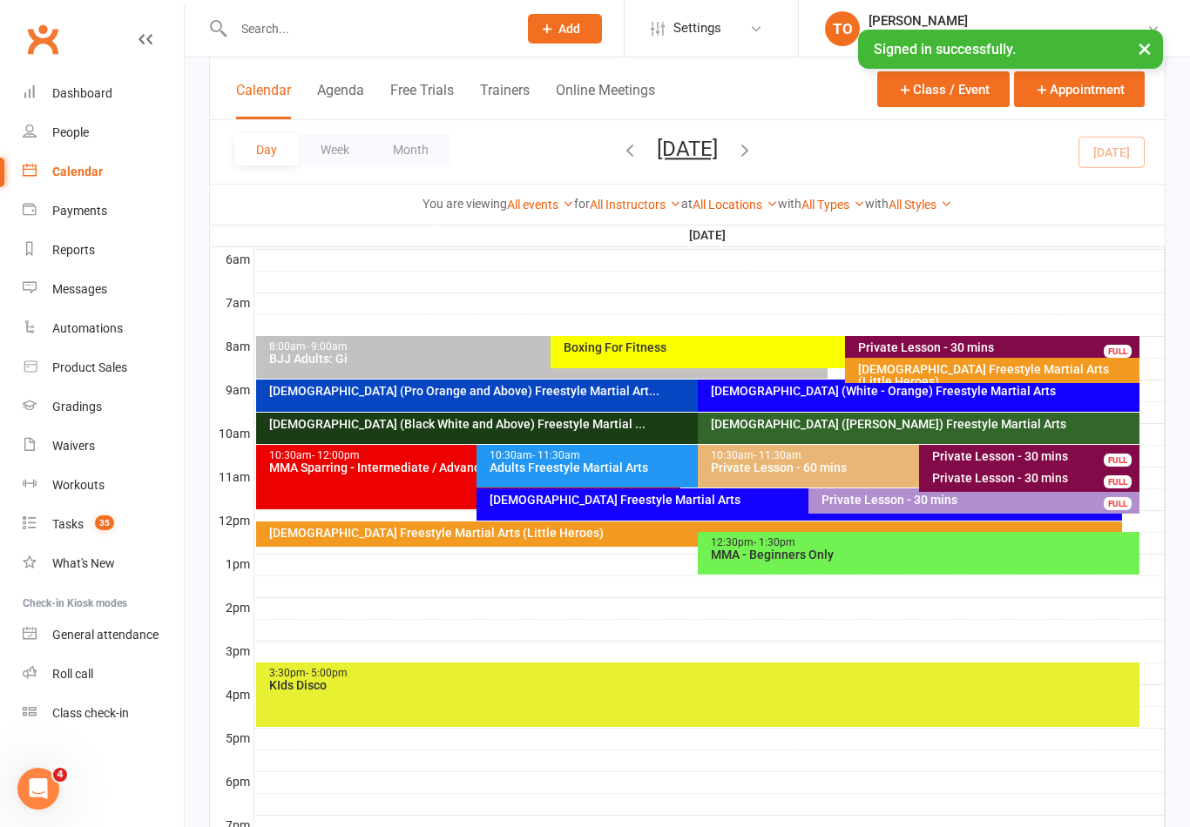
scroll to position [367, 0]
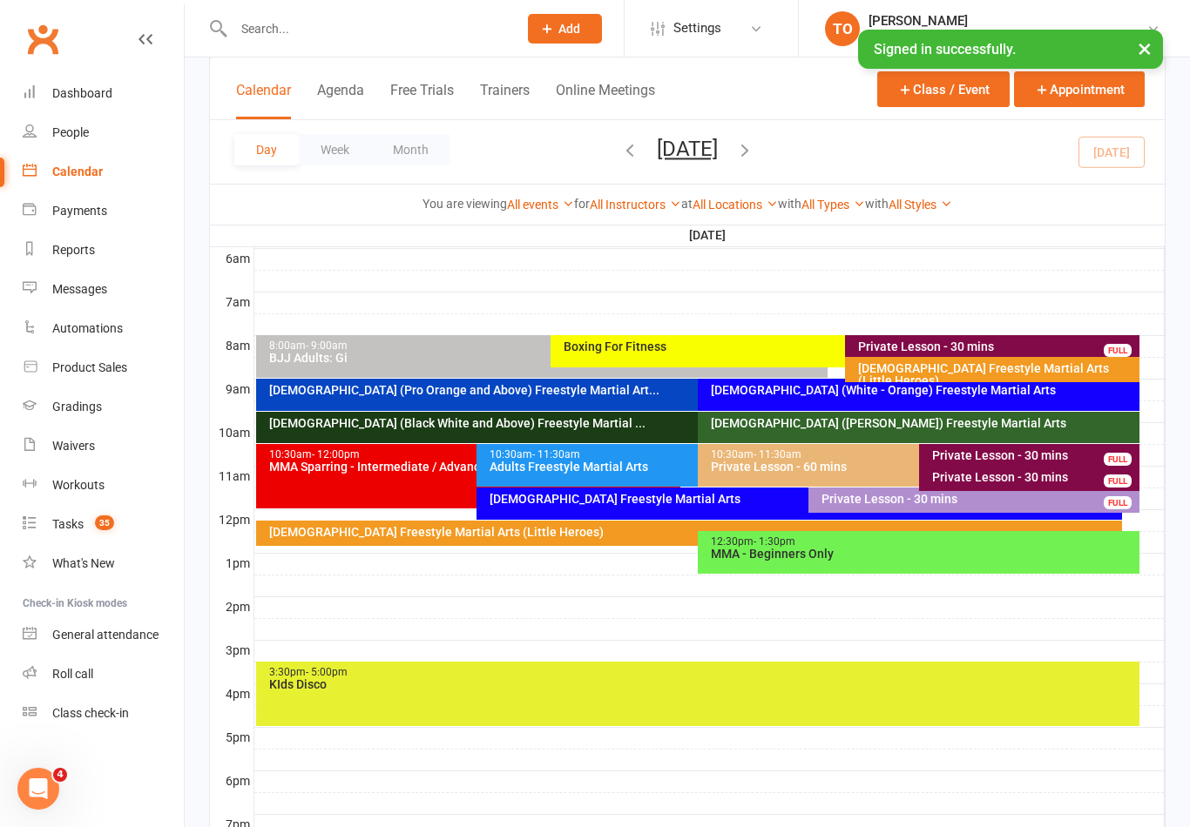
click at [986, 423] on div "10-13yo (White - Brown) Freestyle Martial Arts" at bounding box center [923, 423] width 426 height 12
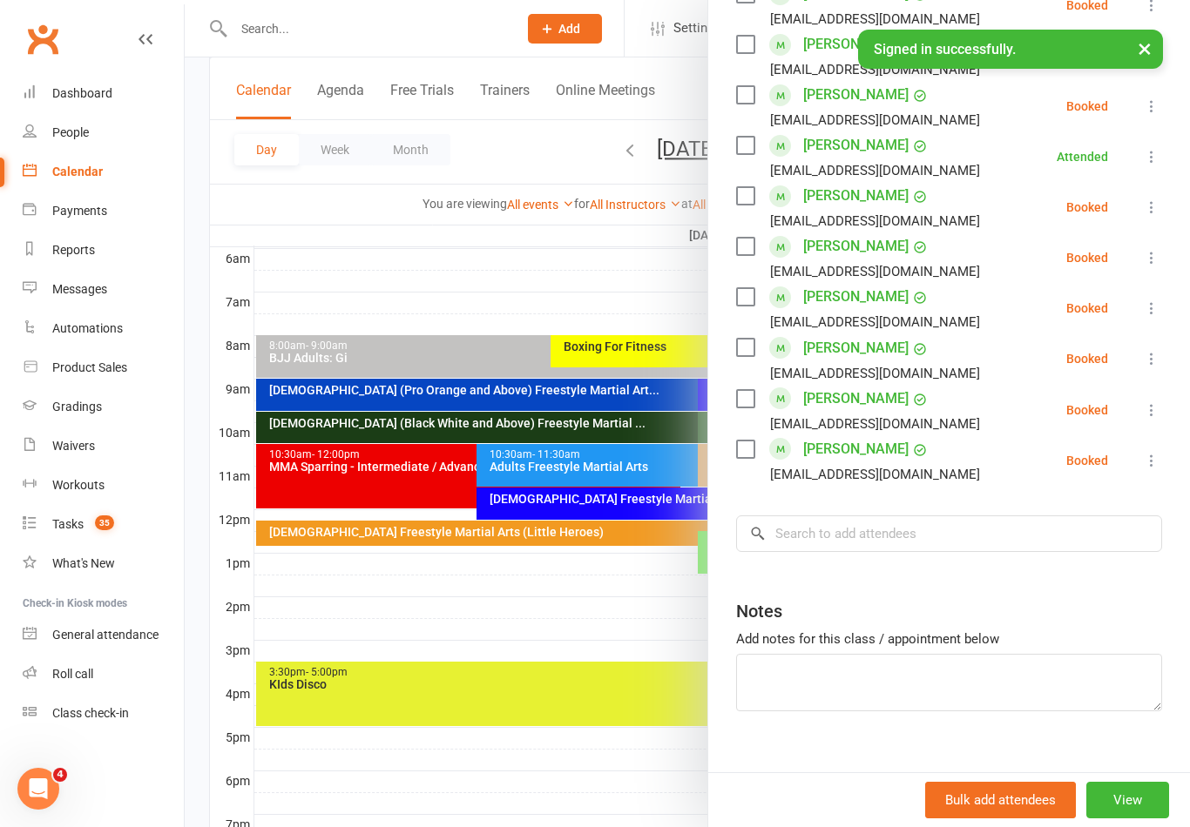
scroll to position [747, 0]
click at [865, 533] on input "search" at bounding box center [949, 535] width 426 height 37
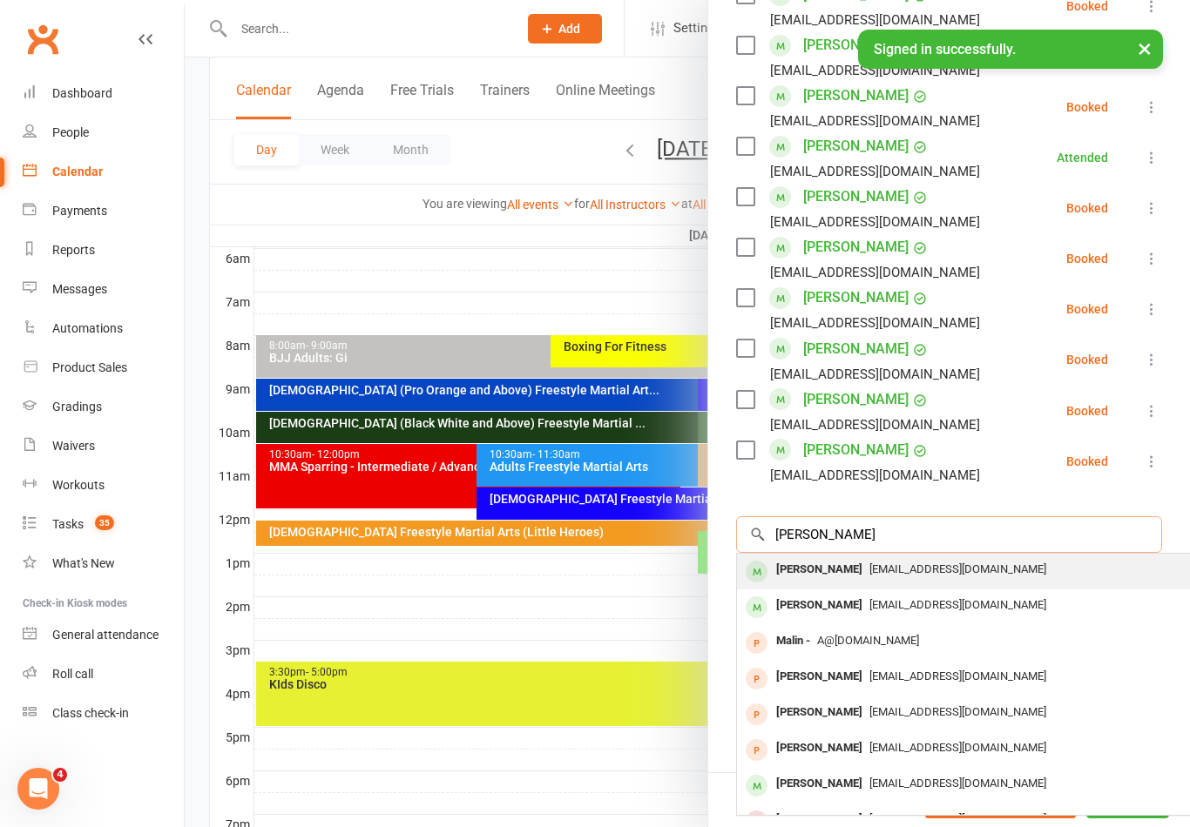
type input "Malland"
click at [869, 571] on span "Tahnyastevenson@hotmail.com" at bounding box center [957, 569] width 177 height 13
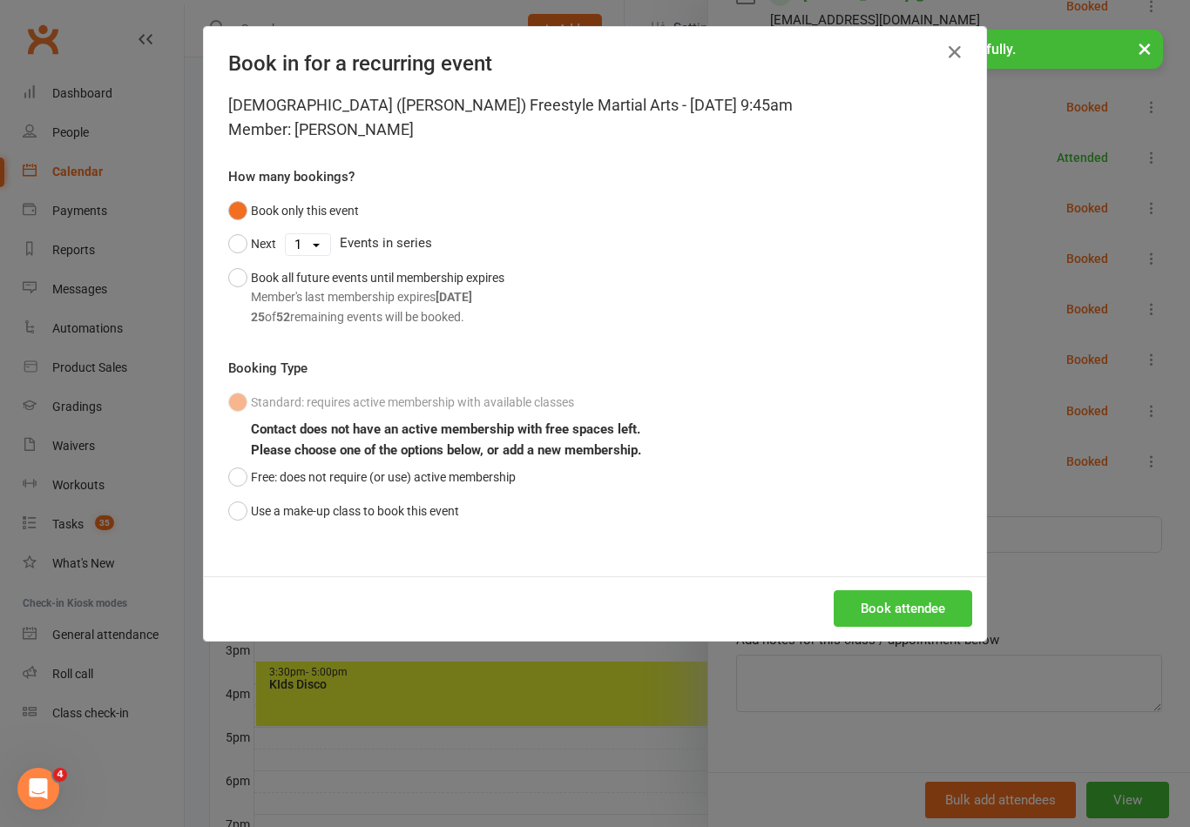
click at [909, 620] on button "Book attendee" at bounding box center [903, 609] width 138 height 37
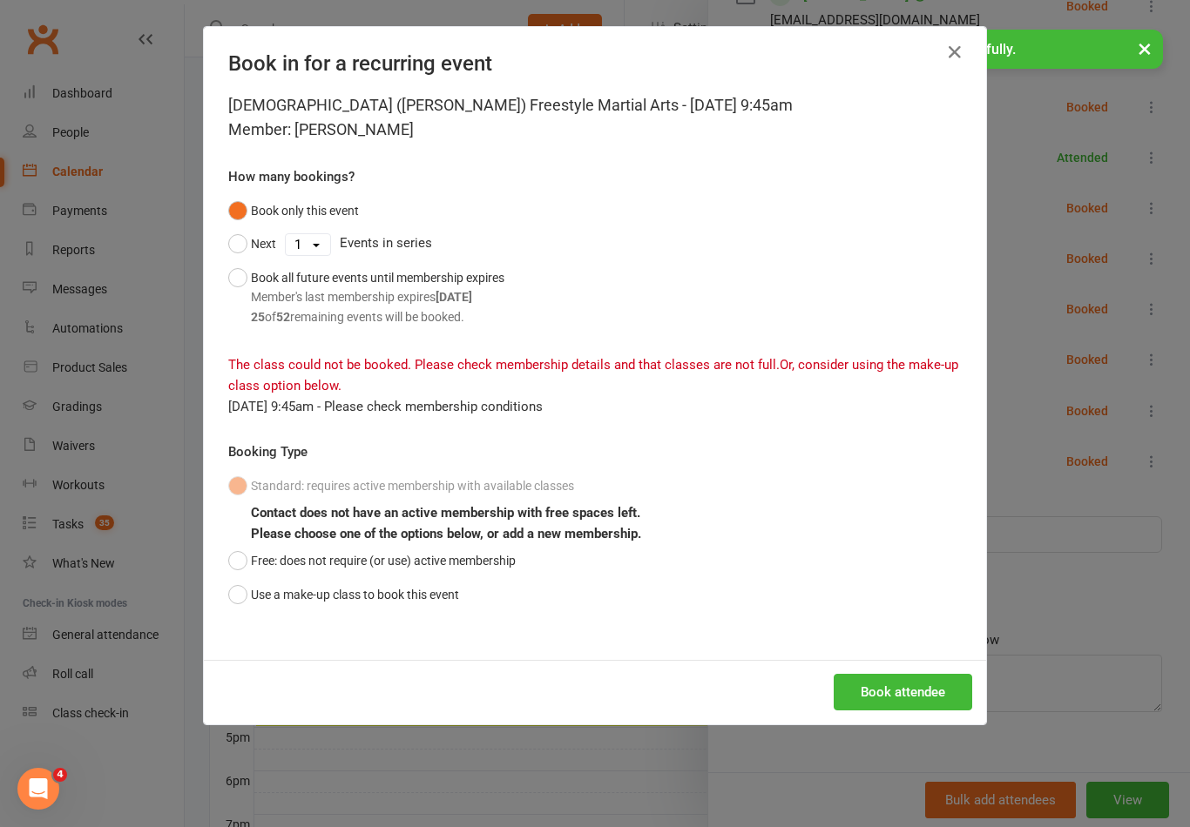
click at [673, 760] on div "Book in for a recurring event 10-13yo (White - Brown) Freestyle Martial Arts - …" at bounding box center [595, 413] width 1190 height 827
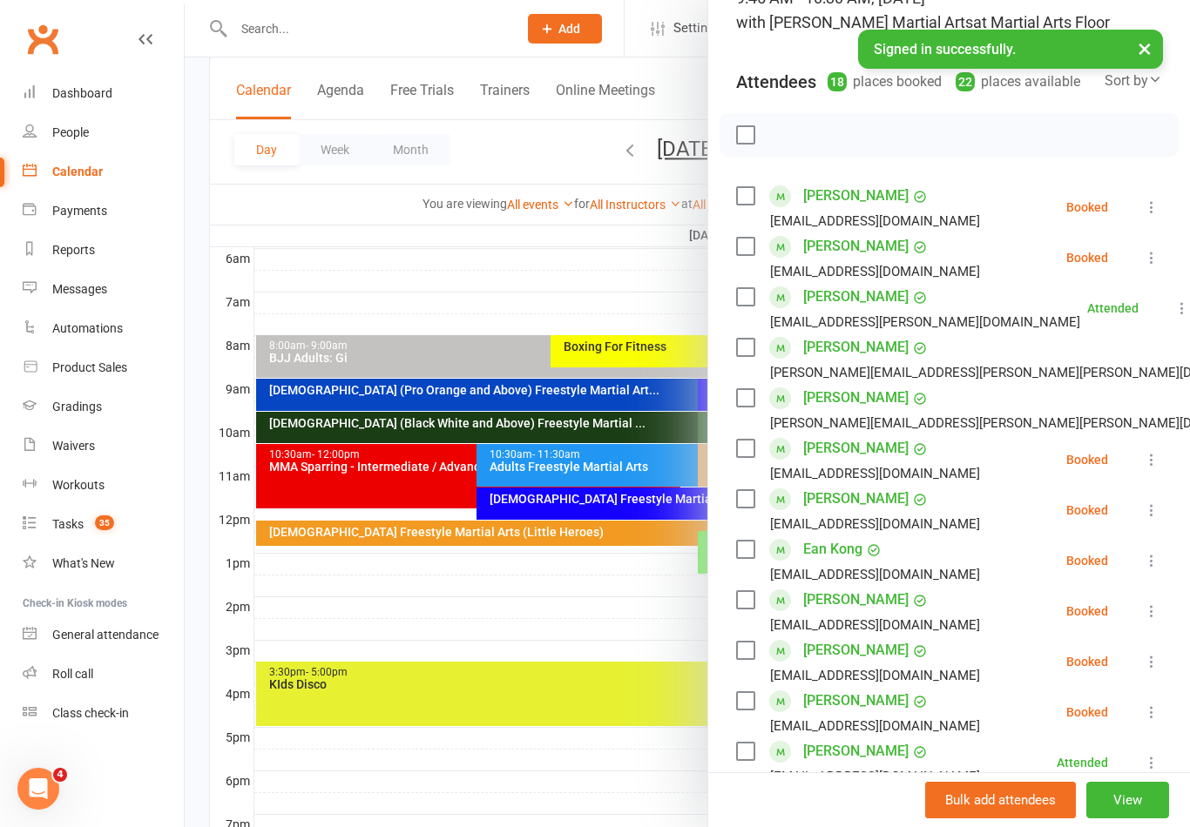
scroll to position [134, 0]
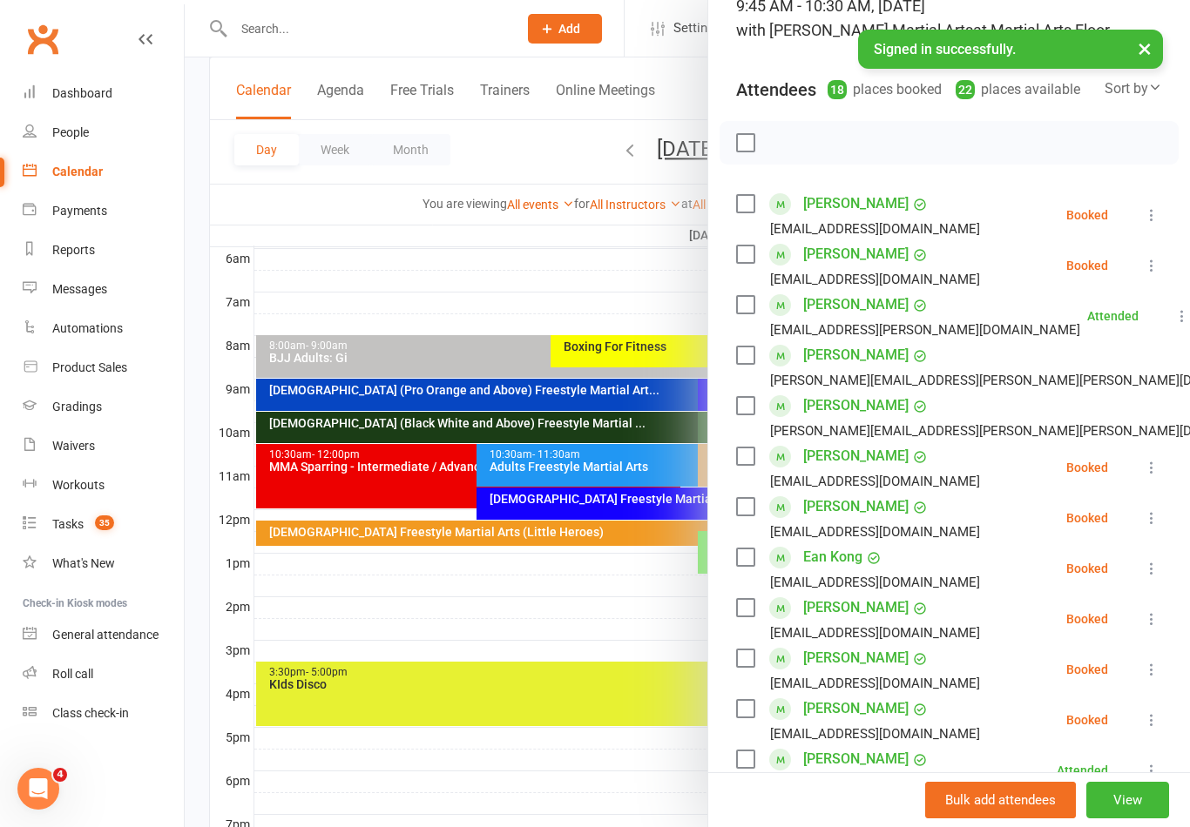
click at [602, 599] on div at bounding box center [687, 413] width 1005 height 827
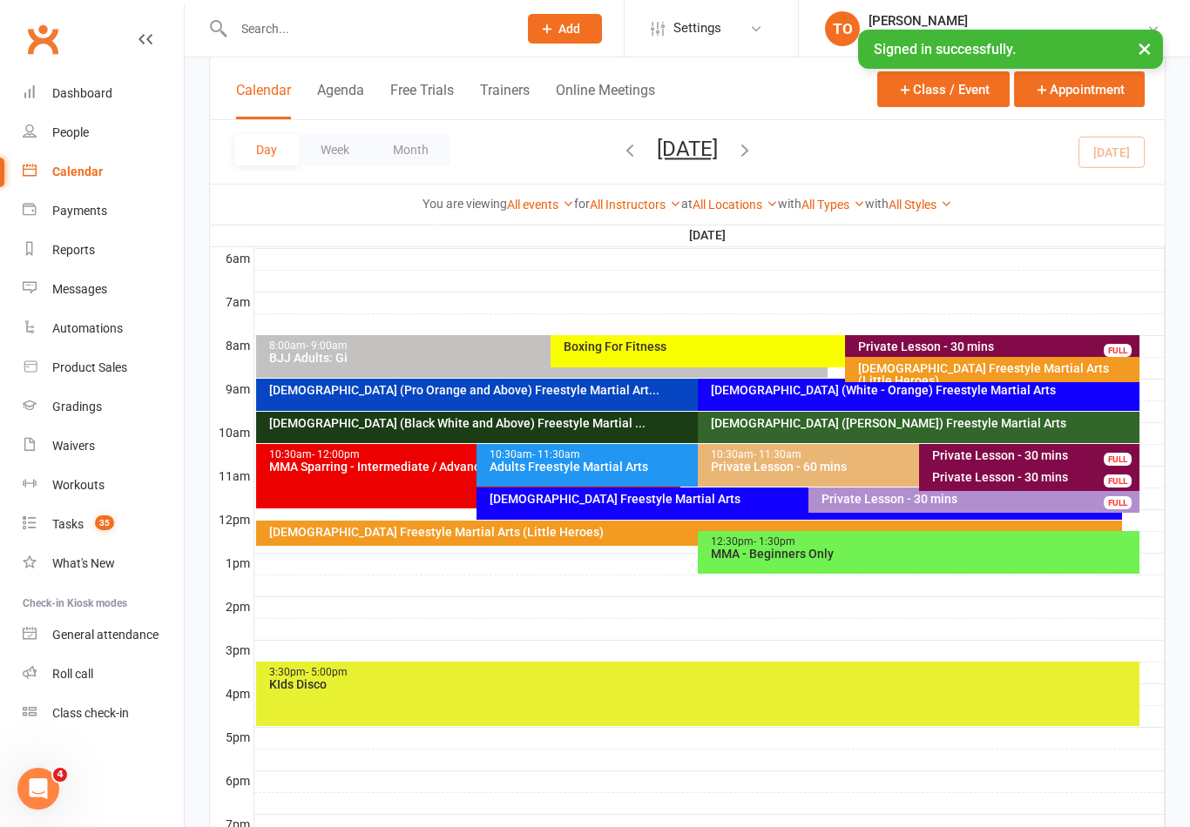
click at [499, 30] on input "text" at bounding box center [366, 29] width 277 height 24
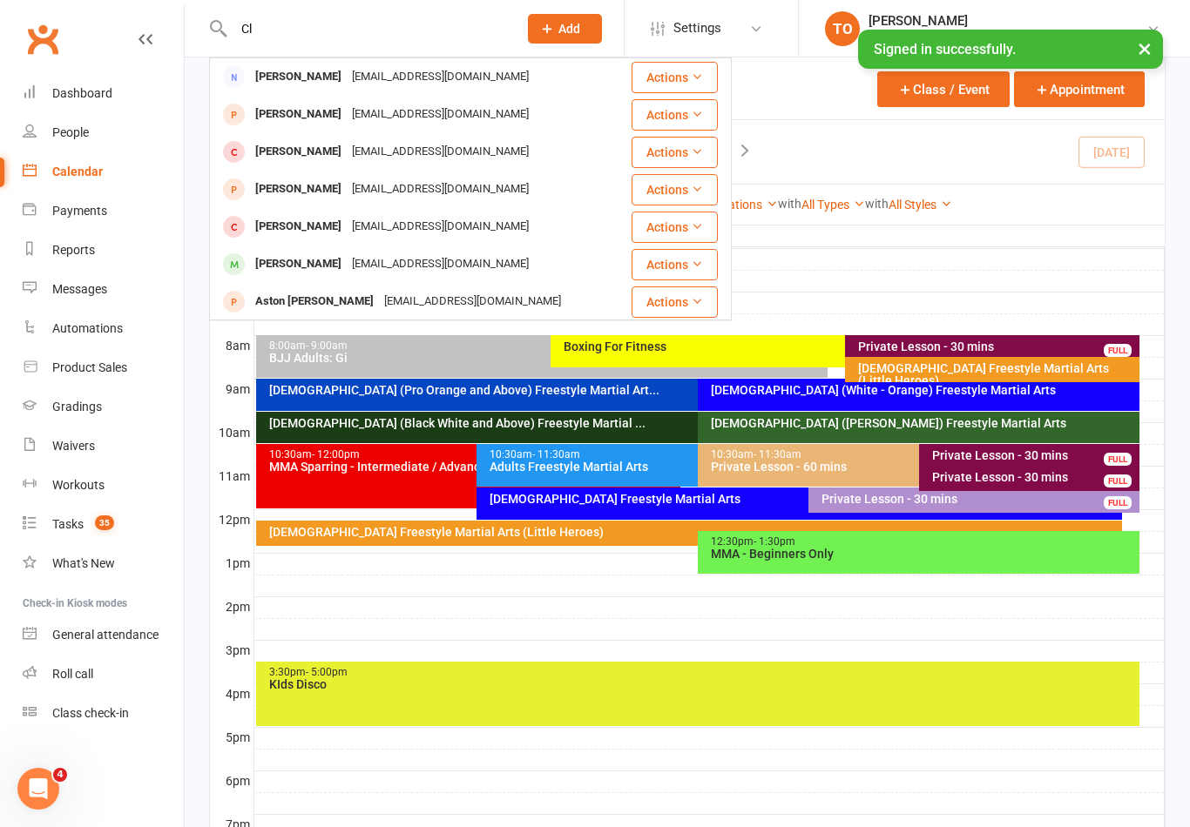
type input "C"
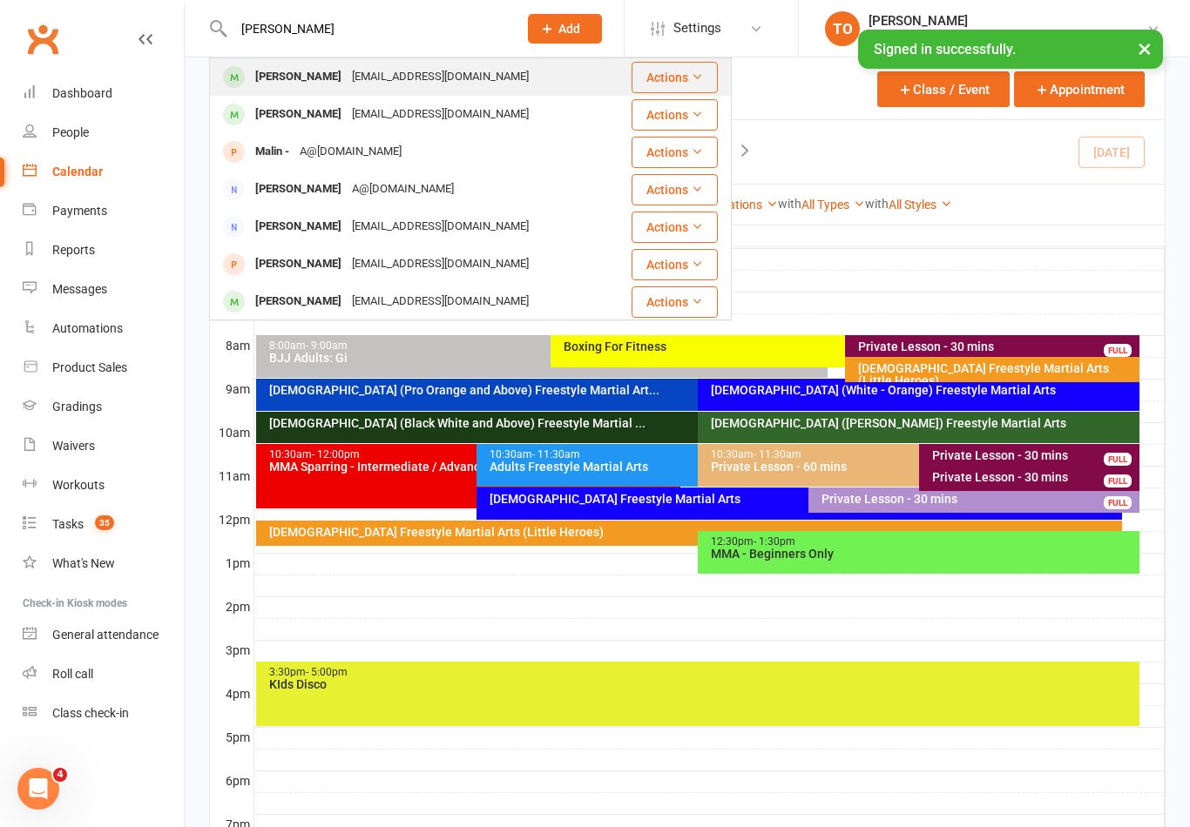
type input "Malland"
click at [321, 86] on div "Chloe Malland" at bounding box center [298, 76] width 97 height 25
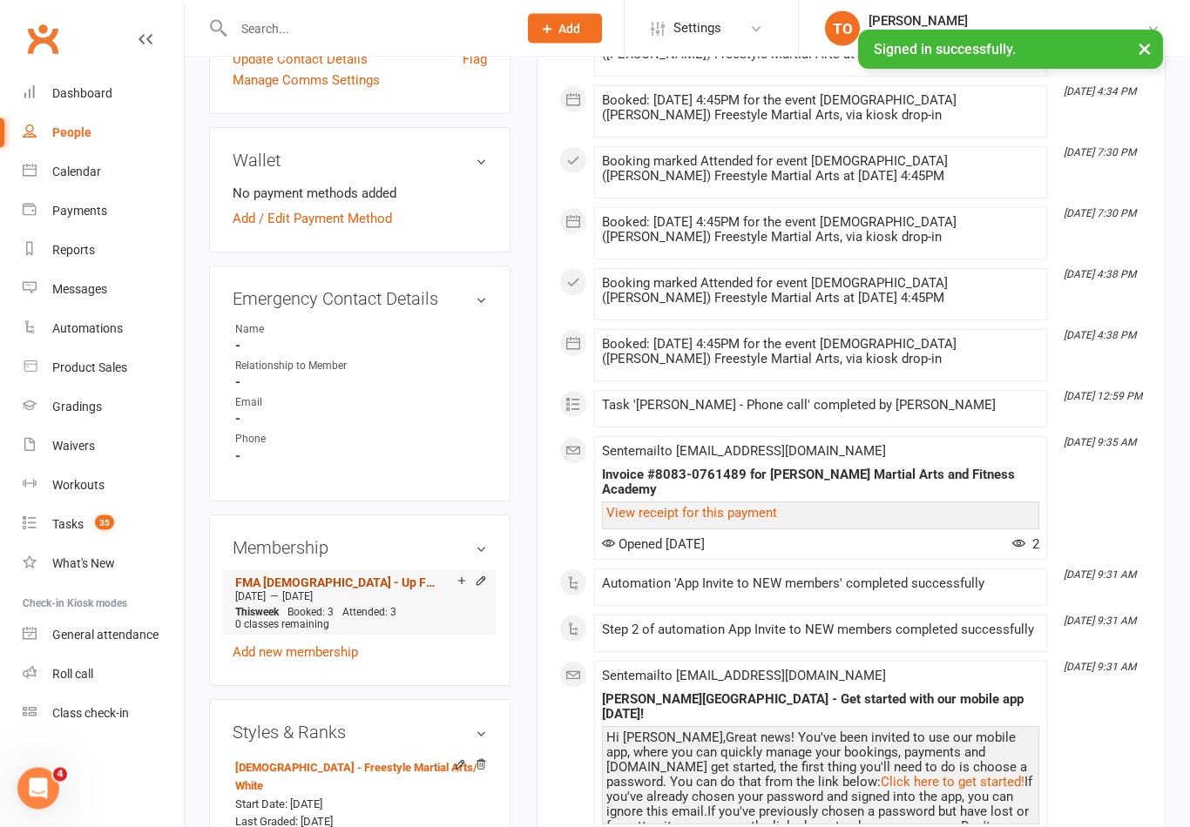
scroll to position [596, 0]
click at [414, 586] on link "FMA 10-13yo - Up Front - 6 months - 2 x per week, 3rd class FREE! (SAVE $150) […" at bounding box center [336, 583] width 203 height 14
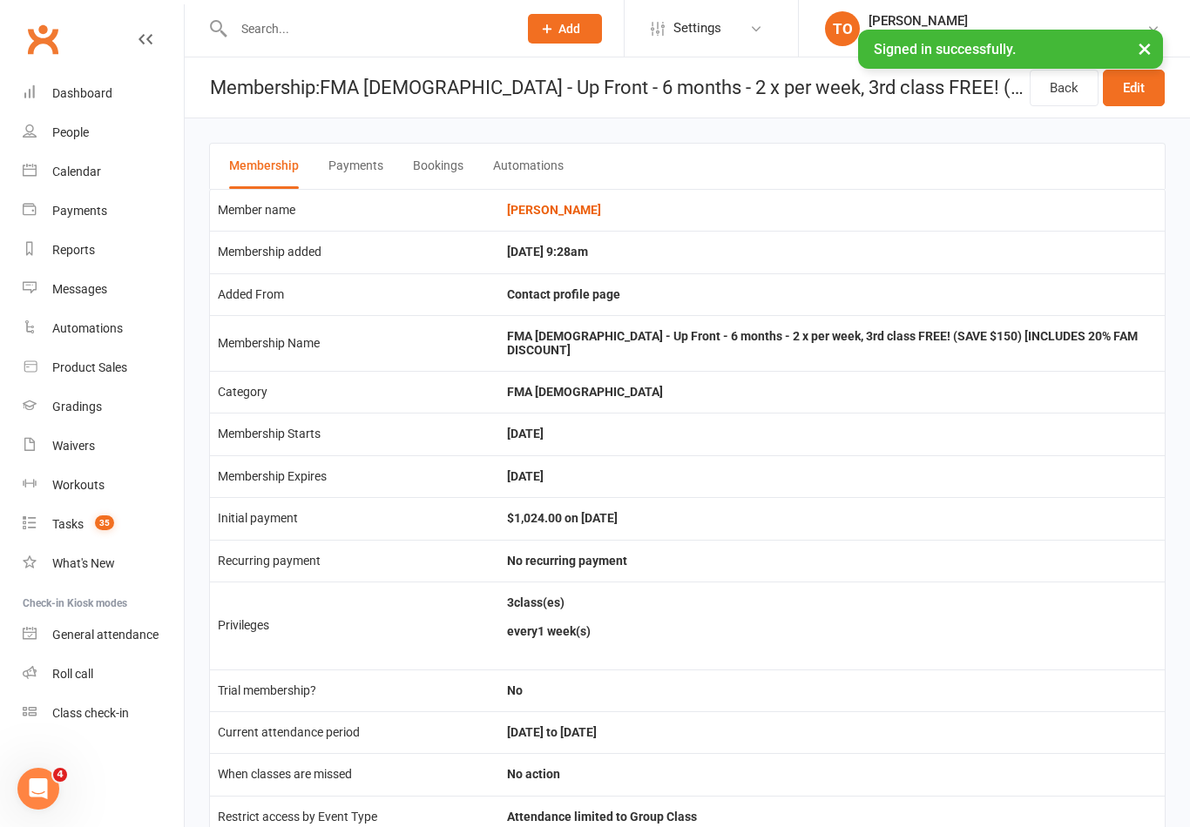
click at [141, 50] on link at bounding box center [145, 56] width 14 height 52
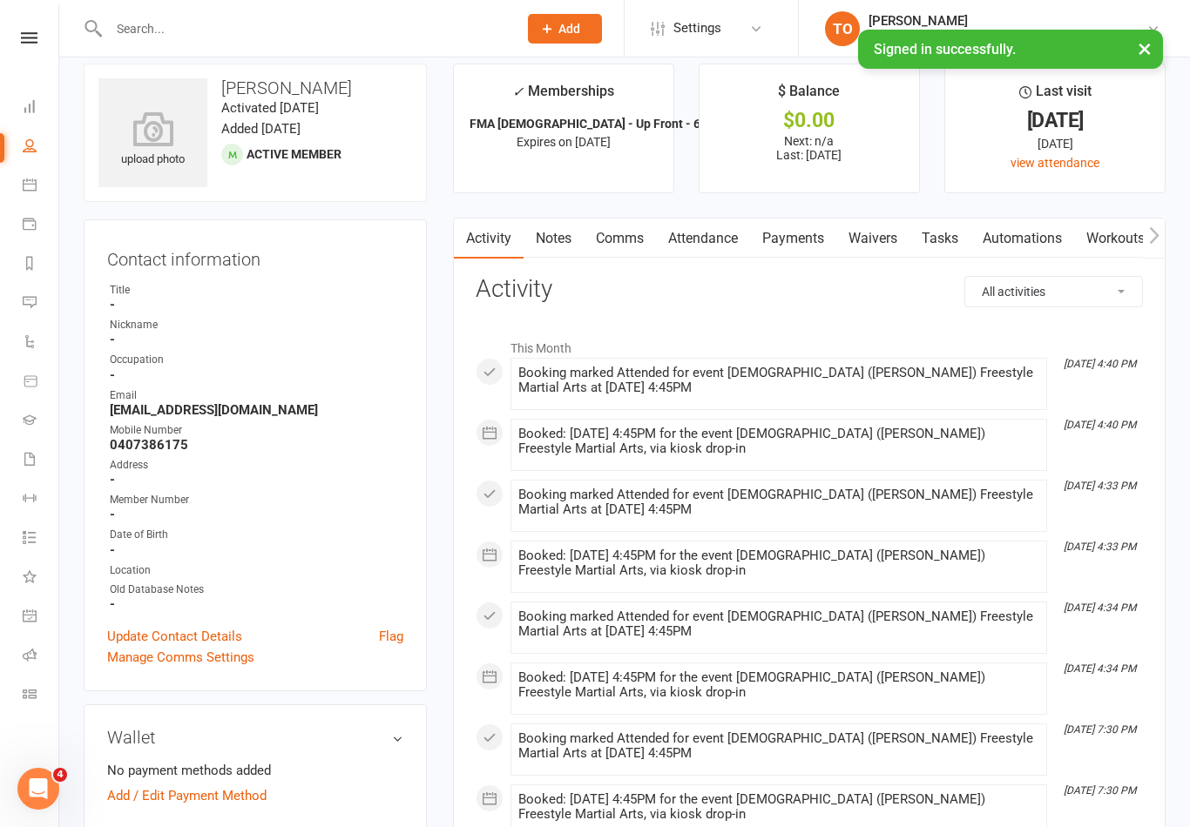
scroll to position [17, 0]
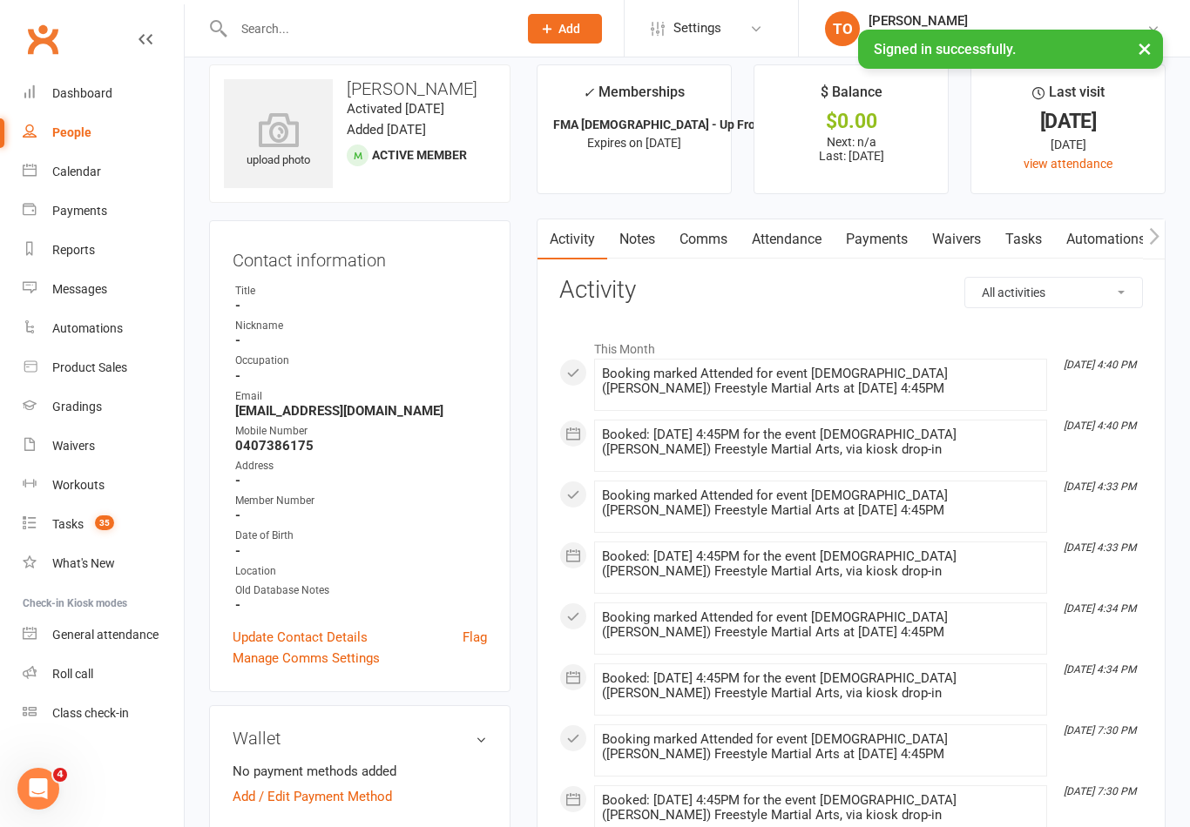
click at [783, 236] on link "Attendance" at bounding box center [787, 240] width 94 height 40
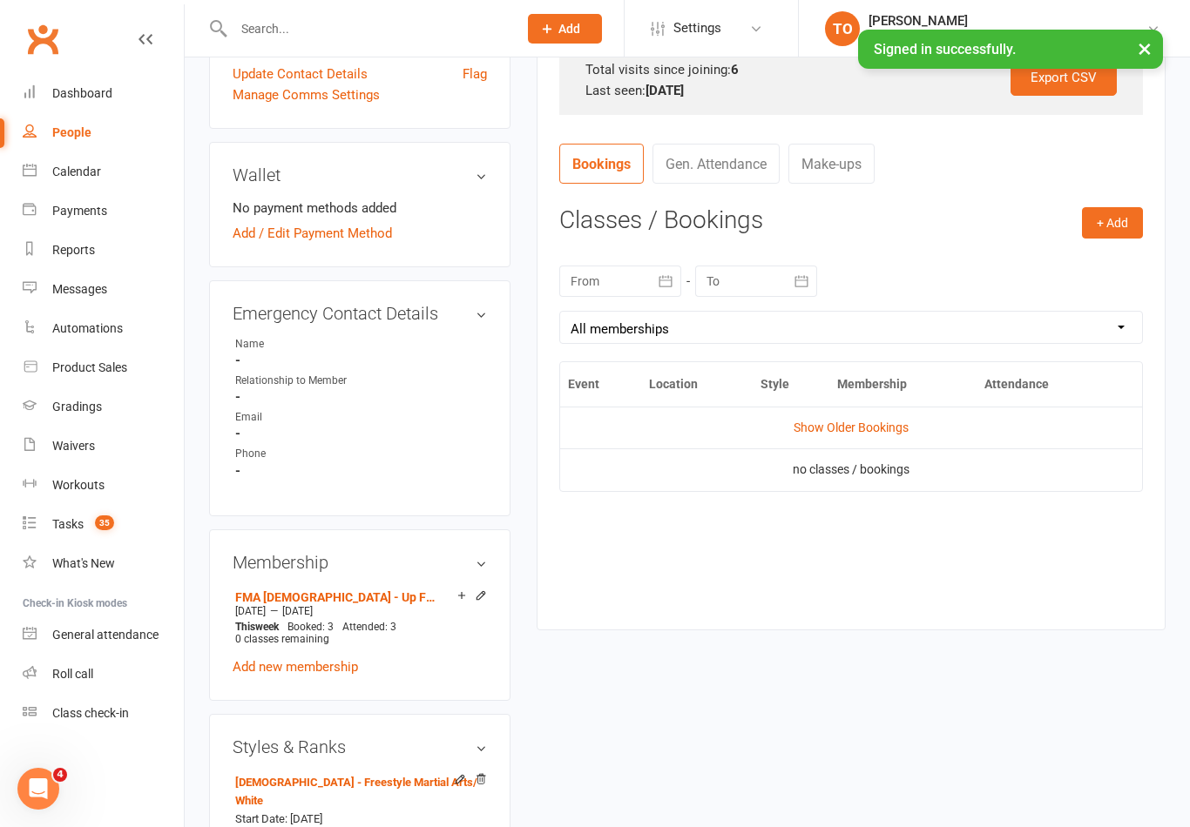
scroll to position [616, 0]
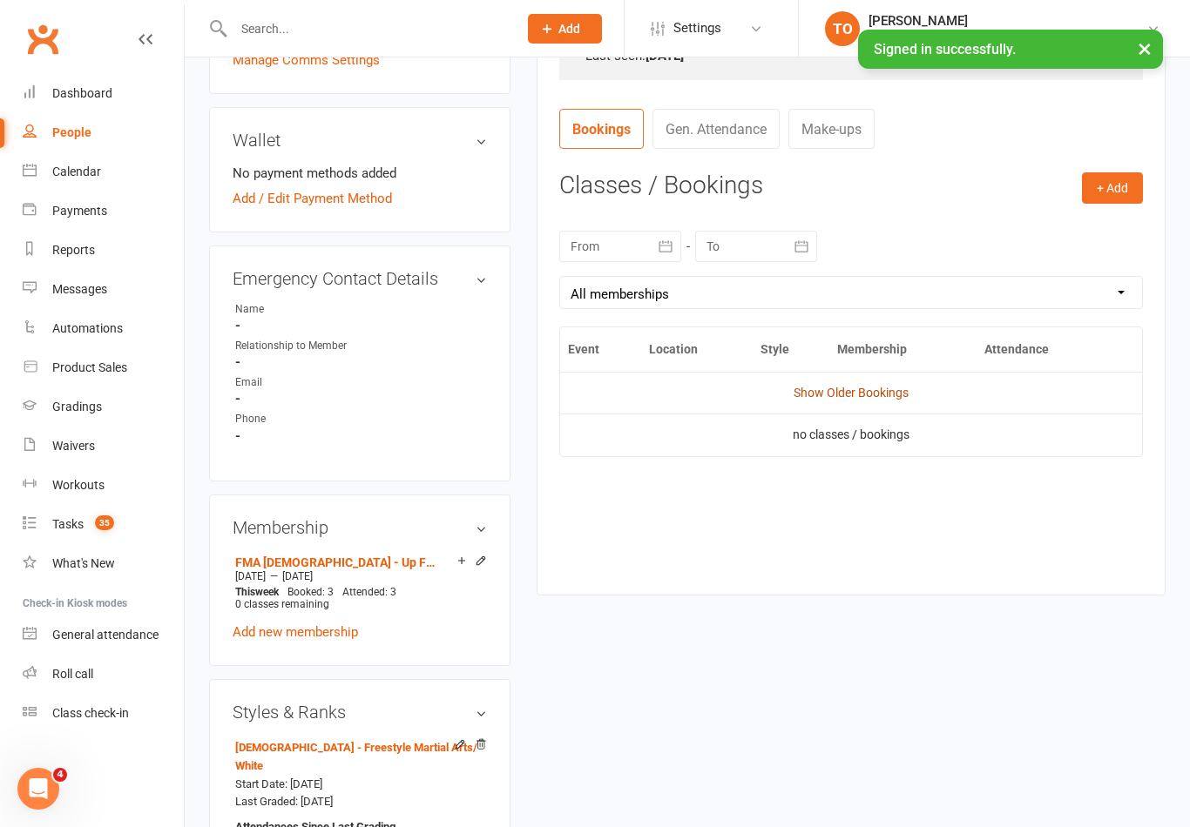
click at [888, 388] on link "Show Older Bookings" at bounding box center [851, 393] width 115 height 14
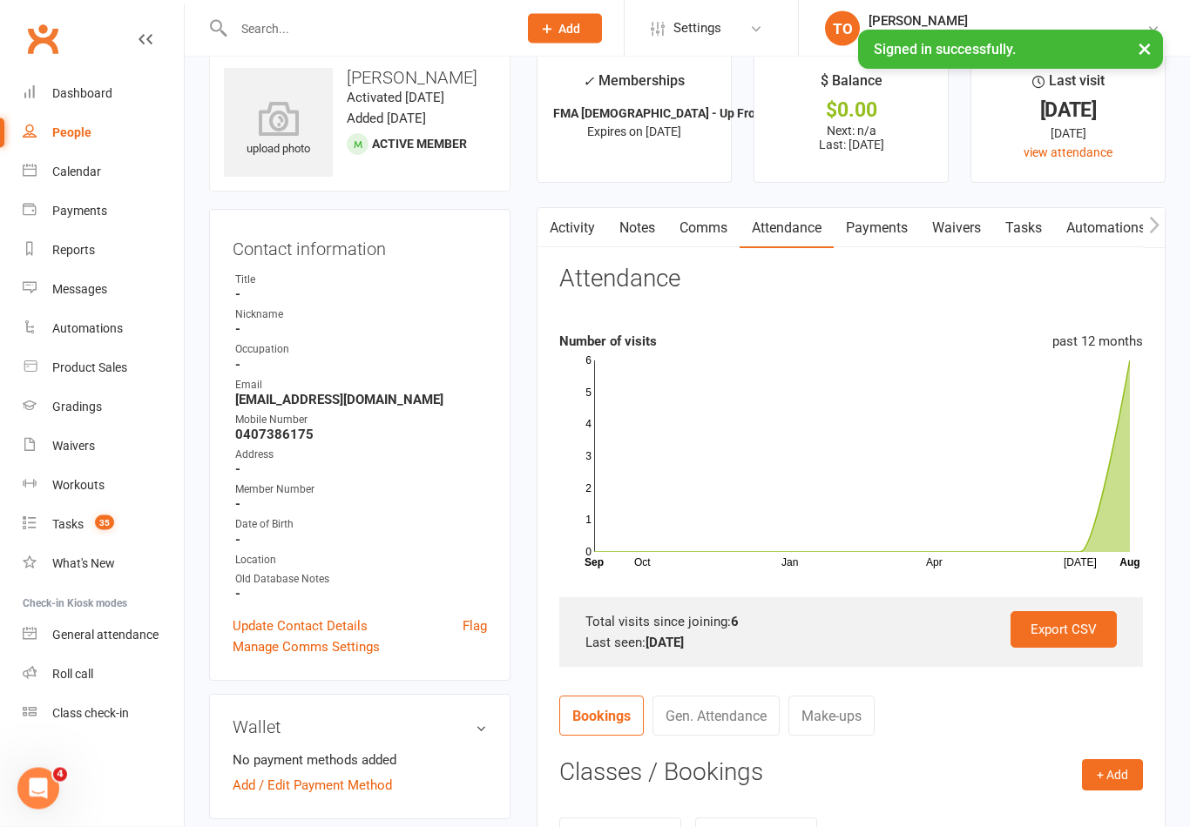
scroll to position [0, 0]
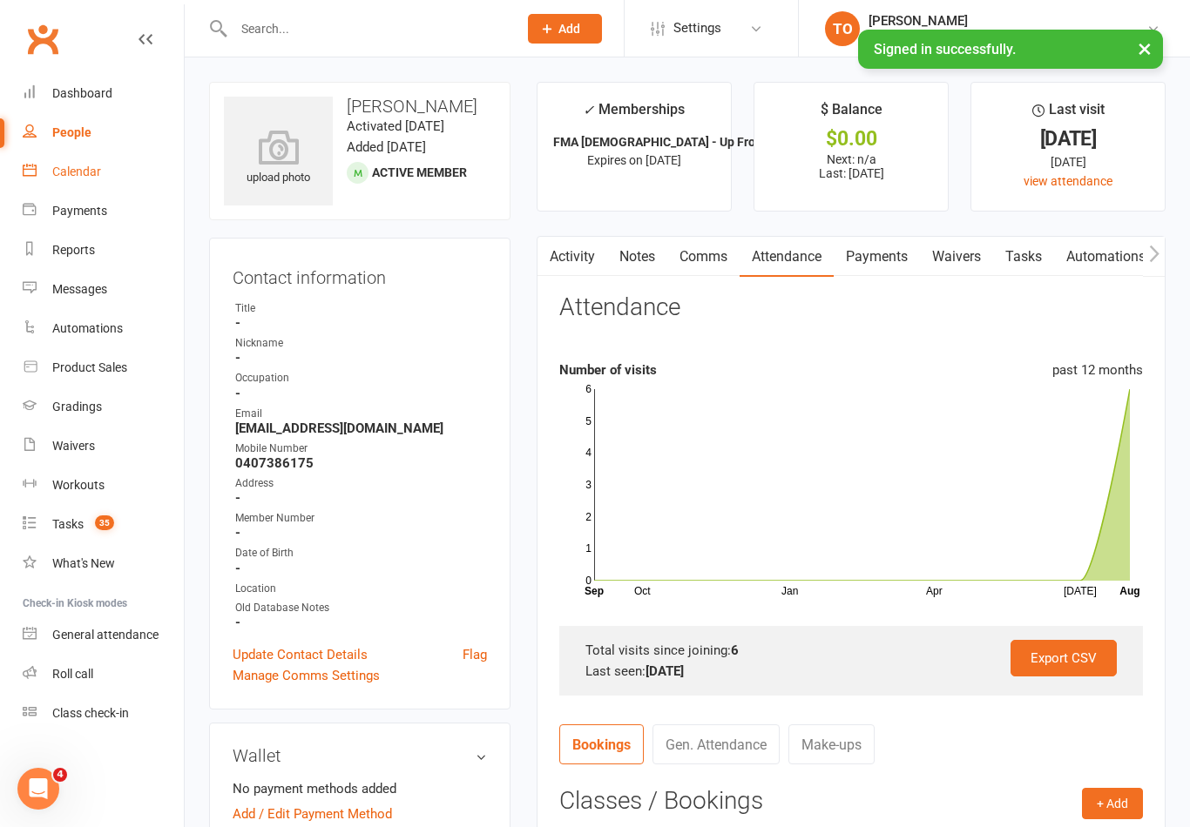
click at [64, 170] on div "Calendar" at bounding box center [76, 172] width 49 height 14
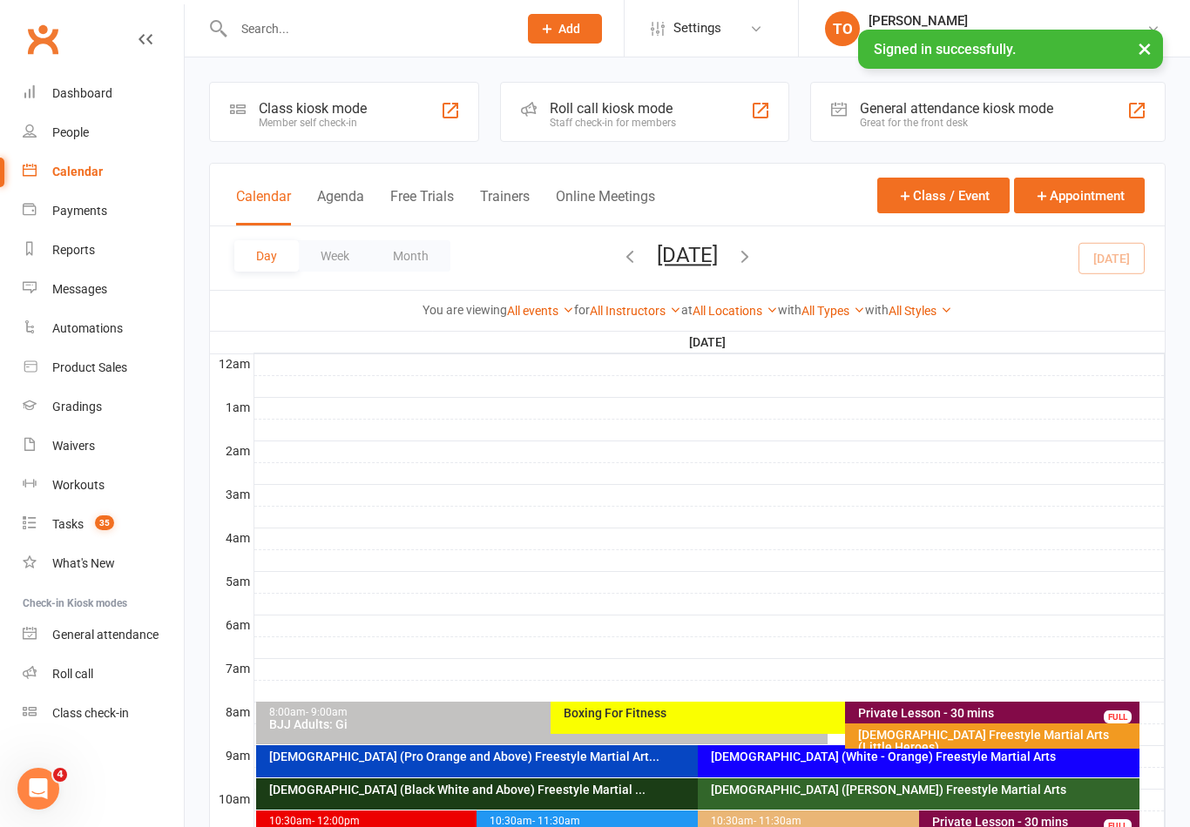
click at [64, 176] on div "Calendar" at bounding box center [77, 172] width 51 height 14
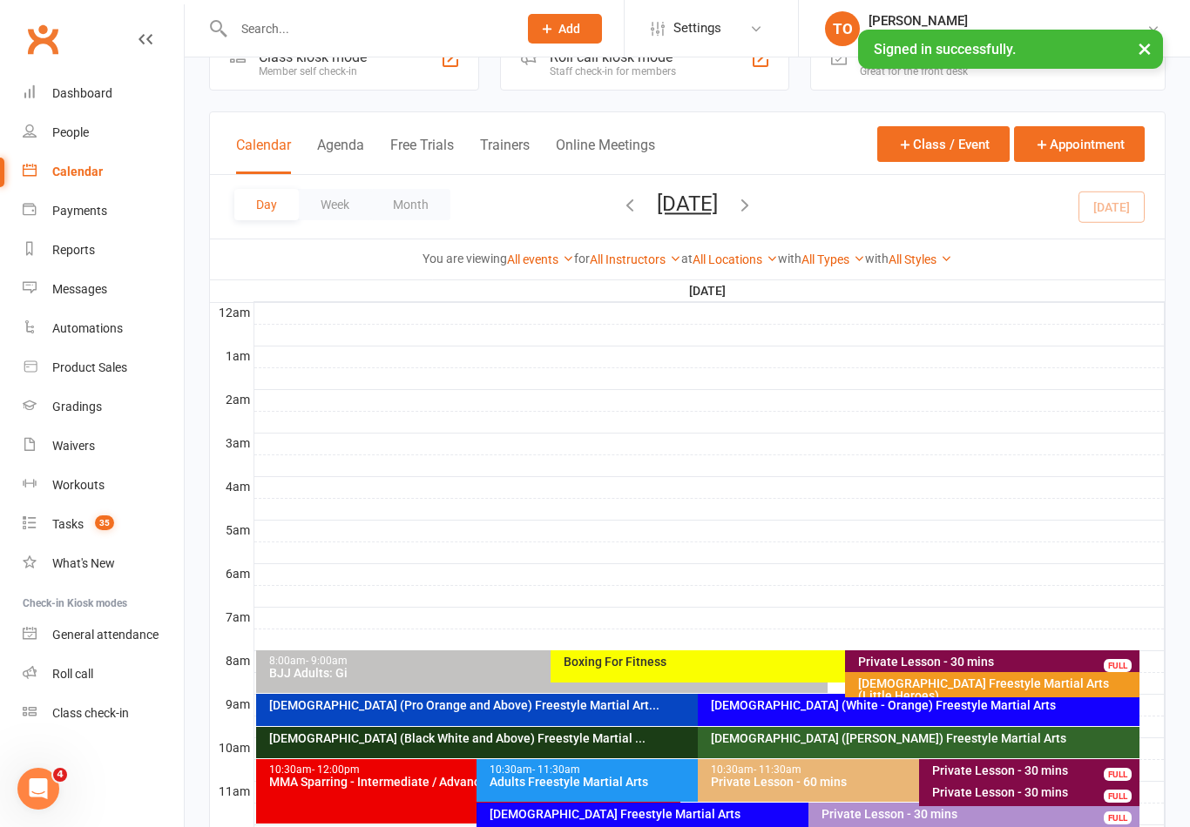
scroll to position [50, 0]
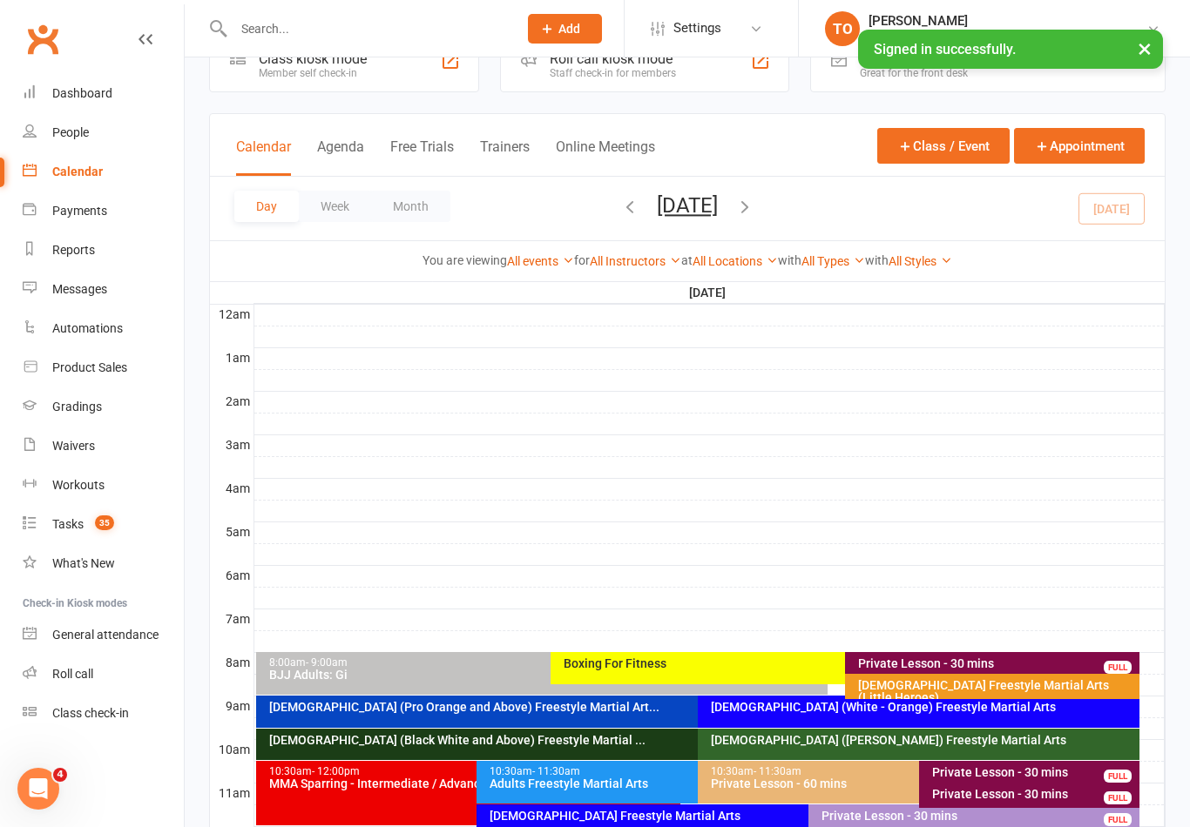
click at [876, 745] on div "10-13yo (White - Brown) Freestyle Martial Arts" at bounding box center [923, 740] width 426 height 12
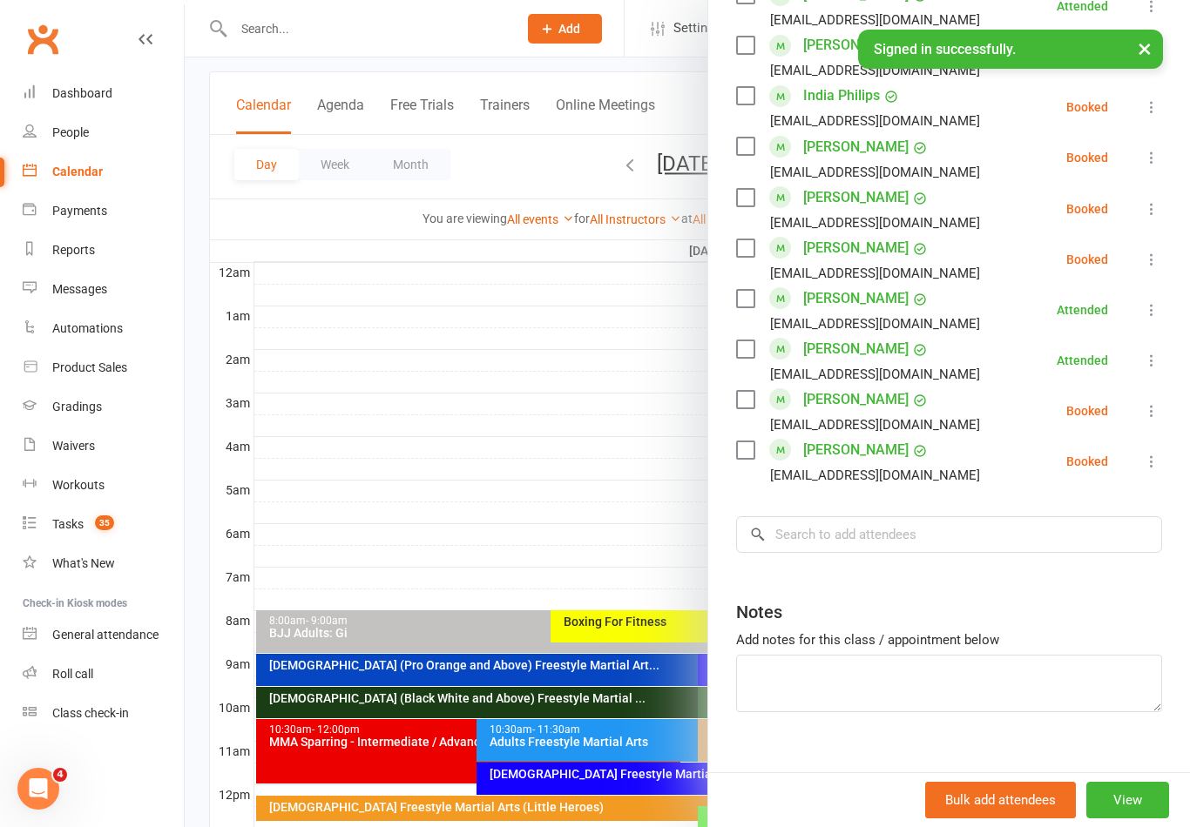
scroll to position [0, 0]
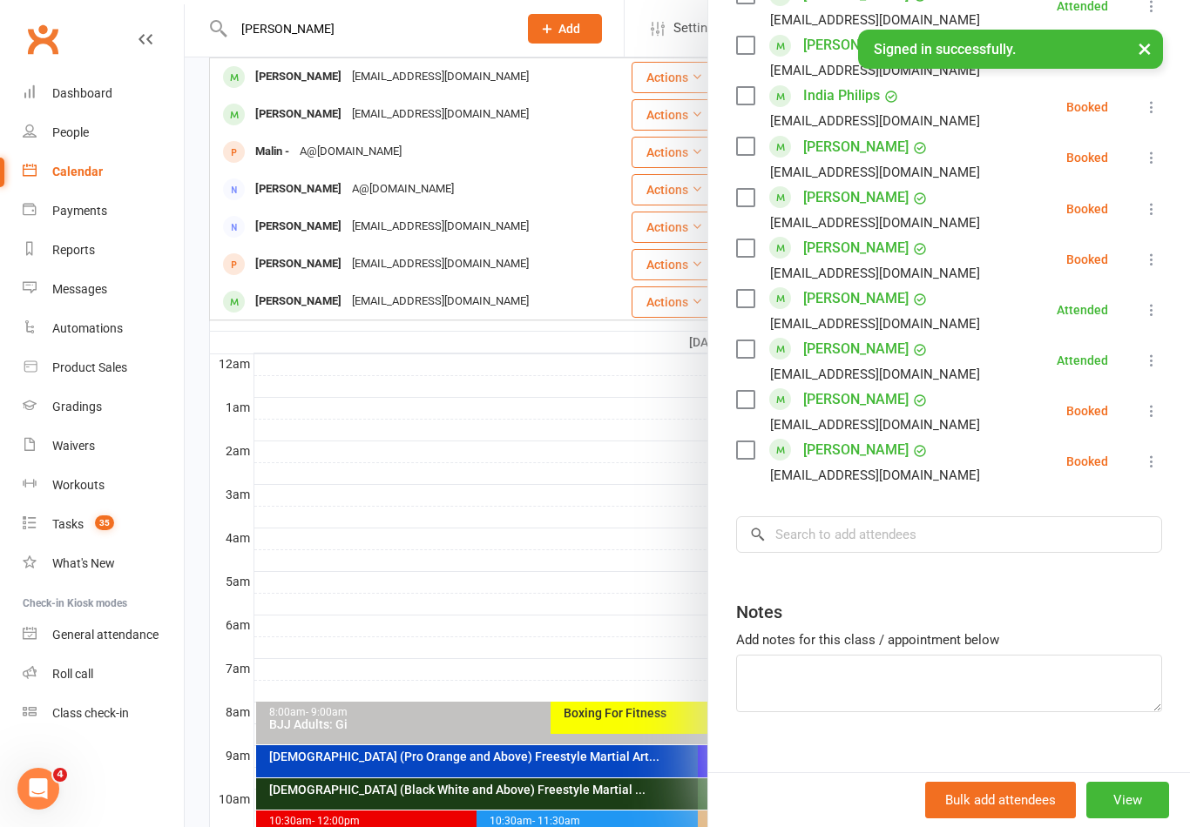
type input "Malland"
click at [536, 452] on div at bounding box center [687, 413] width 1005 height 827
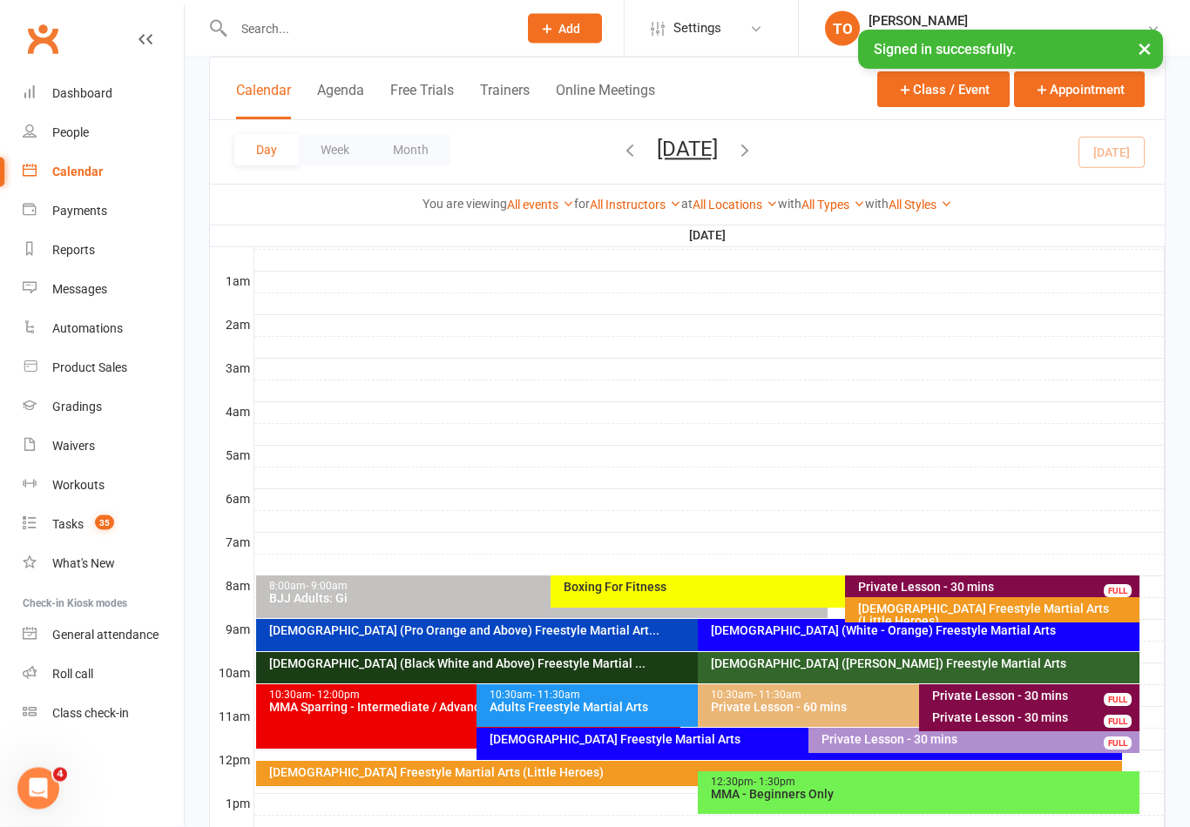
click at [871, 663] on div "10-13yo (White - Brown) Freestyle Martial Arts" at bounding box center [923, 665] width 426 height 12
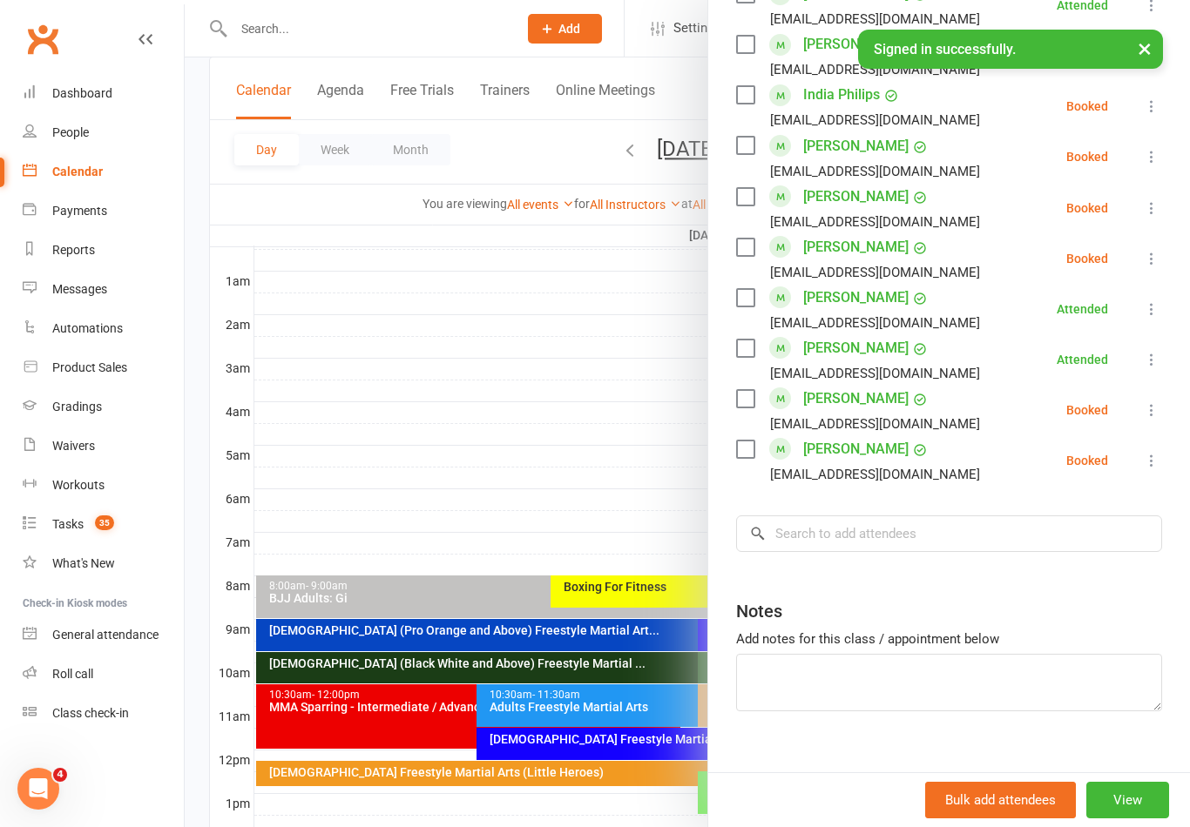
scroll to position [949, 0]
click at [952, 661] on textarea at bounding box center [949, 683] width 426 height 57
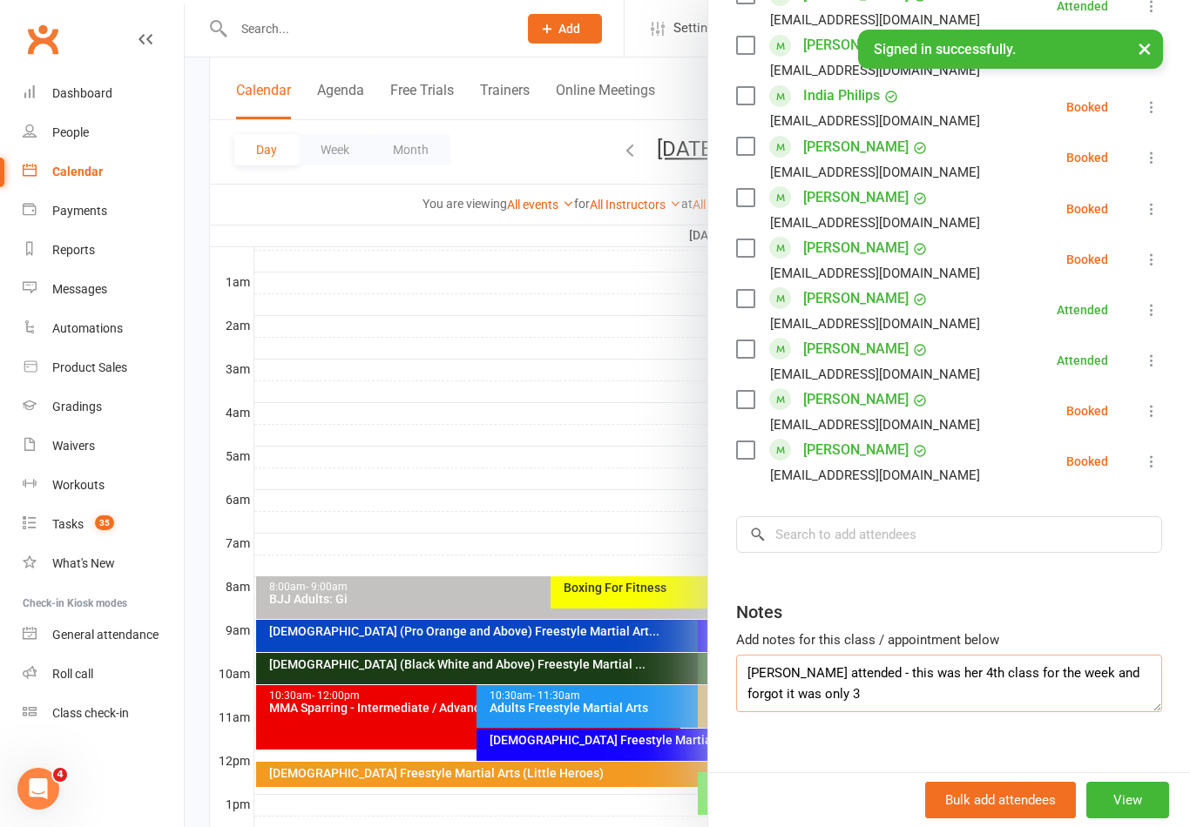
type textarea "Chloe Malland attended - this was her 4th class for the week and forgot it was …"
click at [637, 422] on div at bounding box center [687, 413] width 1005 height 827
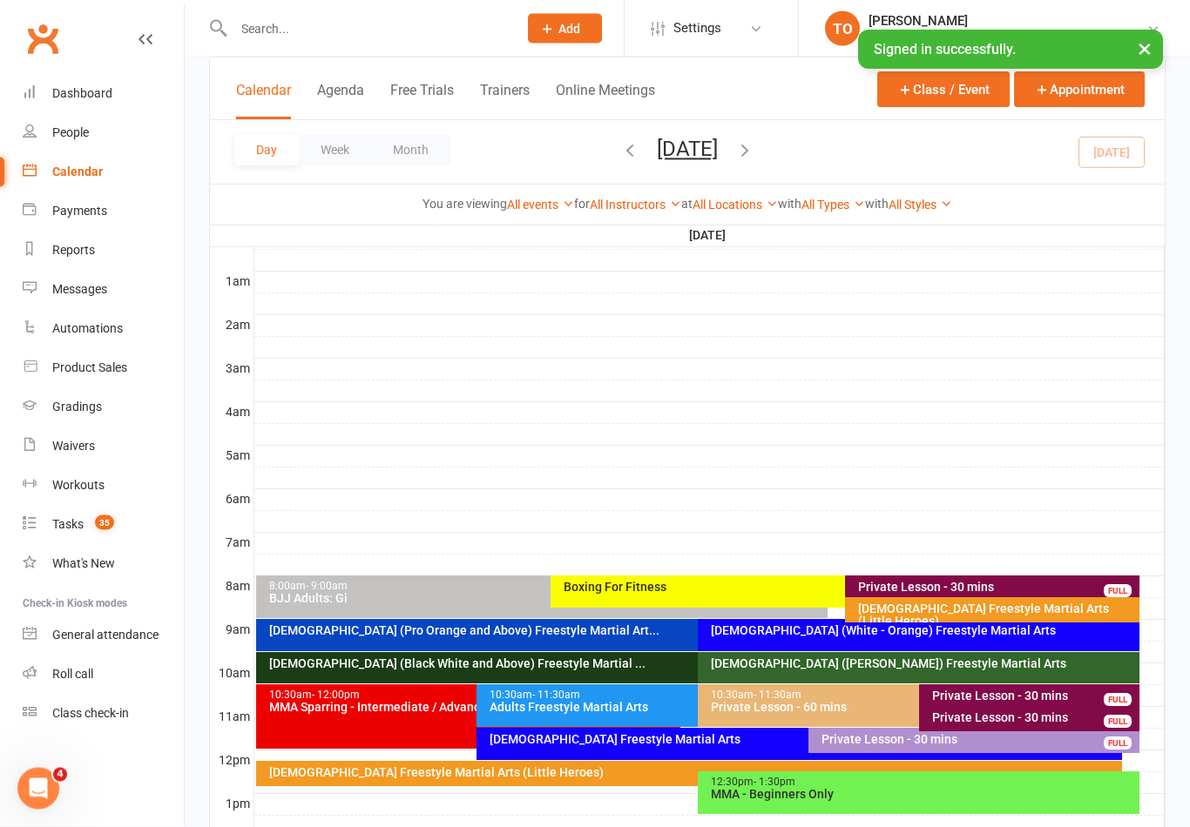
click at [941, 665] on div "10-13yo (White - Brown) Freestyle Martial Arts" at bounding box center [923, 665] width 426 height 12
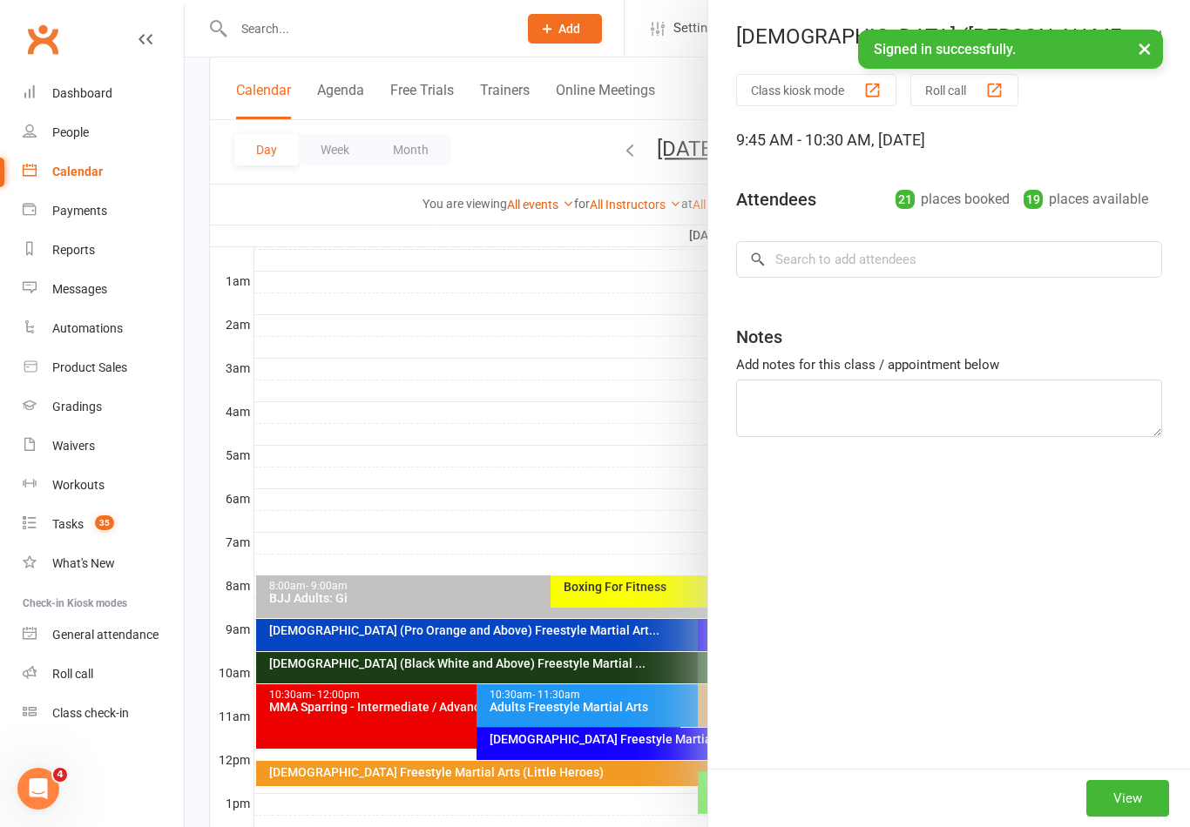
type textarea "Chloe Malland attended - this was her 4th class for the week and forgot it was …"
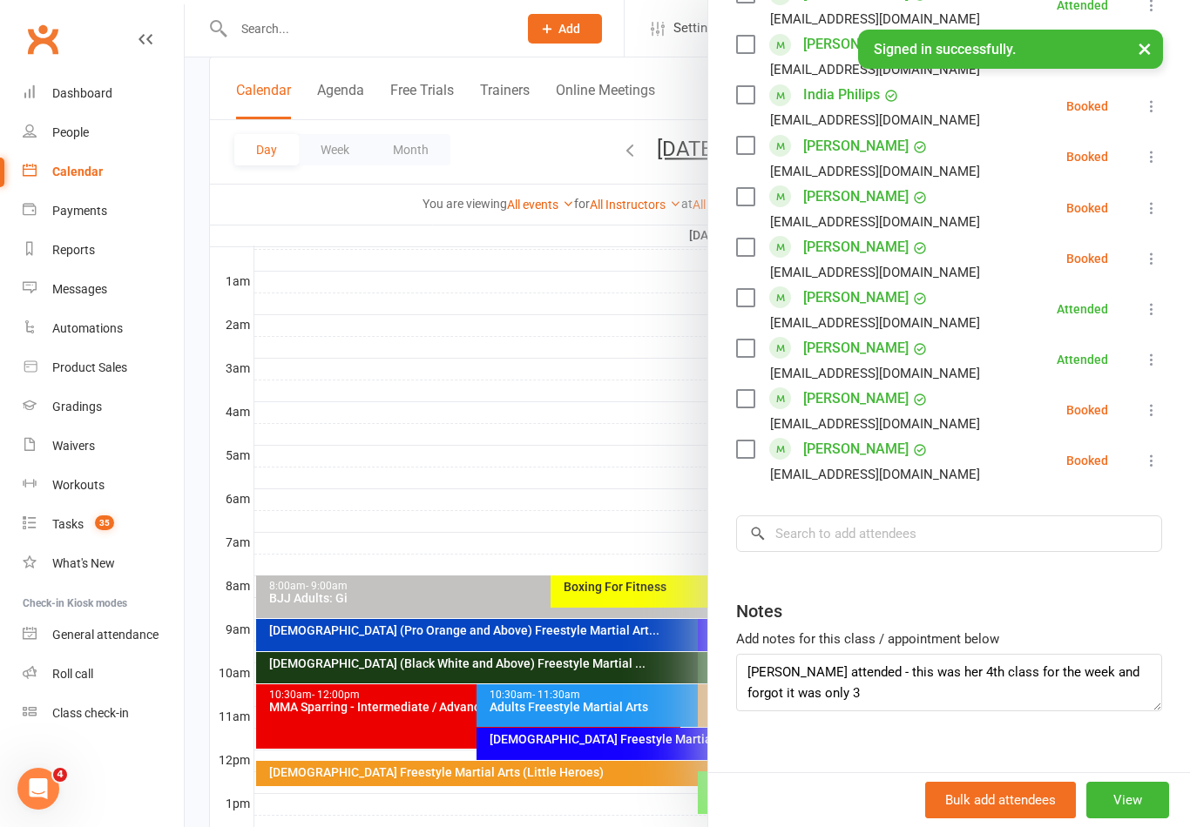
scroll to position [949, 0]
click at [534, 424] on div at bounding box center [687, 413] width 1005 height 827
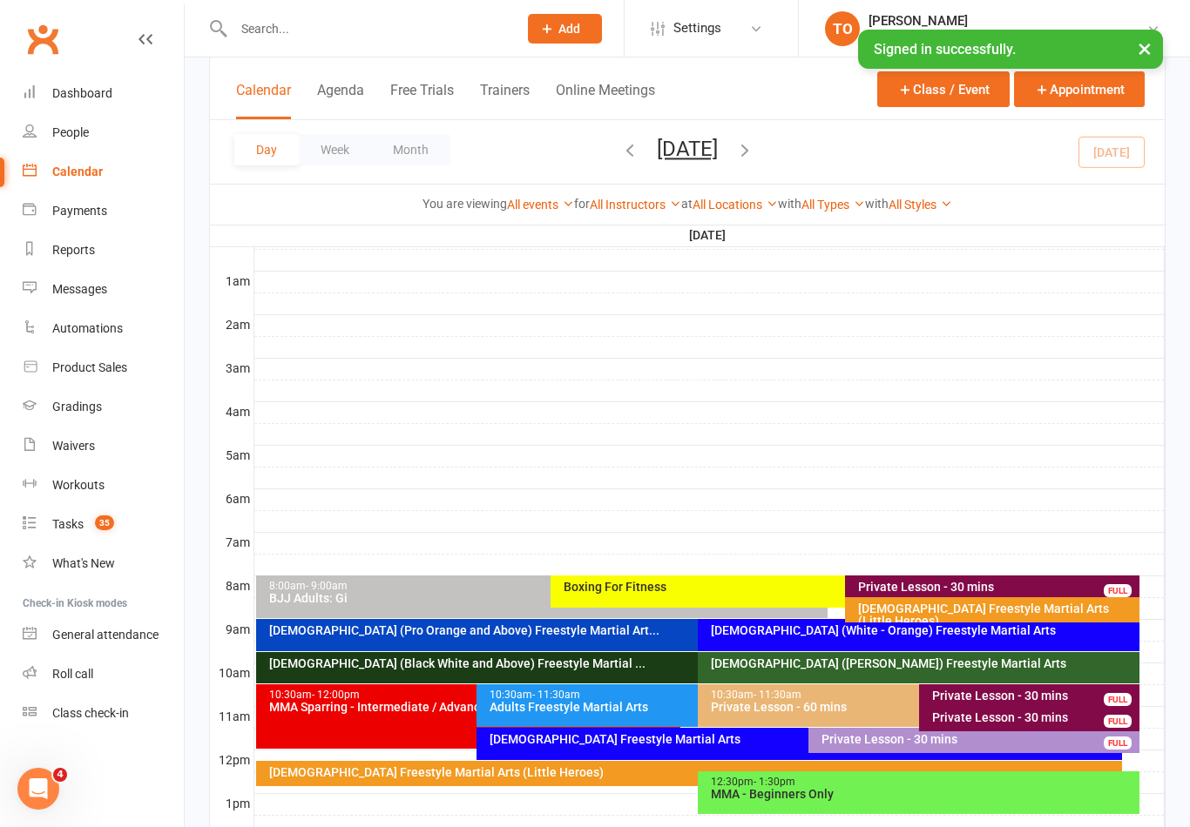
click at [350, 40] on input "text" at bounding box center [366, 29] width 277 height 24
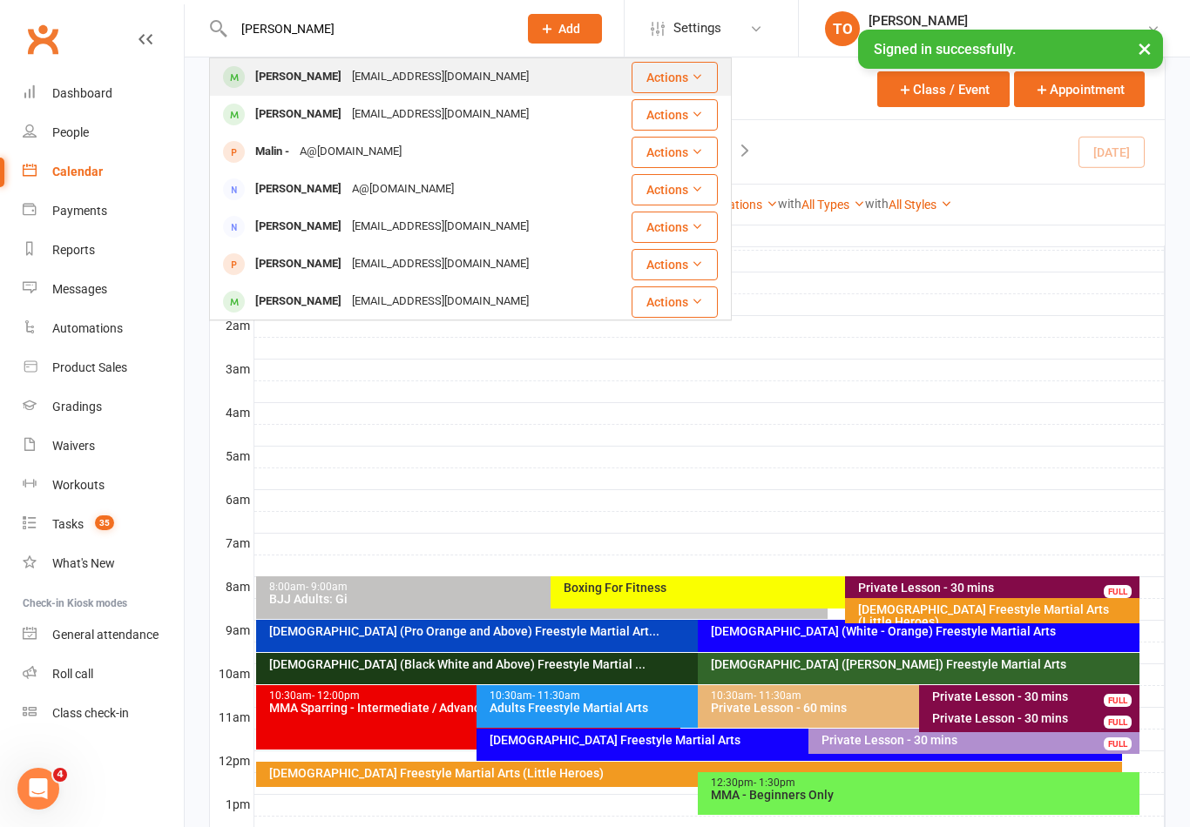
type input "Malland"
click at [291, 74] on div "Chloe Malland" at bounding box center [298, 76] width 97 height 25
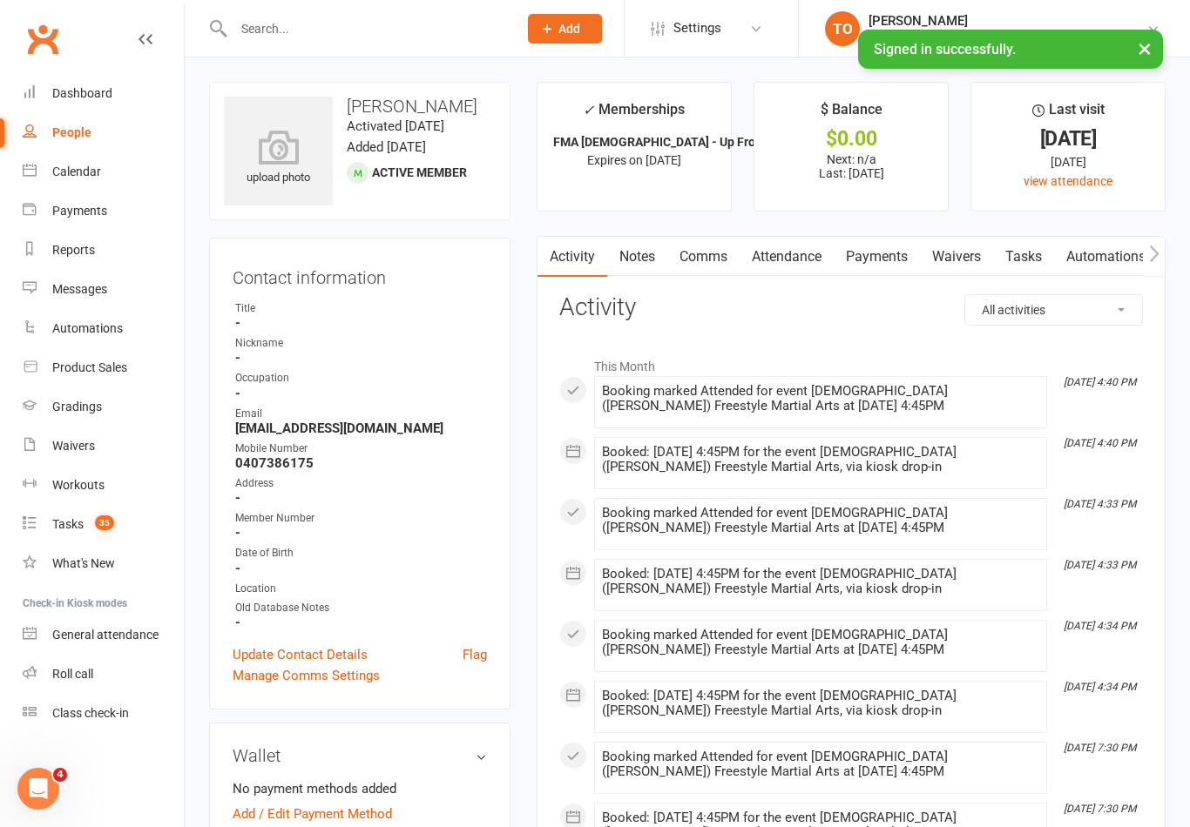
click at [1026, 253] on link "Tasks" at bounding box center [1023, 257] width 61 height 40
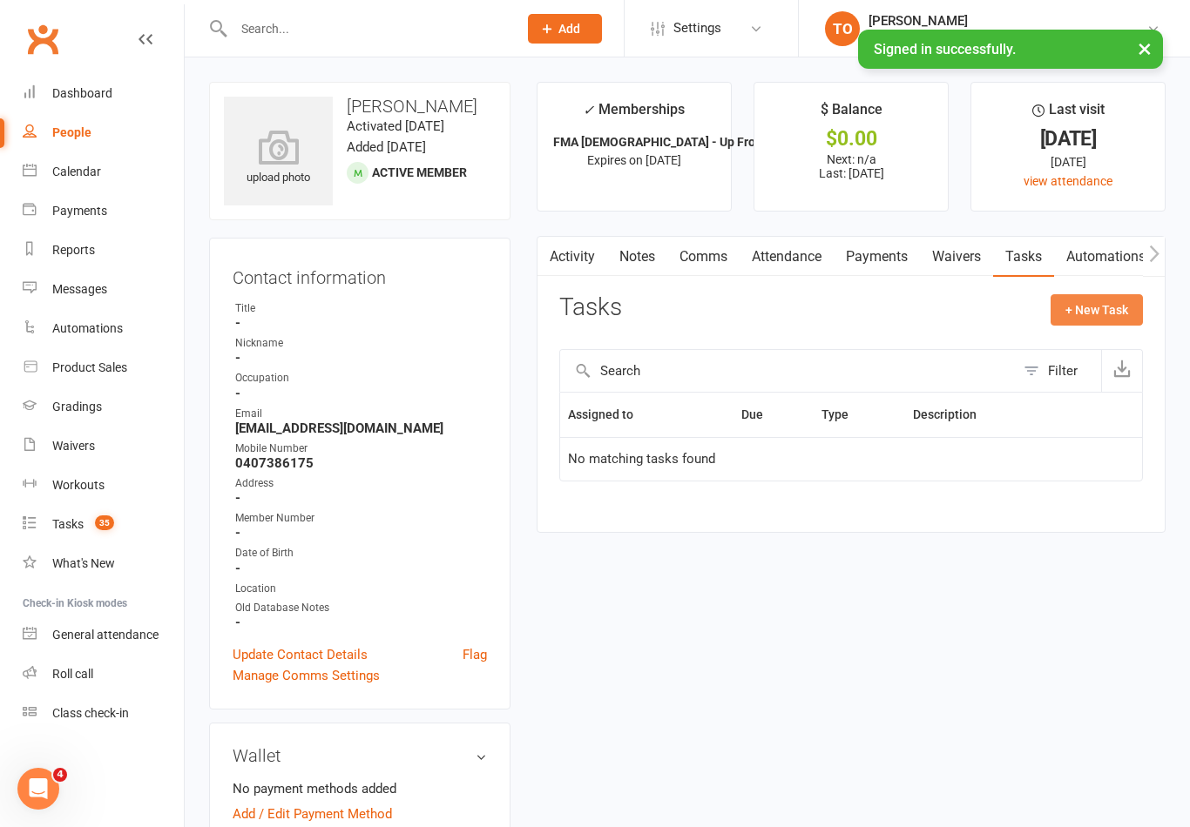
click at [1099, 317] on button "+ New Task" at bounding box center [1096, 309] width 92 height 31
select select "50724"
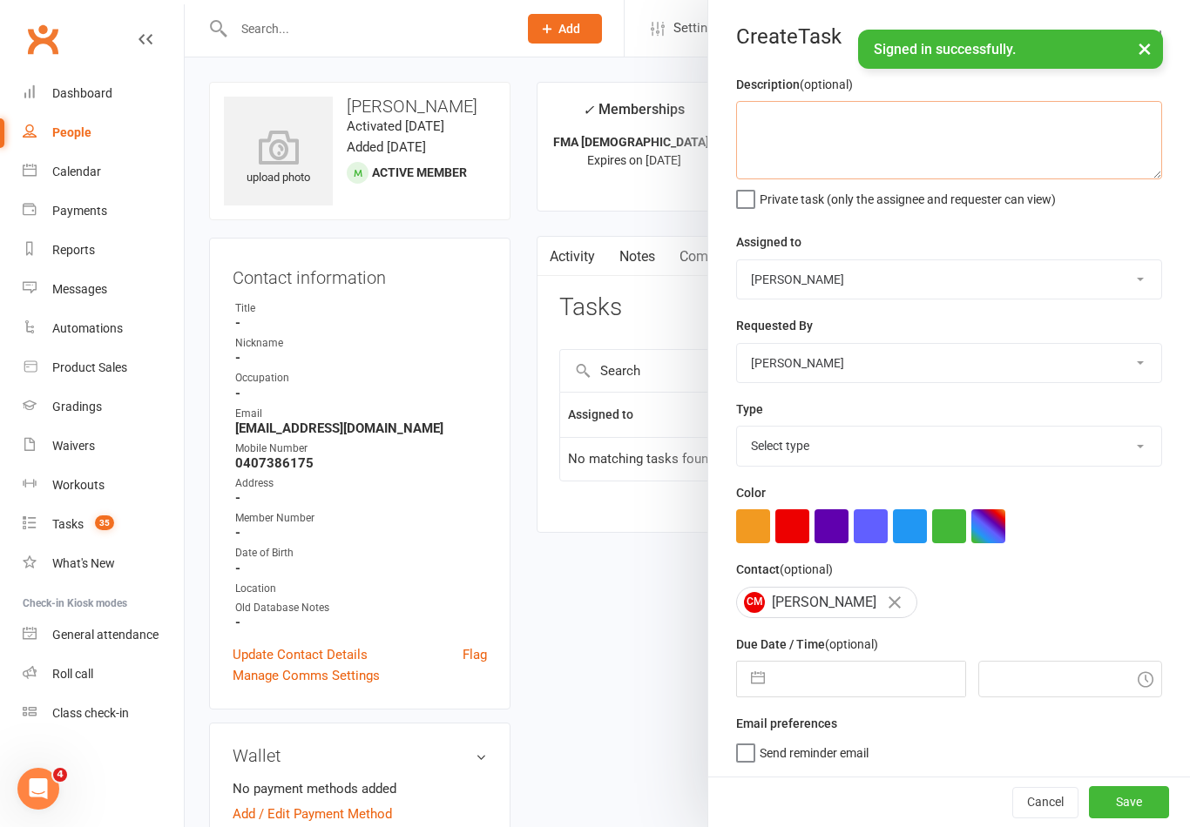
click at [828, 141] on textarea at bounding box center [949, 140] width 426 height 78
click at [949, 115] on textarea "Chloe Malland attended class today. It was her 4th class of the week as she for…" at bounding box center [949, 140] width 426 height 78
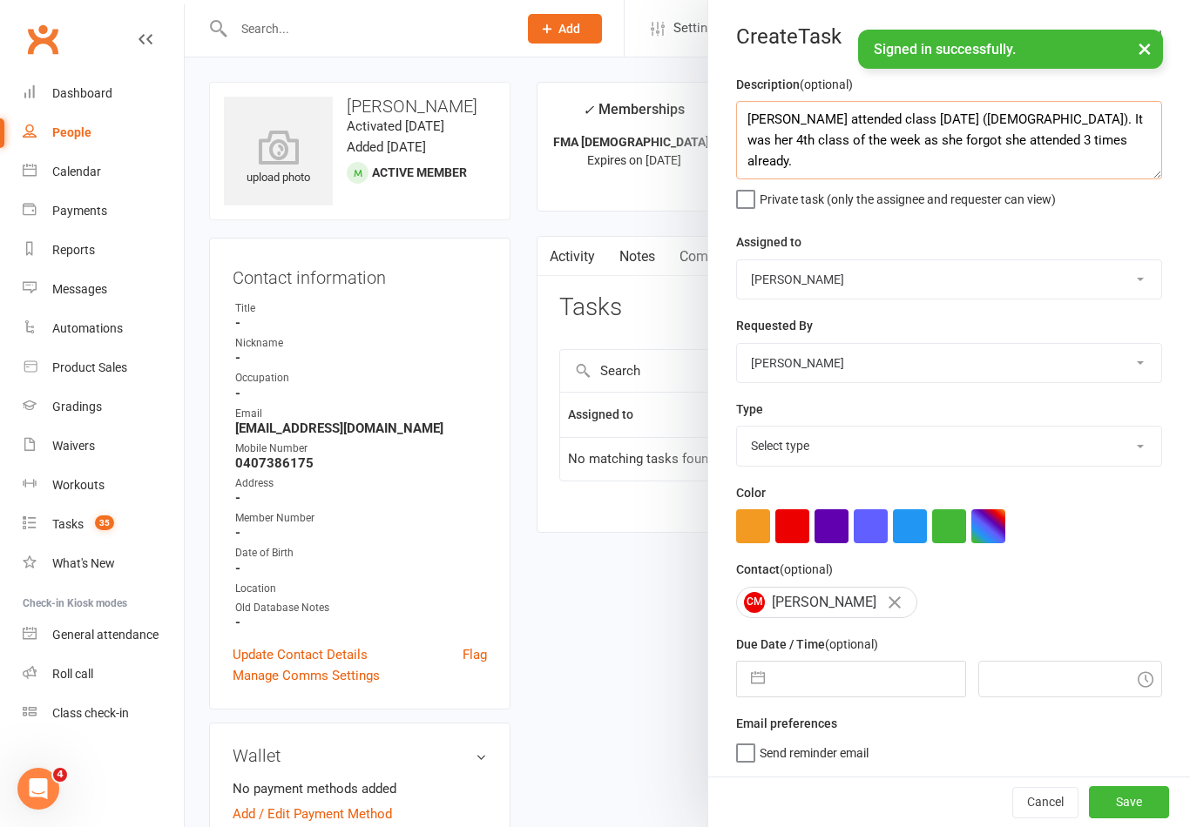
click at [1101, 147] on textarea "Chloe Malland attended class today (10-13yo). It was her 4th class of the week …" at bounding box center [949, 140] width 426 height 78
type textarea "Chloe Malland attended class today (10-13yo). It was her 4th class of the week …"
click at [1139, 46] on button "×" at bounding box center [1144, 48] width 31 height 37
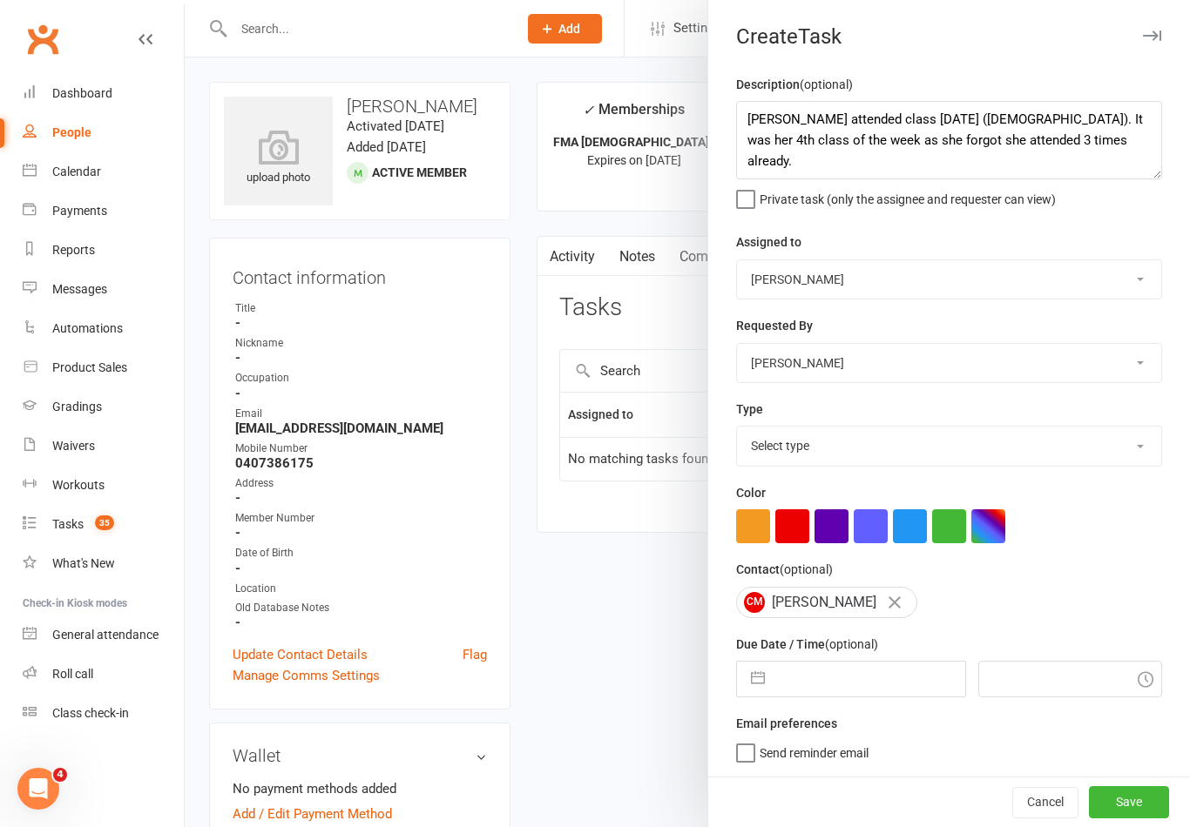
click at [656, 611] on div at bounding box center [687, 413] width 1005 height 827
click at [1068, 798] on button "Cancel" at bounding box center [1045, 802] width 66 height 31
click at [1045, 793] on button "Cancel" at bounding box center [1045, 802] width 66 height 31
click at [1030, 804] on button "Cancel" at bounding box center [1045, 802] width 66 height 31
click at [1047, 798] on button "Cancel" at bounding box center [1045, 802] width 66 height 31
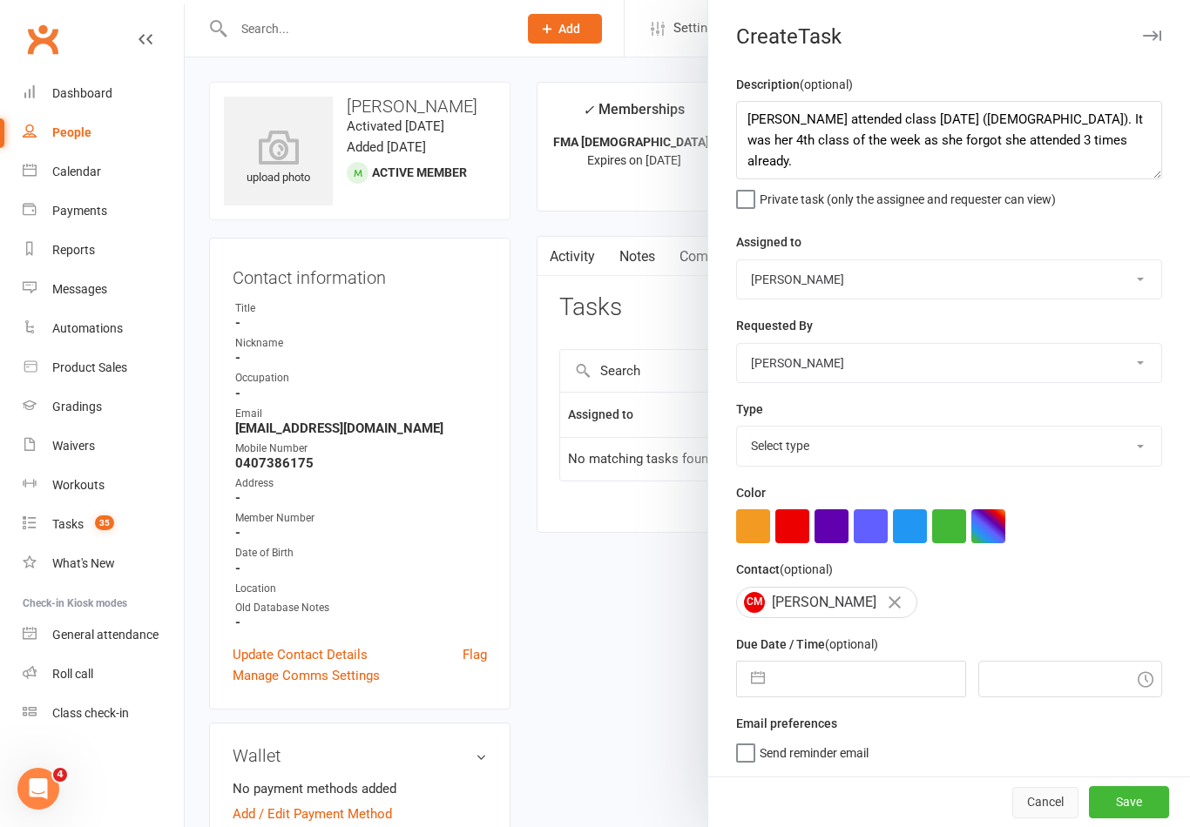
click at [1025, 801] on button "Cancel" at bounding box center [1045, 802] width 66 height 31
click at [1064, 811] on button "Cancel" at bounding box center [1045, 802] width 66 height 31
click at [1054, 811] on button "Cancel" at bounding box center [1045, 802] width 66 height 31
click at [1056, 814] on button "Cancel" at bounding box center [1045, 802] width 66 height 31
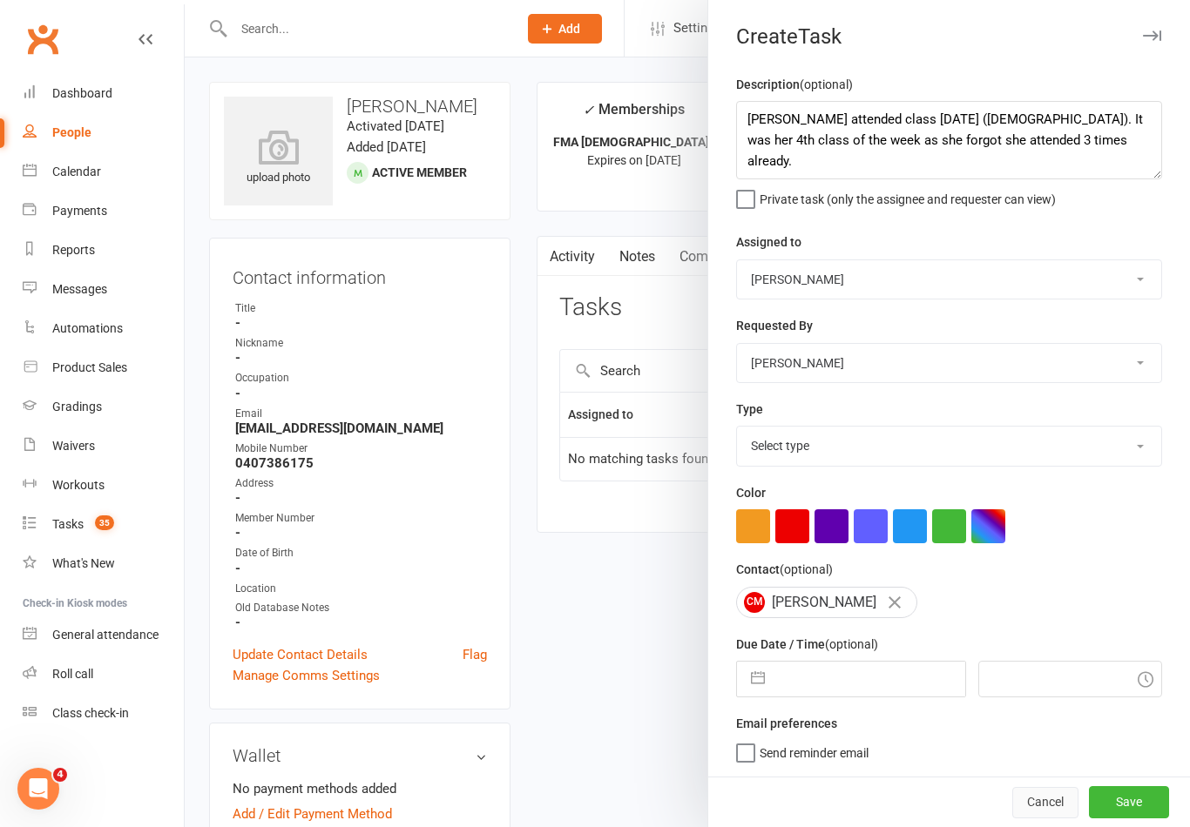
scroll to position [233, 0]
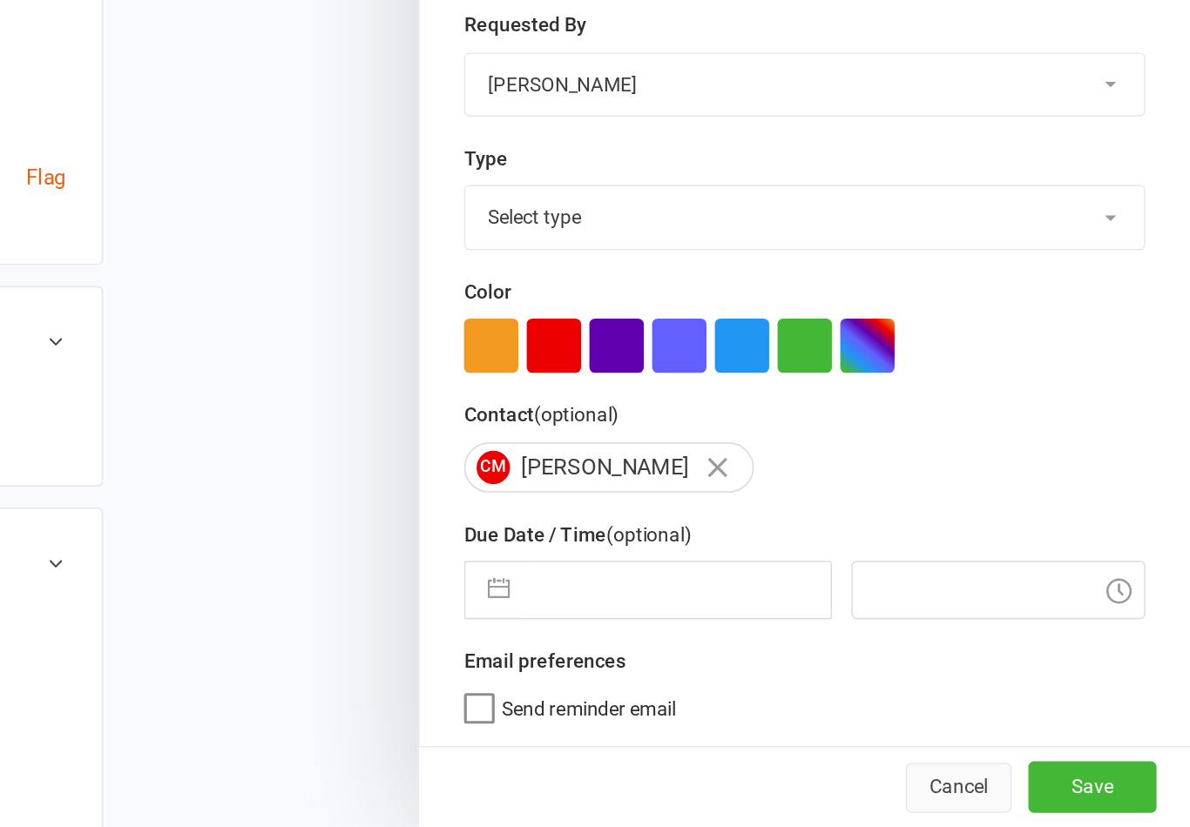
click at [1012, 787] on button "Cancel" at bounding box center [1045, 802] width 66 height 31
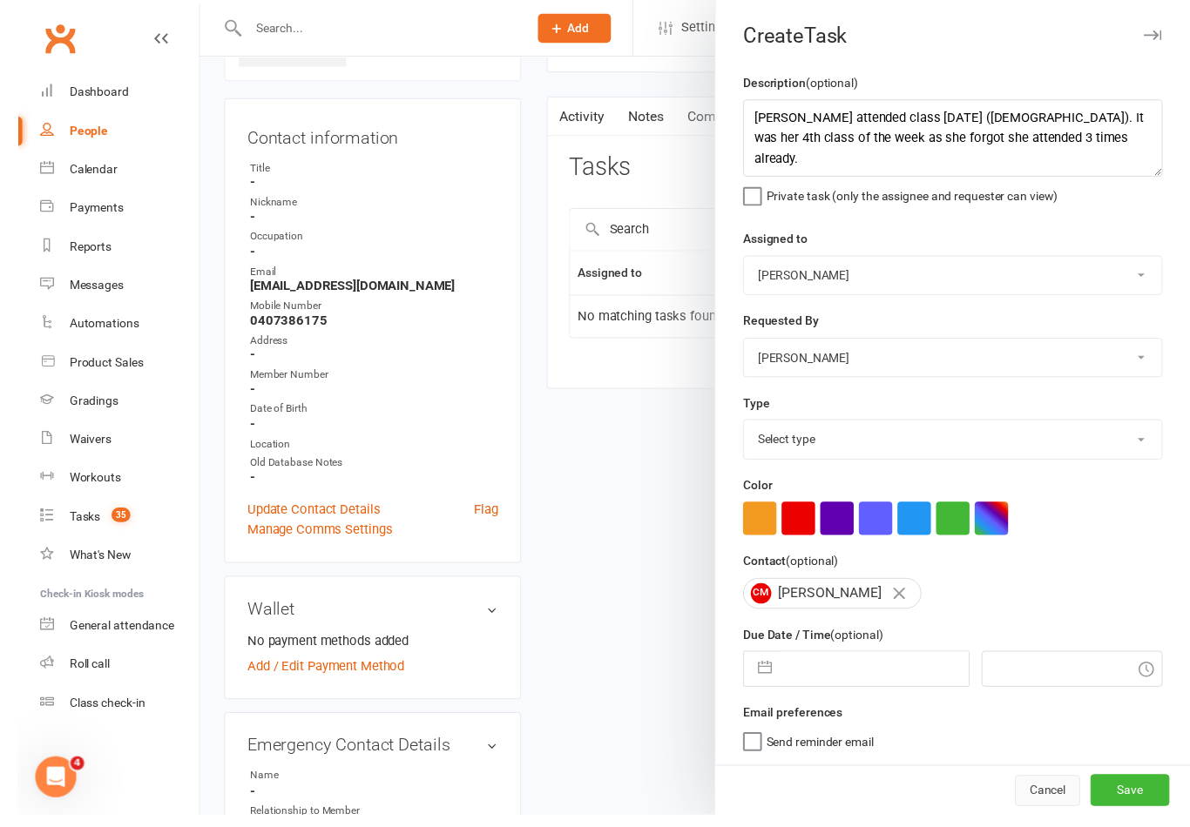
scroll to position [268, 0]
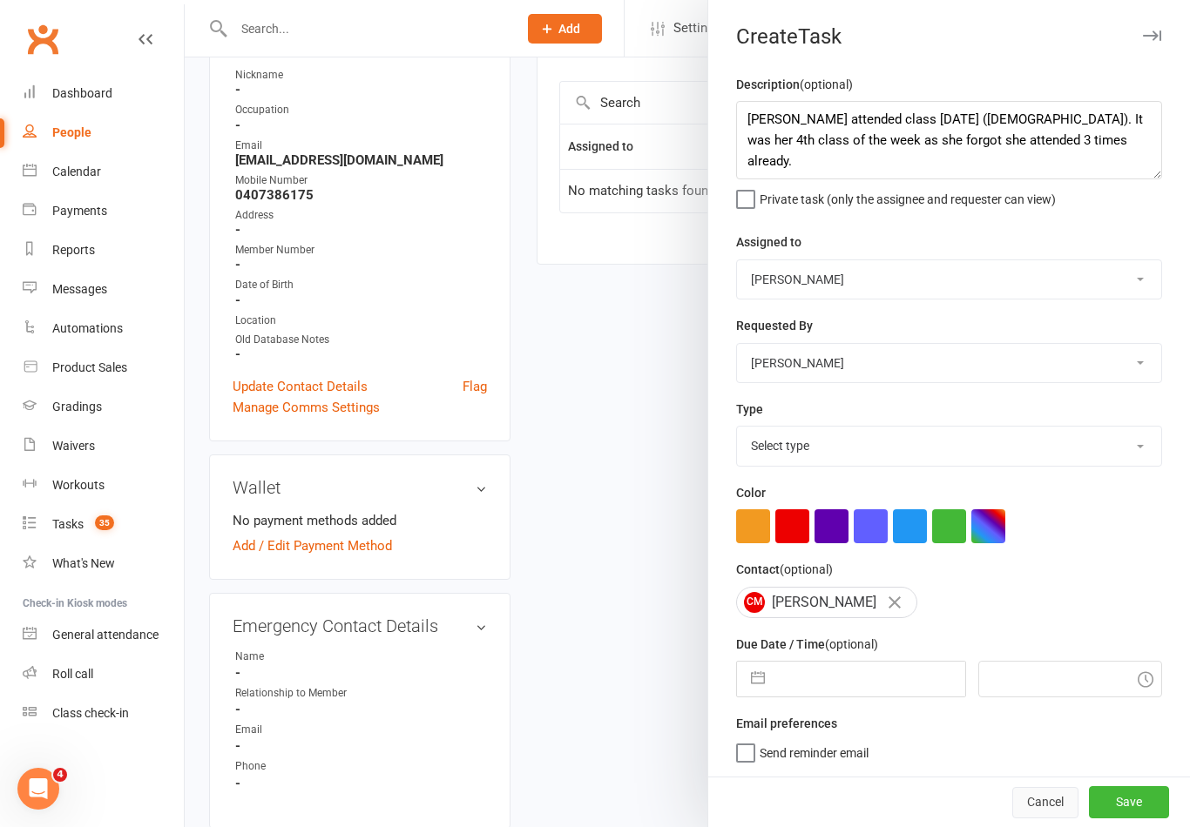
click at [1050, 819] on button "Cancel" at bounding box center [1045, 802] width 66 height 31
click at [1044, 819] on button "Cancel" at bounding box center [1045, 802] width 66 height 31
click at [1035, 819] on button "Cancel" at bounding box center [1045, 802] width 66 height 31
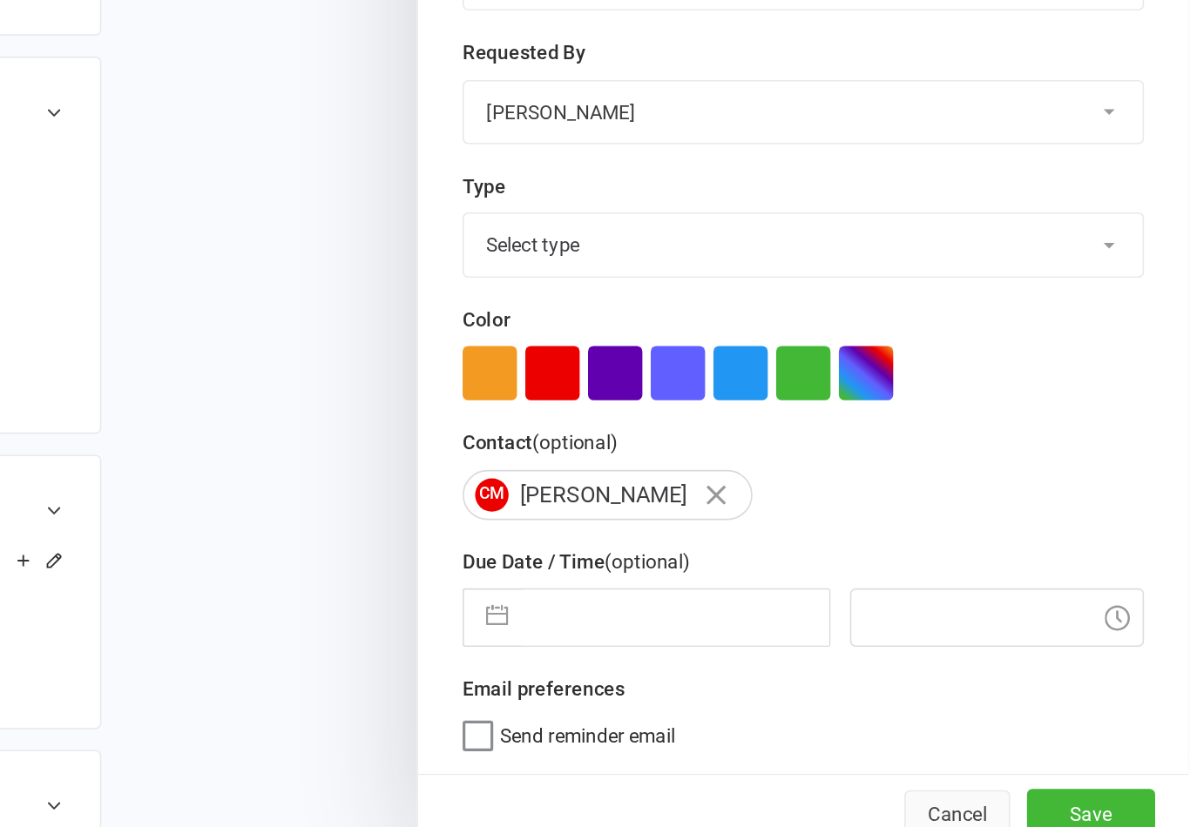
click at [1012, 787] on button "Cancel" at bounding box center [1045, 802] width 66 height 31
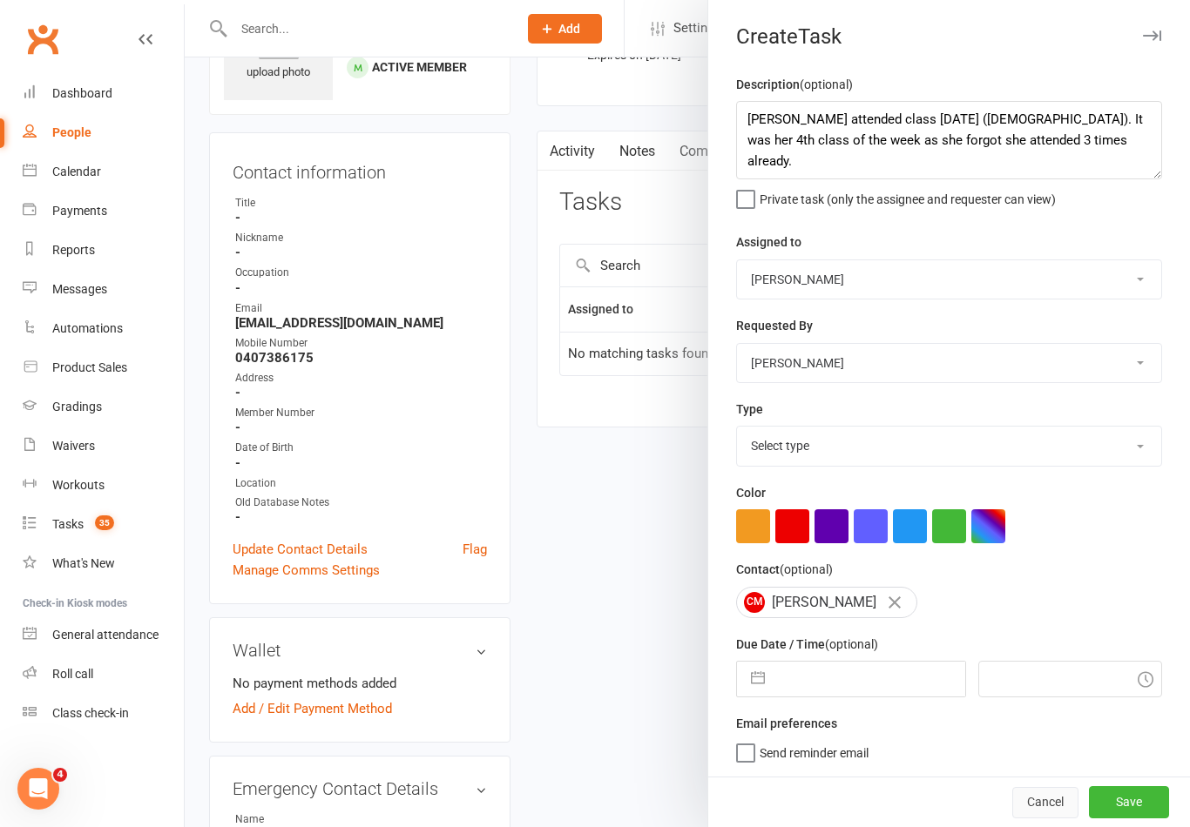
scroll to position [0, 0]
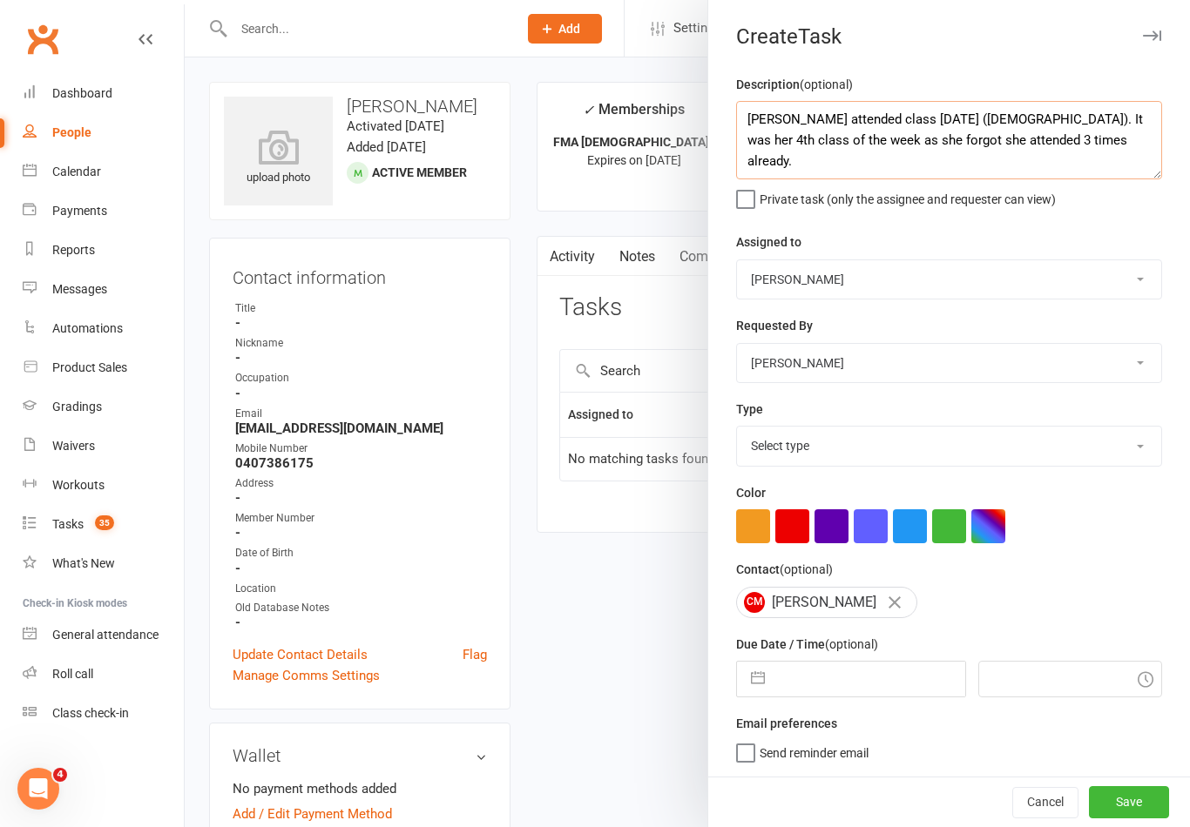
click at [793, 119] on textarea "Chloe Malland attended class today (10-13yo). It was her 4th class of the week …" at bounding box center [949, 140] width 426 height 78
click at [1044, 805] on button "Cancel" at bounding box center [1045, 802] width 66 height 31
click at [1048, 799] on button "Cancel" at bounding box center [1045, 802] width 66 height 31
click at [77, 166] on div "Calendar" at bounding box center [76, 172] width 49 height 14
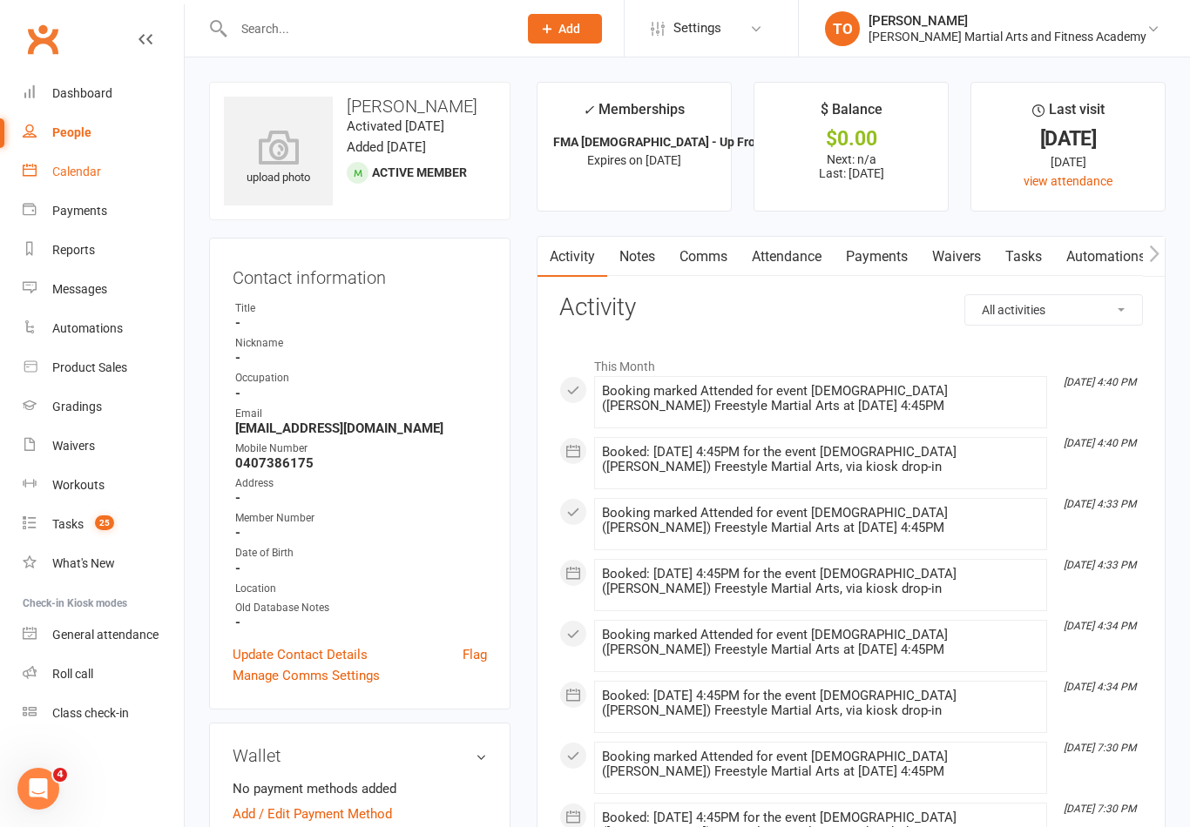
click at [66, 179] on link "Calendar" at bounding box center [103, 171] width 161 height 39
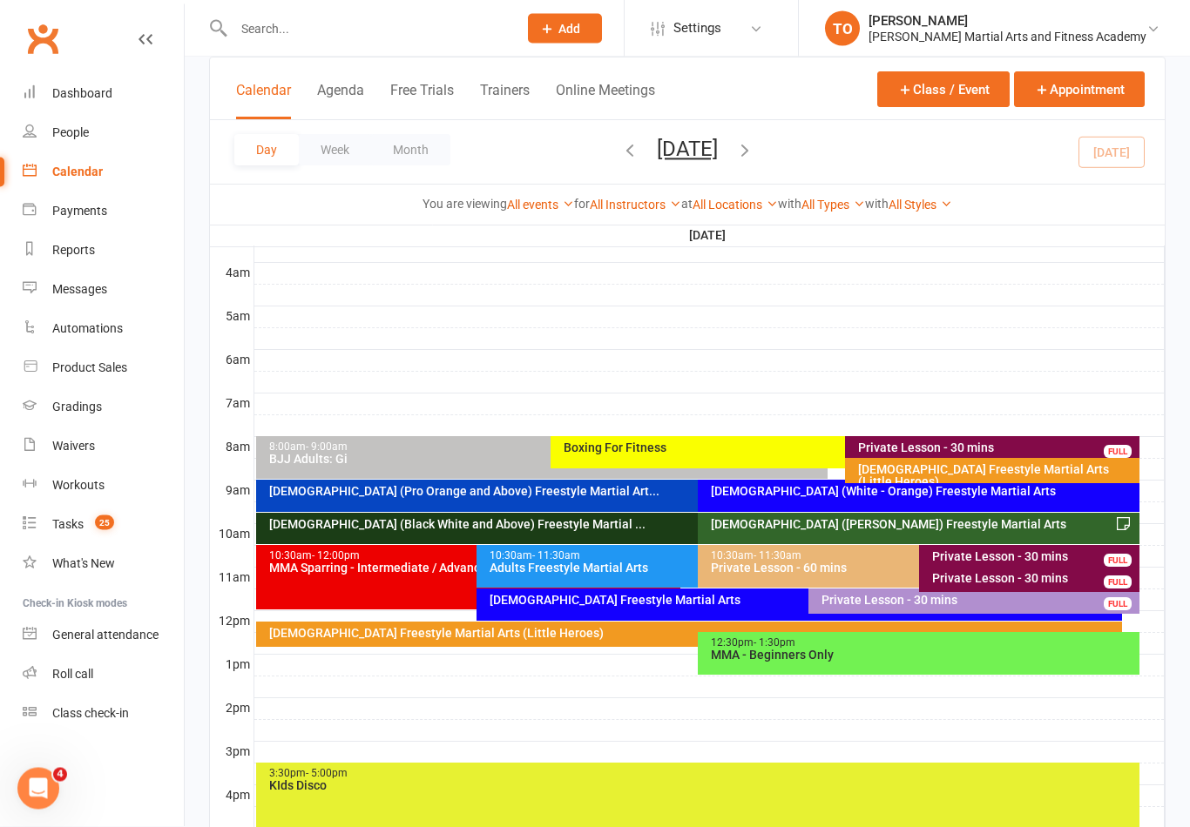
scroll to position [269, 0]
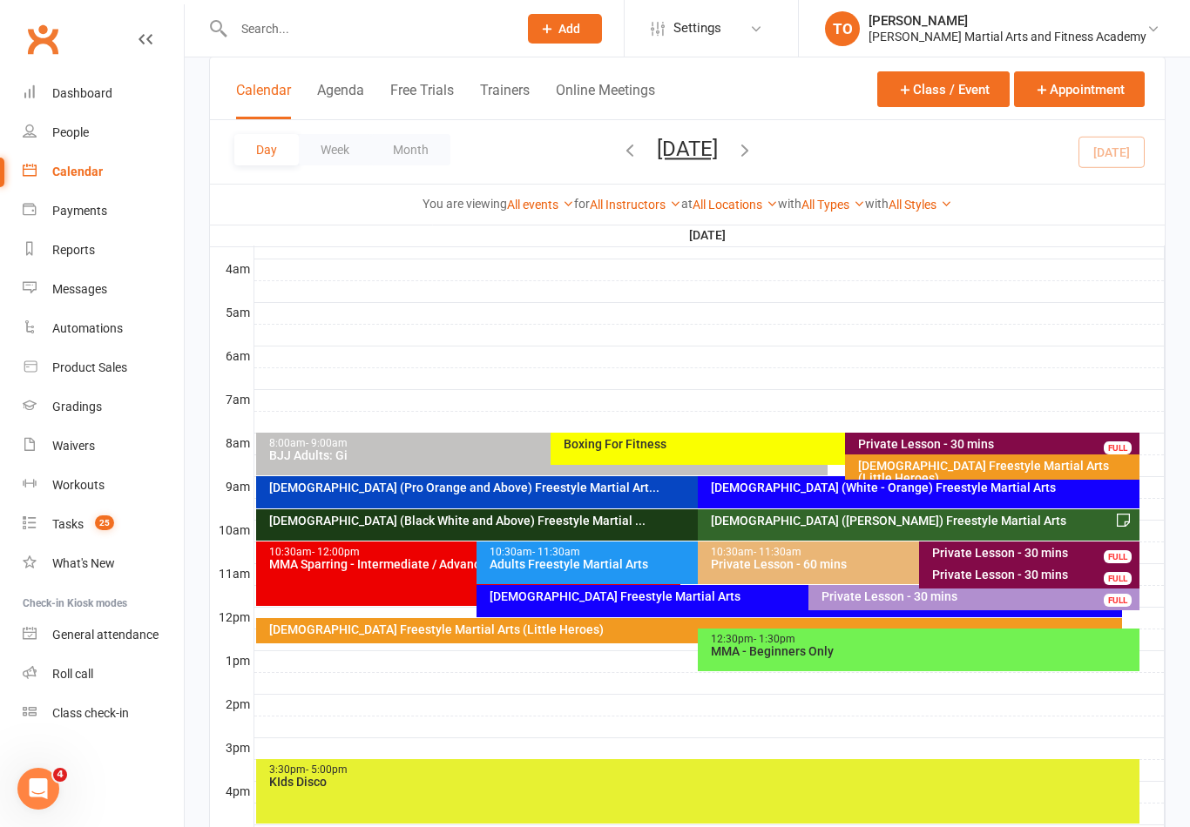
click at [903, 522] on div "10-13yo (White - Brown) Freestyle Martial Arts" at bounding box center [923, 521] width 426 height 12
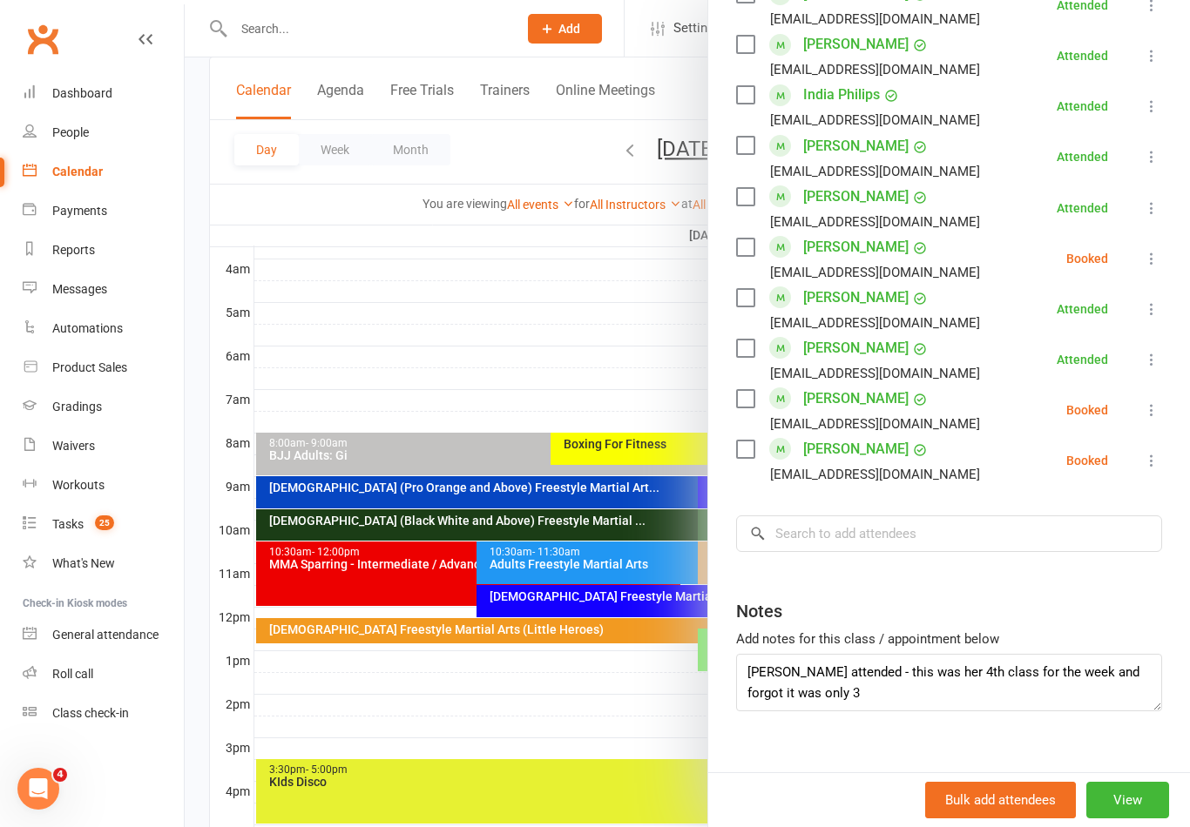
scroll to position [949, 0]
click at [425, 316] on div at bounding box center [687, 413] width 1005 height 827
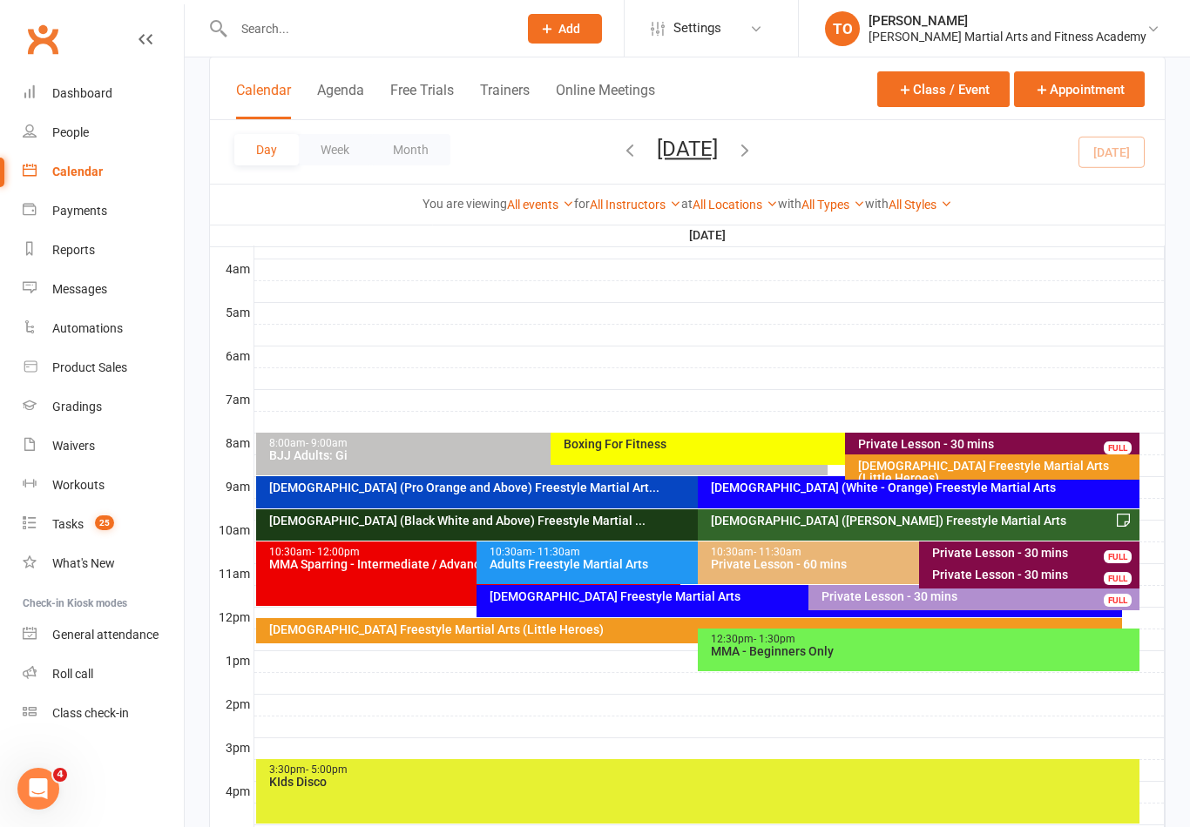
click at [348, 32] on input "text" at bounding box center [366, 29] width 277 height 24
click at [338, 33] on input "text" at bounding box center [366, 29] width 277 height 24
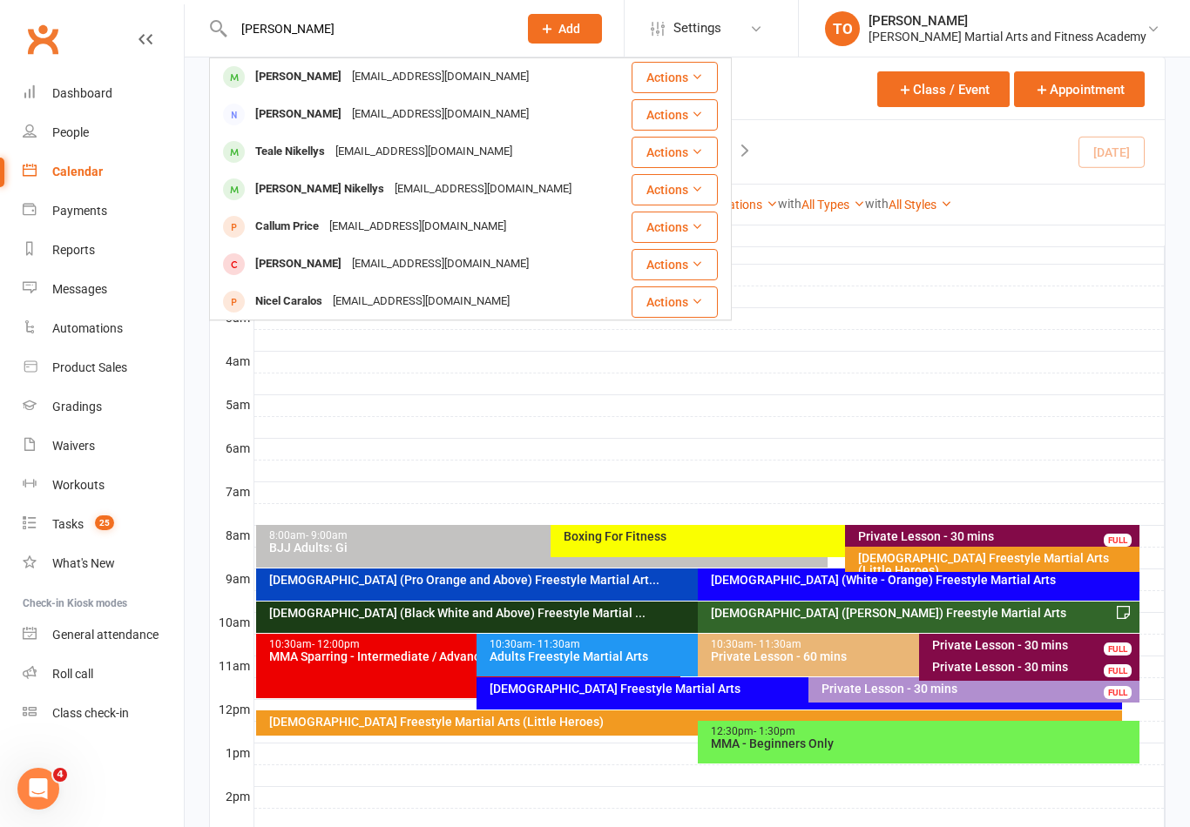
scroll to position [0, 0]
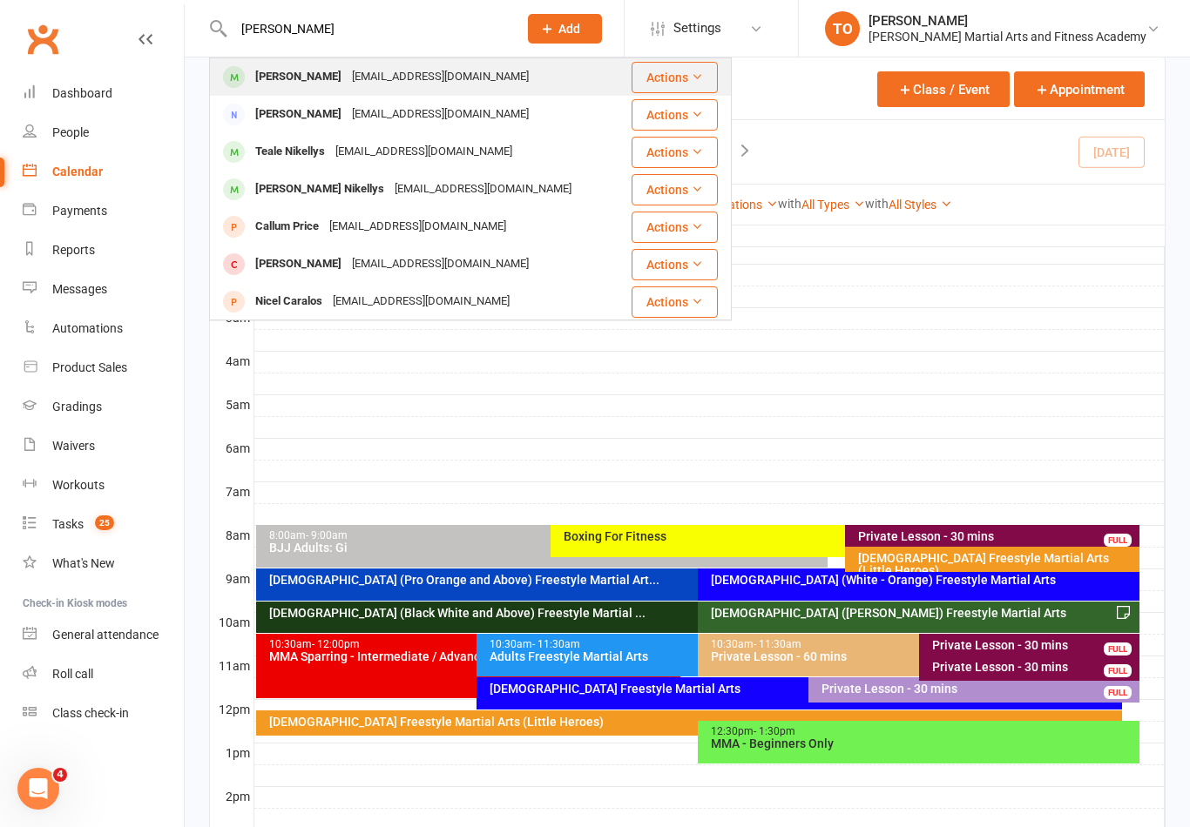
type input "Candice"
click at [290, 77] on div "Candice Qian" at bounding box center [298, 76] width 97 height 25
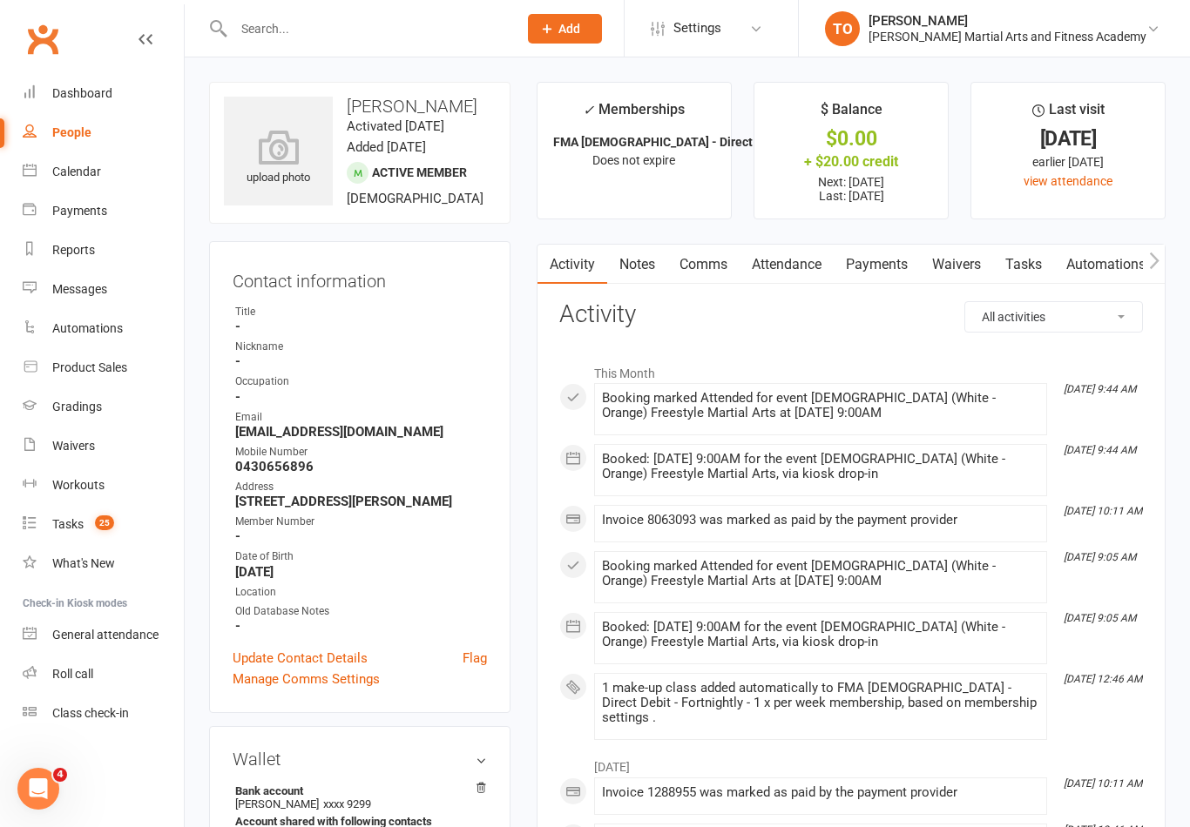
click at [773, 267] on link "Attendance" at bounding box center [787, 265] width 94 height 40
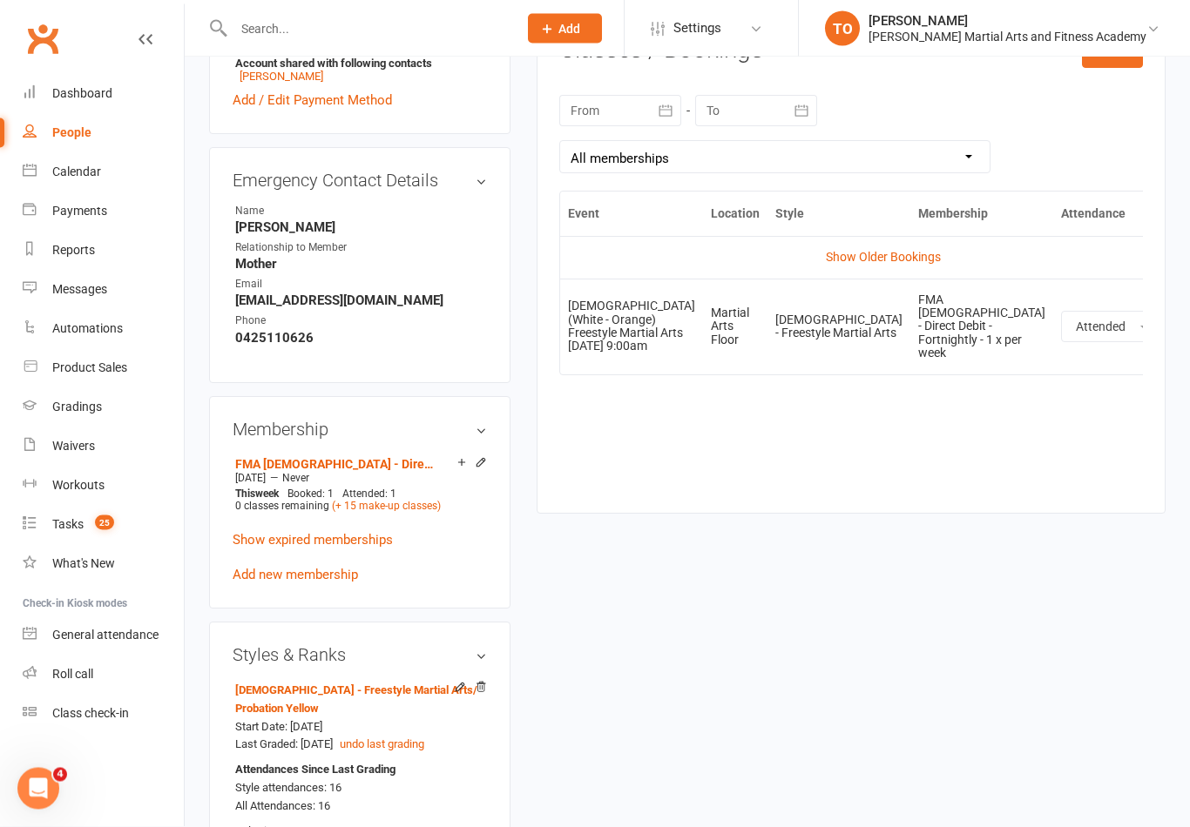
scroll to position [757, 0]
click at [826, 258] on link "Show Older Bookings" at bounding box center [883, 259] width 115 height 14
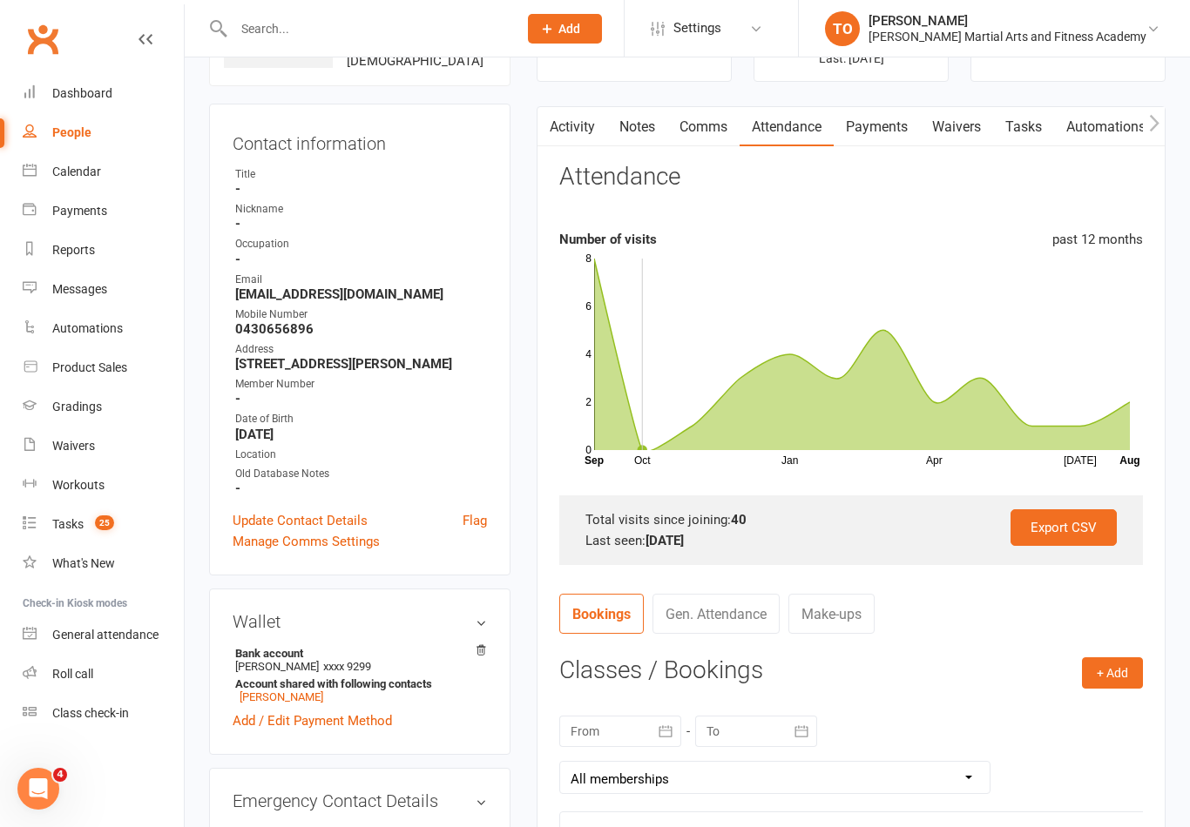
scroll to position [0, 0]
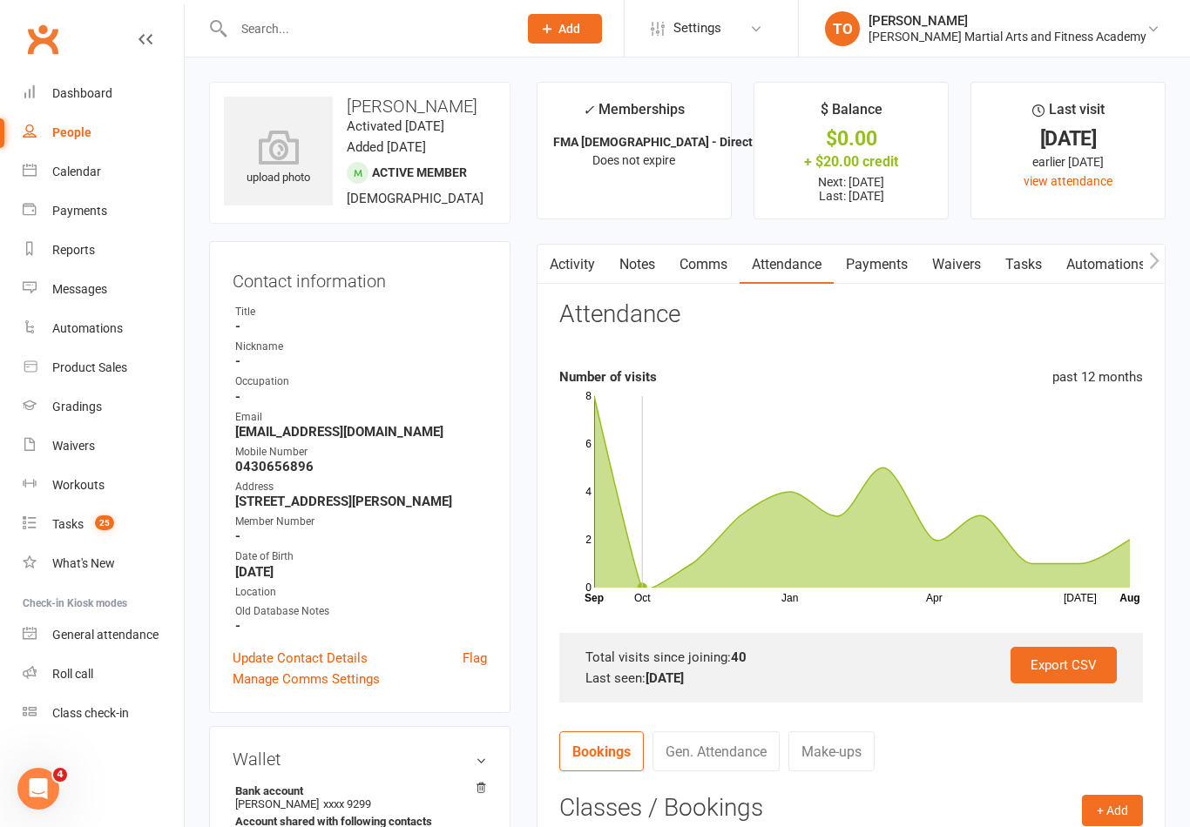
click at [256, 40] on input "text" at bounding box center [366, 29] width 277 height 24
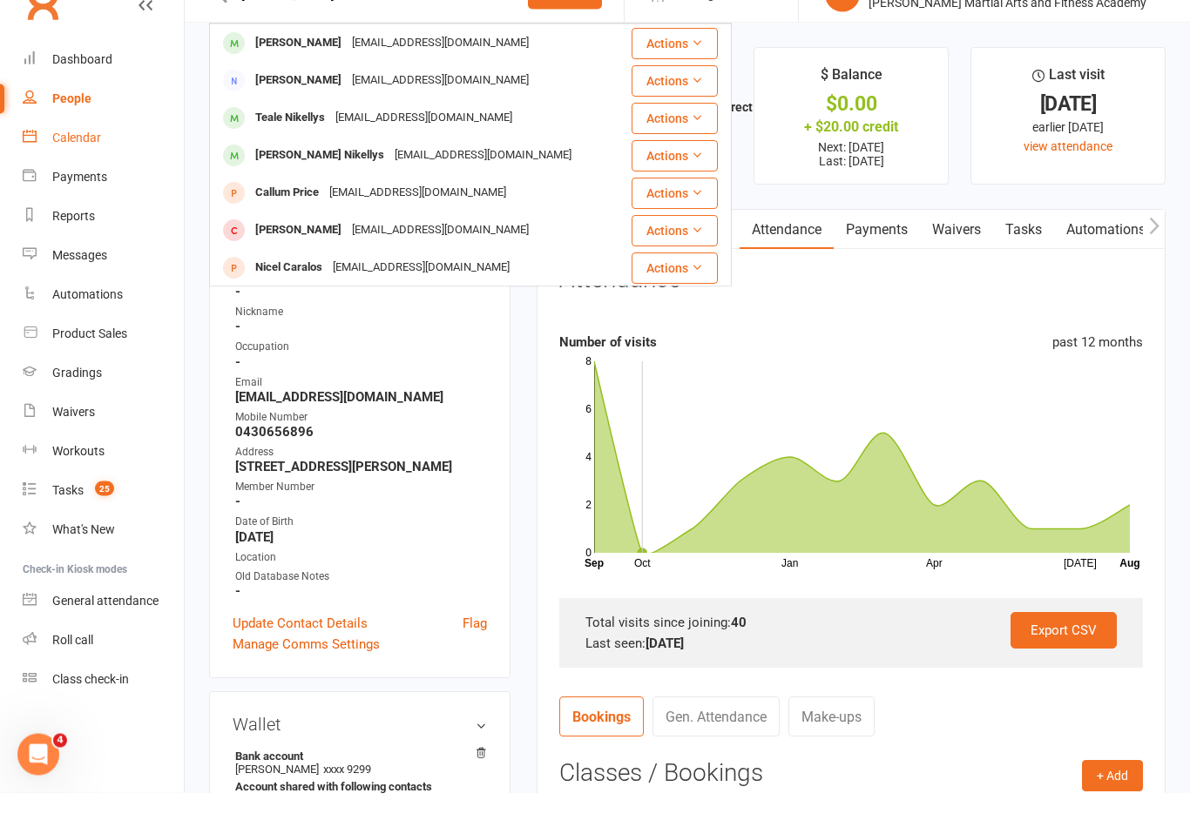
type input "Candice"
click at [57, 152] on link "Calendar" at bounding box center [103, 171] width 161 height 39
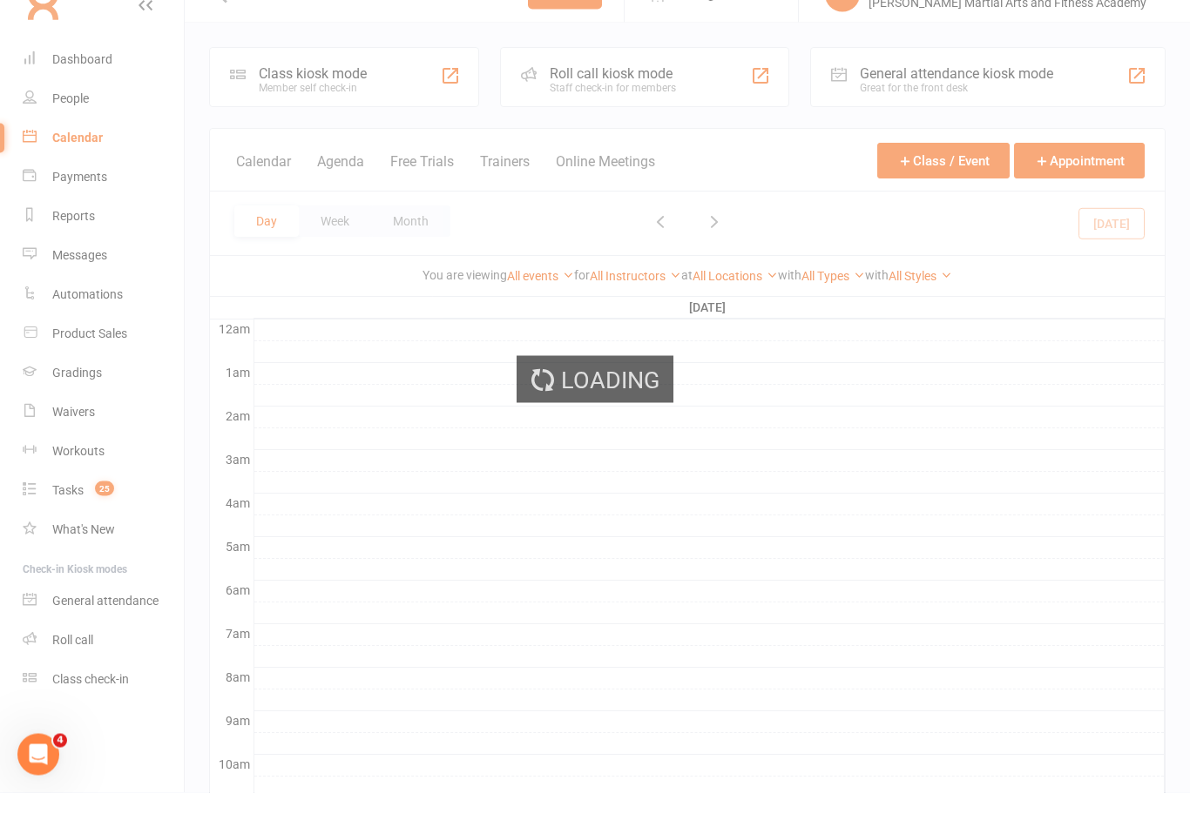
scroll to position [35, 0]
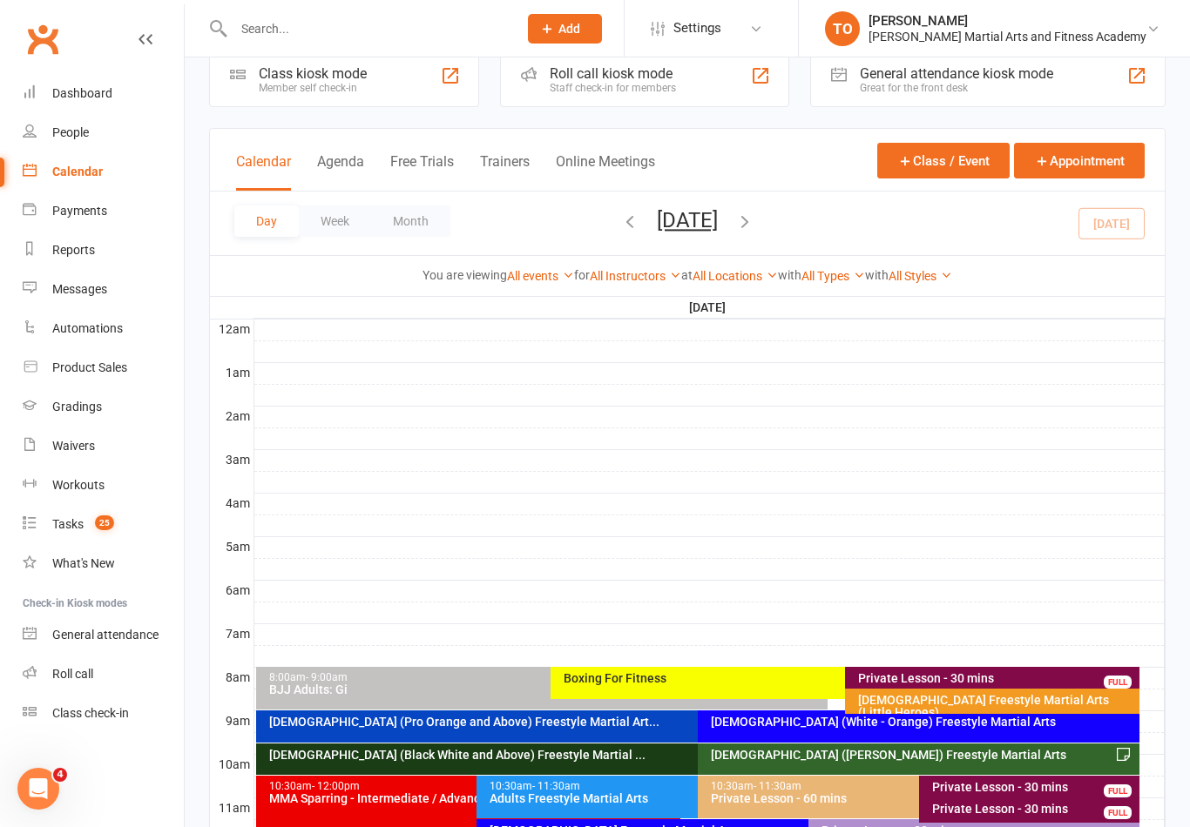
click at [251, 28] on input "text" at bounding box center [366, 29] width 277 height 24
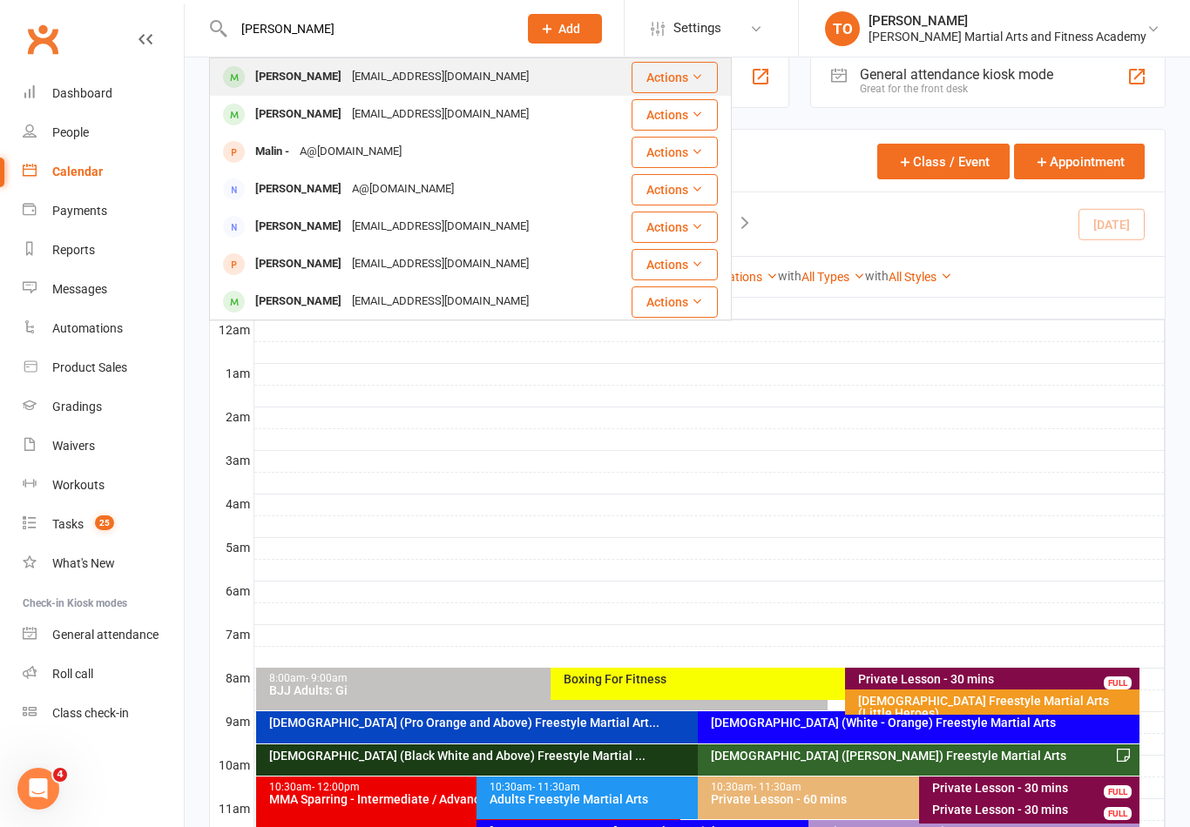
type input "Malland"
click at [295, 84] on div "Chloe Malland" at bounding box center [298, 76] width 97 height 25
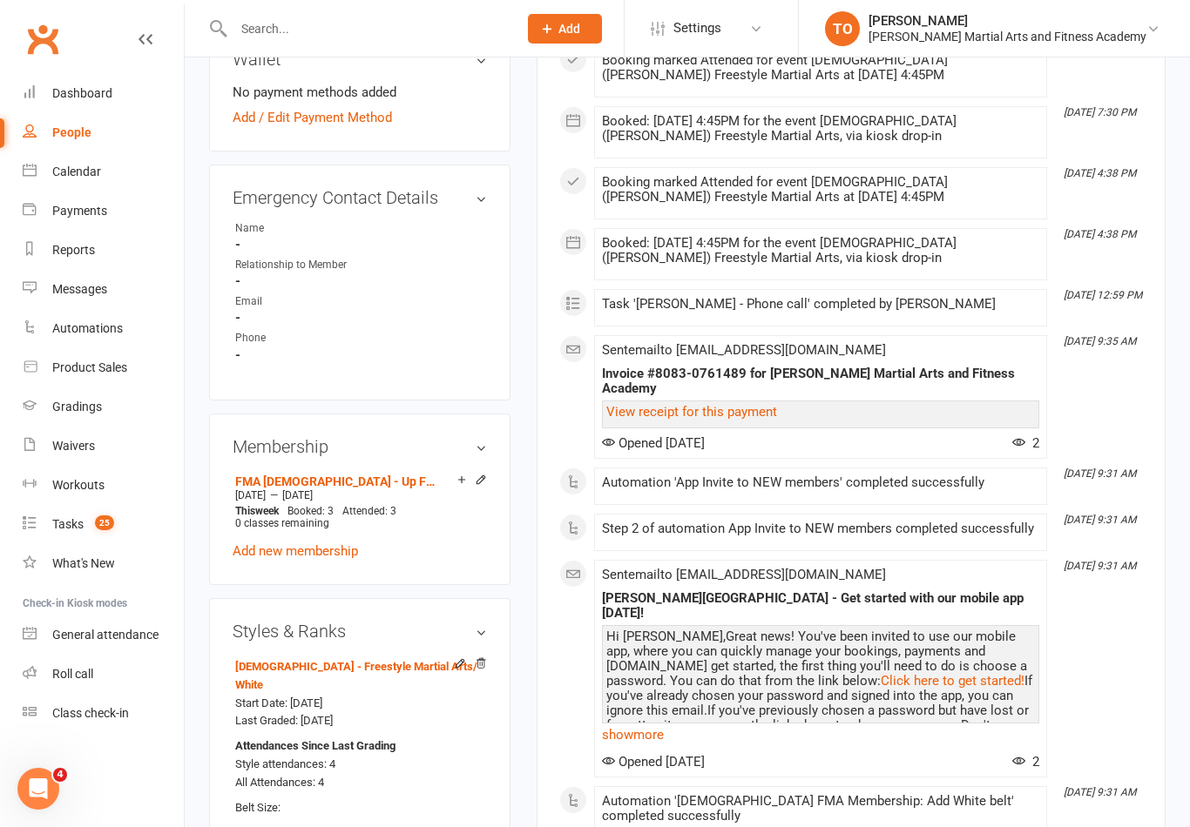
scroll to position [699, 0]
click at [448, 474] on li "FMA 10-13yo - Up Front - 6 months - 2 x per week, 3rd class FREE! (SAVE $150) […" at bounding box center [359, 500] width 256 height 64
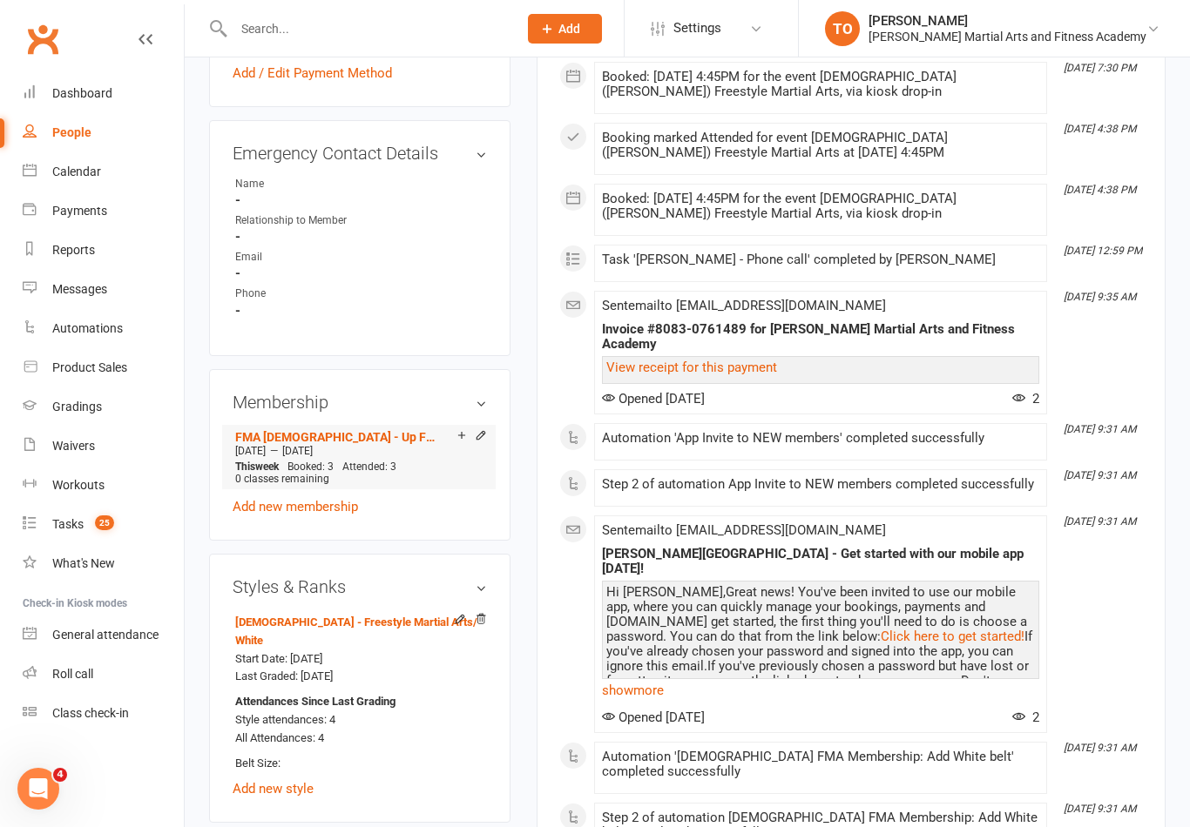
scroll to position [746, 0]
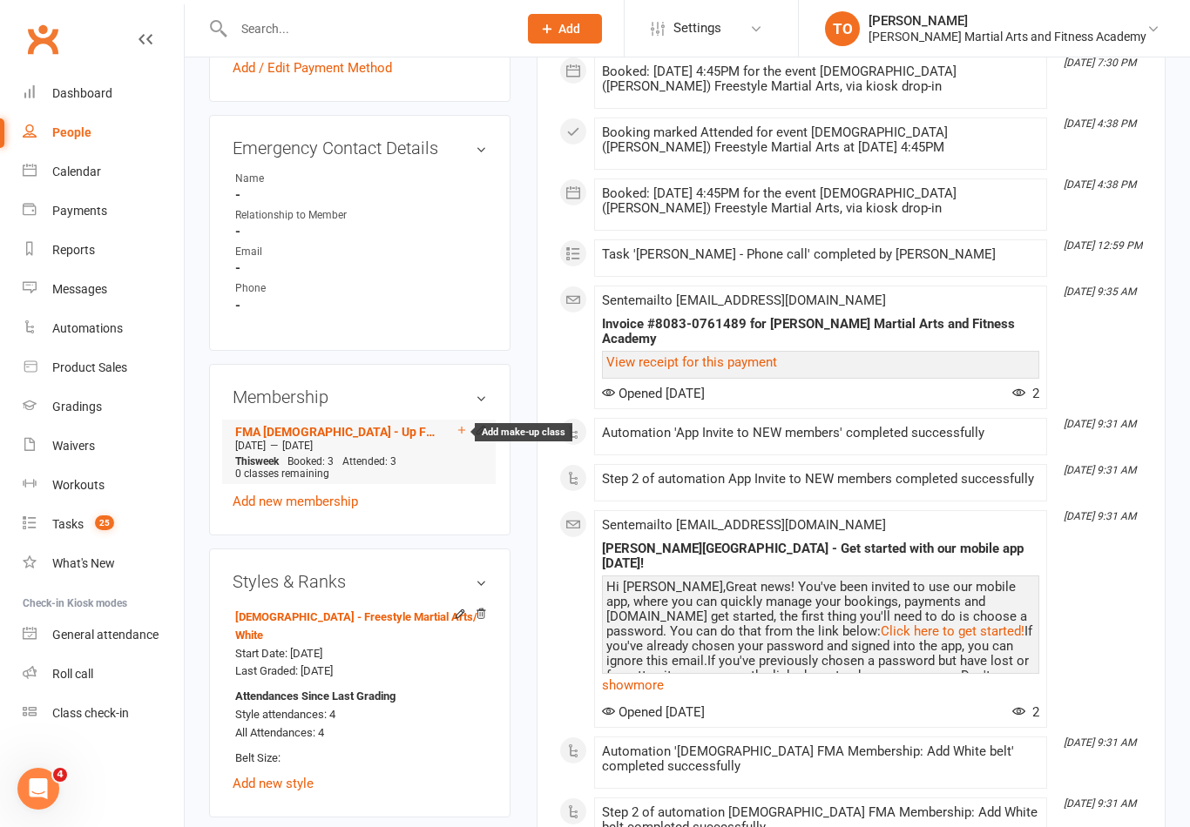
click at [459, 424] on icon at bounding box center [462, 430] width 12 height 12
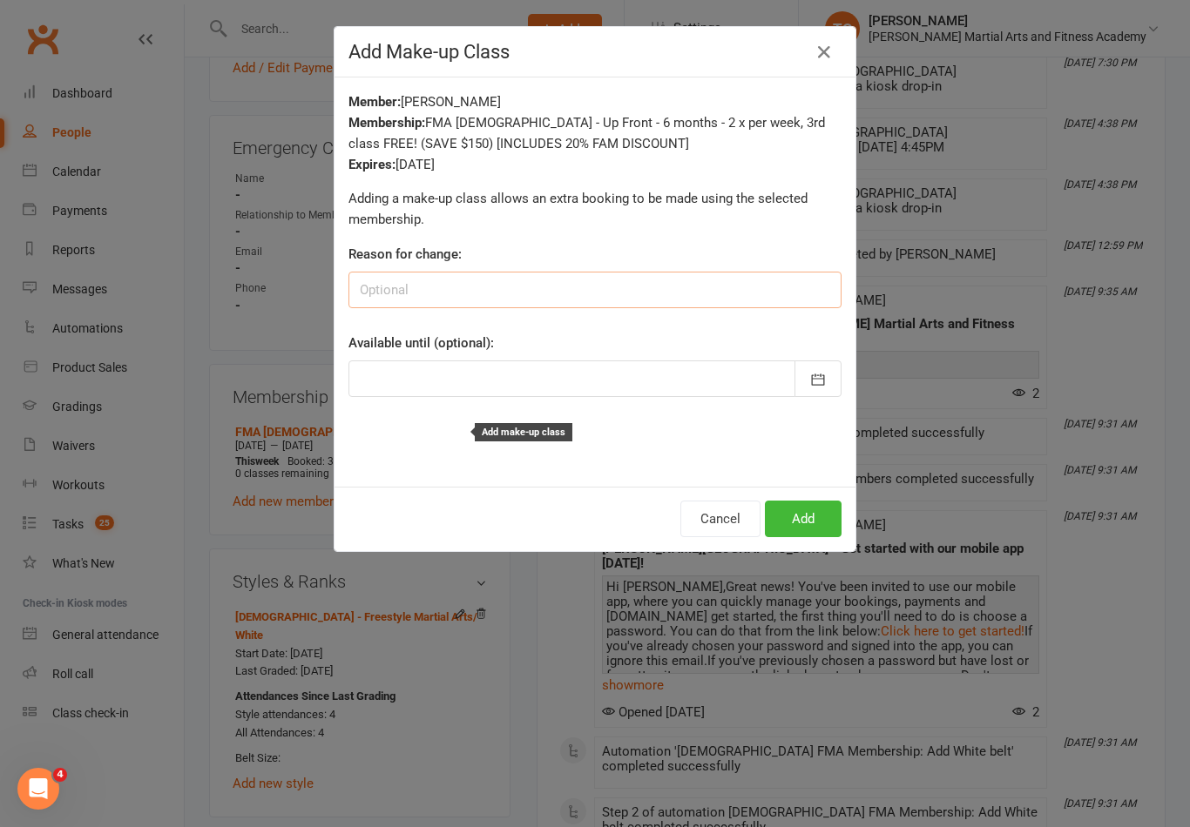
click at [578, 287] on input at bounding box center [594, 290] width 493 height 37
type input "Attended 4 class, forgot it was 3"
click at [823, 369] on button "button" at bounding box center [817, 379] width 47 height 37
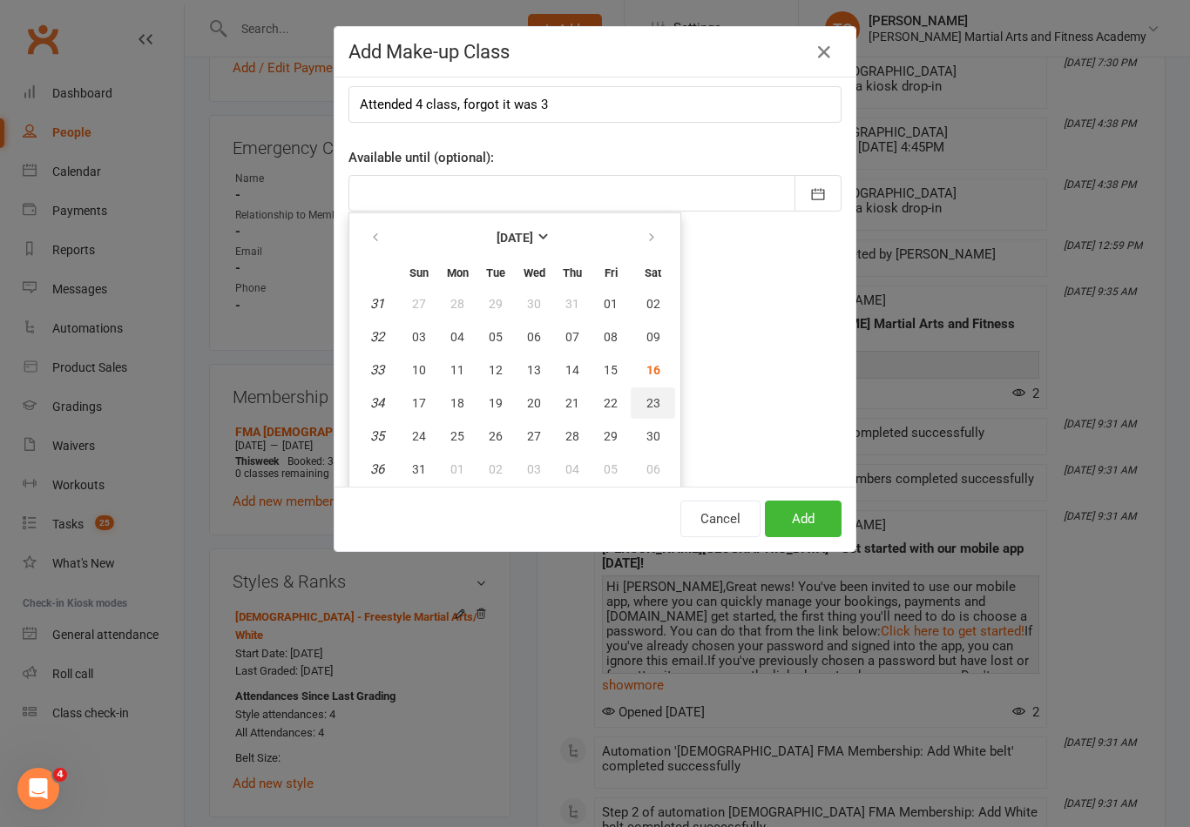
click at [654, 399] on span "23" at bounding box center [653, 403] width 14 height 14
type input "23 Aug 2025"
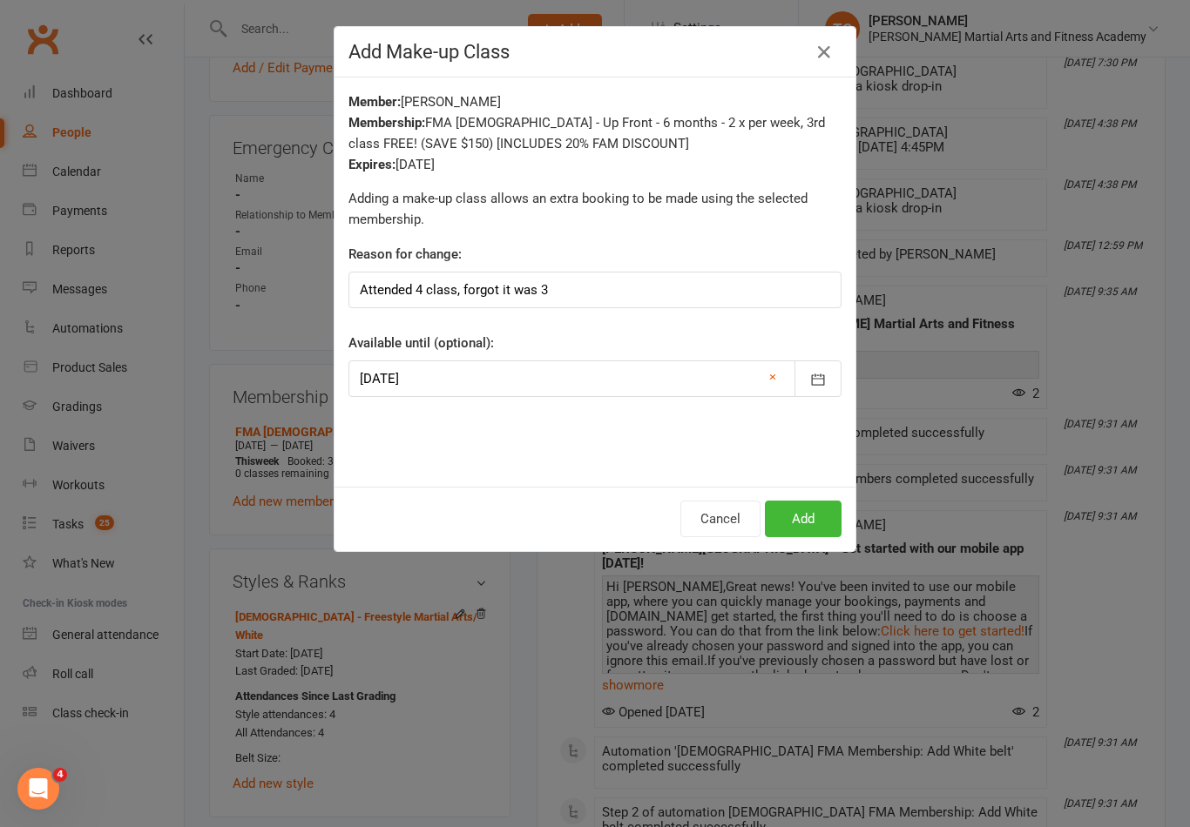
scroll to position [0, 0]
click at [819, 516] on button "Add" at bounding box center [803, 519] width 77 height 37
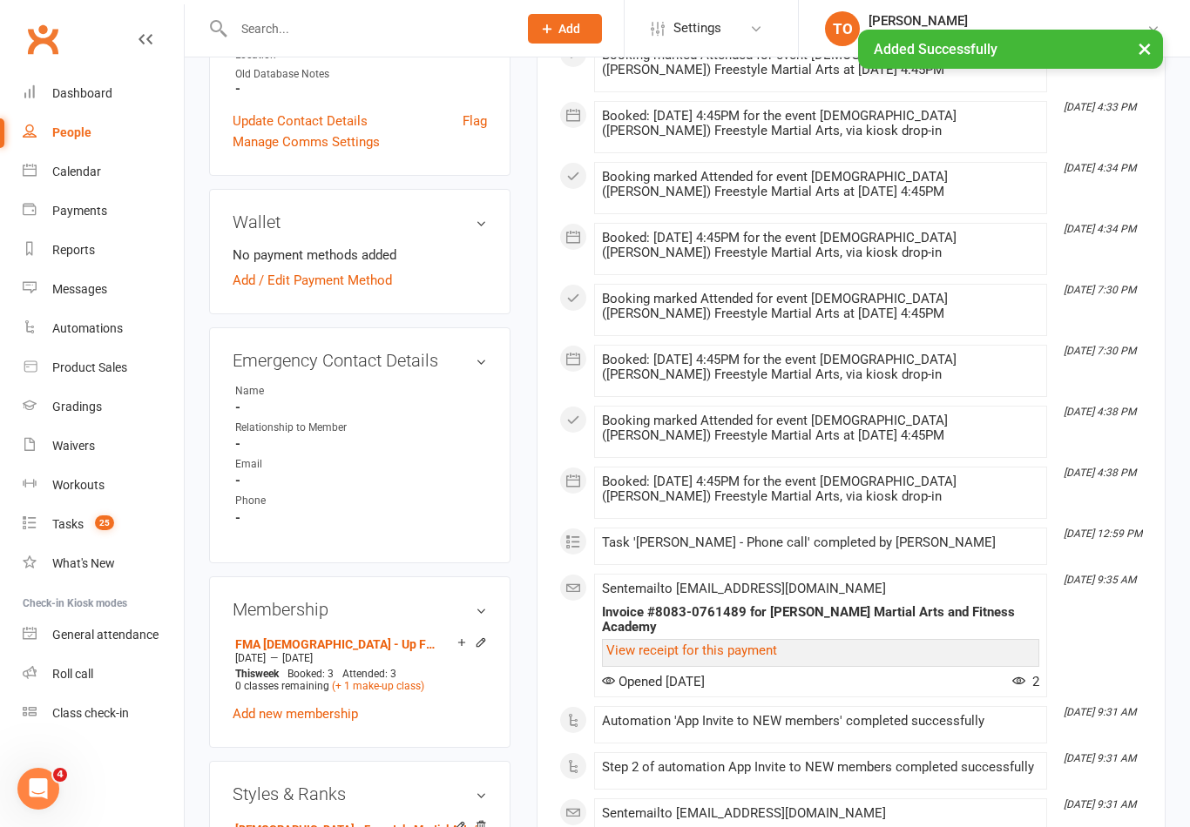
scroll to position [533, 0]
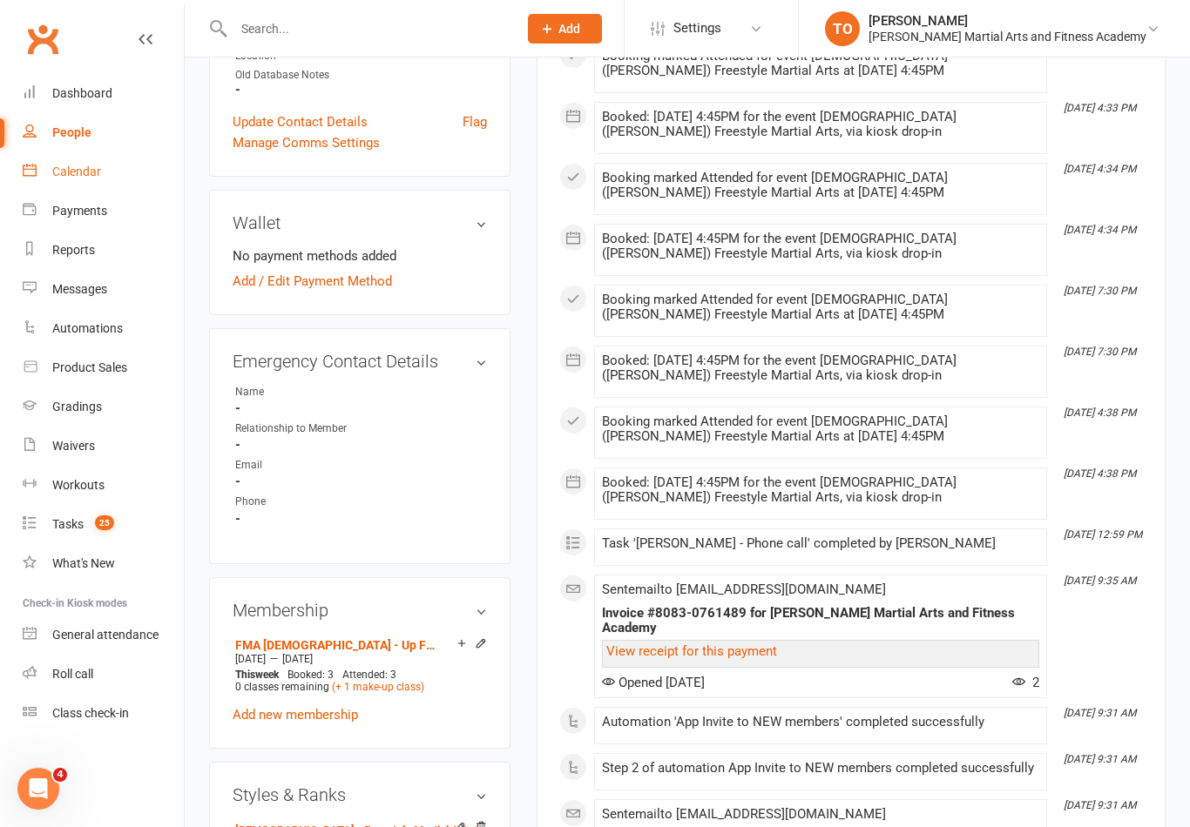
click at [60, 175] on div "Calendar" at bounding box center [76, 172] width 49 height 14
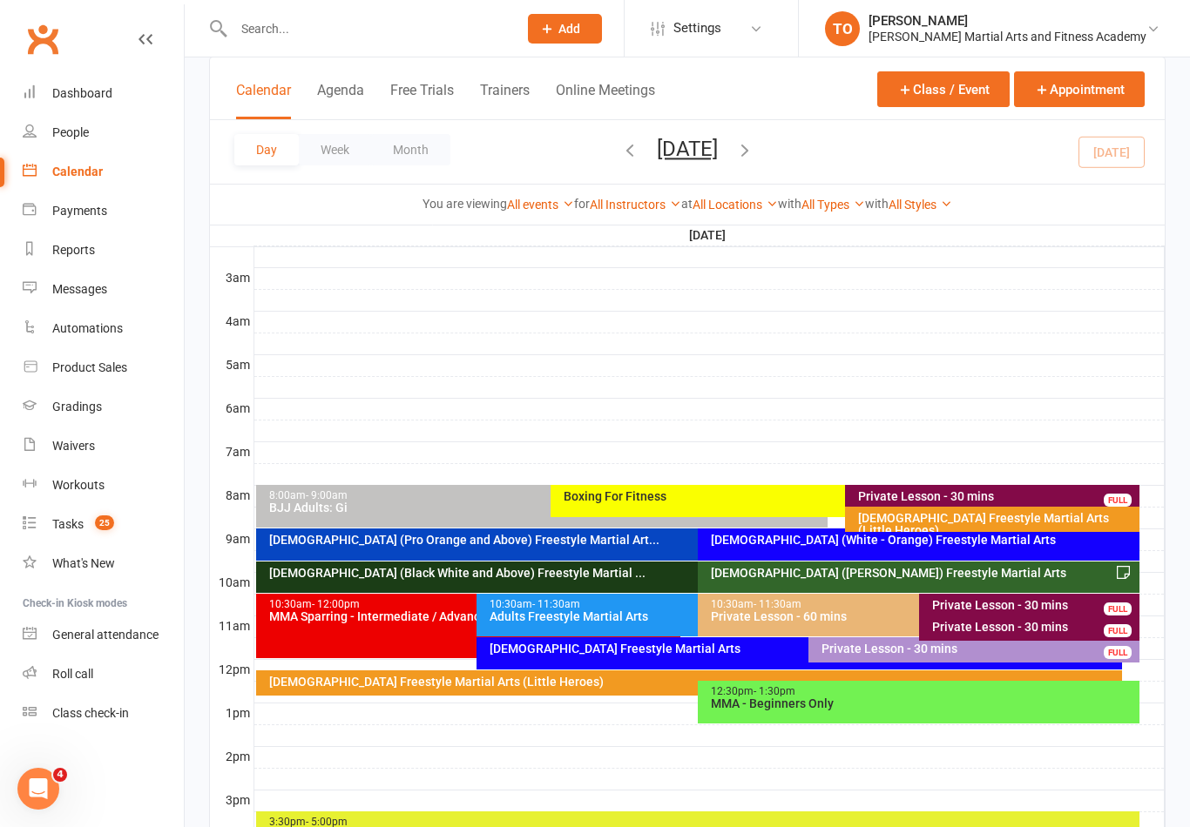
scroll to position [224, 0]
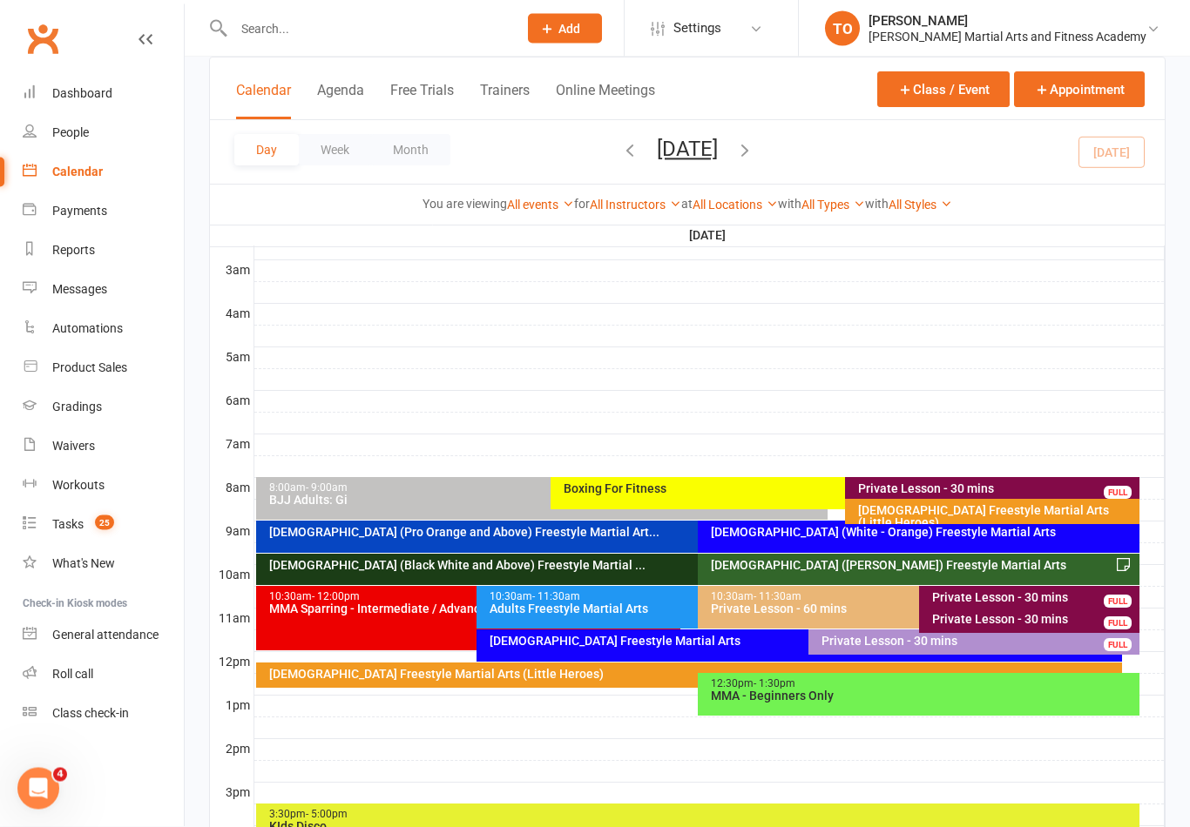
click at [928, 571] on div "10-13yo (White - Brown) Freestyle Martial Arts" at bounding box center [923, 566] width 426 height 12
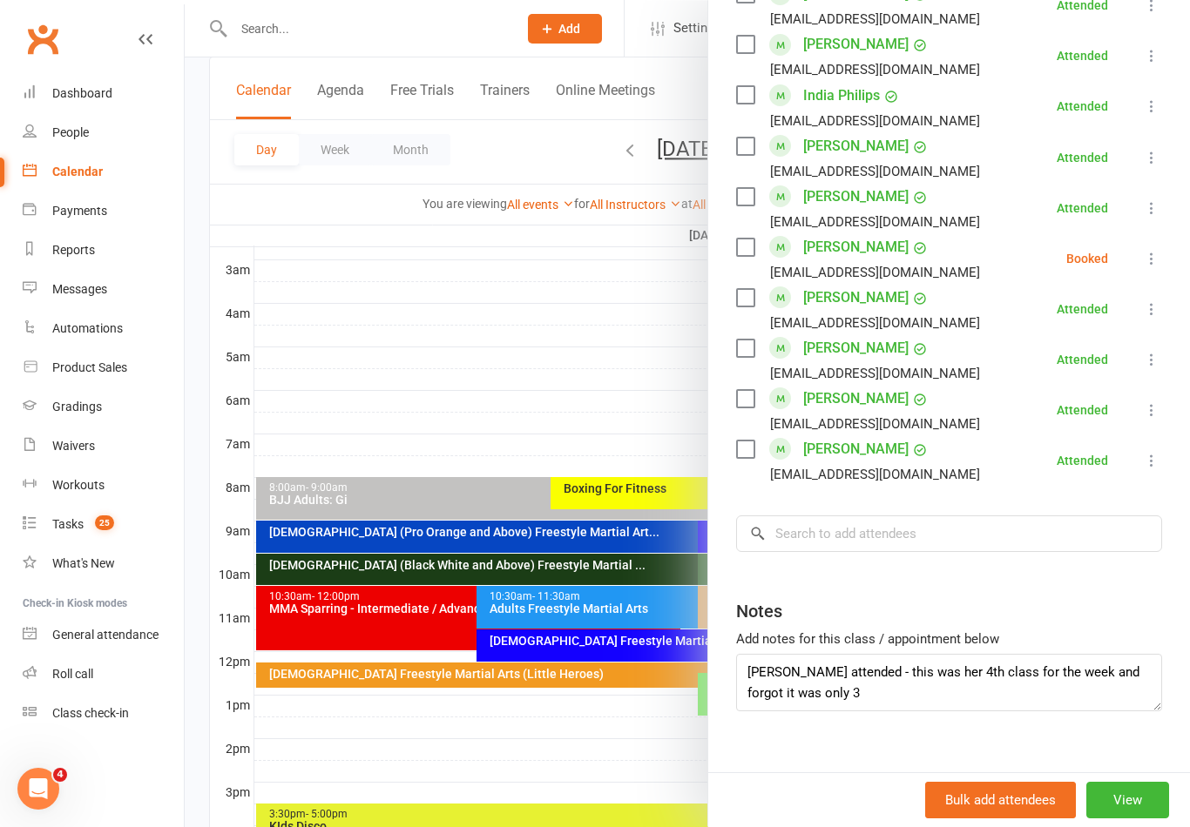
scroll to position [1000, 0]
click at [881, 532] on input "search" at bounding box center [949, 535] width 426 height 37
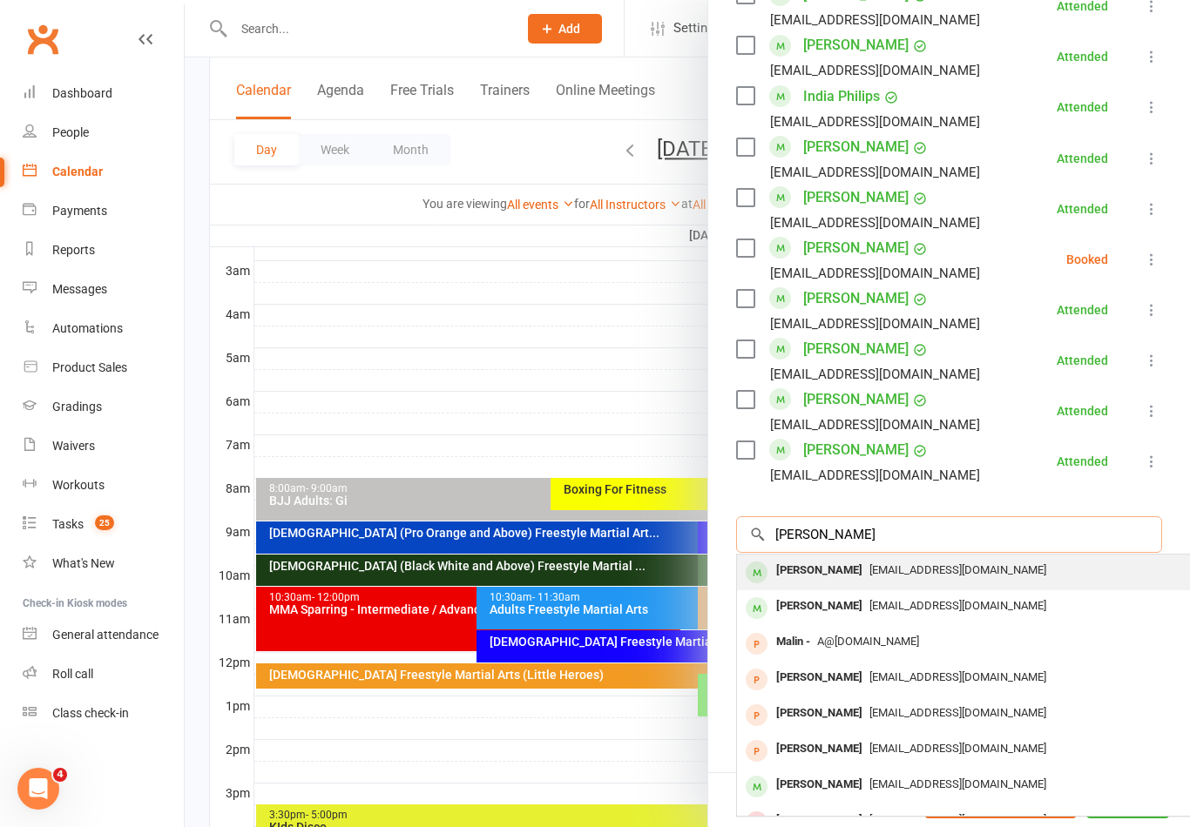
type input "Malland"
click at [841, 571] on div "Chloe Malland" at bounding box center [819, 570] width 100 height 25
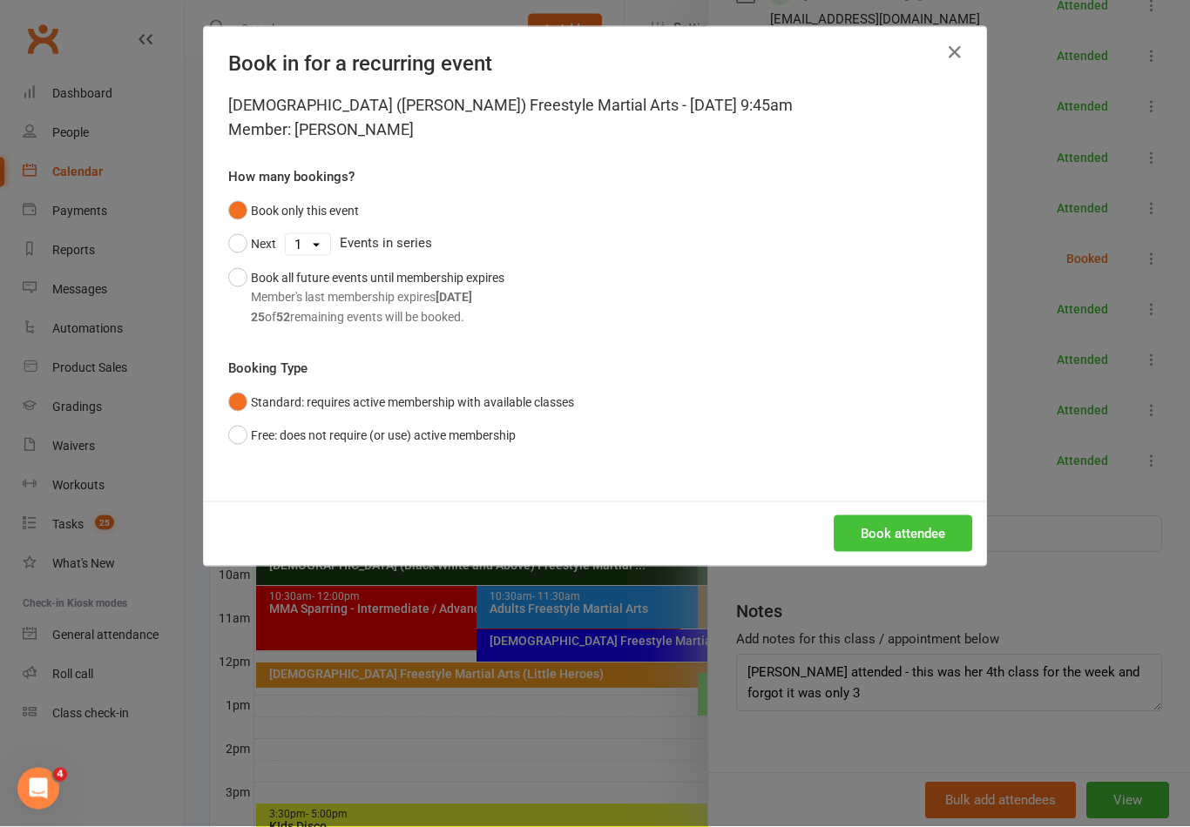
click at [915, 520] on button "Book attendee" at bounding box center [903, 534] width 138 height 37
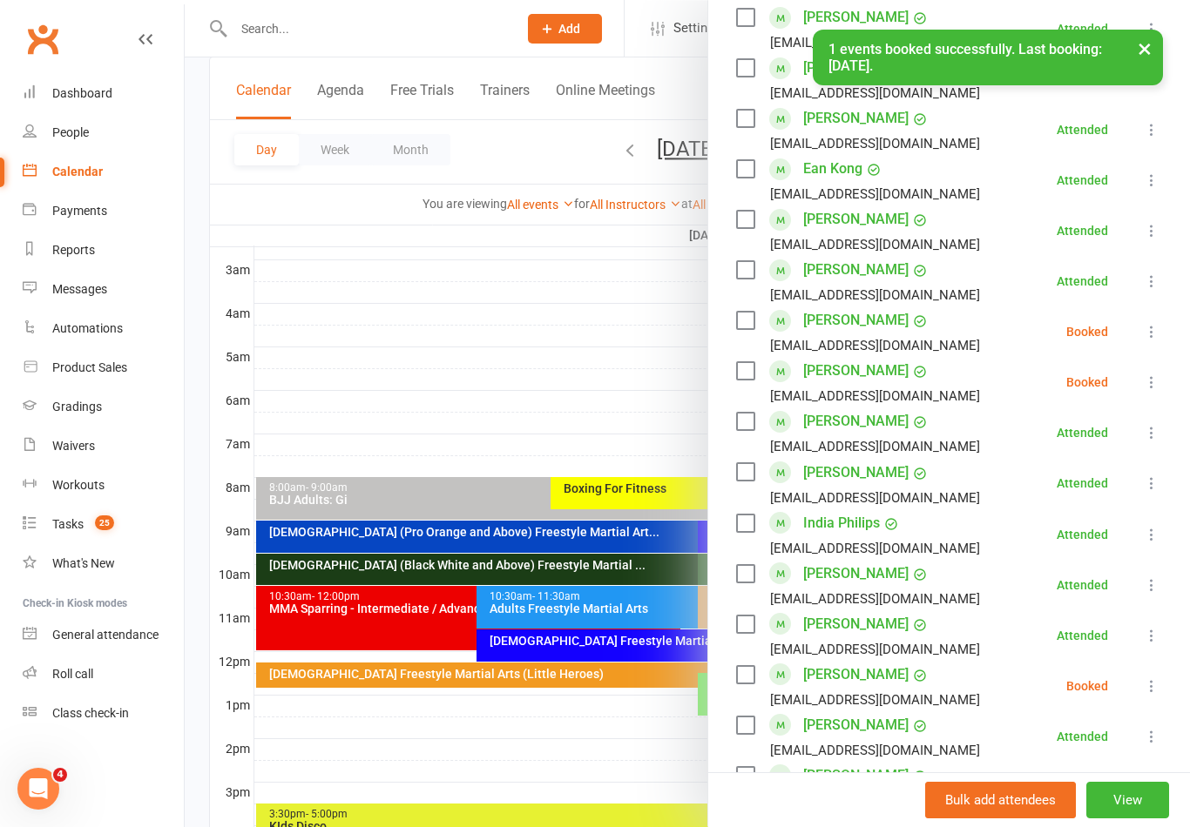
scroll to position [617, 0]
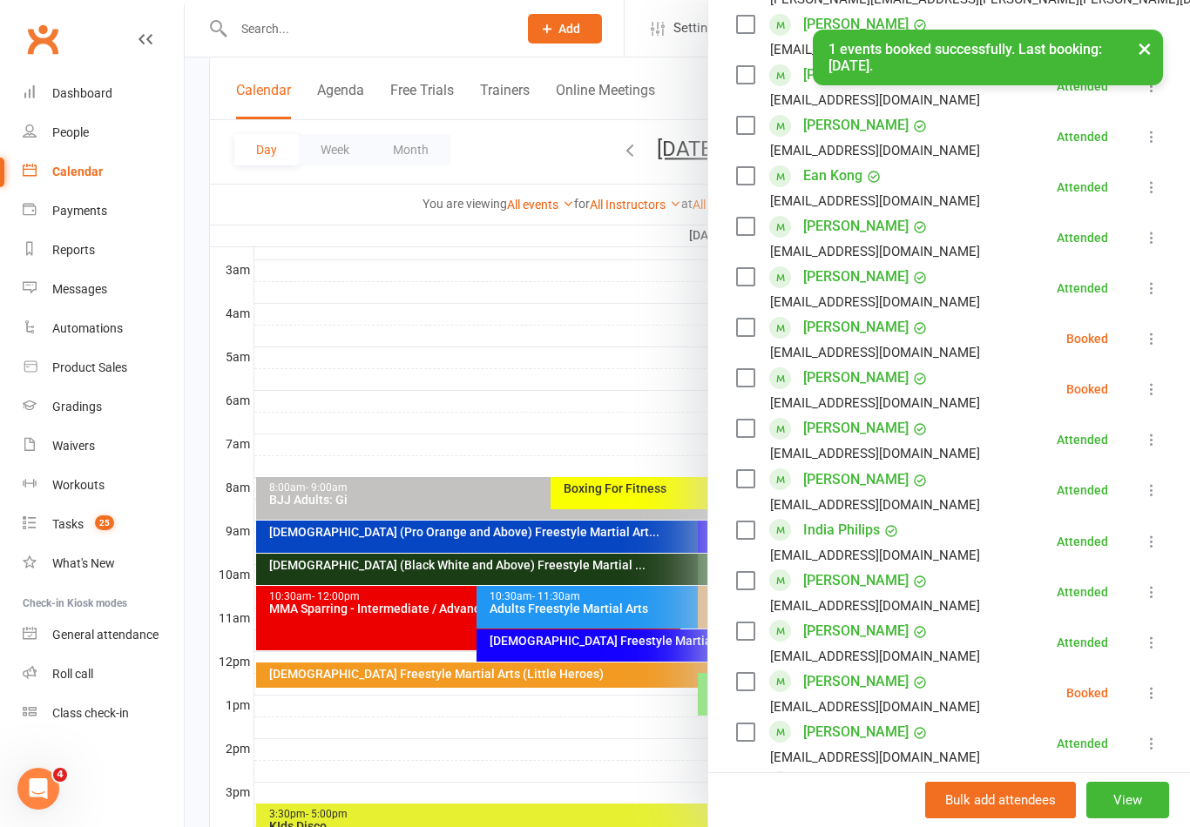
click at [1154, 390] on icon at bounding box center [1151, 389] width 17 height 17
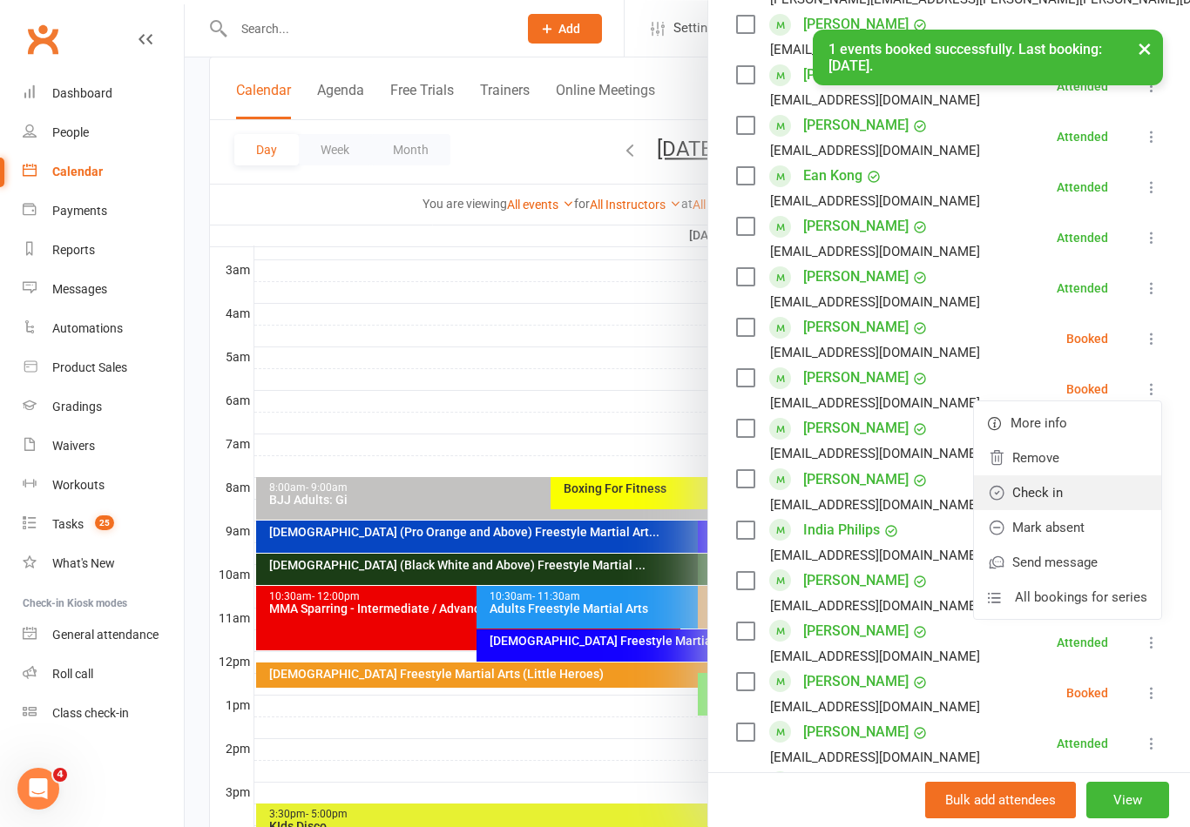
click at [1068, 494] on link "Check in" at bounding box center [1067, 493] width 187 height 35
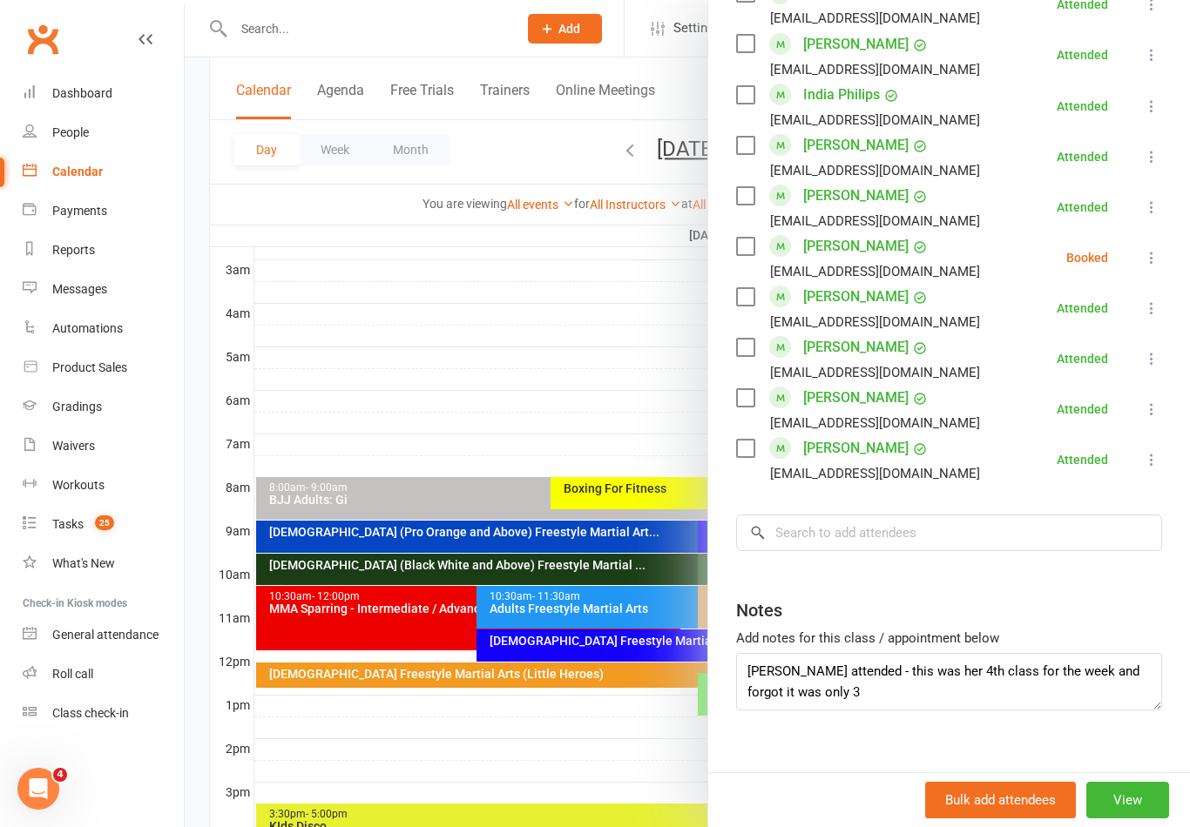
scroll to position [1050, 0]
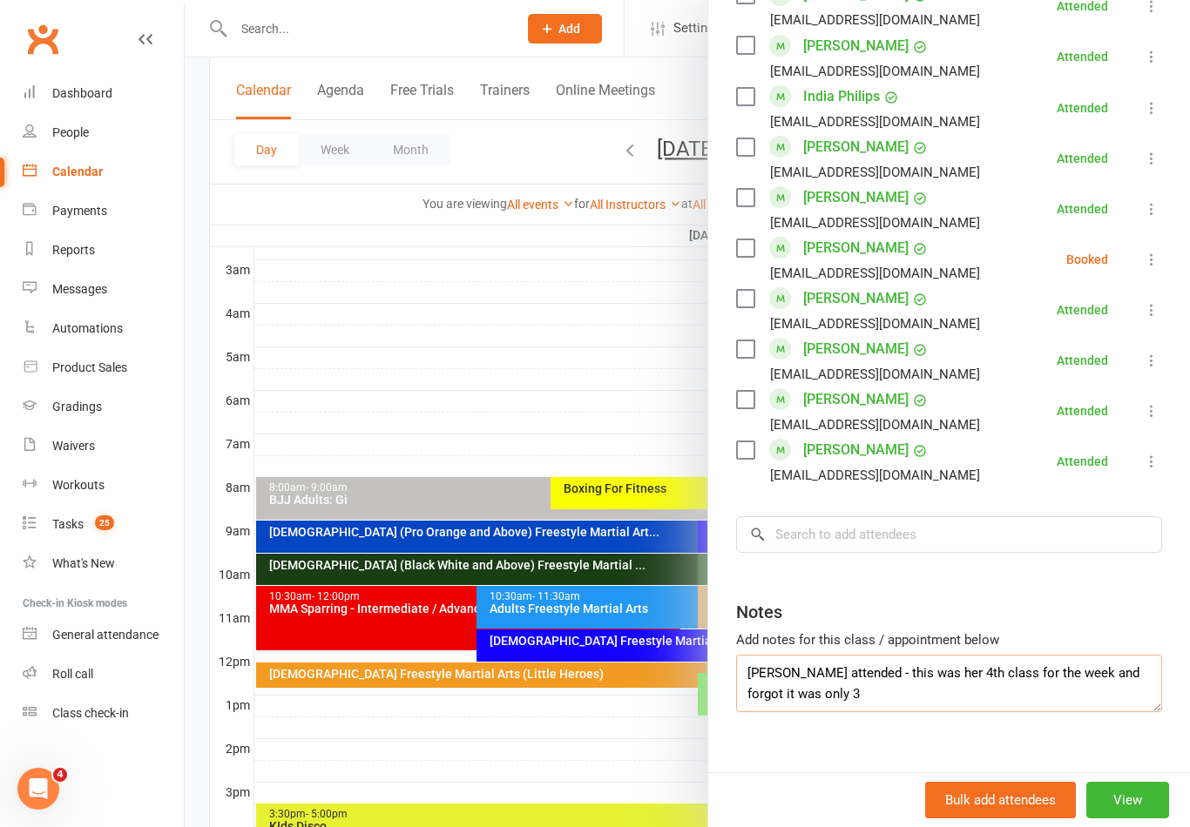
click at [774, 662] on textarea "Chloe Malland attended - this was her 4th class for the week and forgot it was …" at bounding box center [949, 683] width 426 height 57
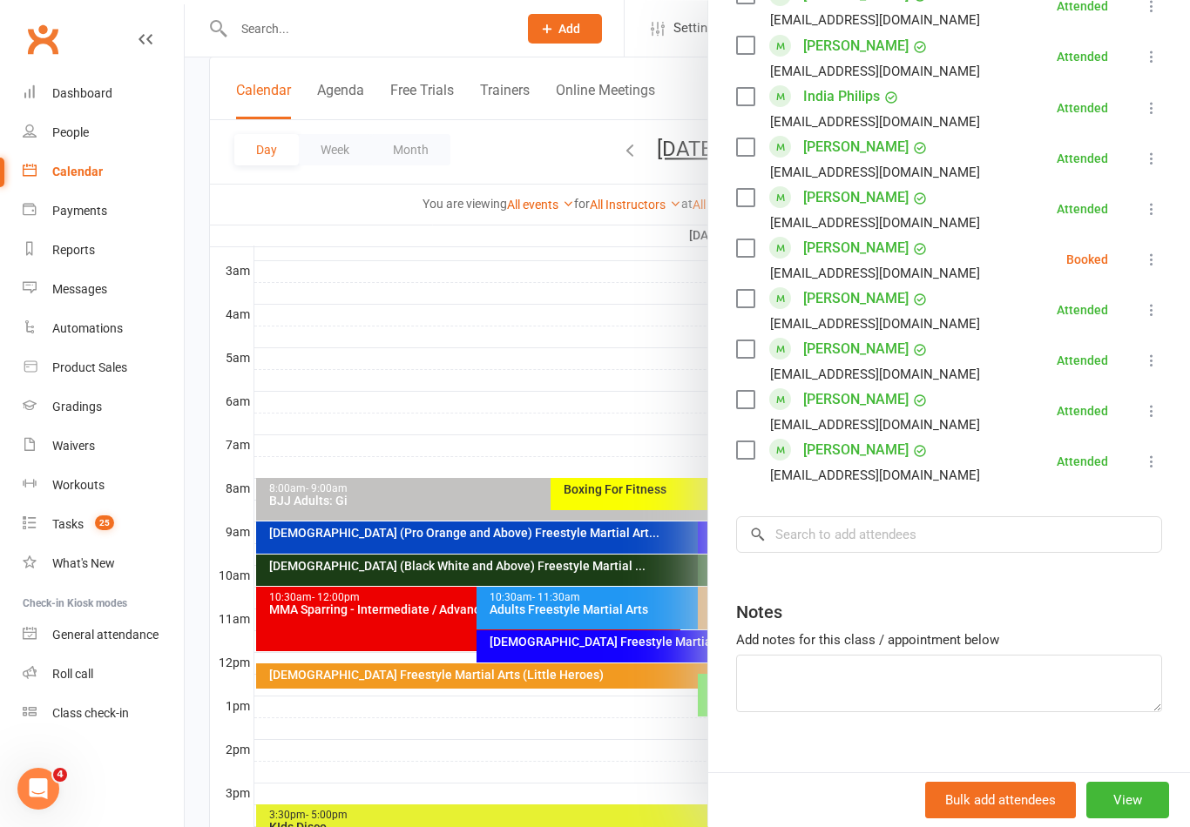
click at [361, 344] on div at bounding box center [687, 413] width 1005 height 827
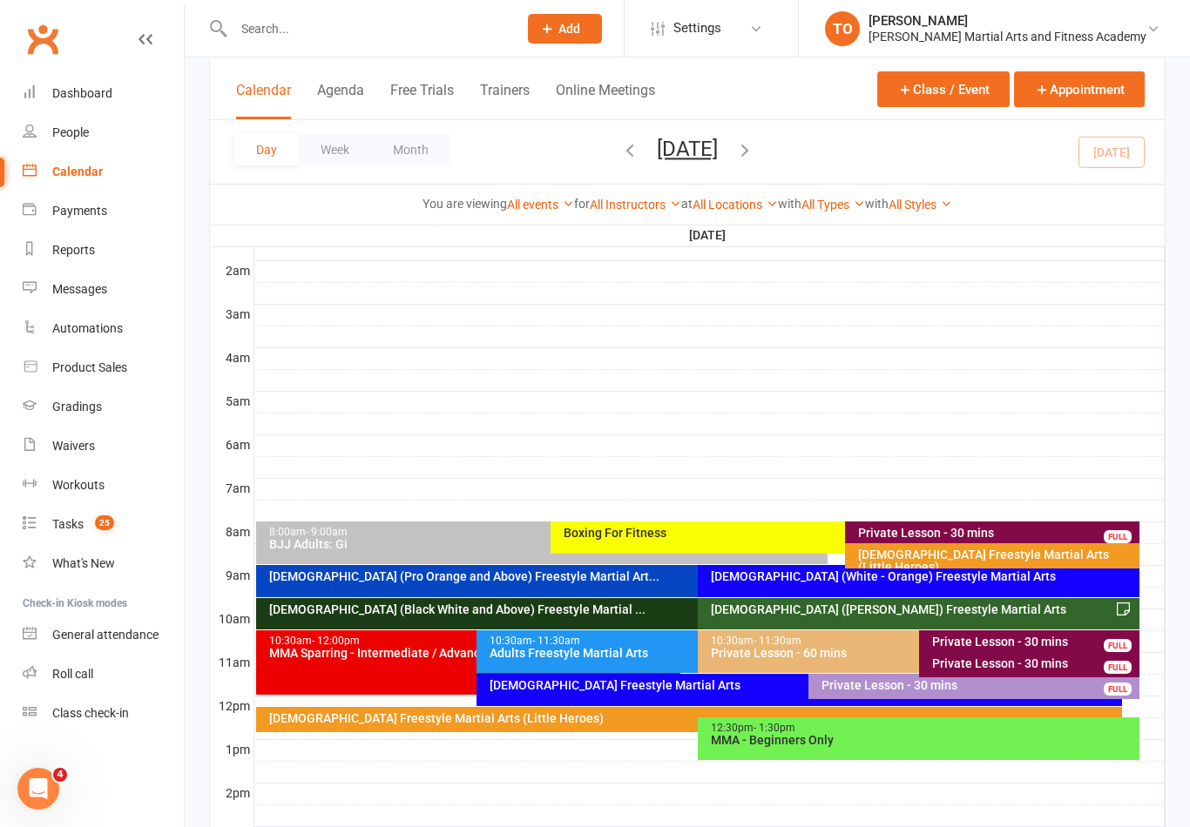
scroll to position [176, 0]
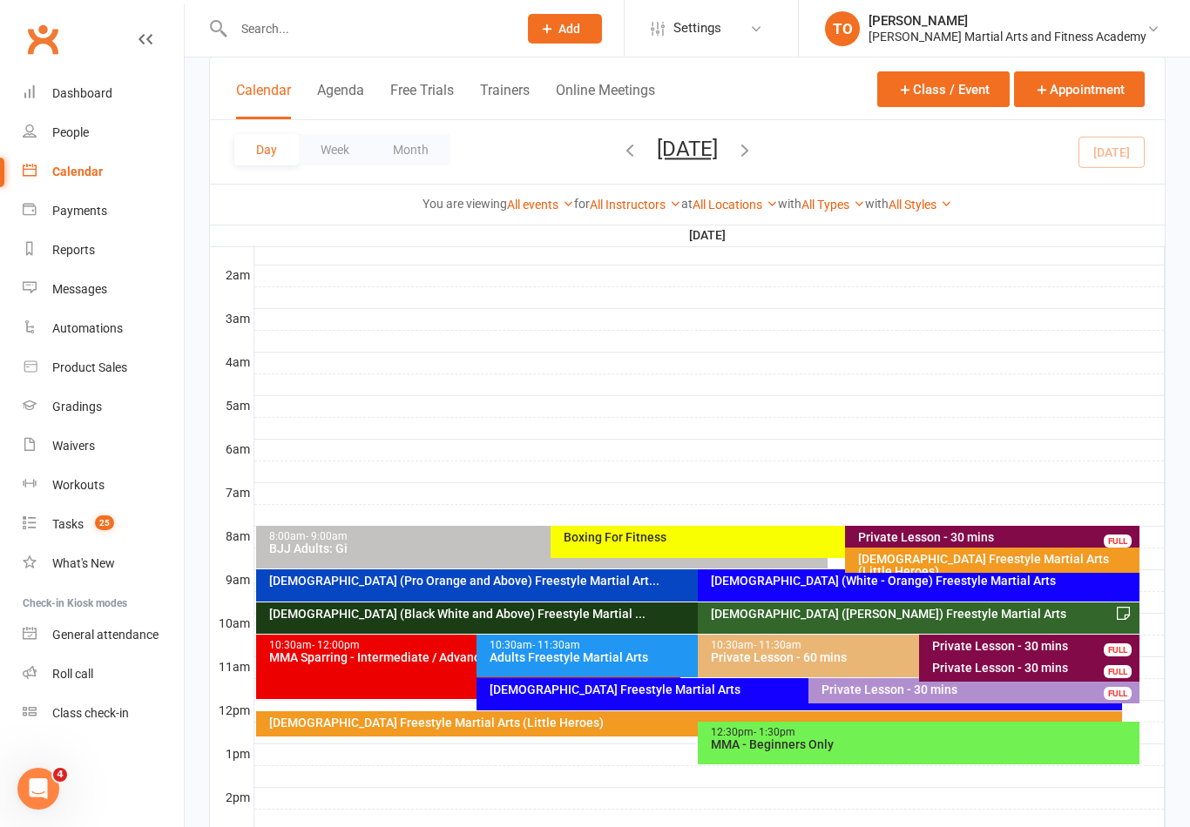
click at [267, 33] on input "text" at bounding box center [366, 29] width 277 height 24
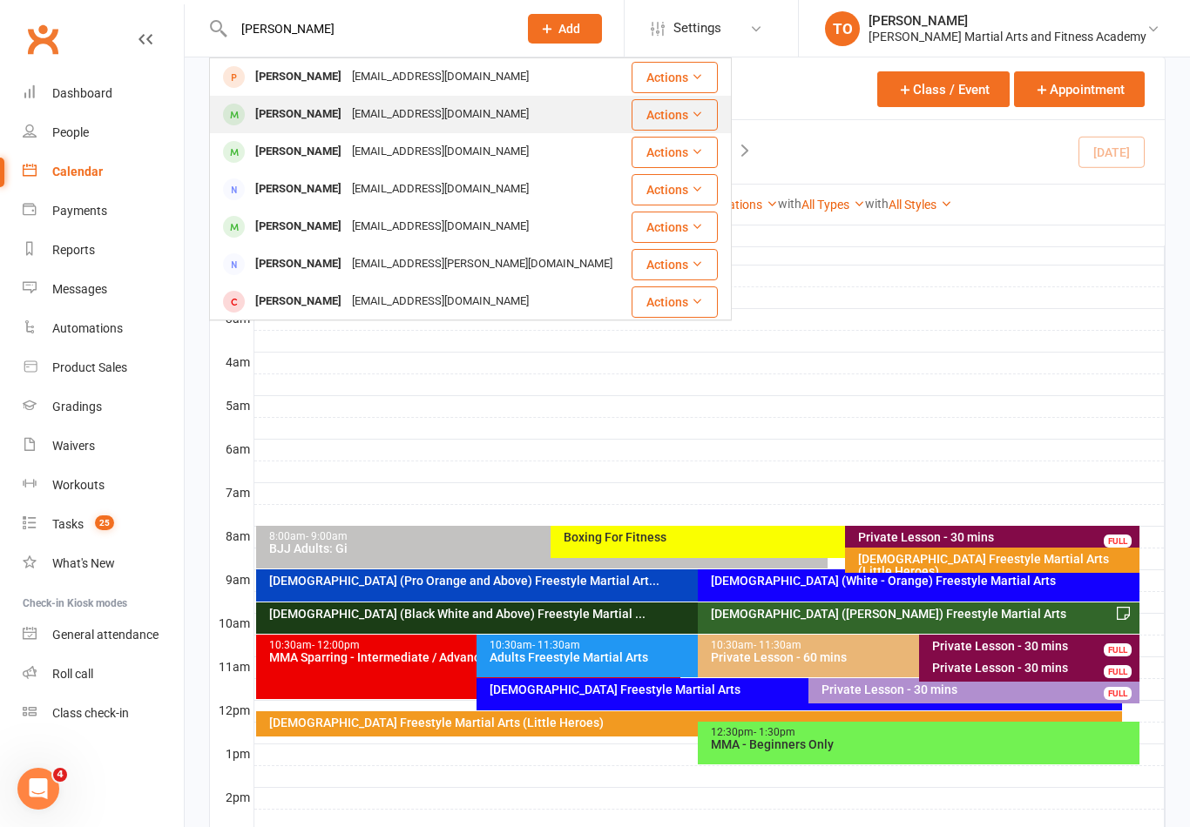
type input "[PERSON_NAME]"
click at [270, 114] on div "[PERSON_NAME]" at bounding box center [298, 114] width 97 height 25
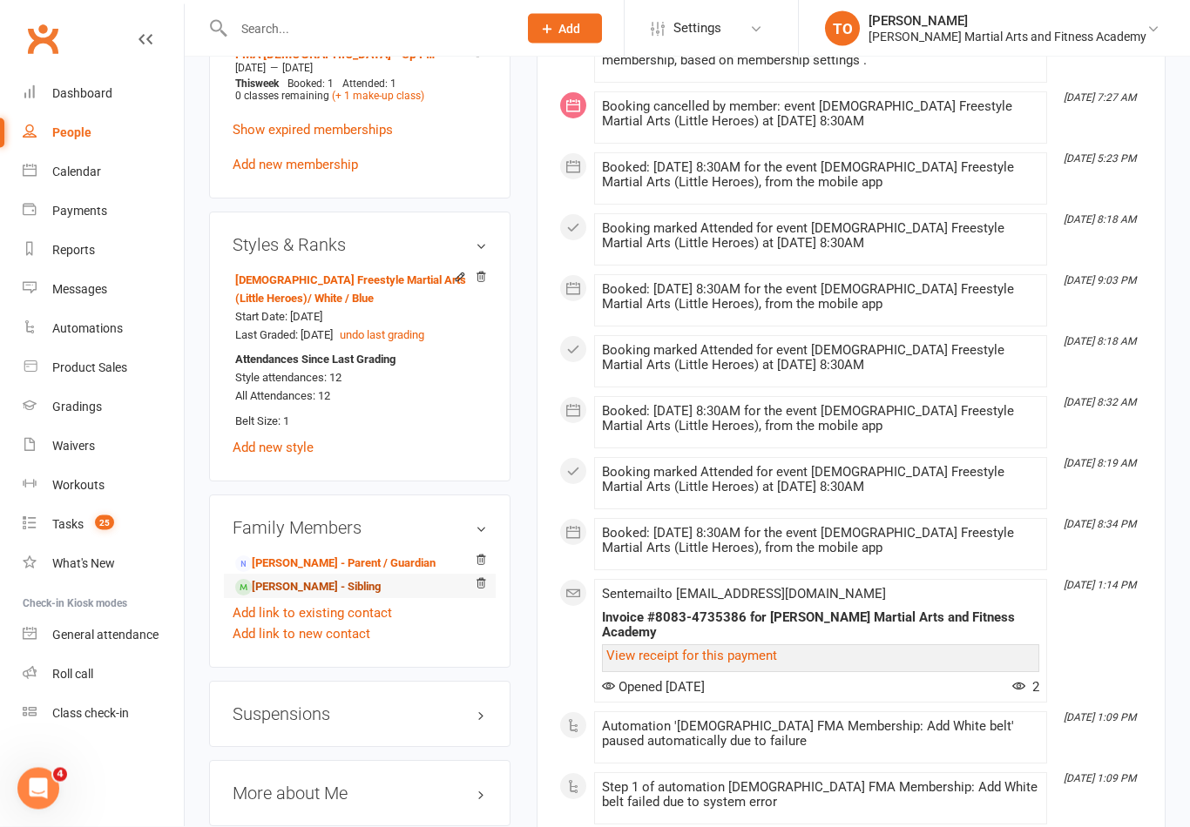
scroll to position [1217, 0]
click at [274, 597] on link "[PERSON_NAME] - Sibling" at bounding box center [307, 587] width 145 height 18
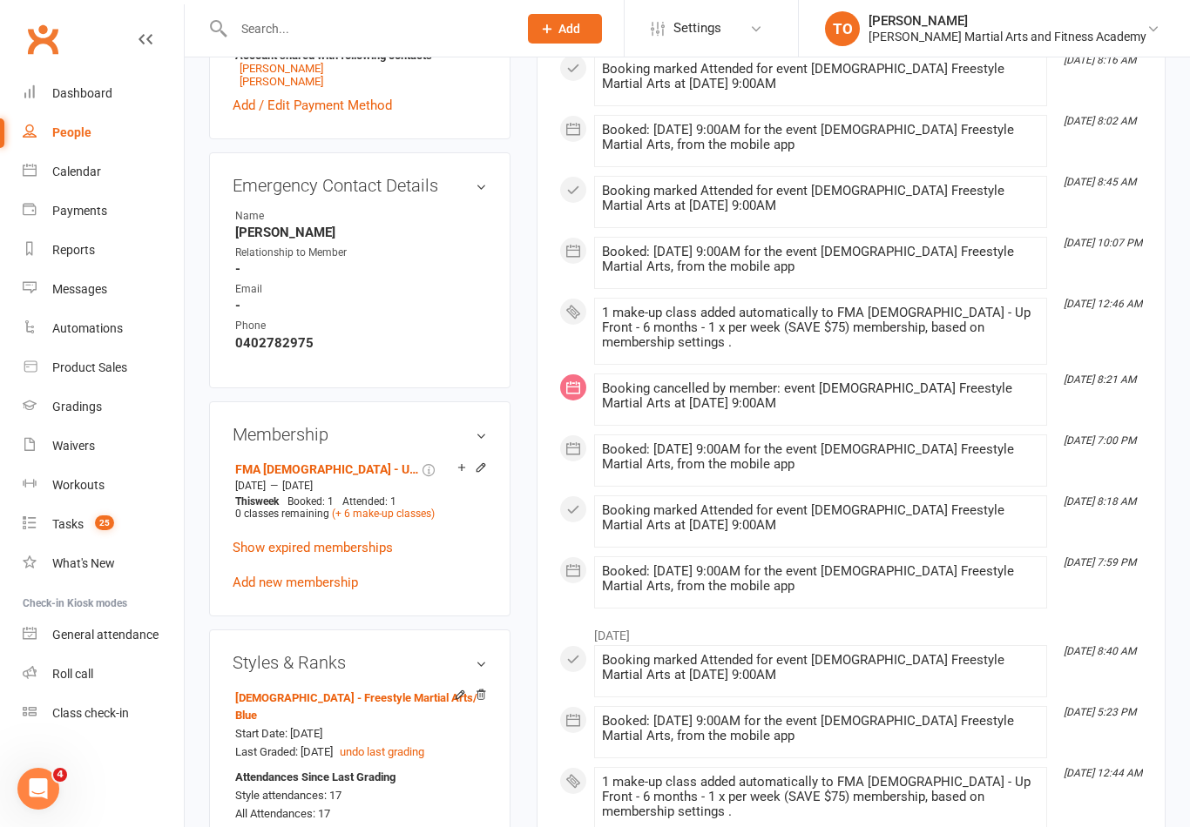
scroll to position [915, 0]
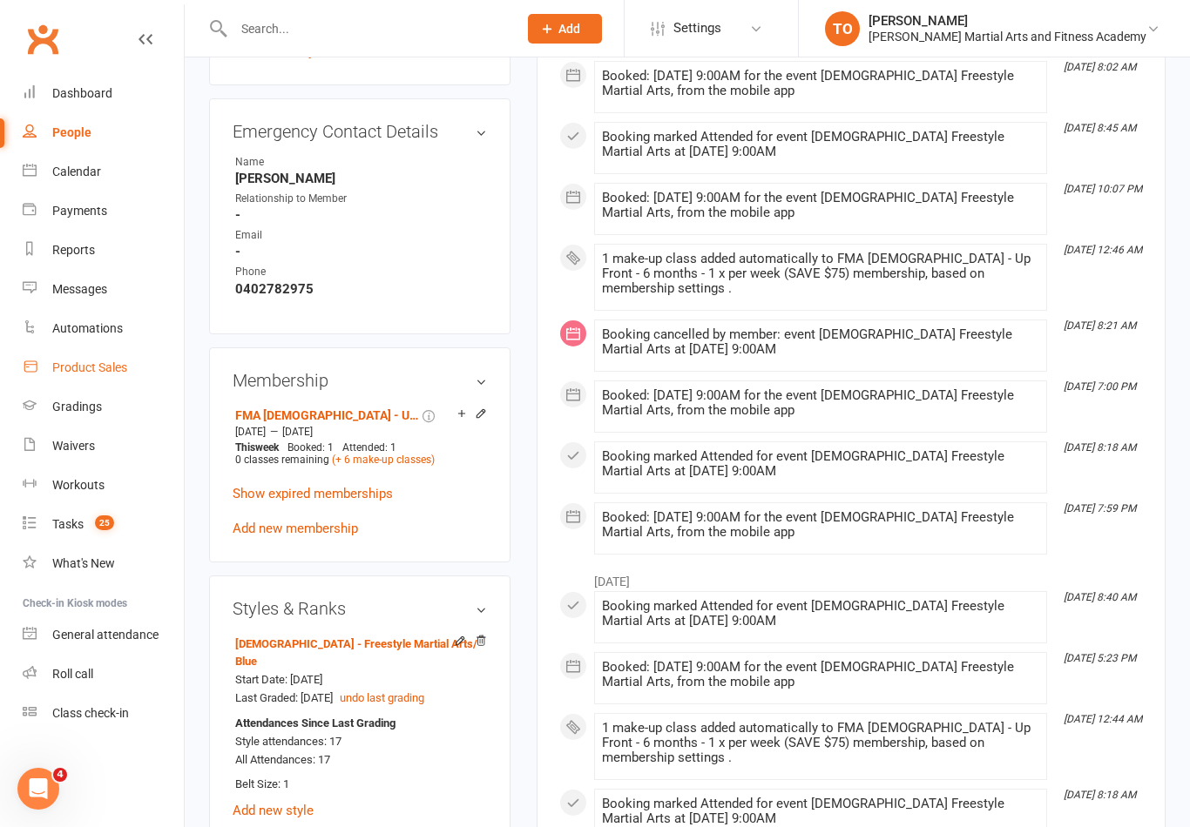
click at [82, 367] on div "Product Sales" at bounding box center [89, 368] width 75 height 14
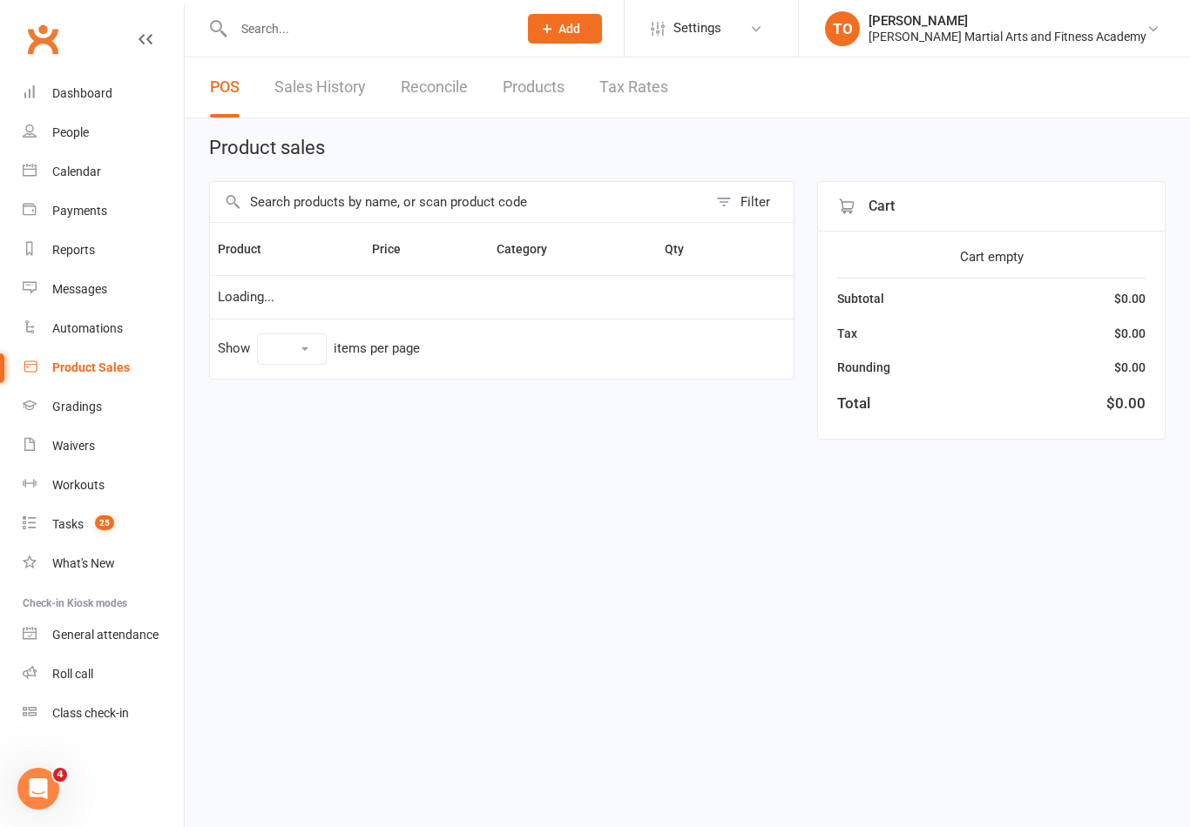
select select "100"
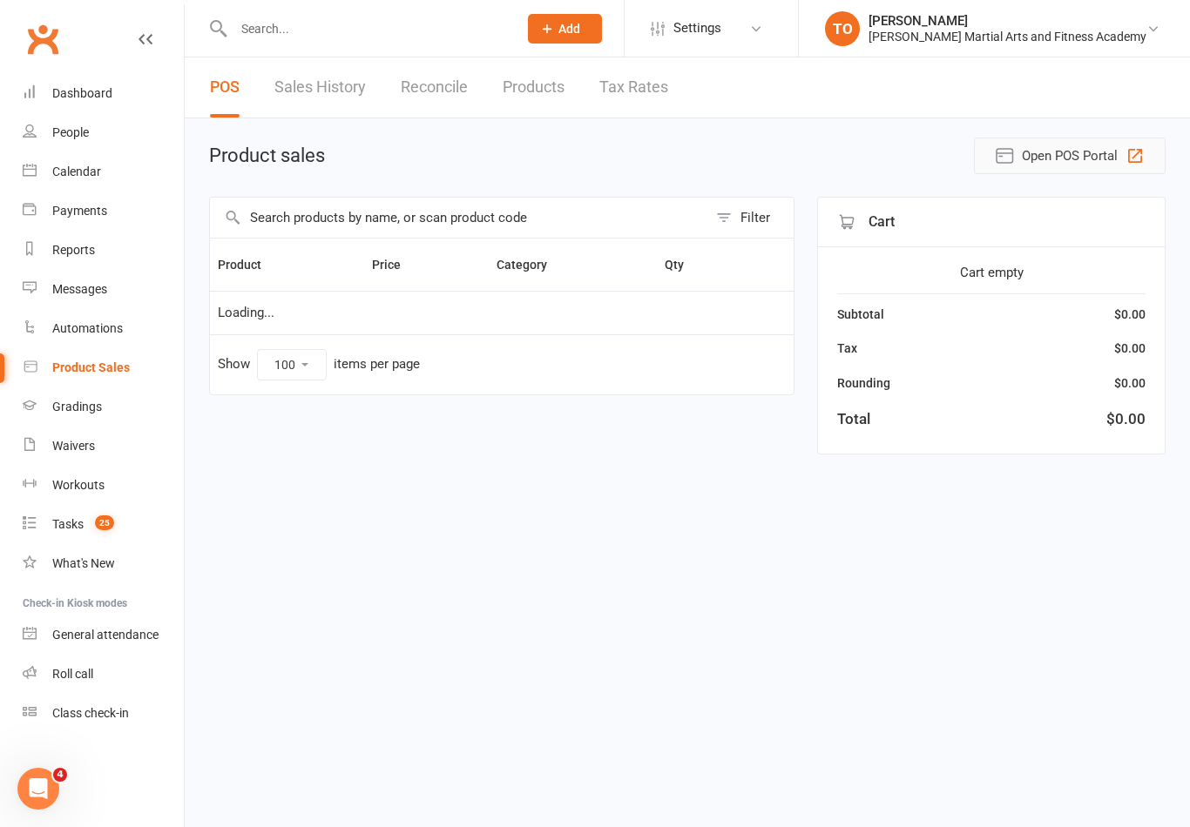
click at [1017, 158] on button "Open POS Portal" at bounding box center [1070, 156] width 192 height 37
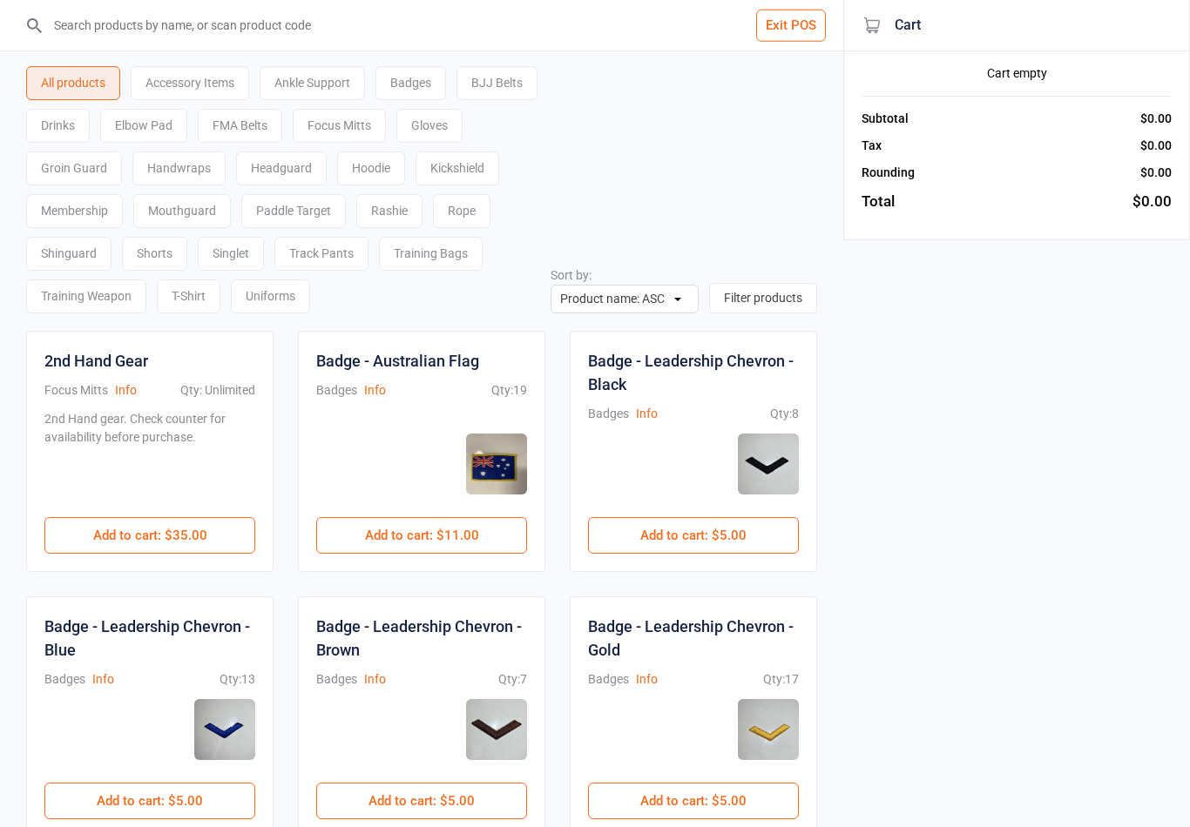
click at [91, 40] on input "search" at bounding box center [431, 25] width 773 height 51
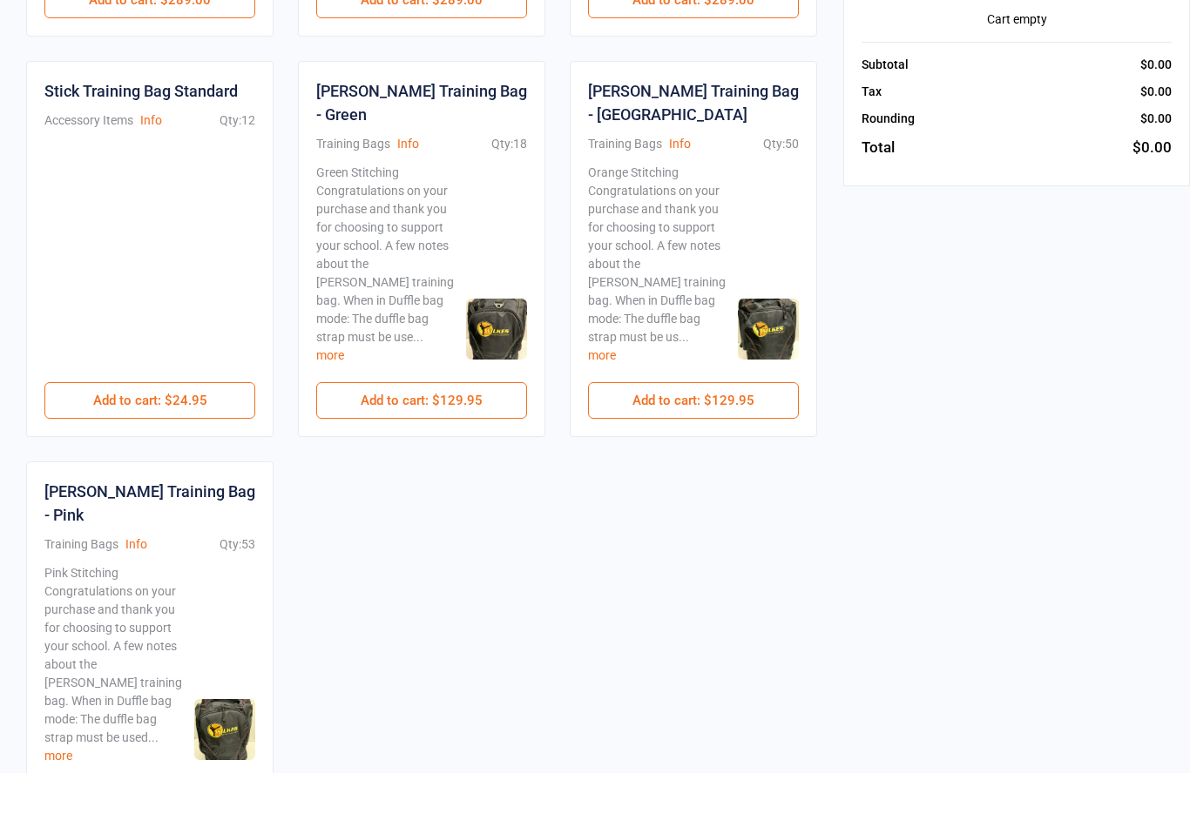
scroll to position [748, 0]
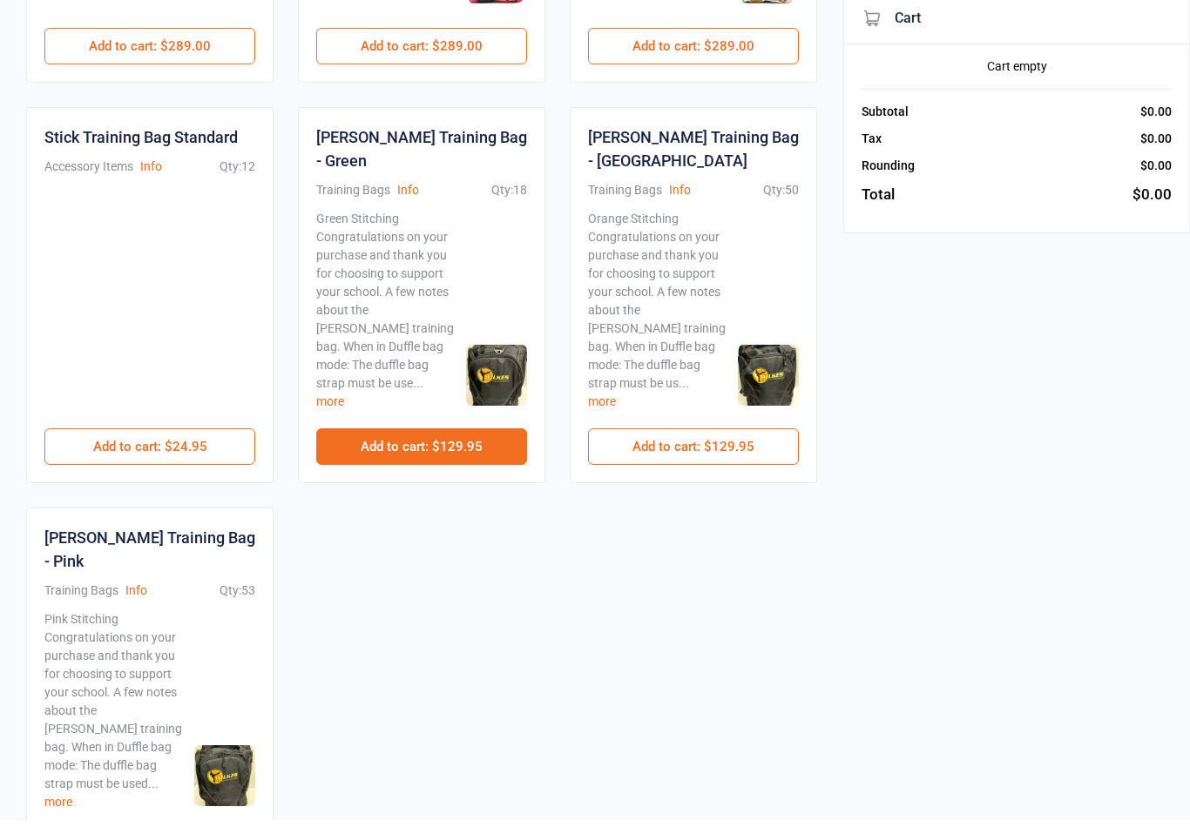
type input "Bag"
click at [411, 436] on button "Add to cart : $129.95" at bounding box center [421, 454] width 211 height 37
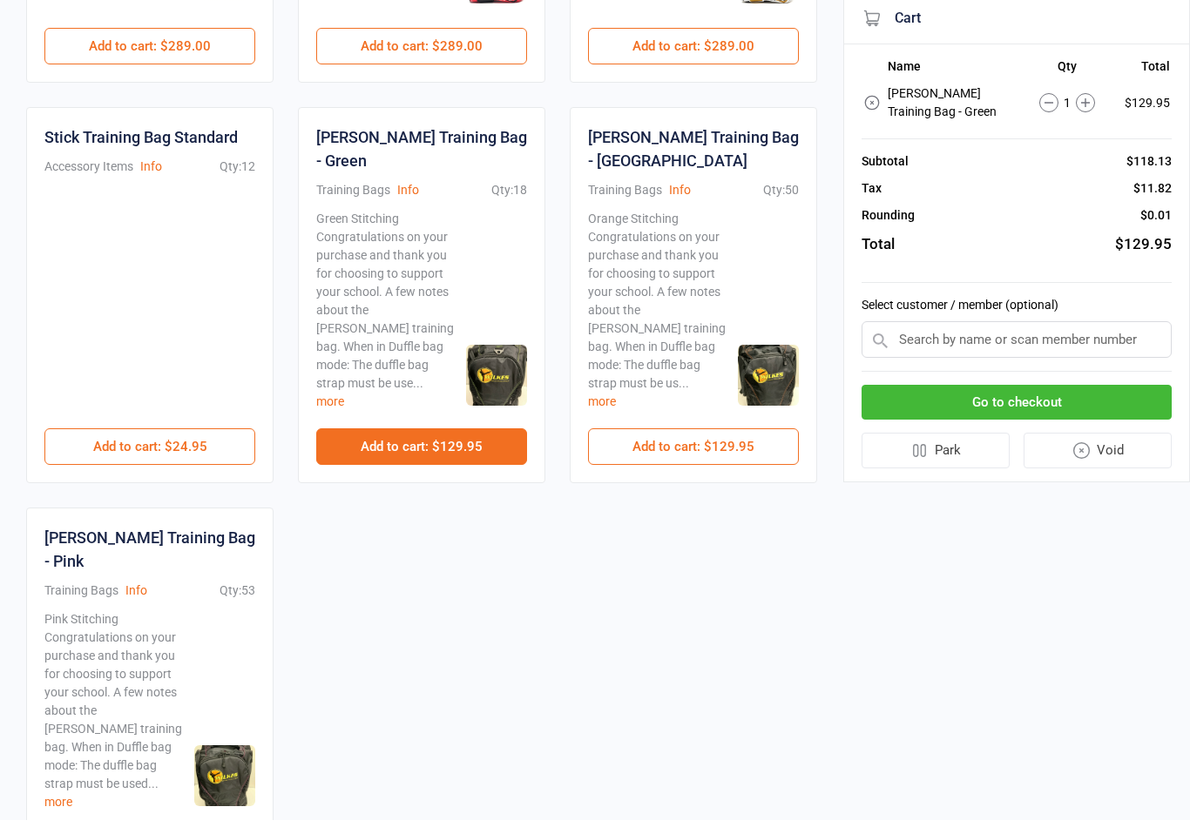
scroll to position [755, 0]
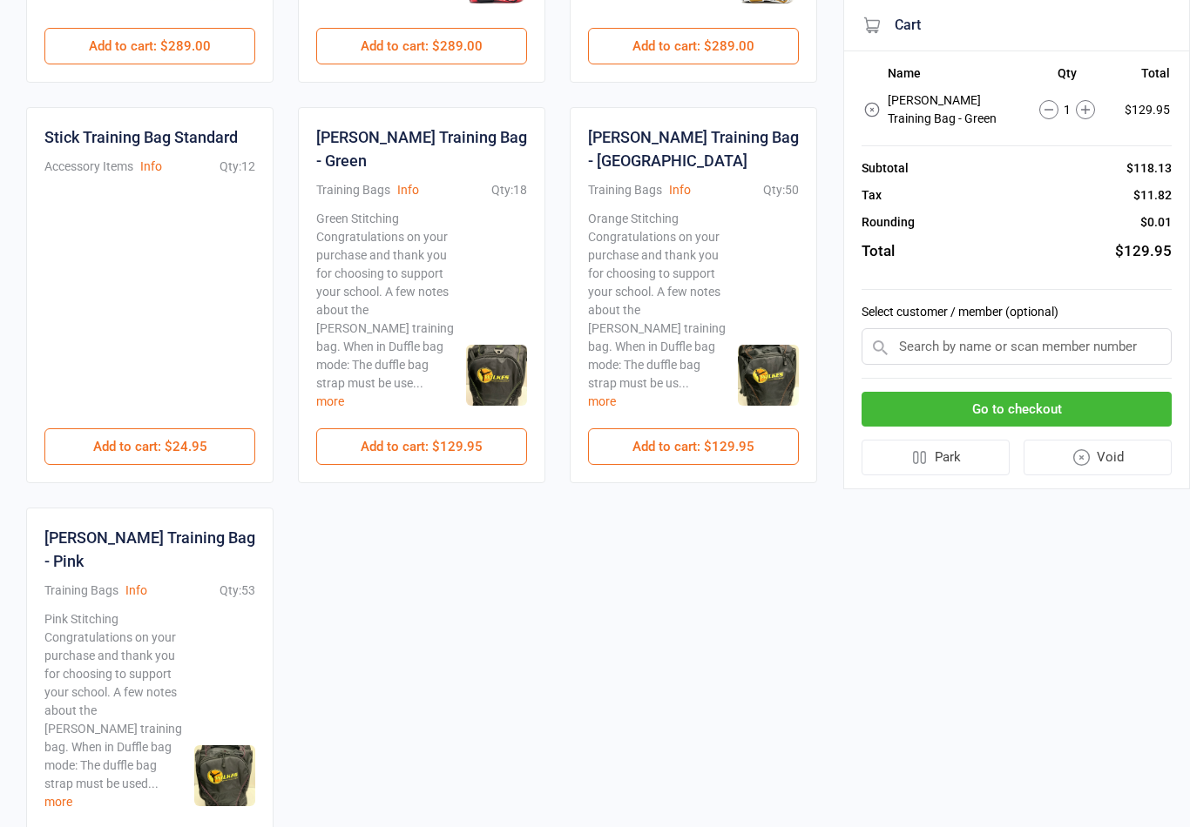
click at [1028, 347] on input "text" at bounding box center [1016, 346] width 310 height 37
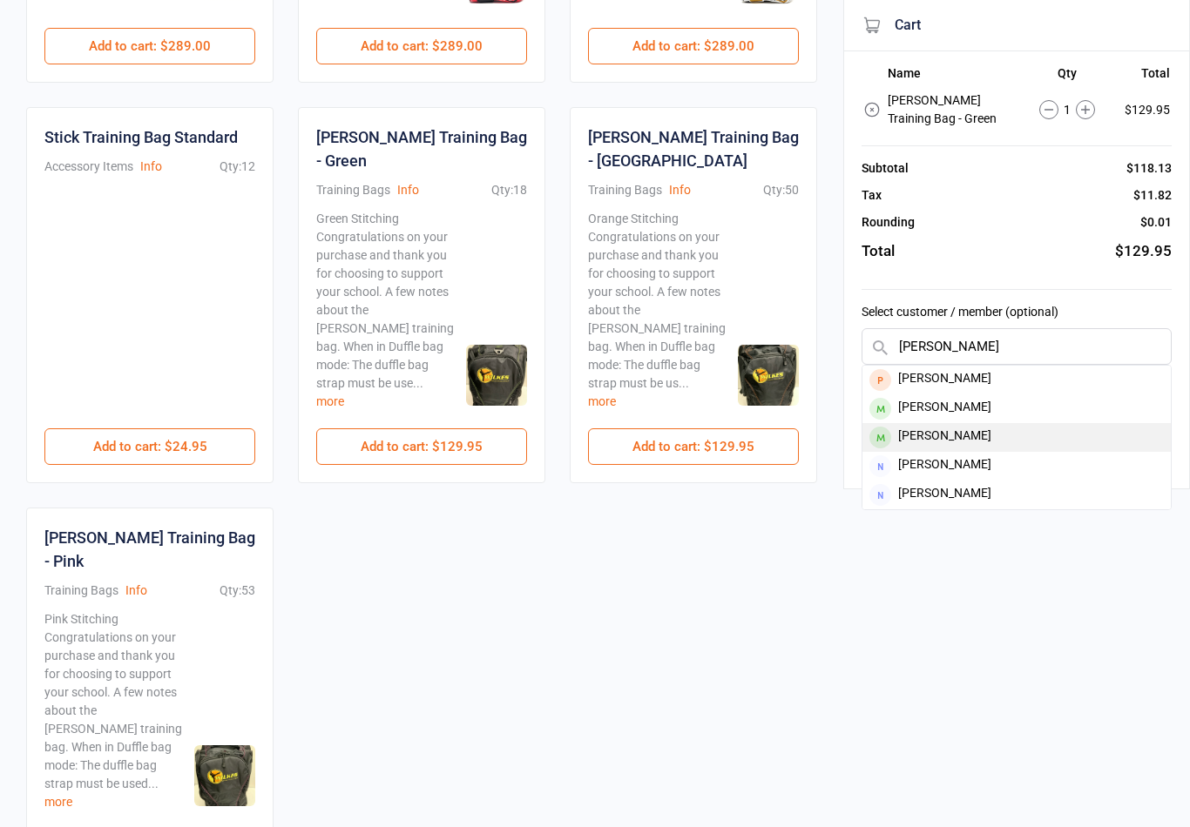
type input "[PERSON_NAME]"
click at [931, 431] on div "Jack Barker" at bounding box center [1016, 437] width 308 height 29
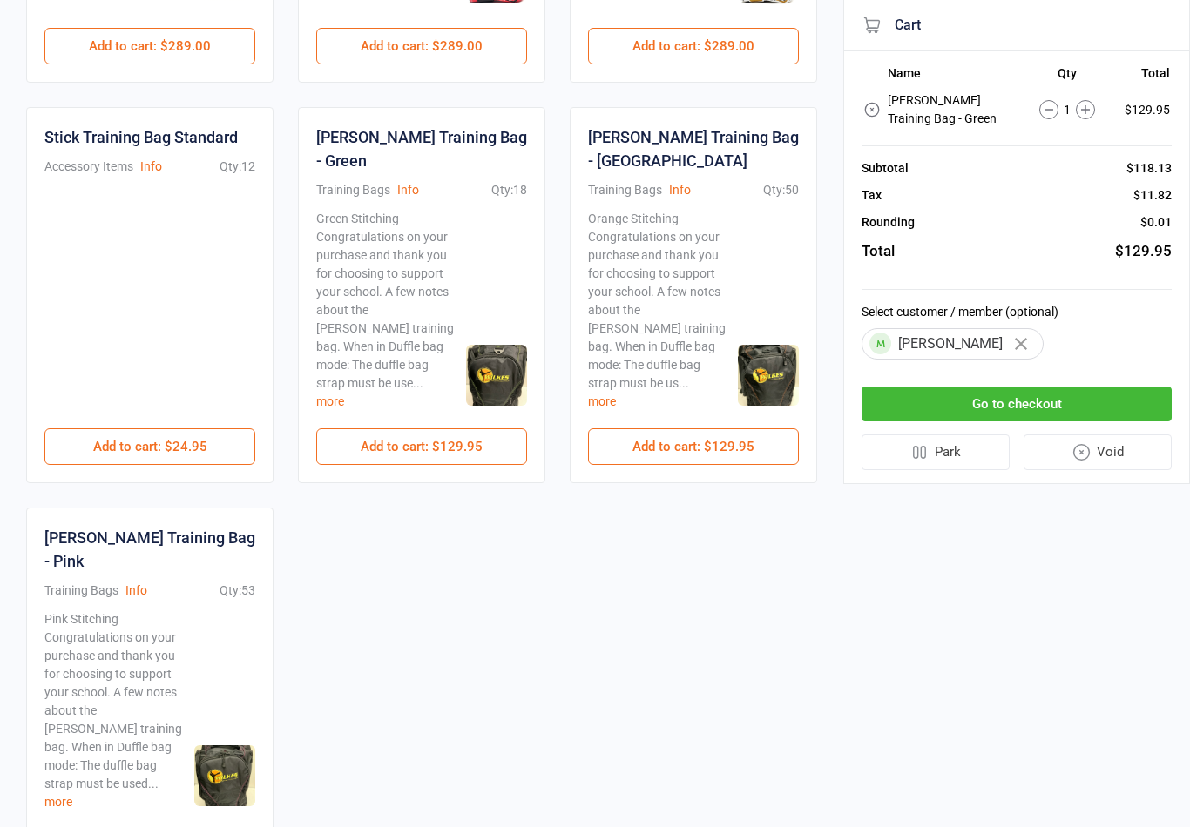
click at [997, 408] on button "Go to checkout" at bounding box center [1016, 405] width 310 height 36
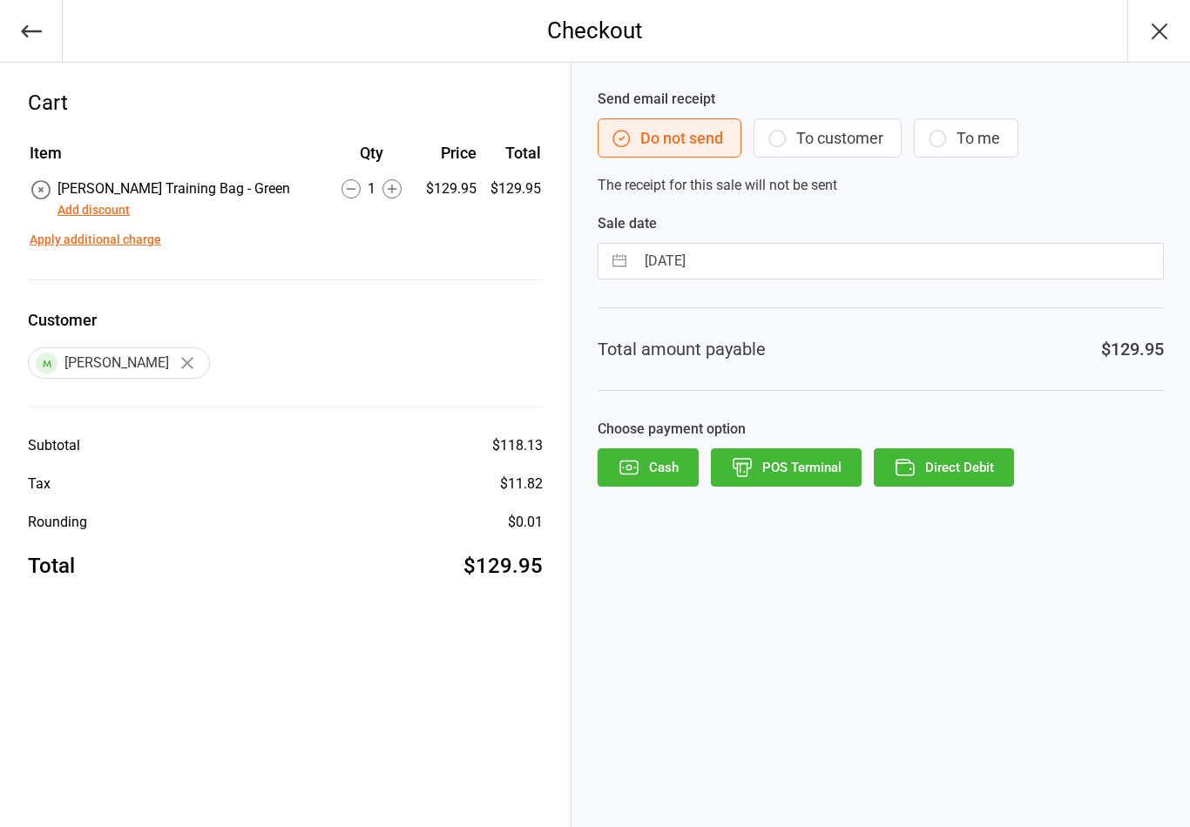
click at [73, 210] on button "Add discount" at bounding box center [93, 210] width 72 height 18
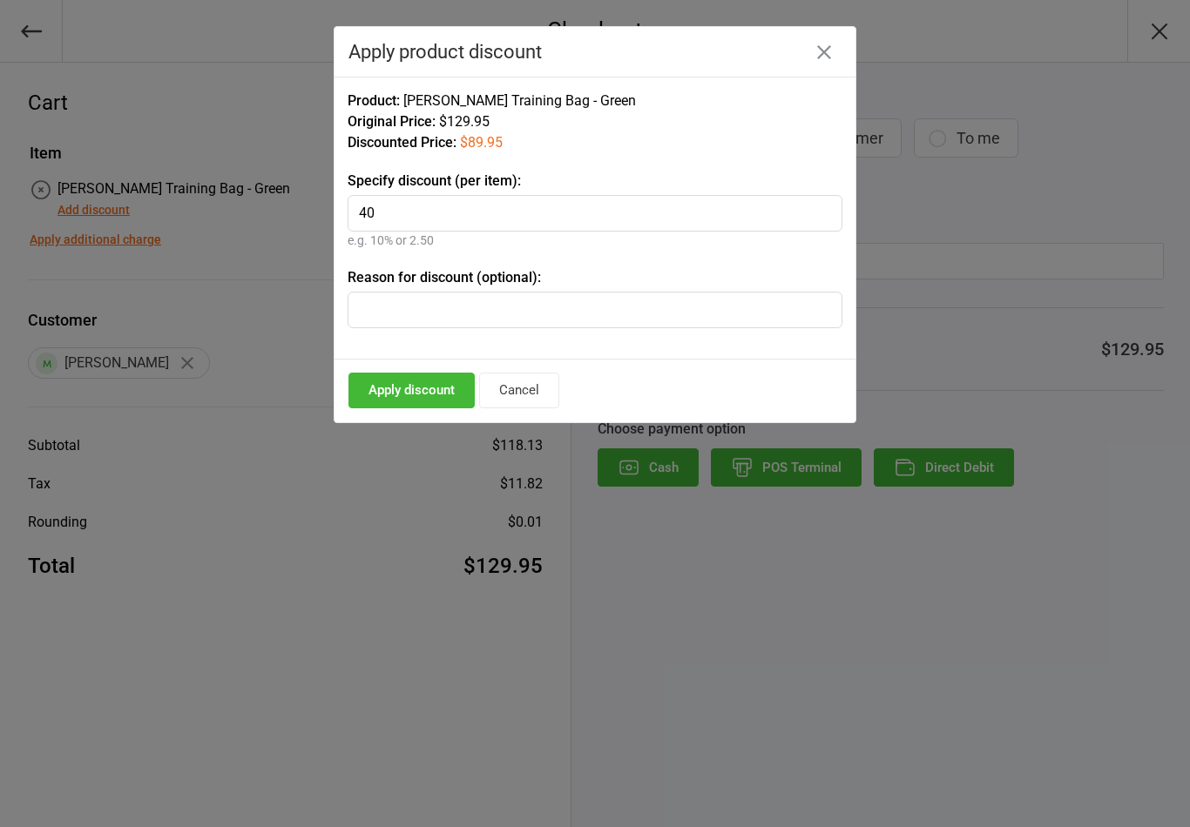
type input "40"
click at [451, 322] on input "text" at bounding box center [595, 310] width 495 height 37
type input "Birthday certificate x 2"
click at [397, 395] on button "Apply discount" at bounding box center [411, 391] width 126 height 36
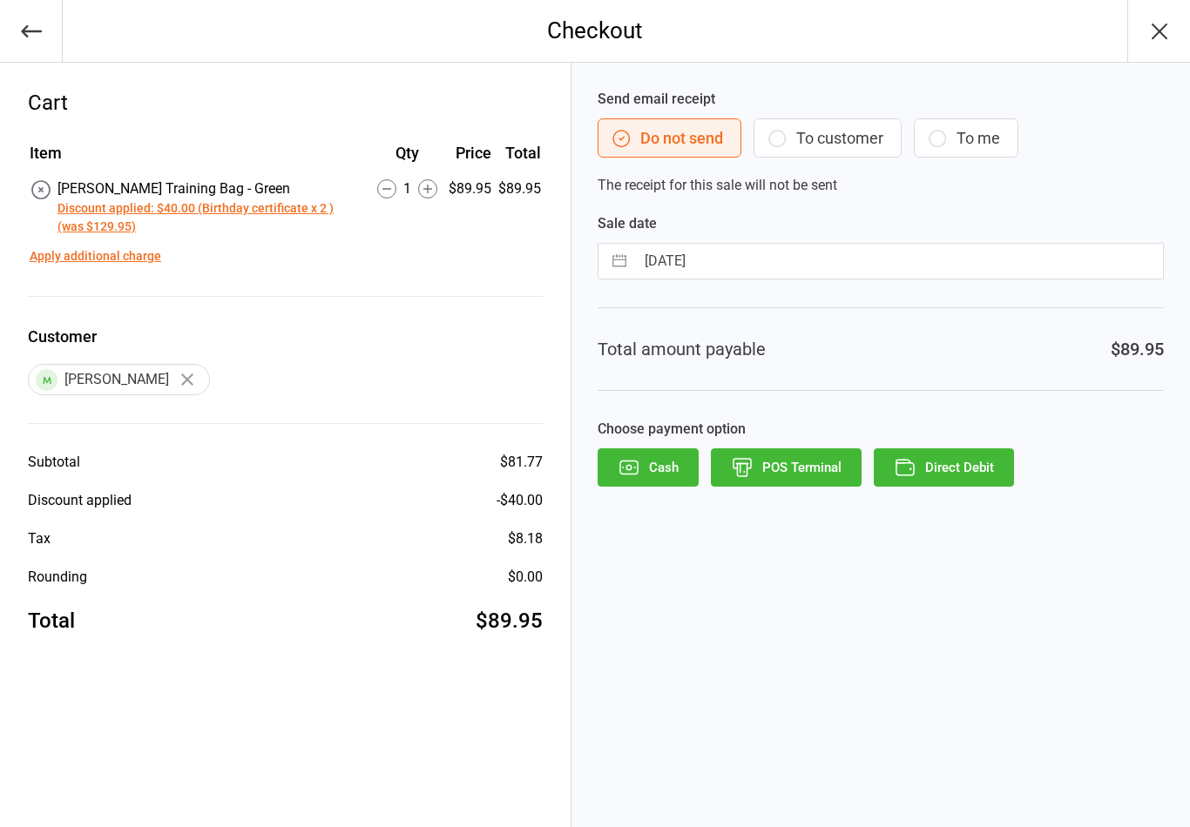
click at [779, 463] on button "POS Terminal" at bounding box center [786, 468] width 151 height 38
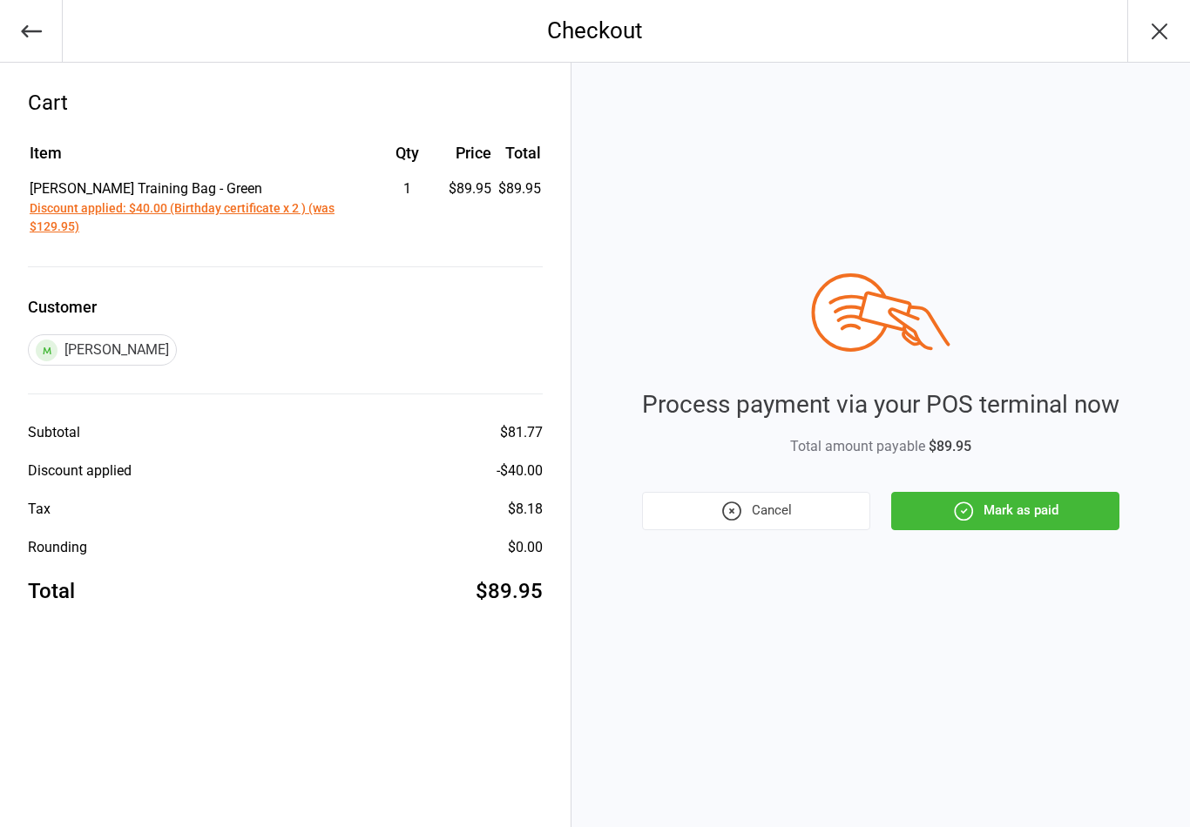
click at [1021, 496] on button "Mark as paid" at bounding box center [1005, 511] width 228 height 38
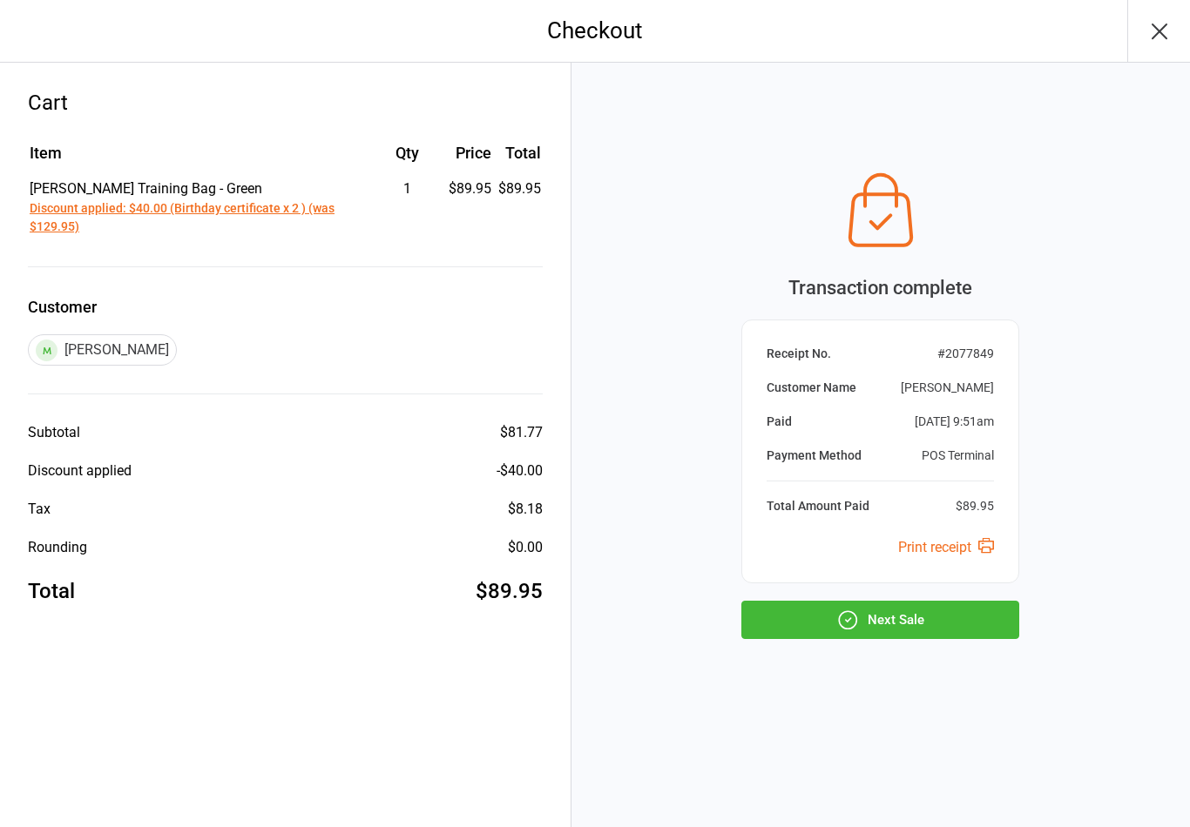
click at [846, 611] on icon "button" at bounding box center [847, 620] width 23 height 23
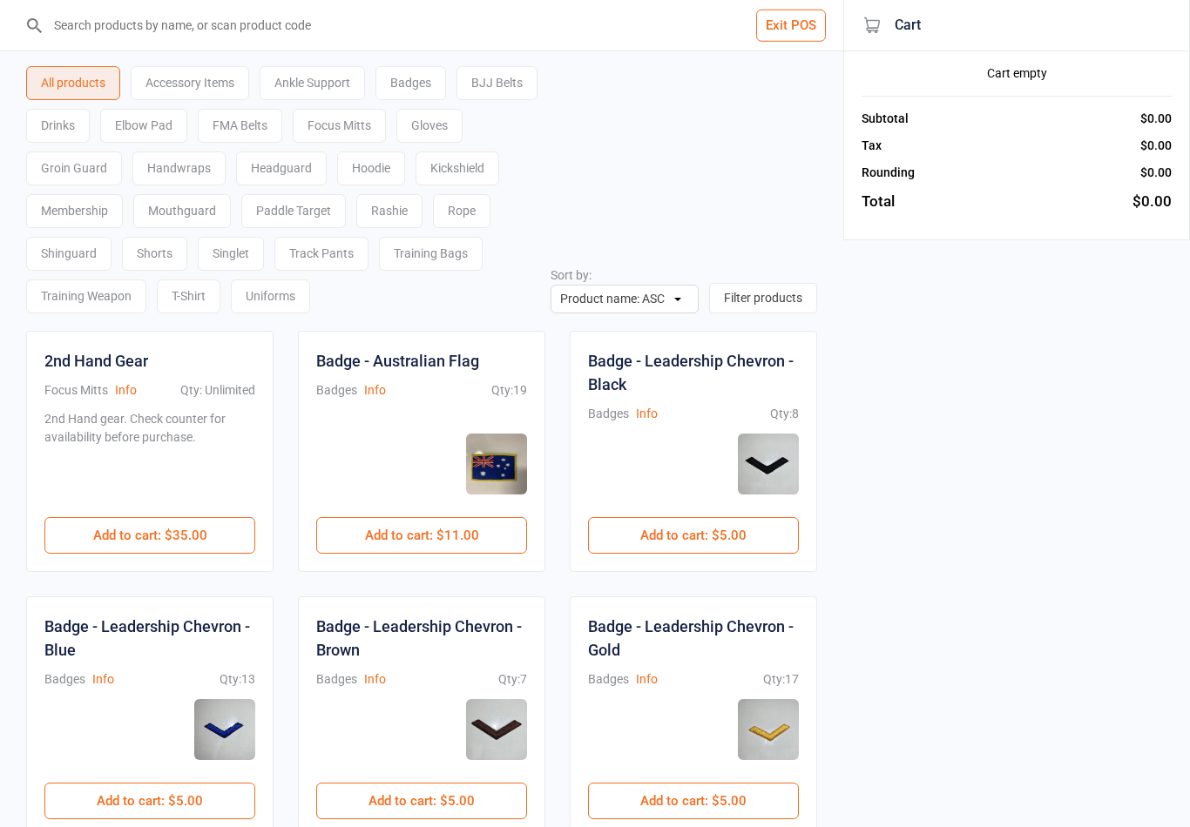
click at [784, 28] on button "Exit POS" at bounding box center [791, 26] width 70 height 32
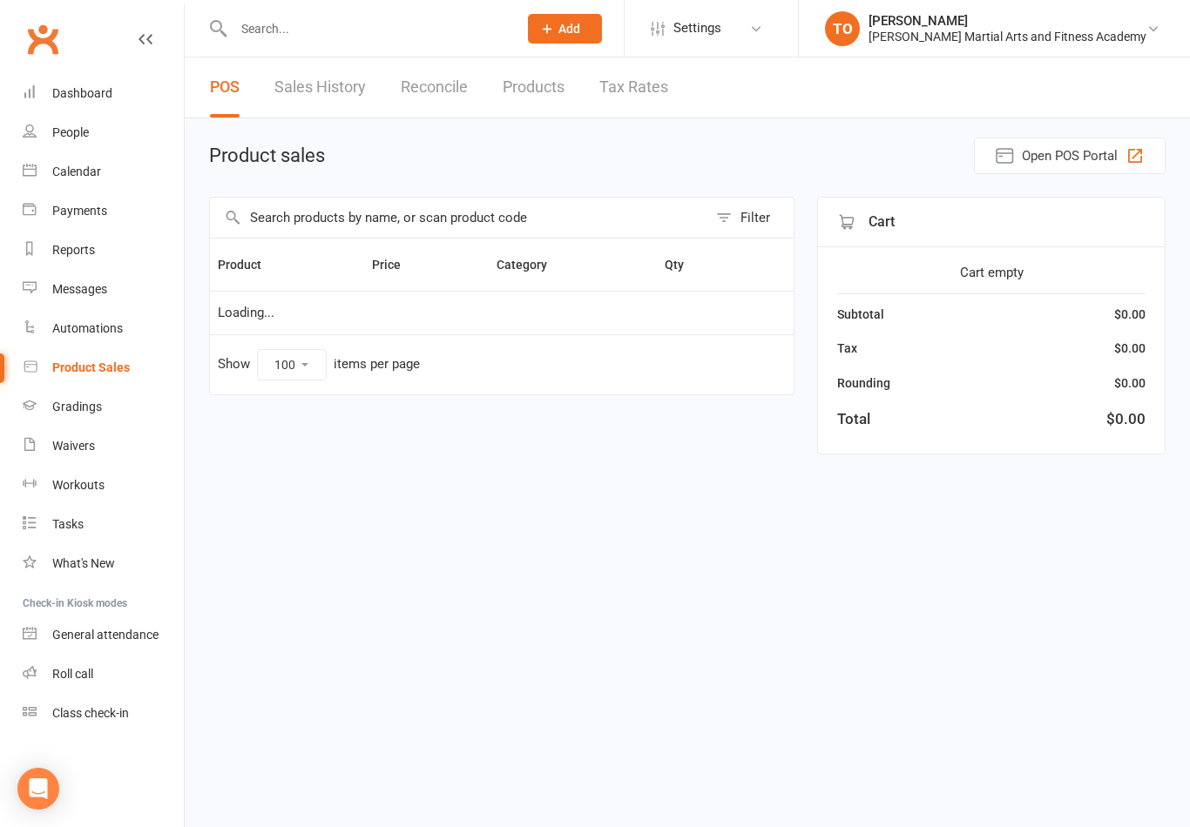
select select "100"
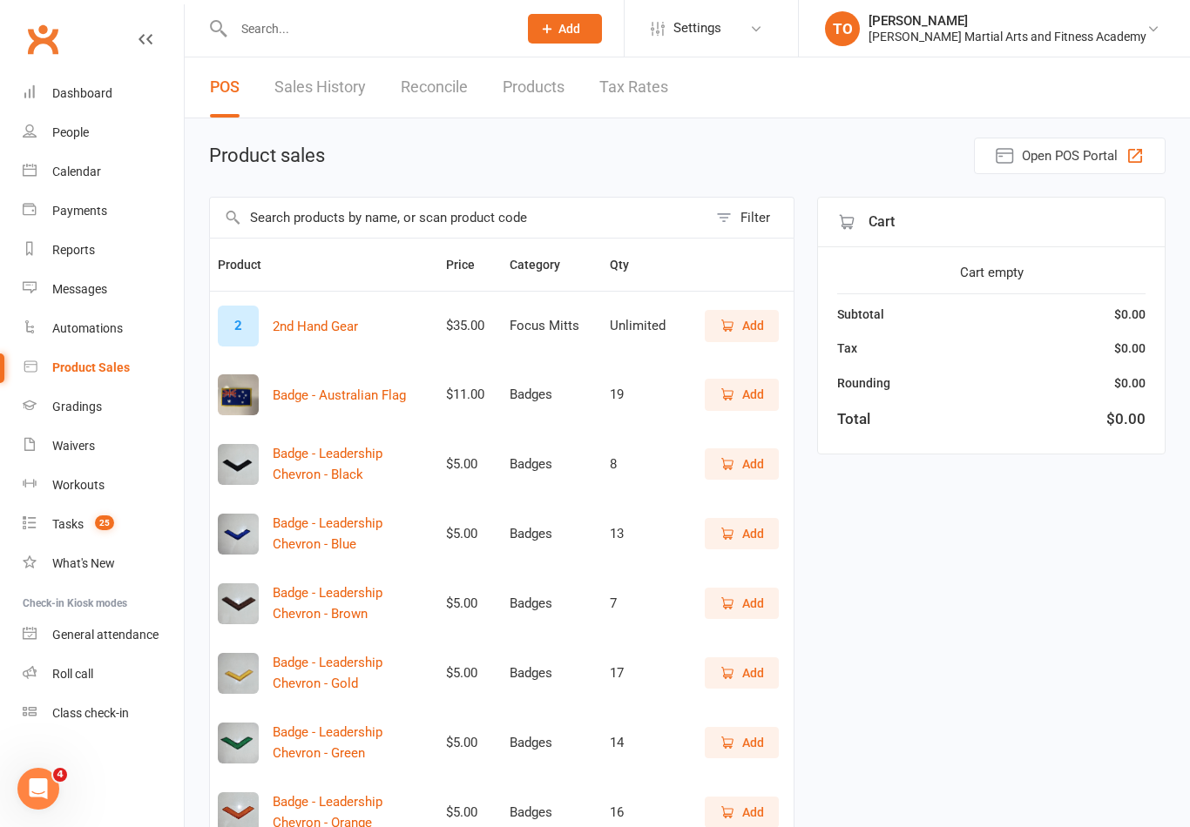
click at [267, 22] on input "text" at bounding box center [366, 29] width 277 height 24
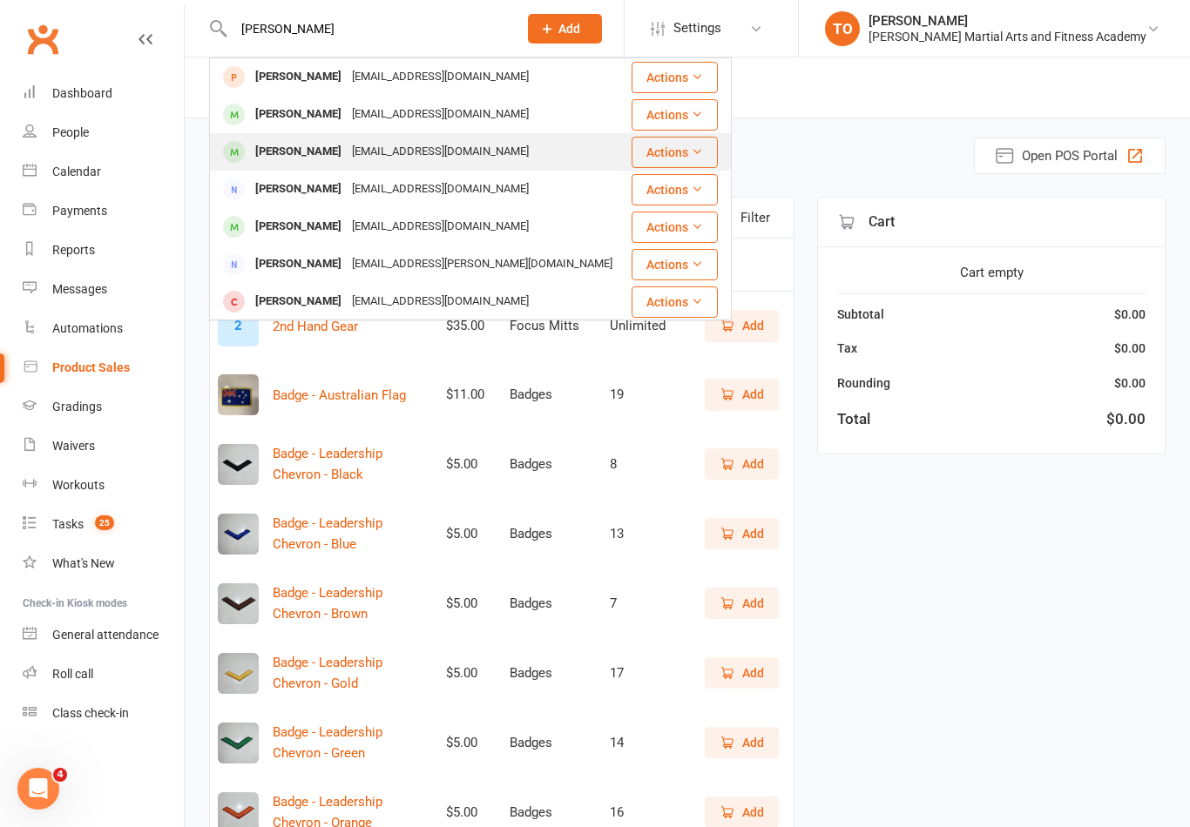
type input "[PERSON_NAME]"
click at [287, 150] on div "[PERSON_NAME]" at bounding box center [298, 151] width 97 height 25
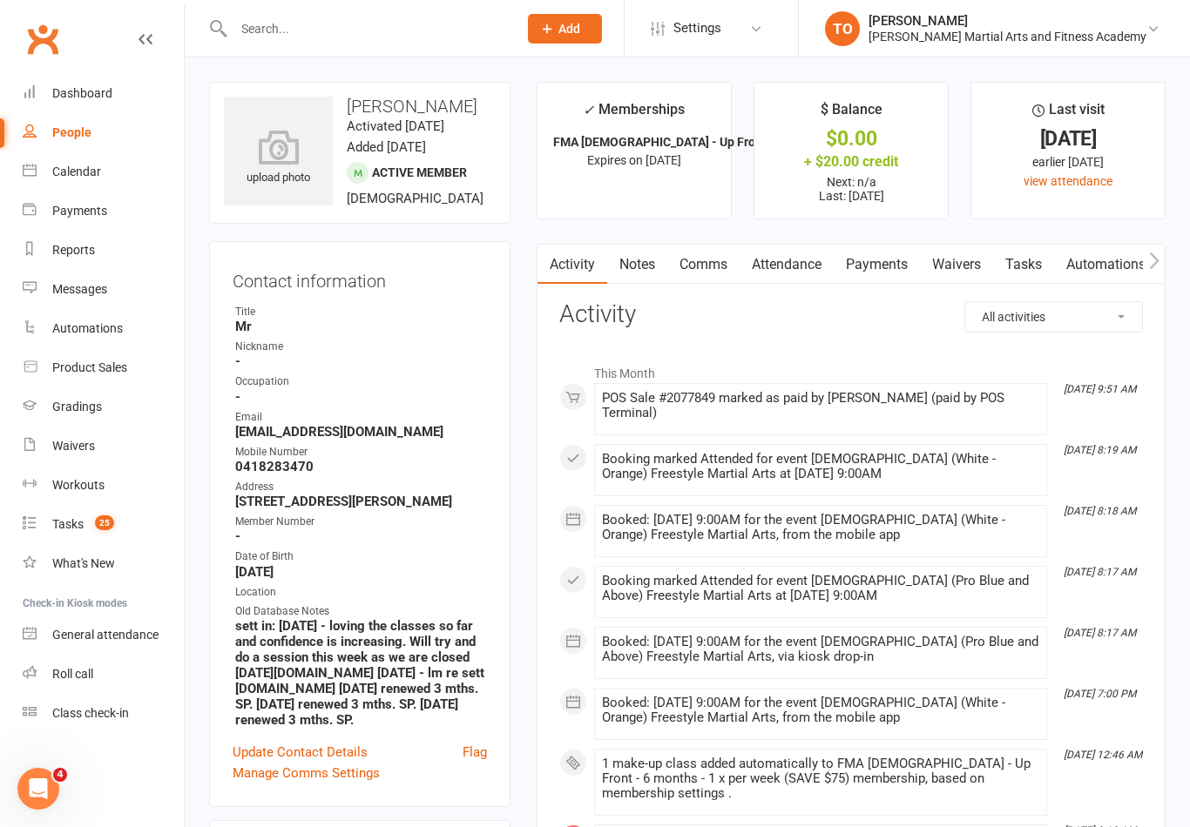
click at [861, 269] on link "Payments" at bounding box center [877, 265] width 86 height 40
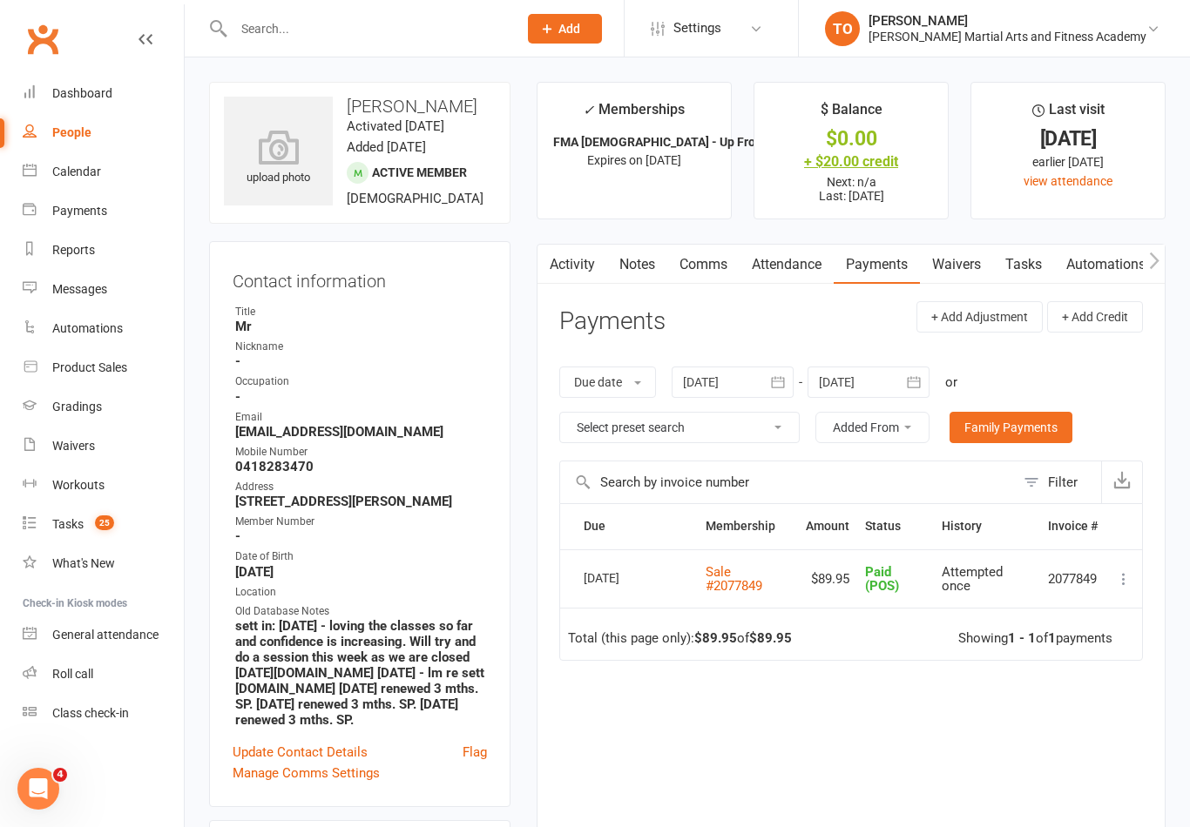
click at [853, 158] on div "+ $20.00 credit" at bounding box center [851, 161] width 162 height 18
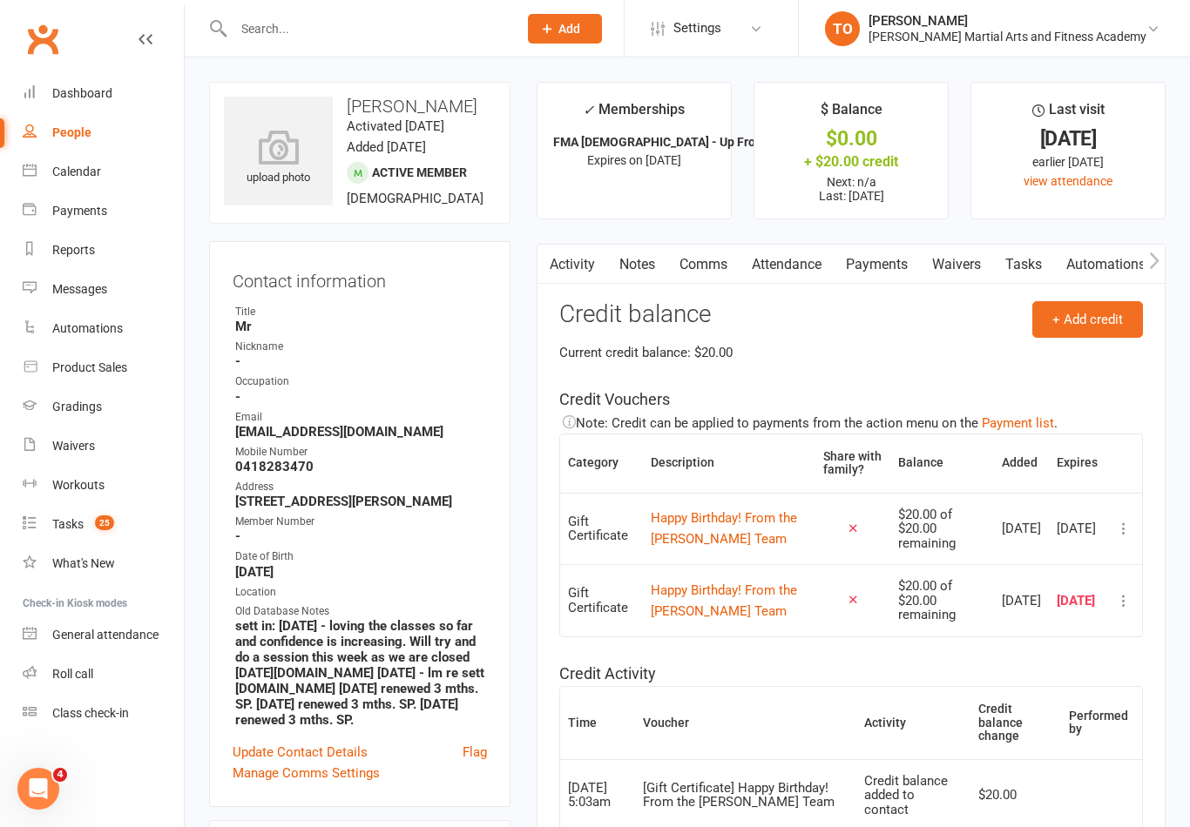
click at [1131, 495] on td at bounding box center [1123, 529] width 37 height 72
click at [1126, 520] on icon at bounding box center [1123, 528] width 17 height 17
click at [1018, 618] on link "Remove" at bounding box center [1047, 628] width 172 height 35
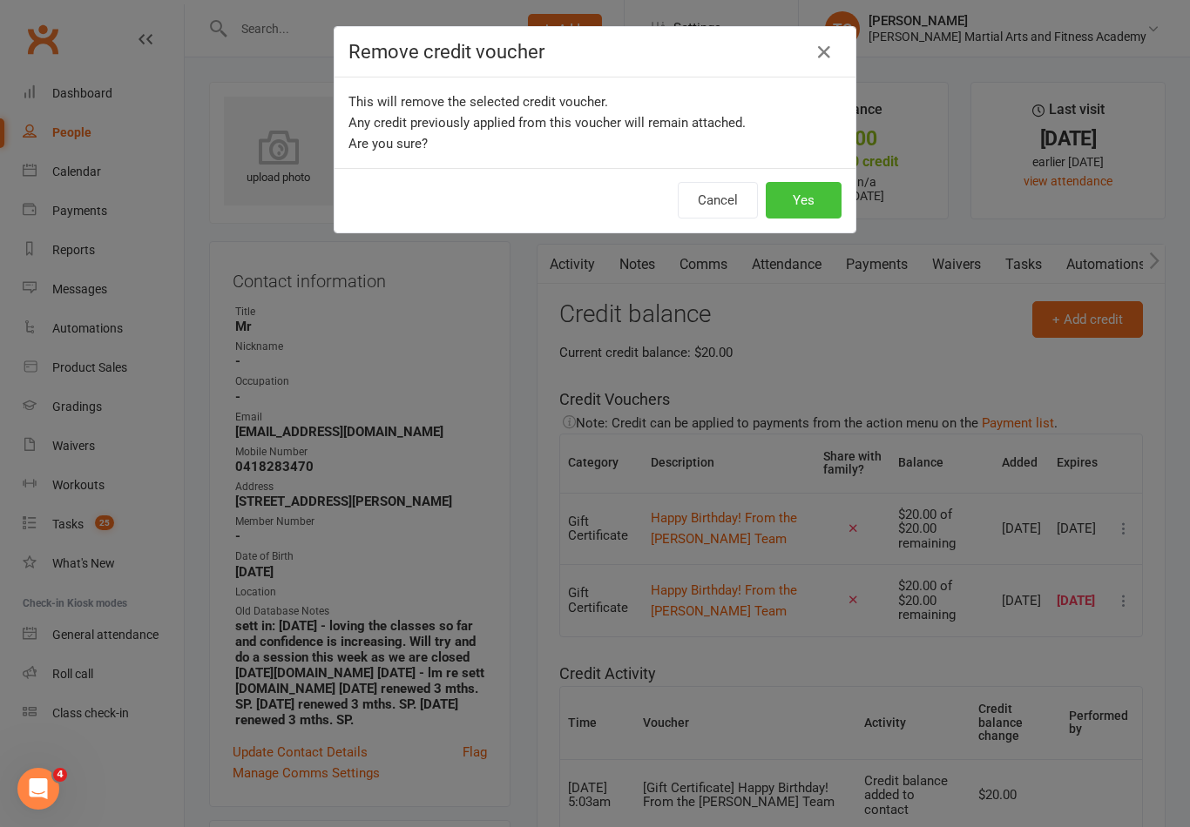
click at [818, 217] on button "Yes" at bounding box center [804, 200] width 76 height 37
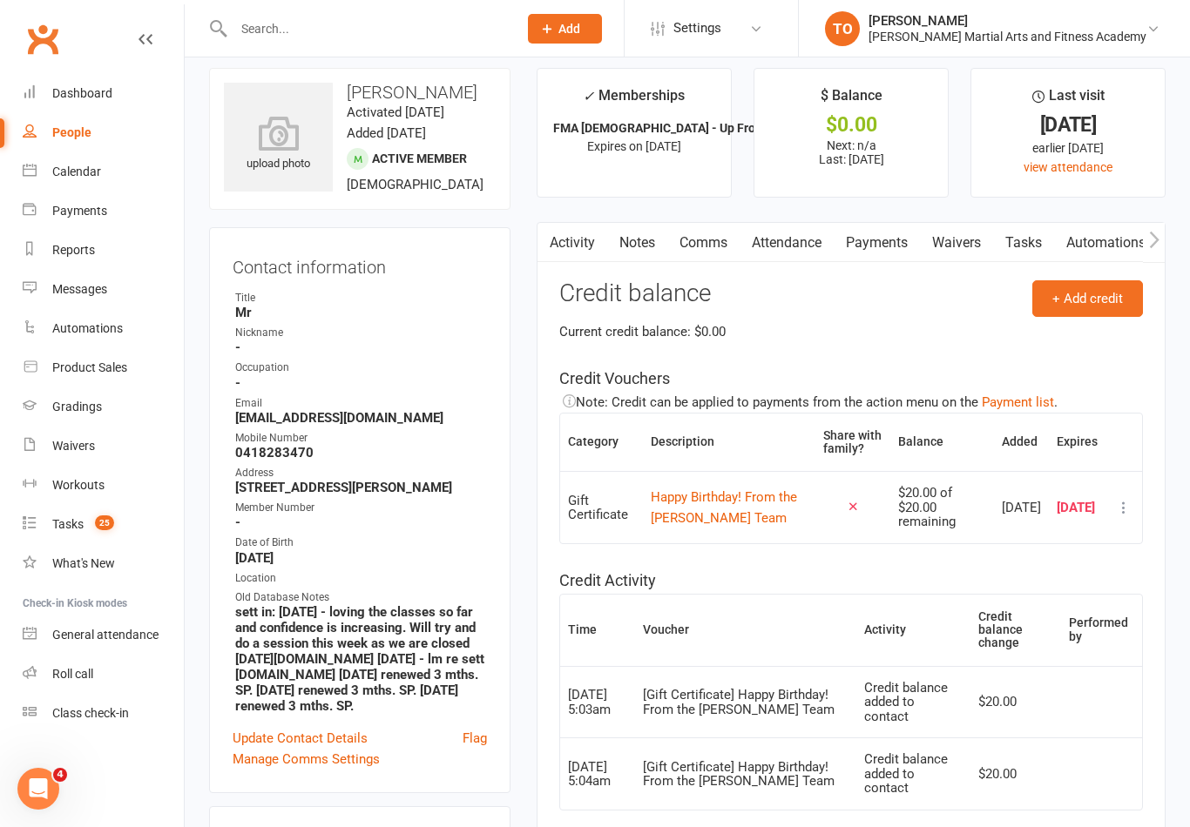
scroll to position [15, 0]
click at [641, 245] on link "Notes" at bounding box center [637, 242] width 60 height 40
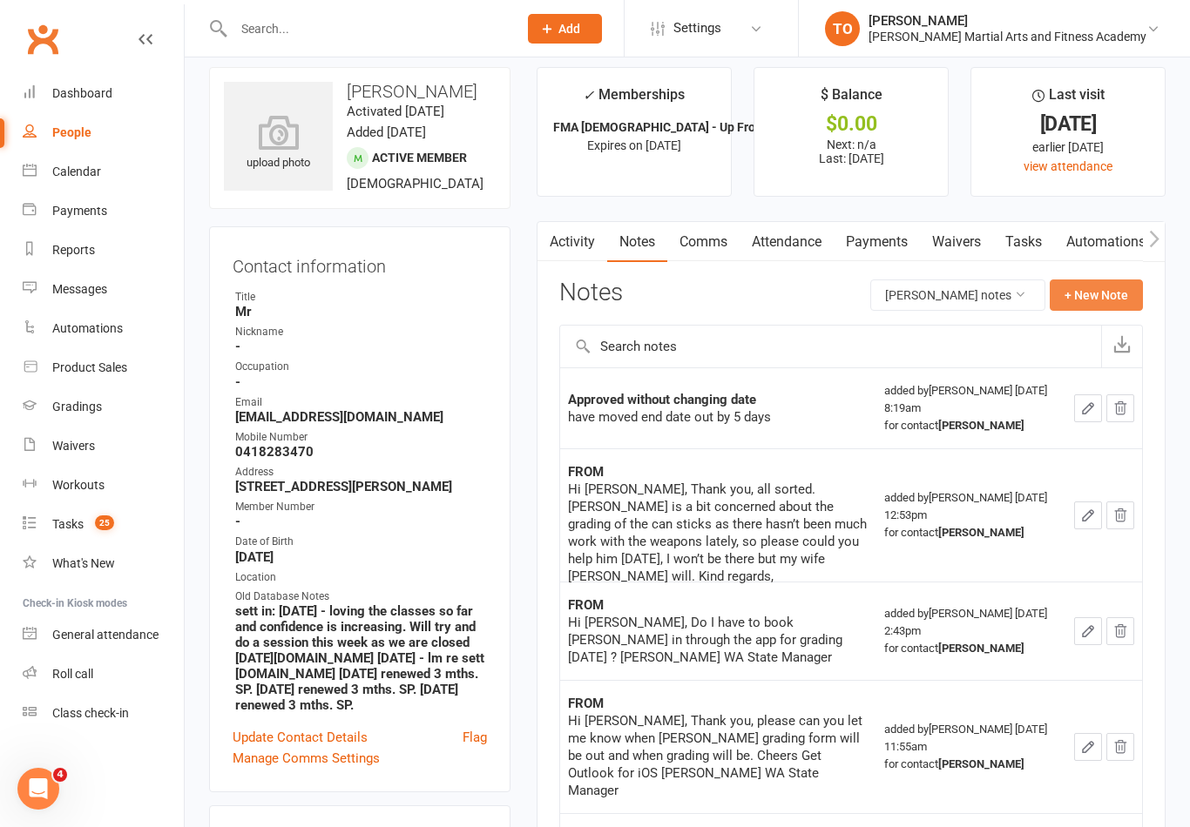
click at [1096, 293] on button "+ New Note" at bounding box center [1096, 295] width 93 height 31
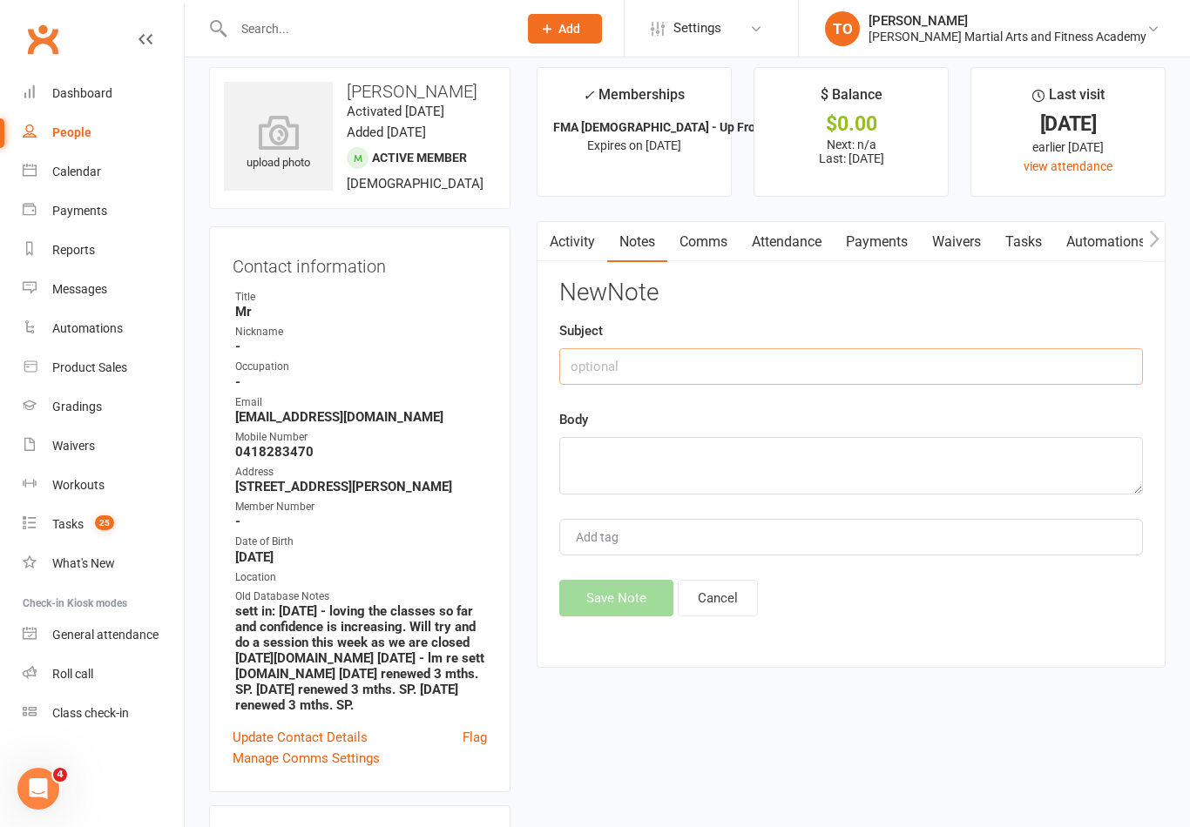
click at [760, 367] on input "text" at bounding box center [851, 366] width 584 height 37
type input "Birthday Certificate"
click at [618, 449] on textarea at bounding box center [851, 465] width 584 height 57
type textarea "Used towards bag (green)"
click at [600, 611] on button "Save Note" at bounding box center [616, 598] width 114 height 37
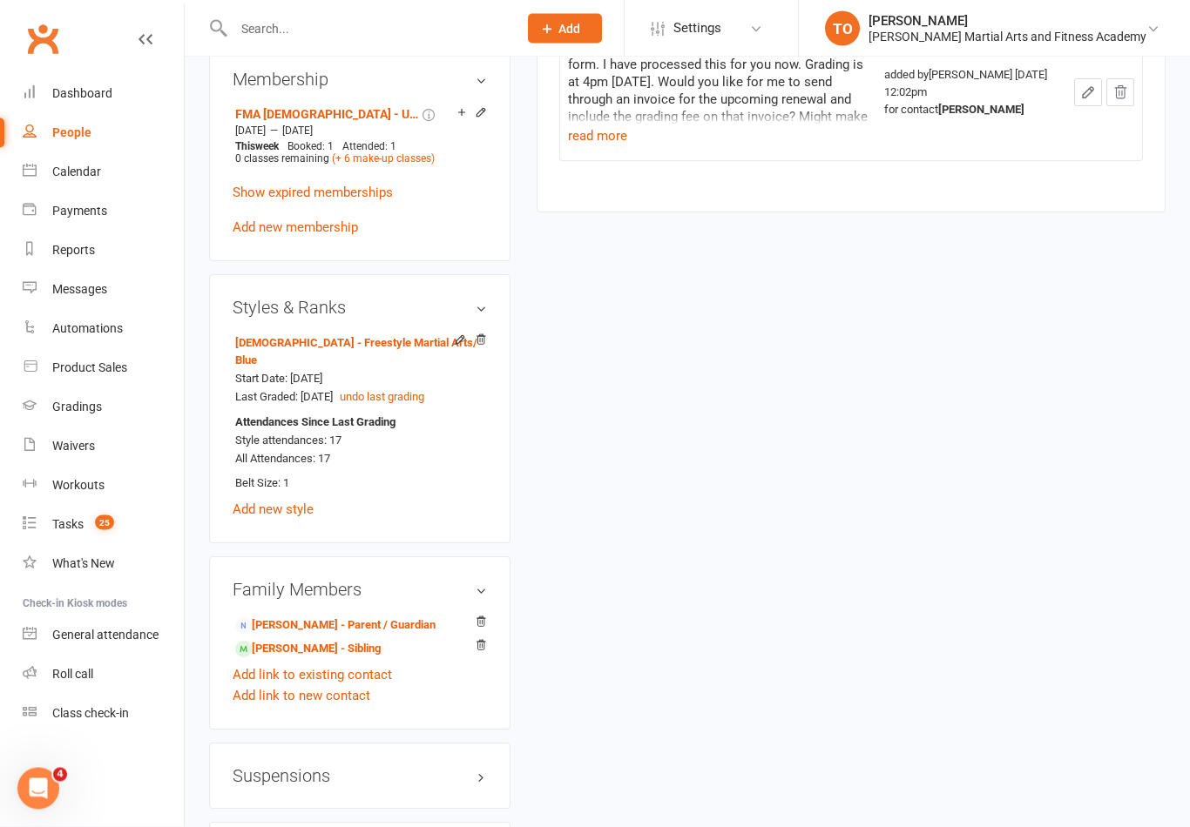
scroll to position [1216, 0]
click at [283, 640] on link "[PERSON_NAME] - Sibling" at bounding box center [307, 649] width 145 height 18
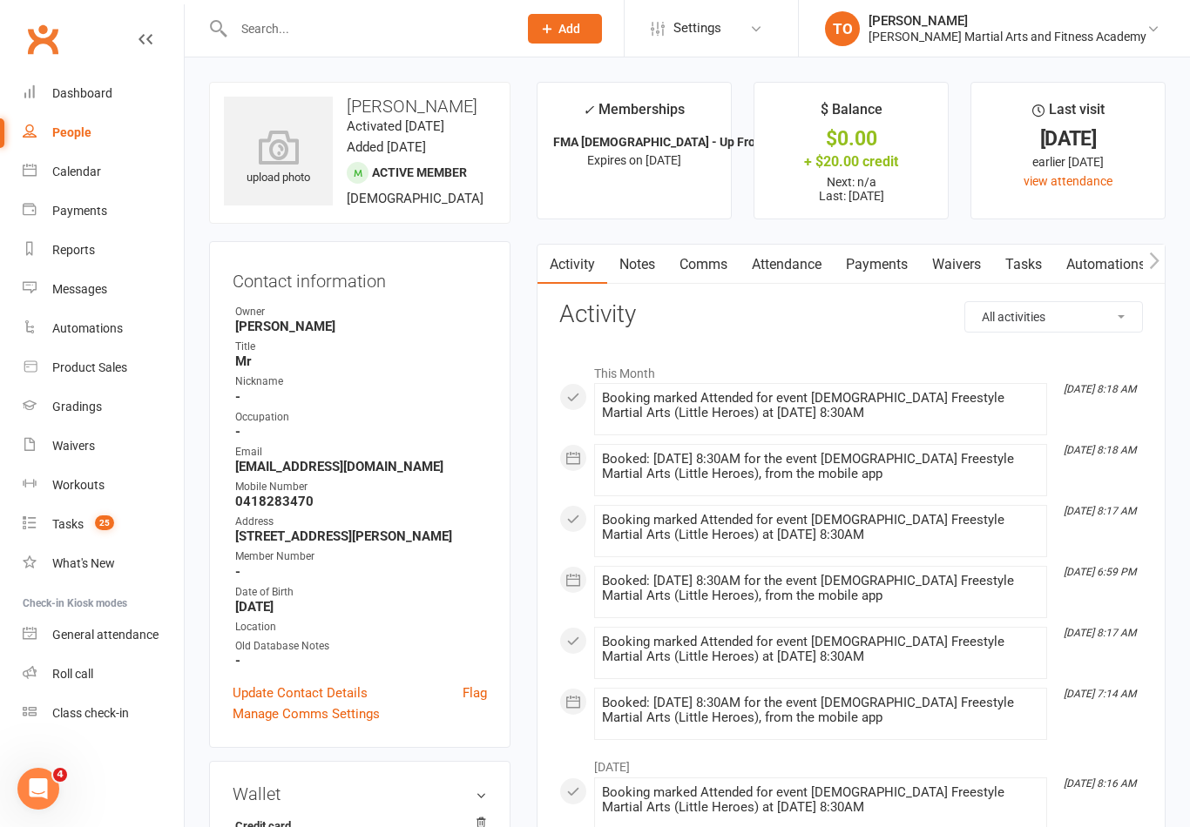
click at [876, 274] on link "Payments" at bounding box center [877, 265] width 86 height 40
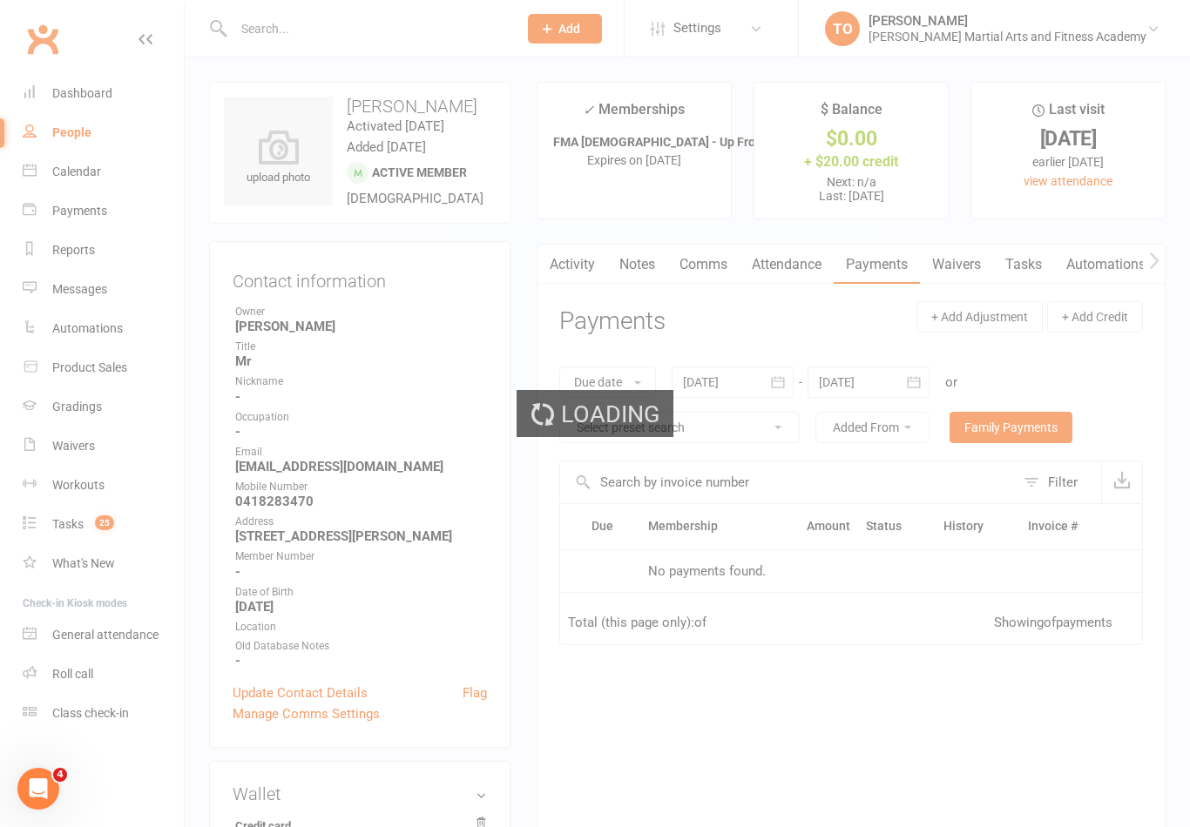
scroll to position [27, 0]
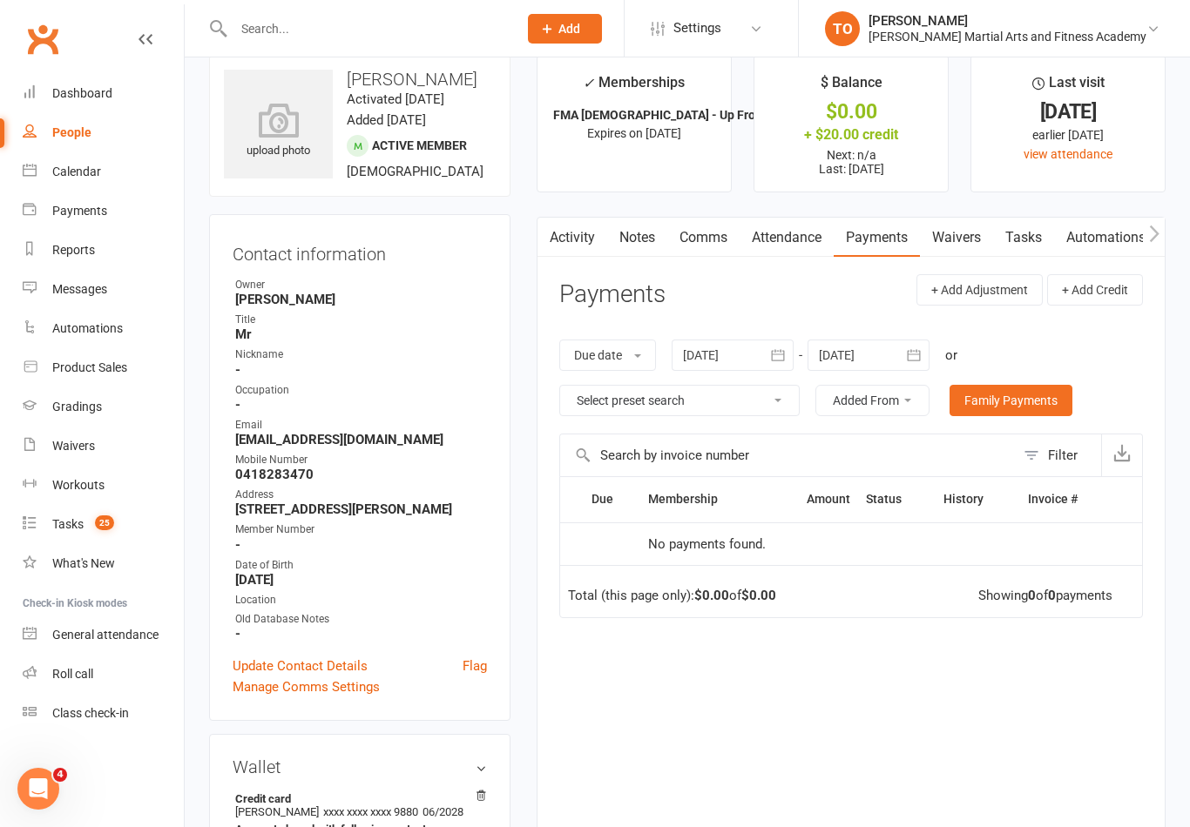
click at [638, 253] on link "Notes" at bounding box center [637, 238] width 60 height 40
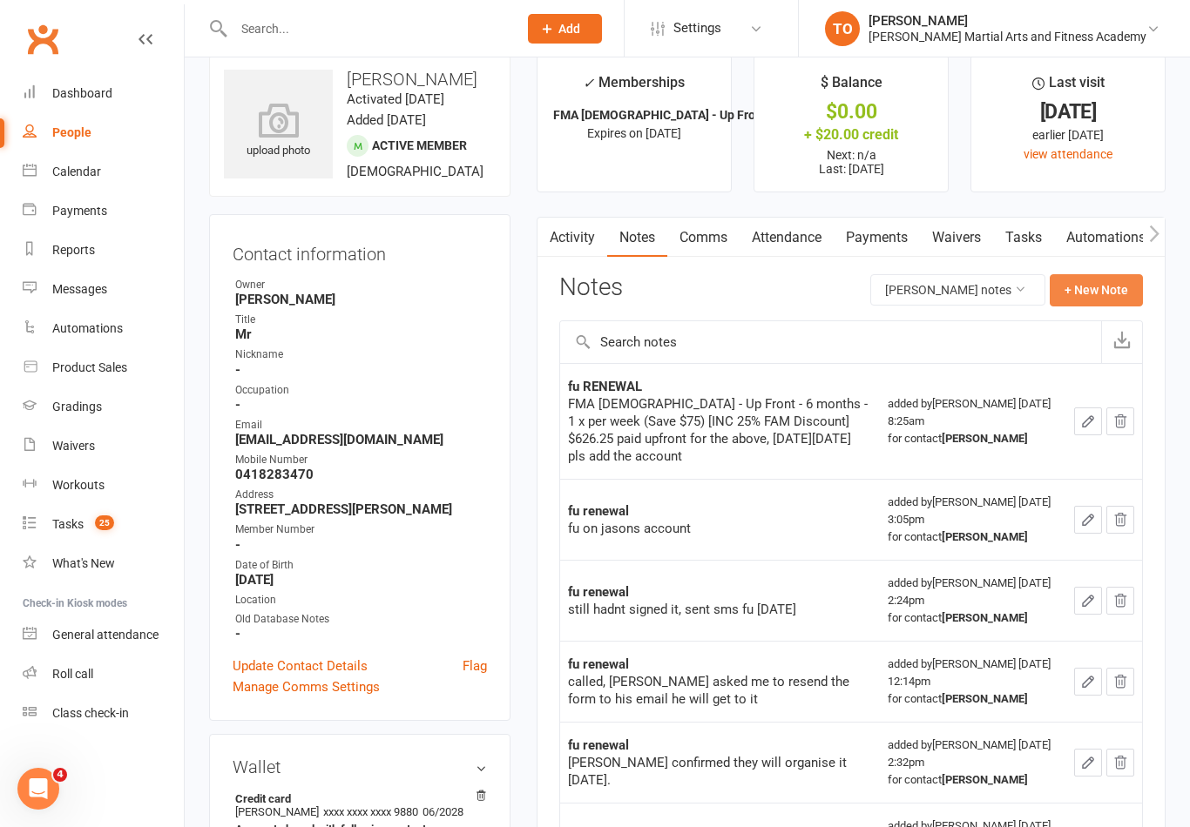
click at [1085, 291] on button "+ New Note" at bounding box center [1096, 289] width 93 height 31
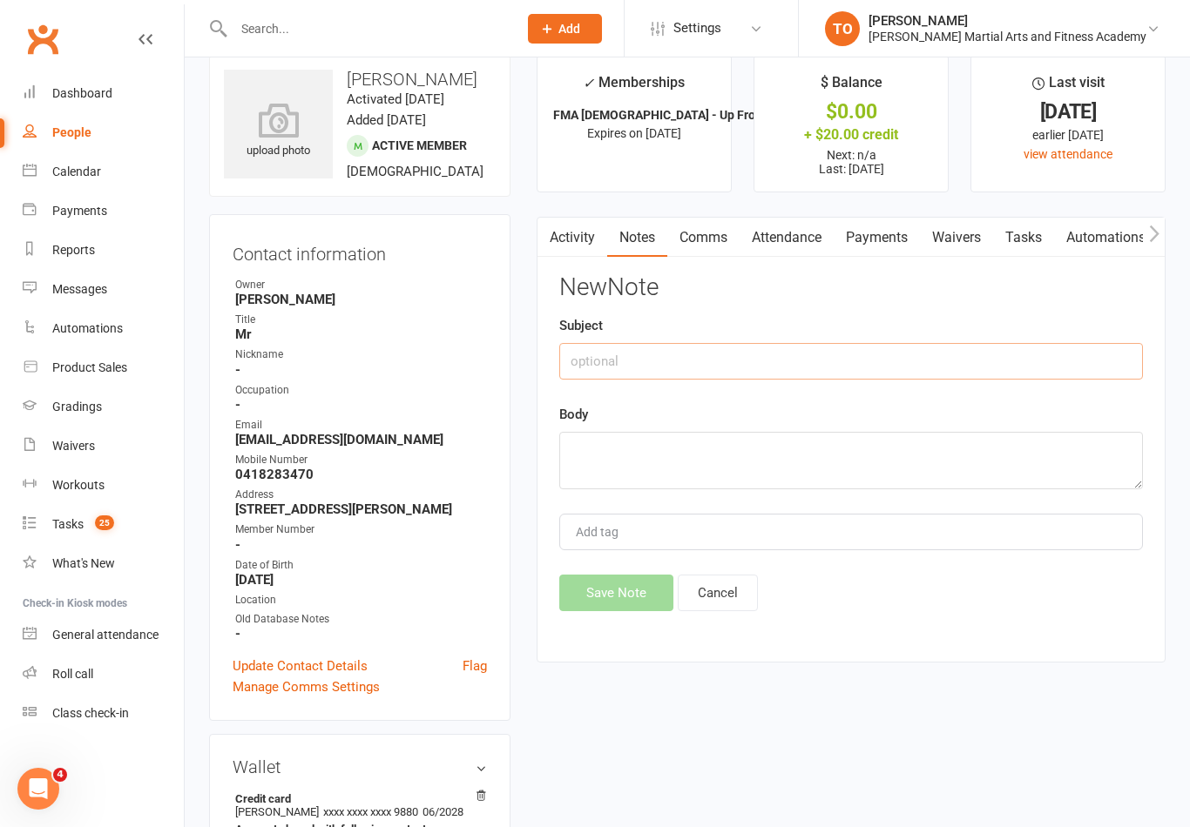
click at [618, 365] on input "text" at bounding box center [851, 361] width 584 height 37
type input "Birthday Certificate"
click at [581, 451] on textarea at bounding box center [851, 460] width 584 height 57
type textarea "Used towards Jacks bag (green)"
click at [633, 597] on button "Save Note" at bounding box center [616, 593] width 114 height 37
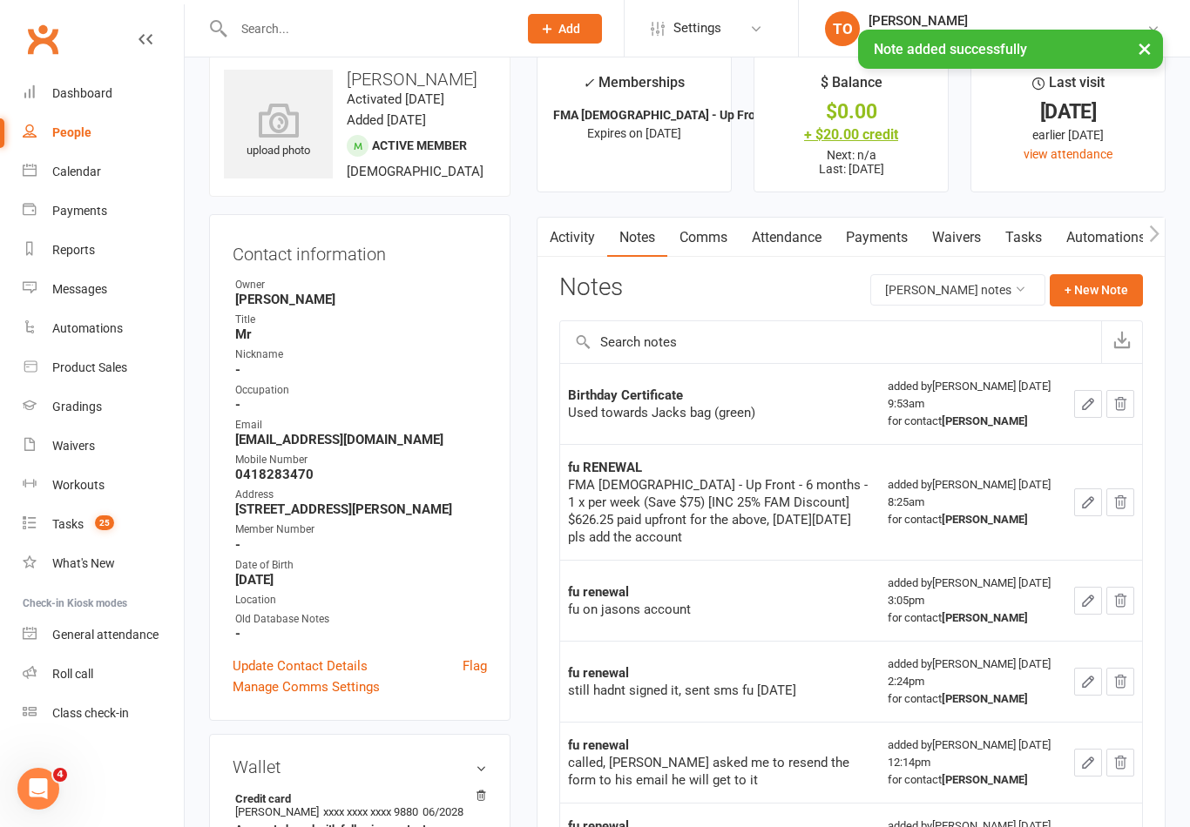
click at [871, 141] on div "+ $20.00 credit" at bounding box center [851, 134] width 162 height 18
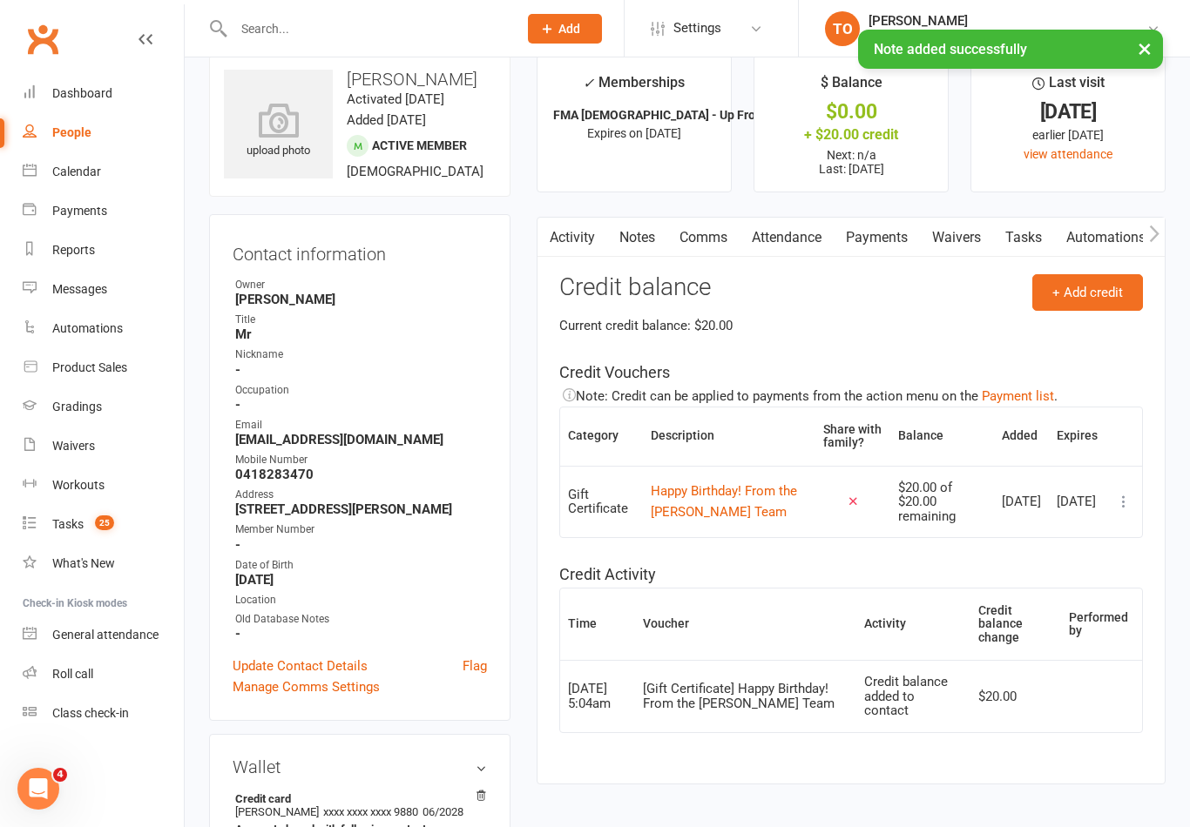
click at [1117, 493] on icon at bounding box center [1123, 501] width 17 height 17
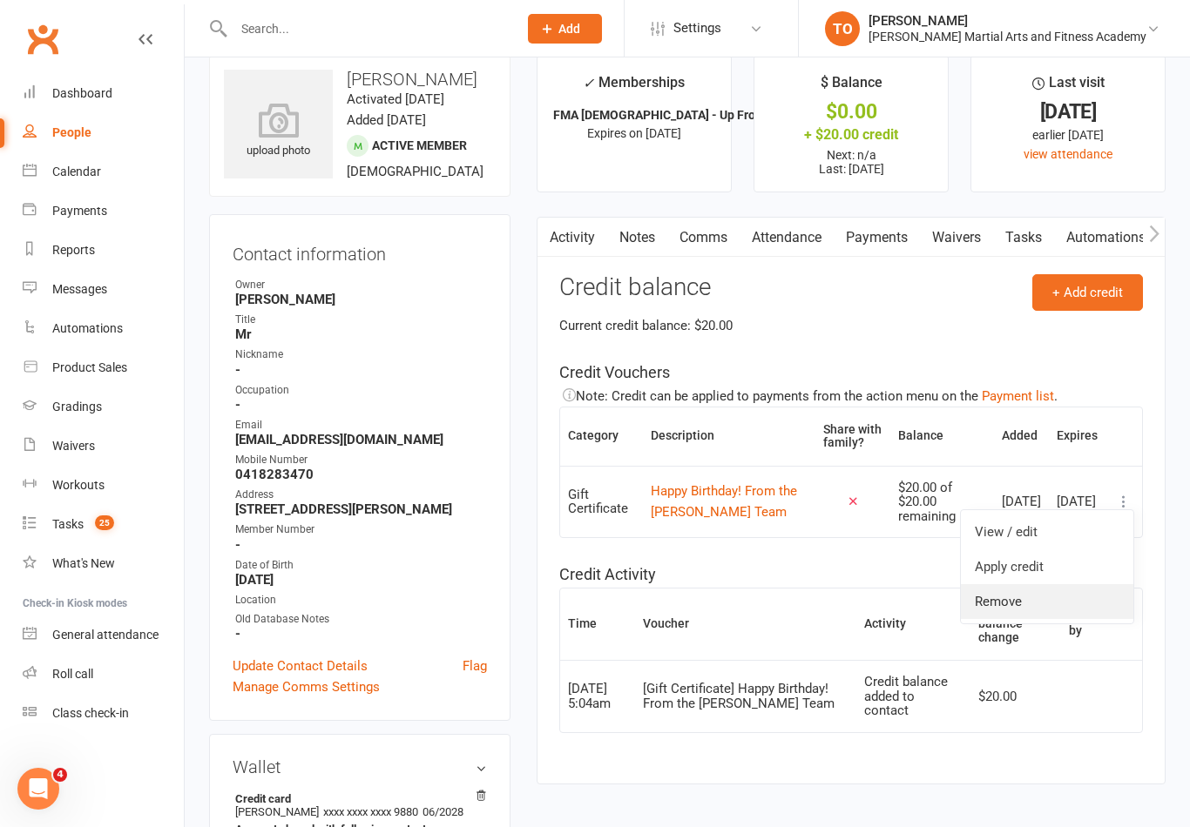
click at [1010, 603] on link "Remove" at bounding box center [1047, 601] width 172 height 35
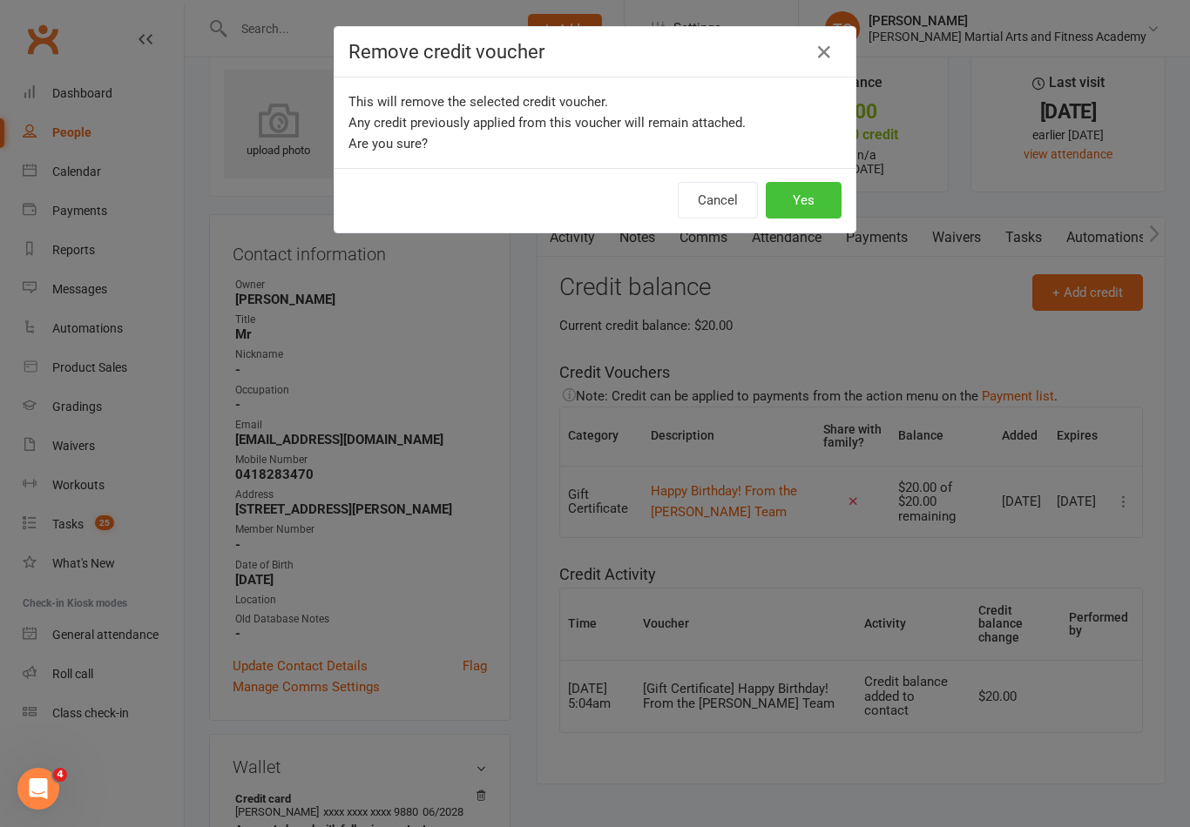
click at [814, 210] on button "Yes" at bounding box center [804, 200] width 76 height 37
